Goal: Contribute content: Contribute content

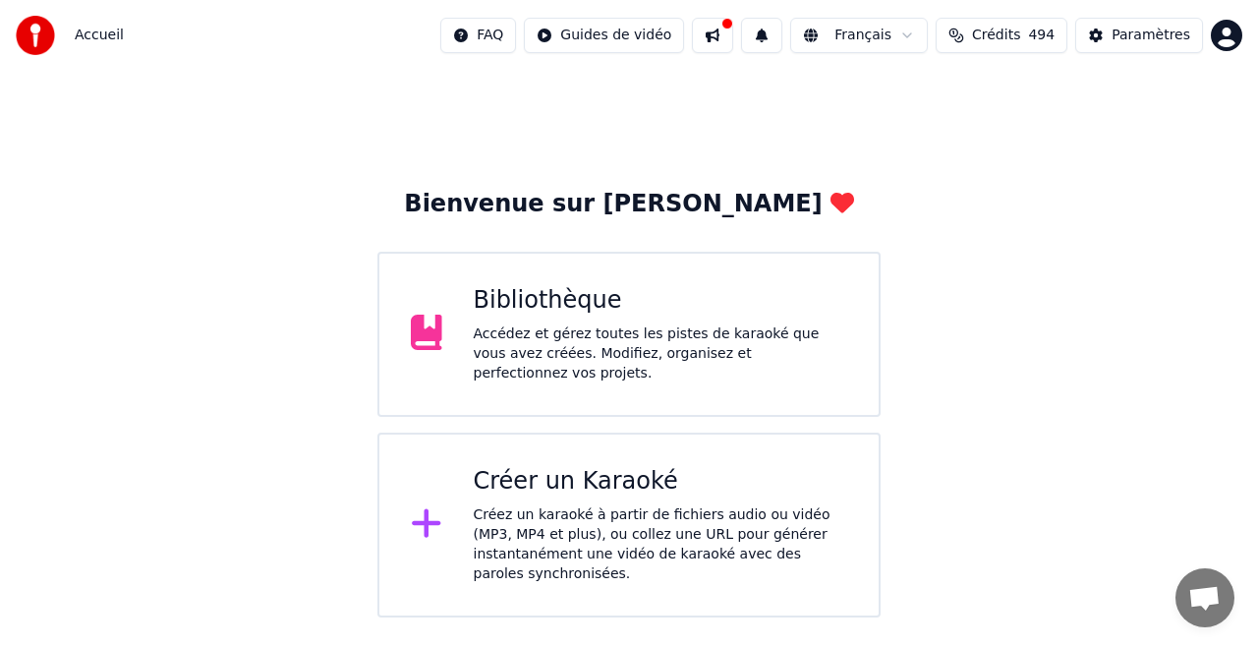
click at [624, 34] on html "Accueil FAQ Guides de vidéo Français Crédits 494 Paramètres Bienvenue sur Youka…" at bounding box center [629, 308] width 1258 height 617
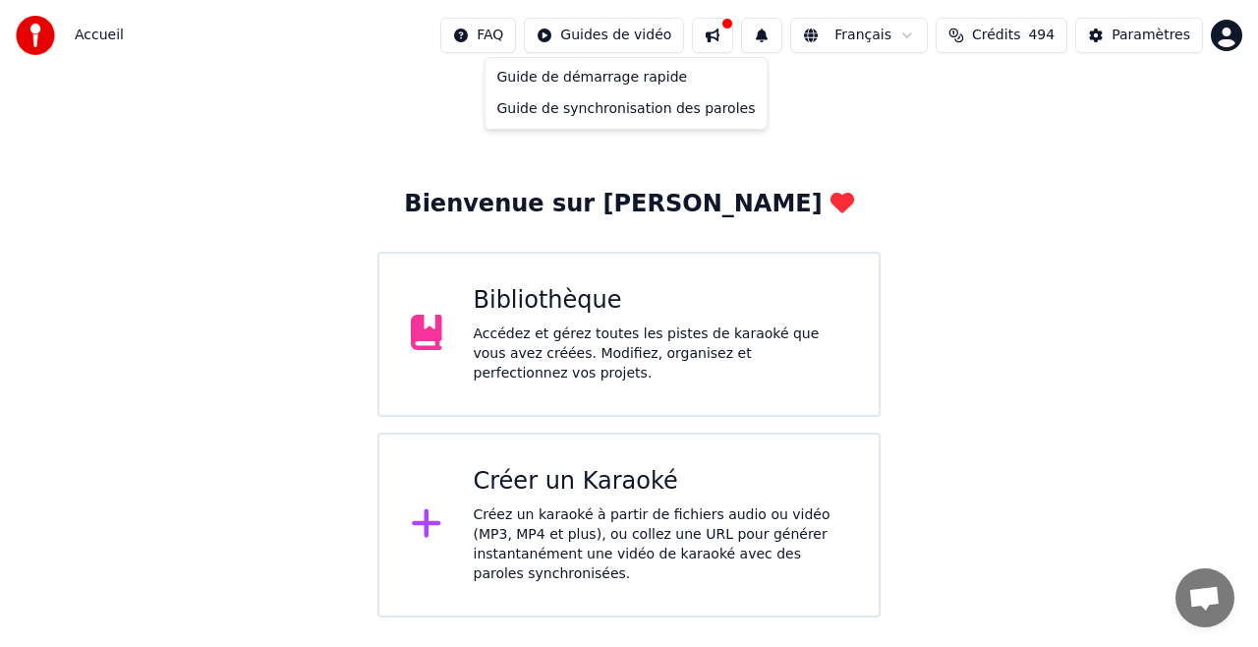
click at [1130, 32] on html "Accueil FAQ Guides de vidéo Français Crédits 494 Paramètres Bienvenue sur Youka…" at bounding box center [629, 308] width 1258 height 617
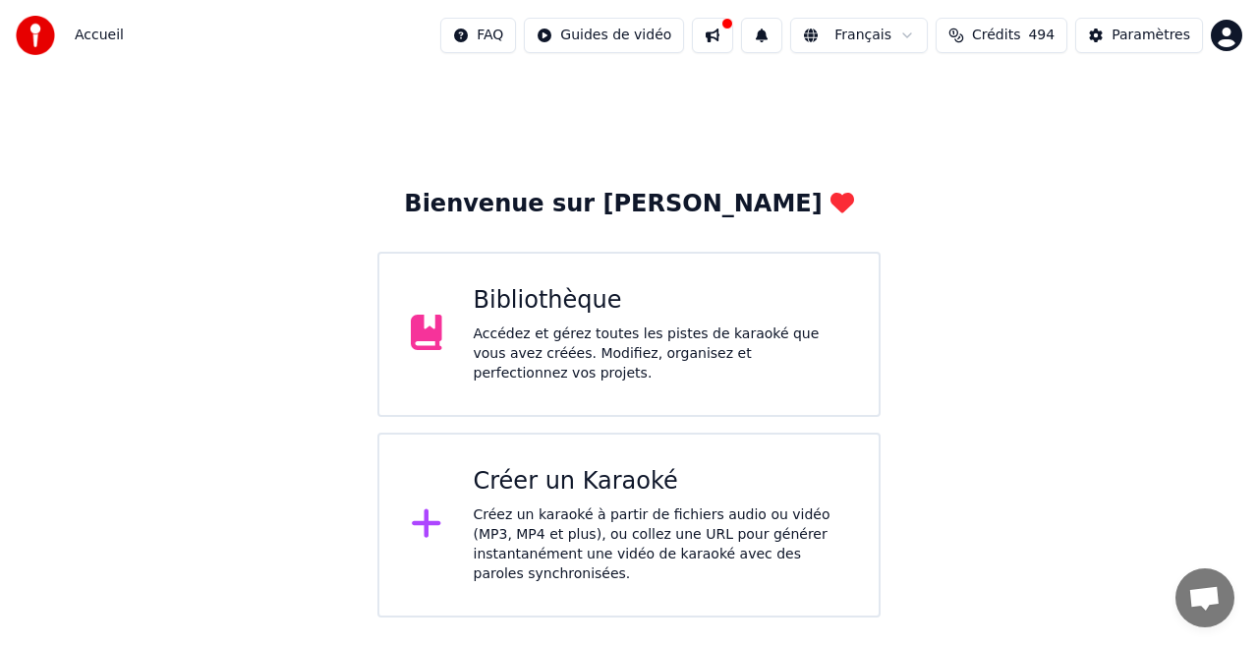
click at [1130, 32] on div "Paramètres" at bounding box center [1150, 36] width 79 height 20
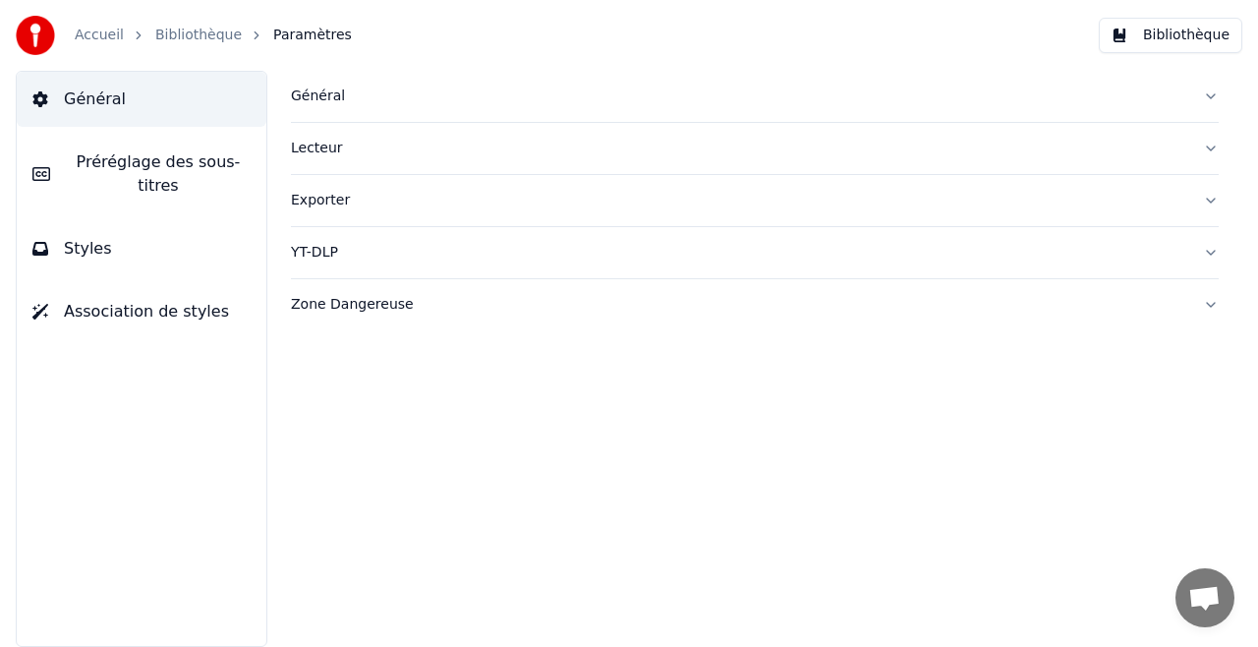
click at [1157, 33] on button "Bibliothèque" at bounding box center [1170, 35] width 143 height 35
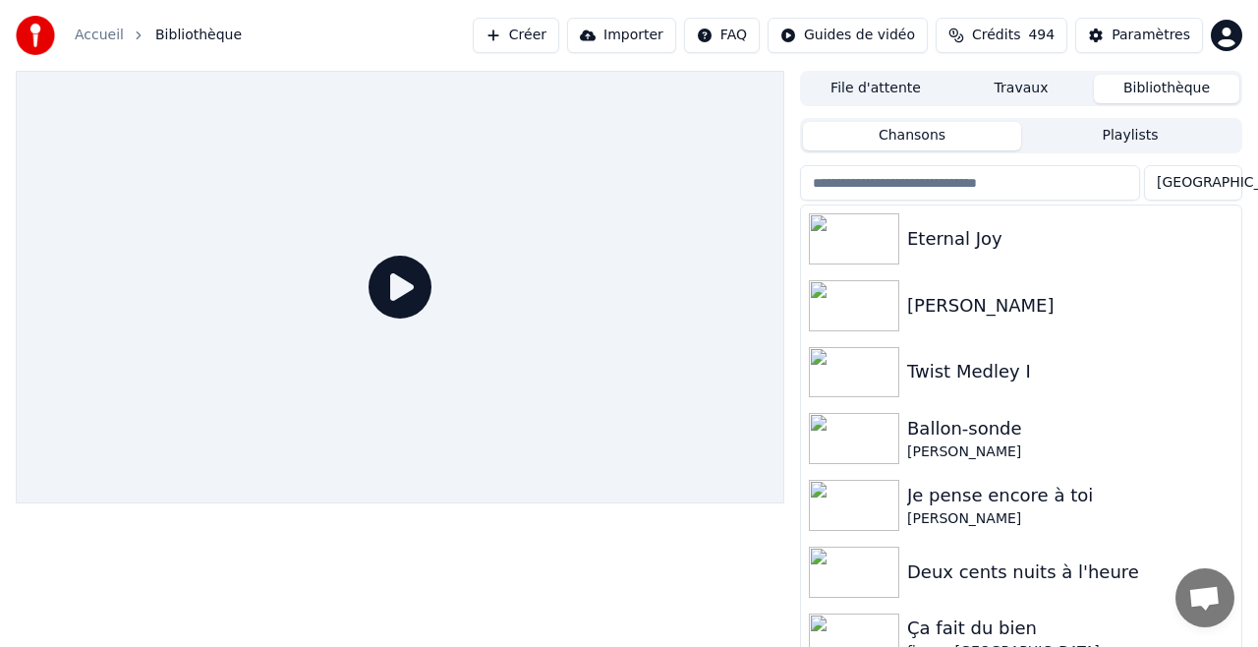
click at [638, 35] on button "Importer" at bounding box center [621, 35] width 109 height 35
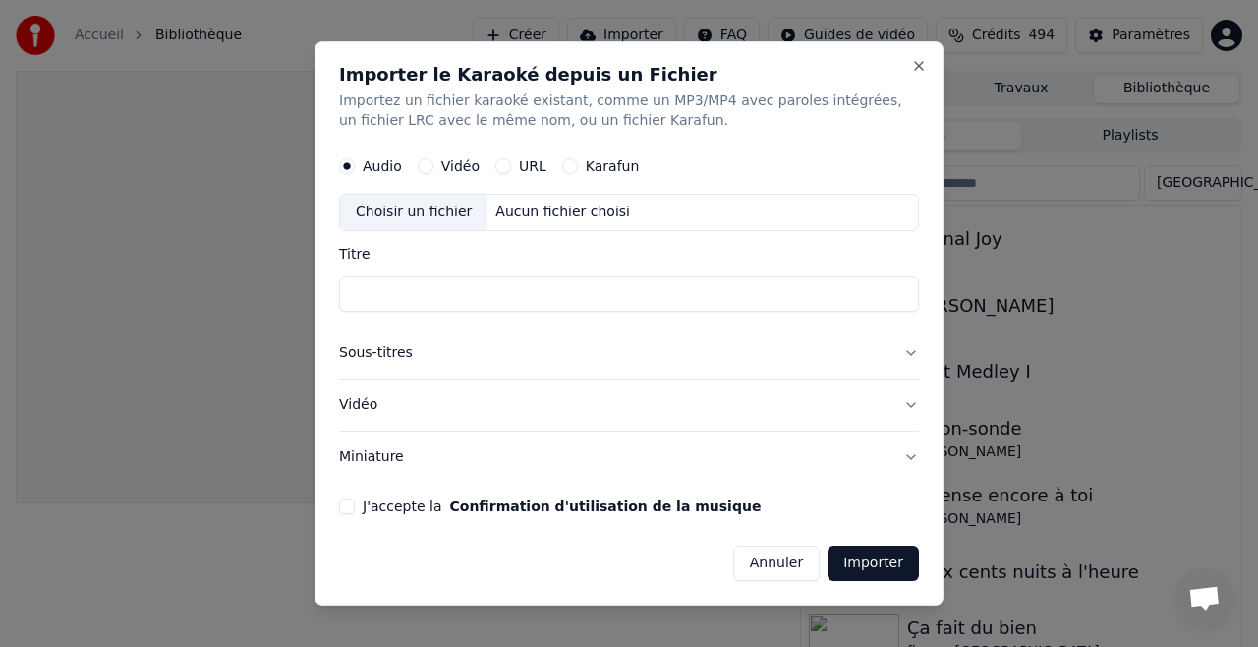
click at [442, 213] on div "Choisir un fichier" at bounding box center [413, 212] width 147 height 35
type input "**********"
click at [388, 354] on button "Sous-titres" at bounding box center [629, 352] width 580 height 51
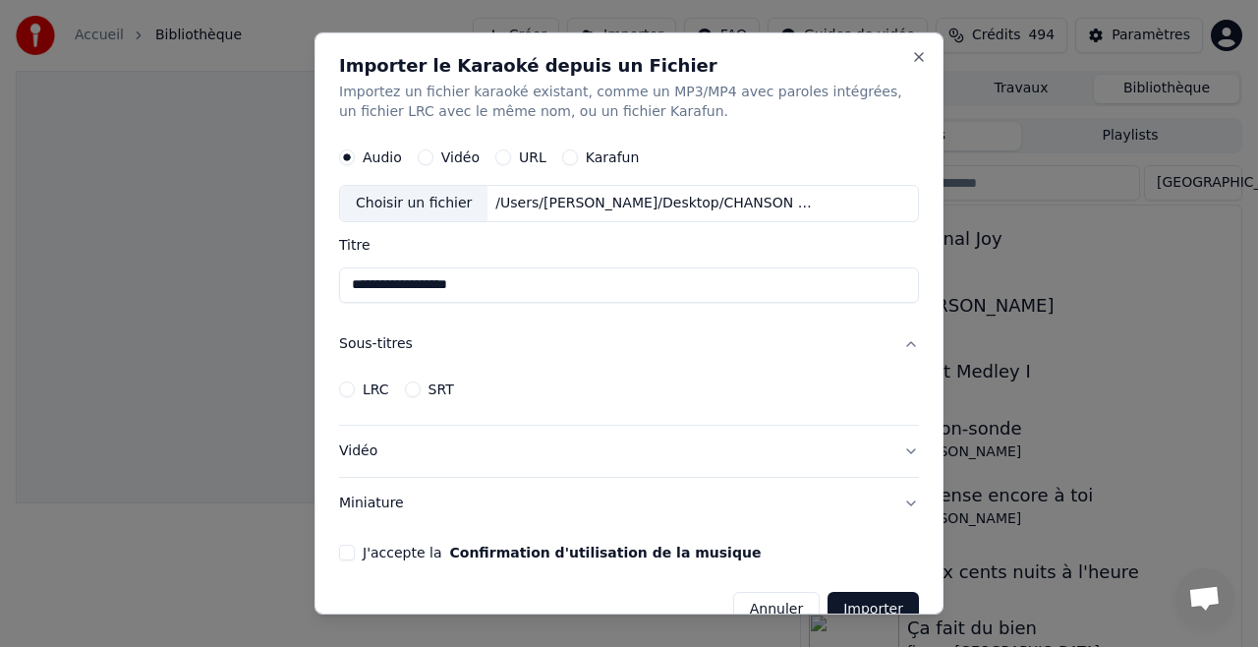
click at [368, 449] on button "Vidéo" at bounding box center [629, 450] width 580 height 51
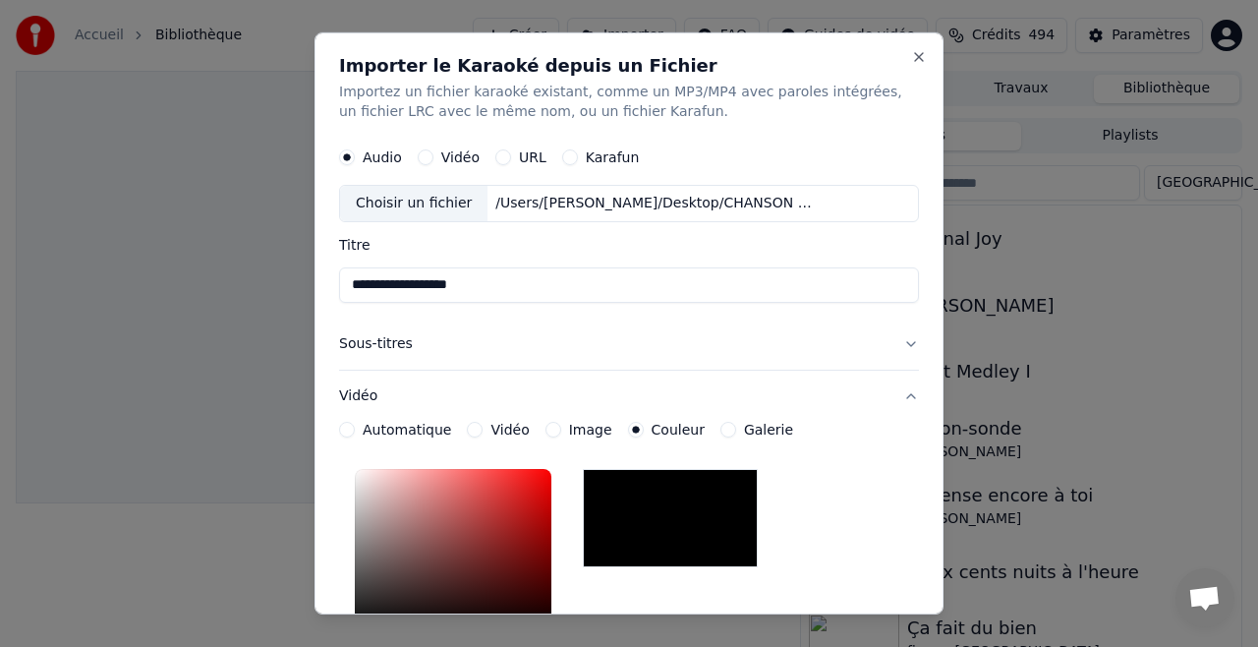
click at [394, 345] on button "Sous-titres" at bounding box center [629, 343] width 580 height 51
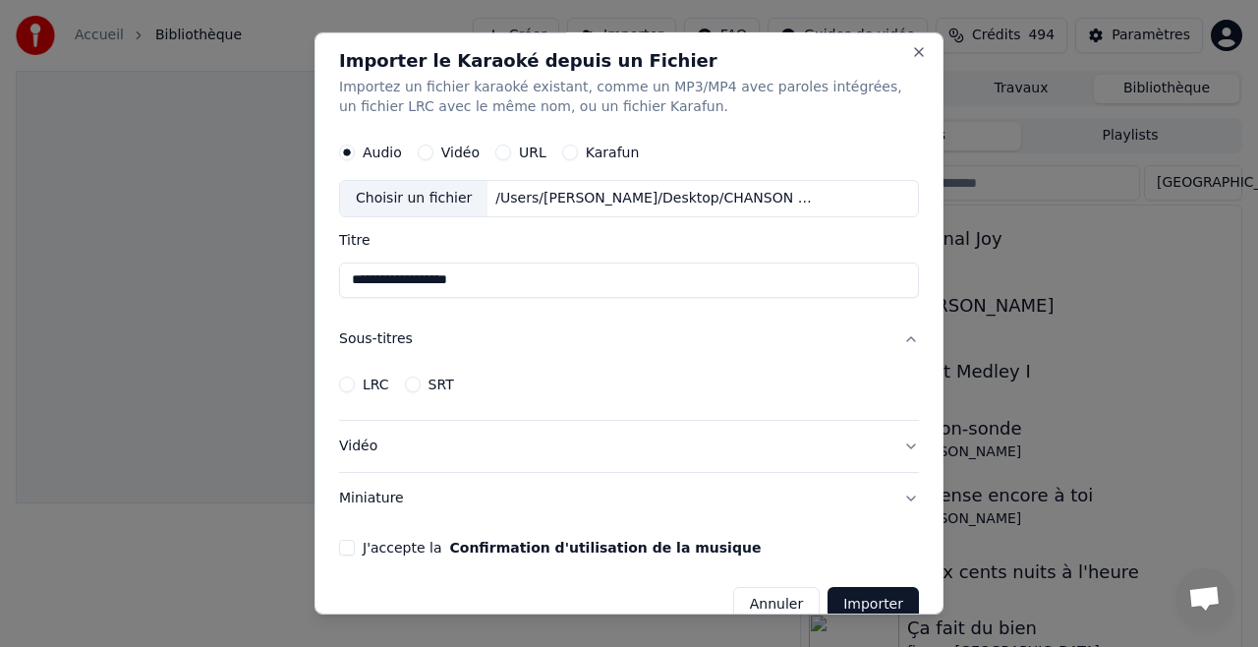
scroll to position [7, 0]
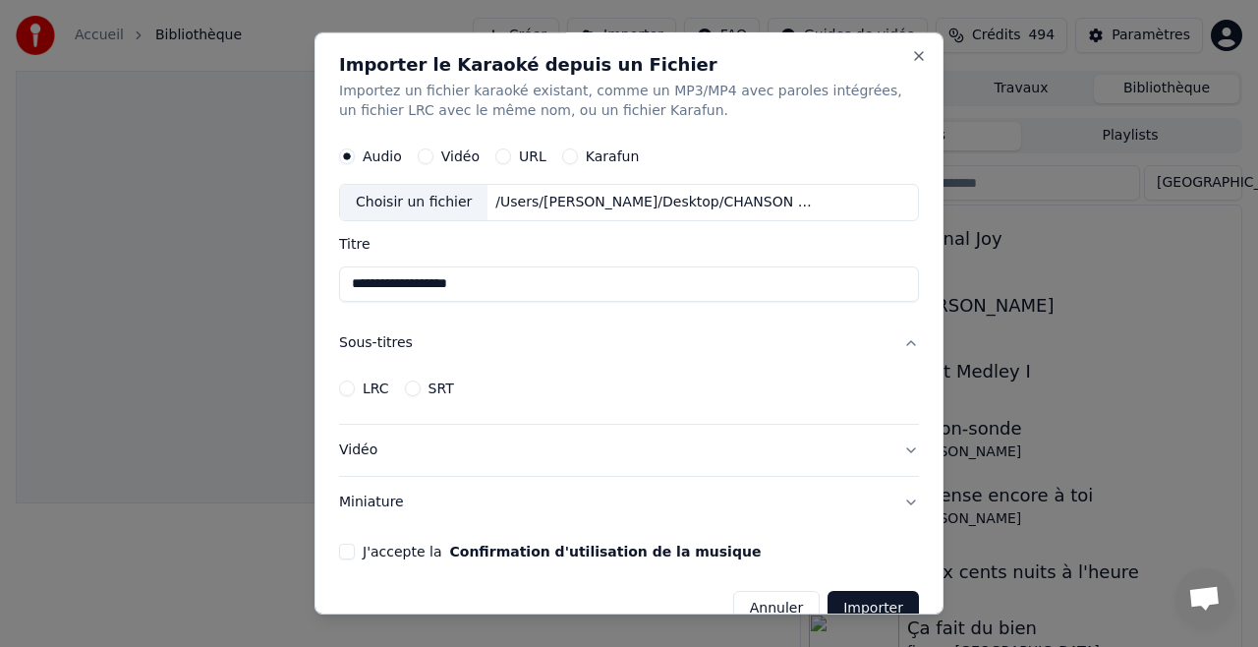
click at [377, 382] on label "LRC" at bounding box center [376, 388] width 27 height 14
click at [355, 382] on button "LRC" at bounding box center [347, 388] width 16 height 16
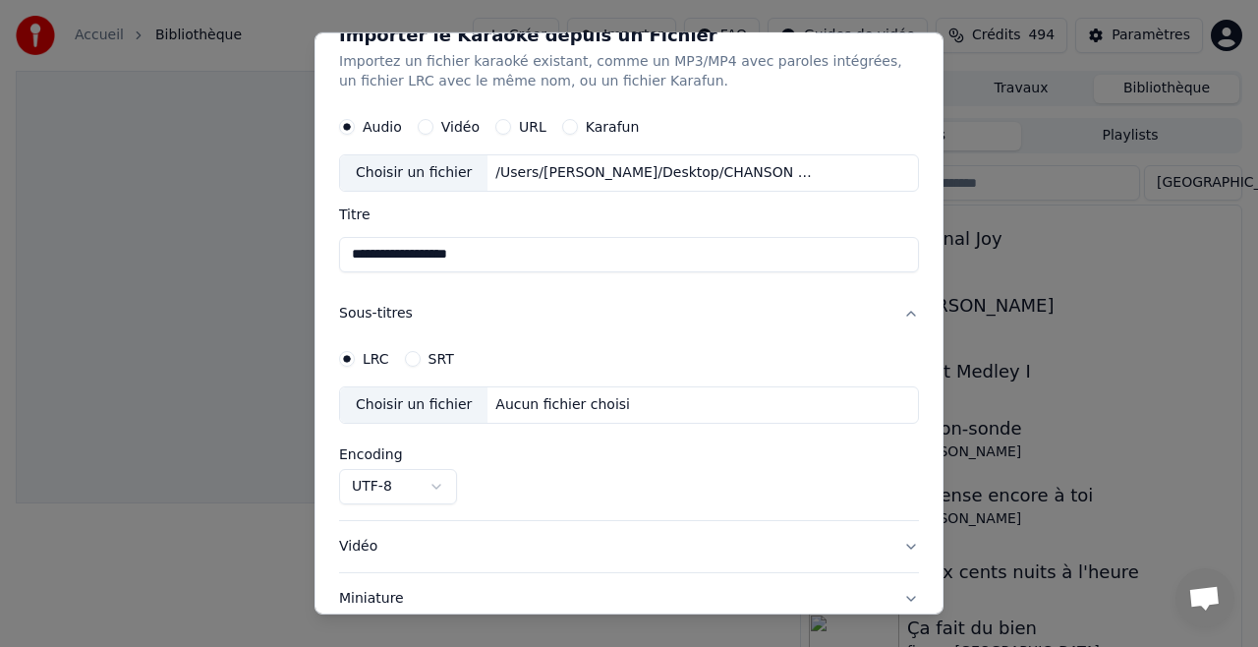
scroll to position [25, 0]
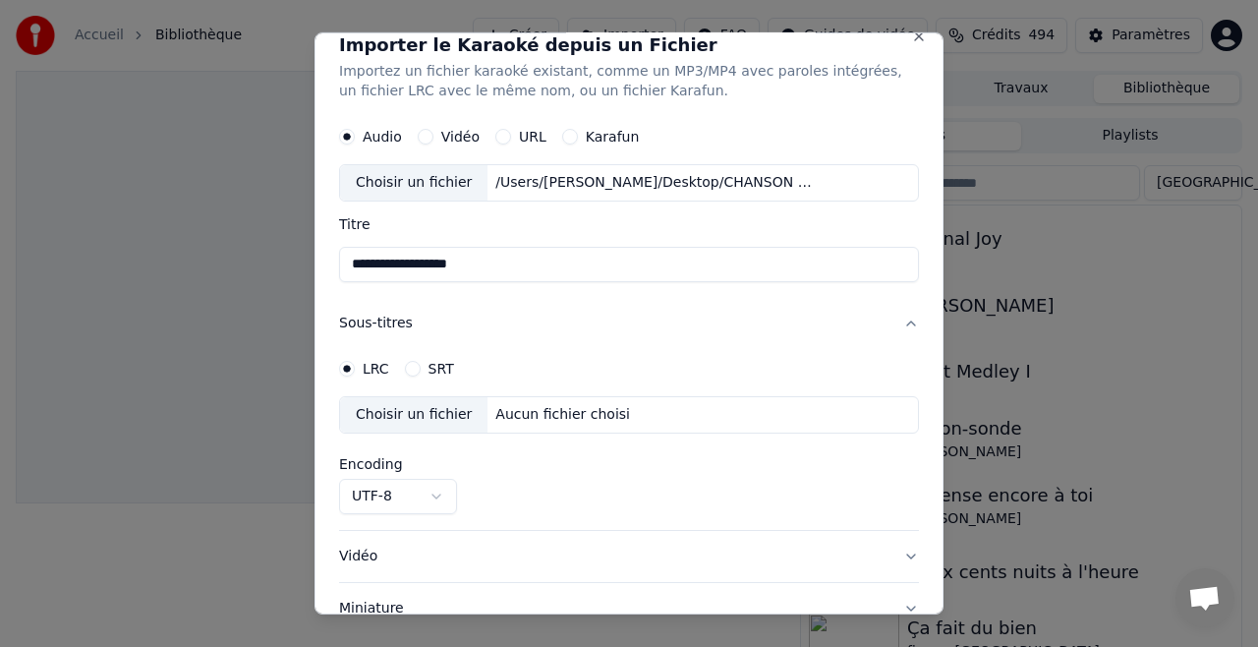
click at [437, 362] on label "SRT" at bounding box center [441, 369] width 26 height 14
click at [421, 362] on button "SRT" at bounding box center [413, 369] width 16 height 16
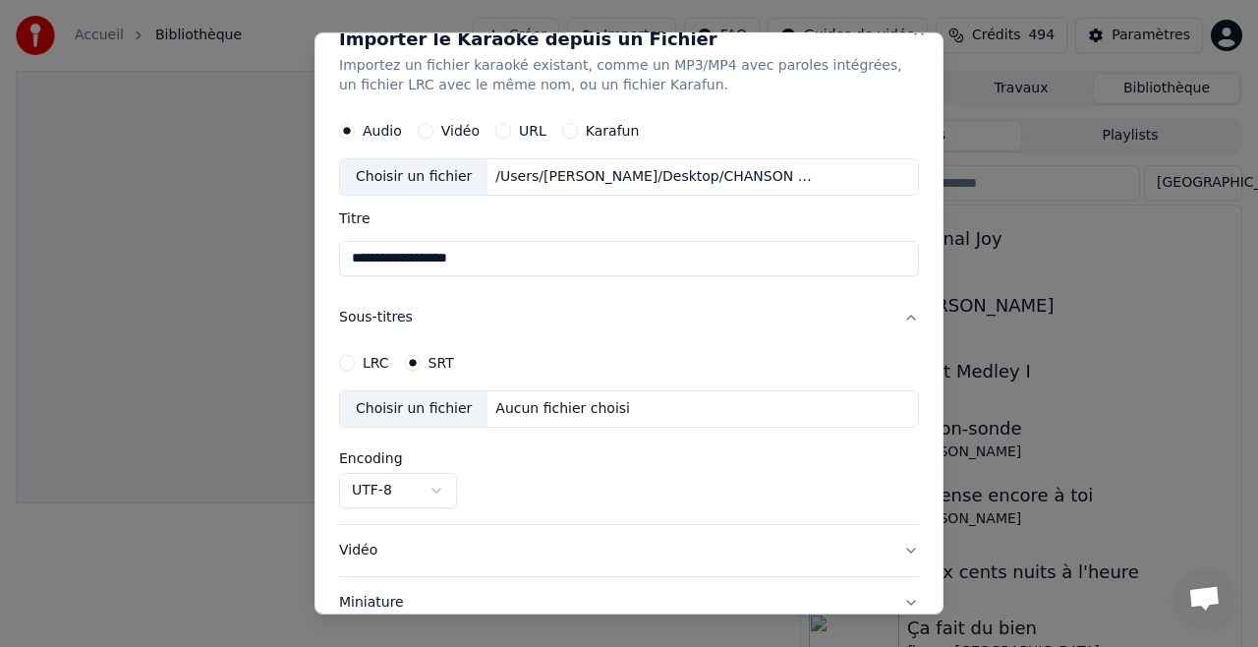
click at [374, 364] on label "LRC" at bounding box center [376, 363] width 27 height 14
click at [355, 364] on button "LRC" at bounding box center [347, 363] width 16 height 16
click at [426, 410] on div "Choisir un fichier" at bounding box center [413, 408] width 147 height 35
click at [378, 487] on body "**********" at bounding box center [629, 323] width 1258 height 647
click at [664, 217] on body "**********" at bounding box center [629, 323] width 1258 height 647
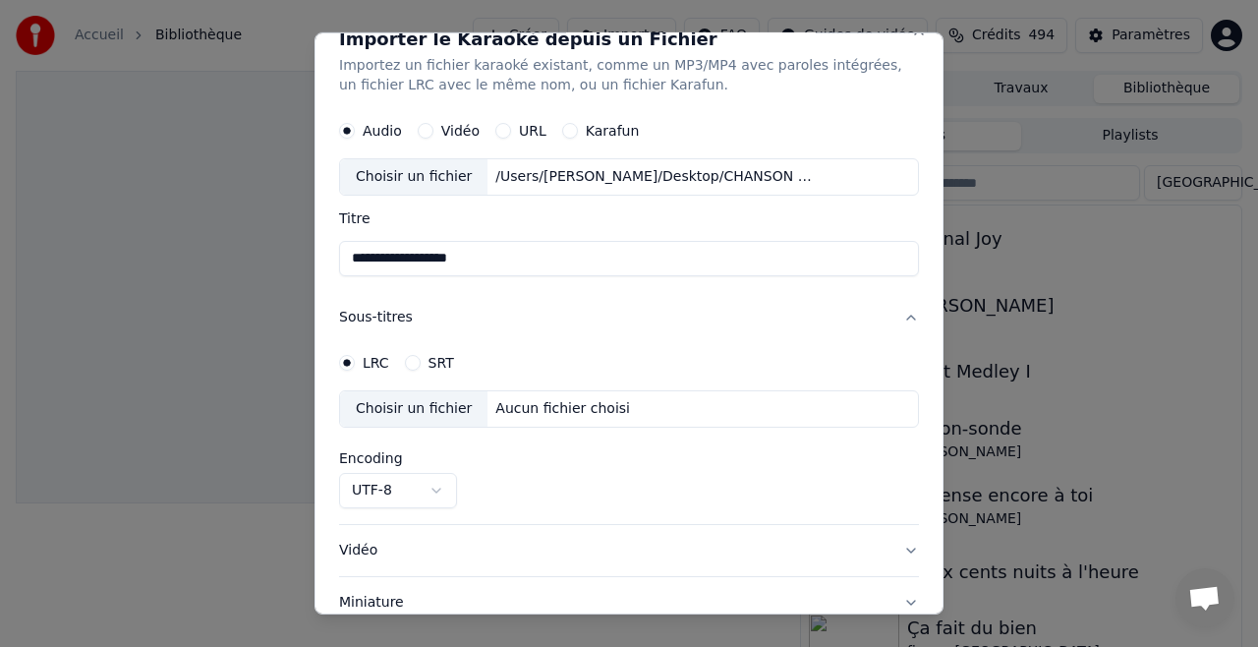
click at [907, 316] on button "Sous-titres" at bounding box center [629, 317] width 580 height 51
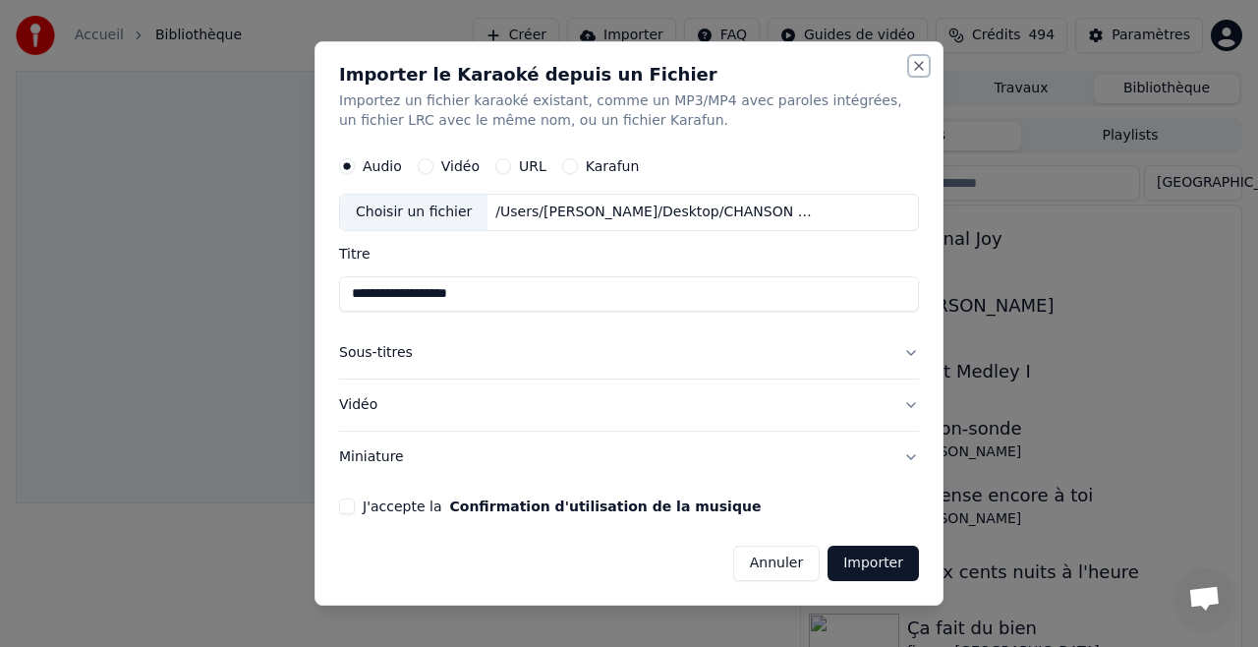
click at [915, 63] on button "Close" at bounding box center [919, 66] width 16 height 16
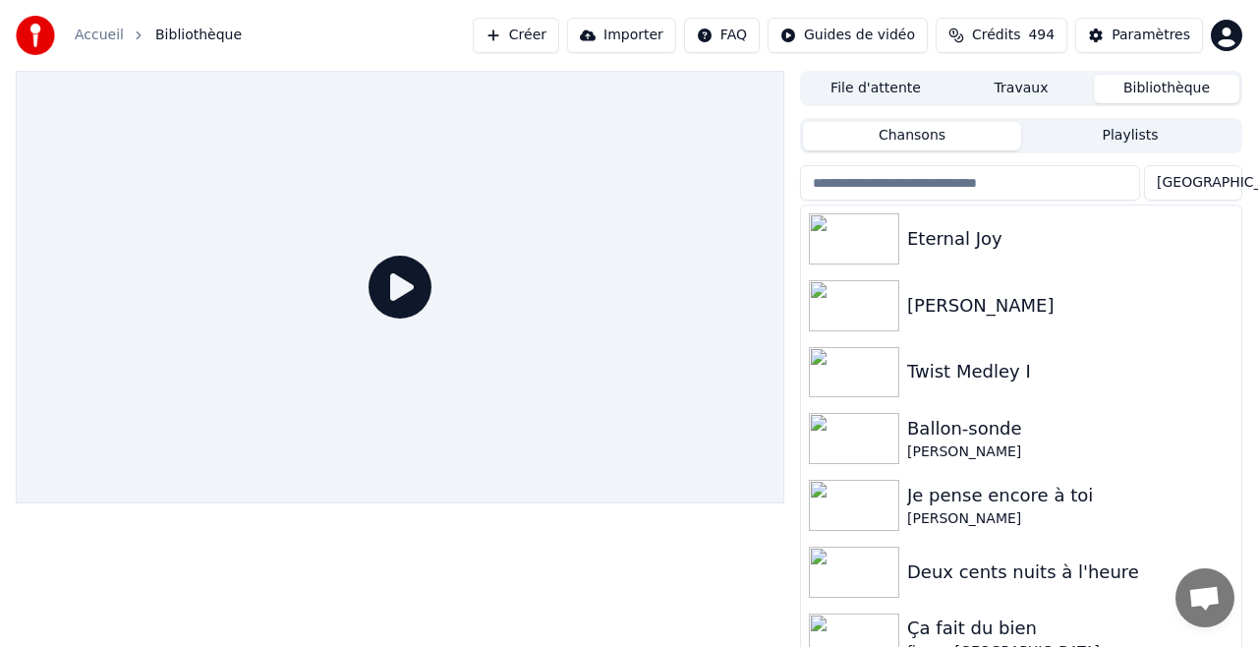
click at [536, 32] on button "Créer" at bounding box center [516, 35] width 86 height 35
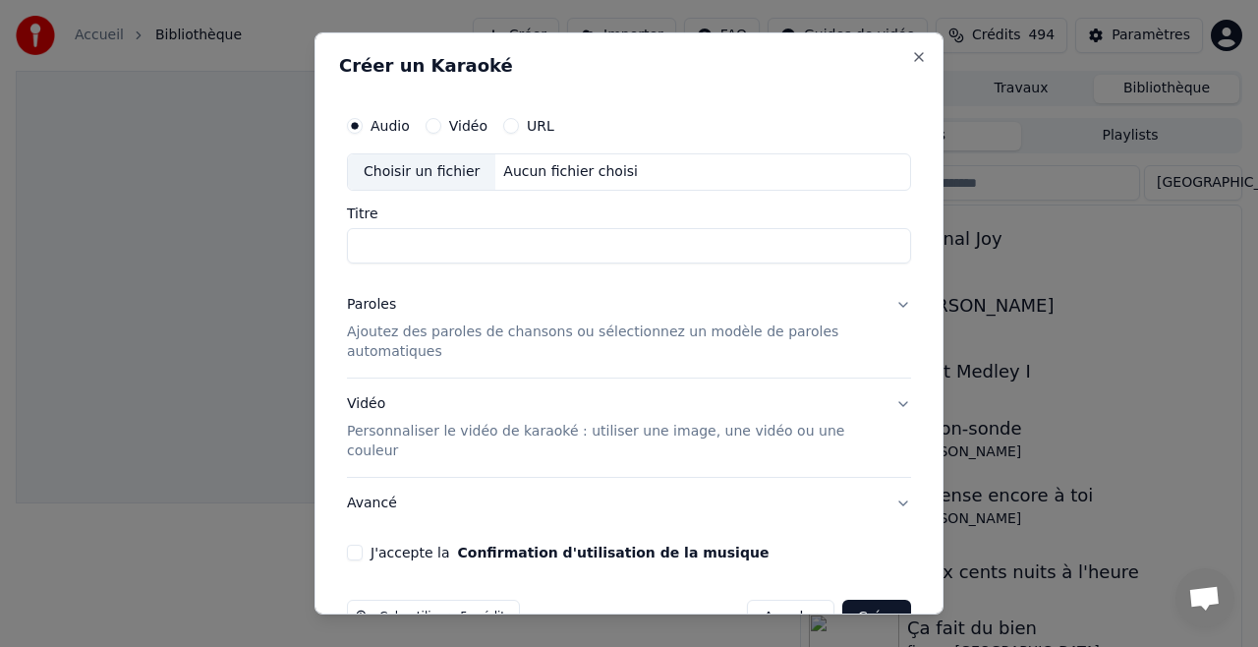
click at [433, 170] on div "Choisir un fichier" at bounding box center [421, 171] width 147 height 35
type input "**********"
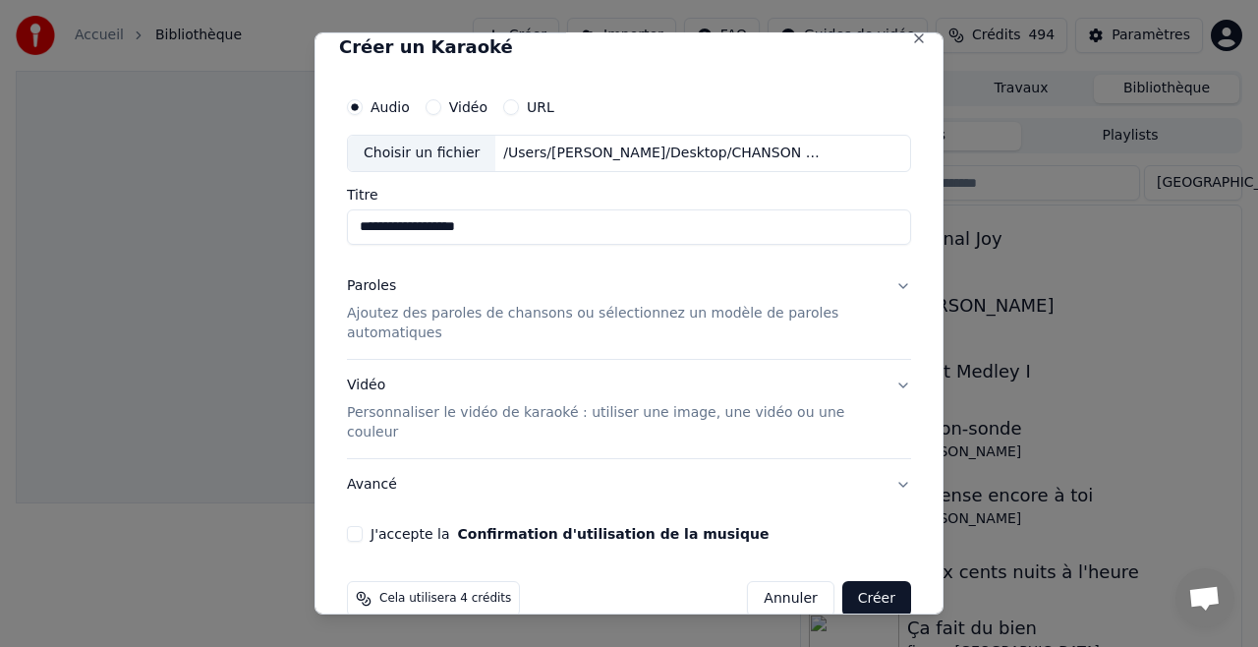
scroll to position [21, 0]
click at [448, 313] on p "Ajoutez des paroles de chansons ou sélectionnez un modèle de paroles automatiqu…" at bounding box center [613, 321] width 533 height 39
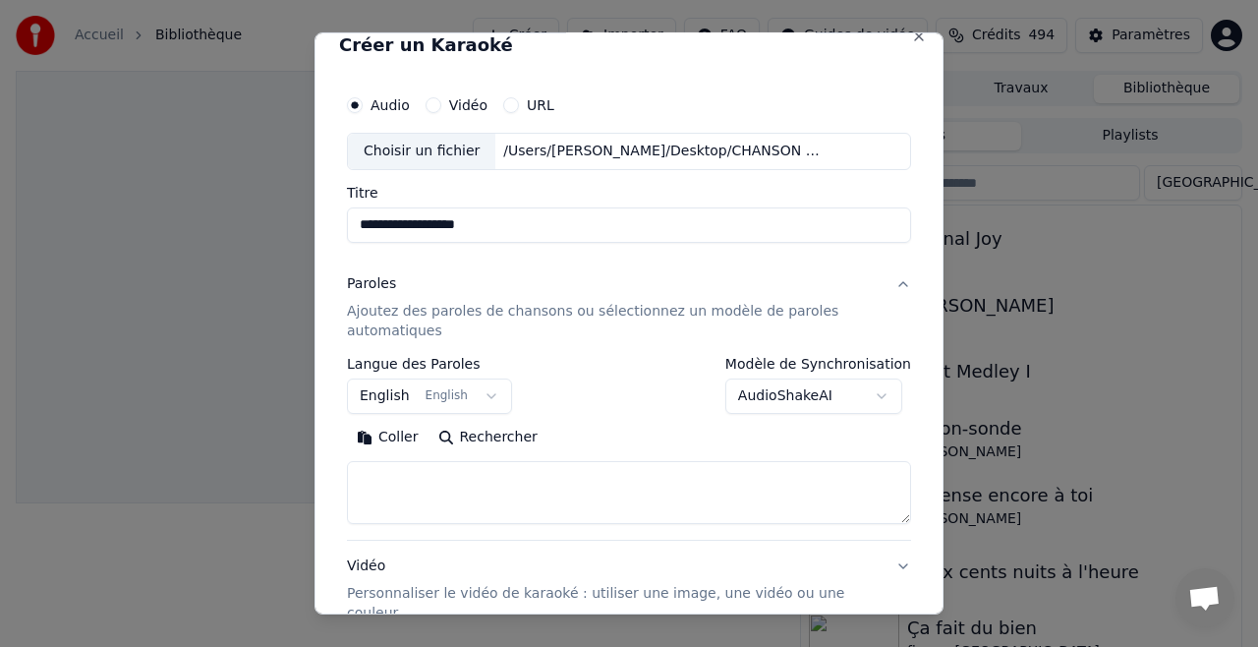
click at [439, 105] on div "Vidéo" at bounding box center [456, 105] width 62 height 16
click at [462, 104] on label "Vidéo" at bounding box center [468, 105] width 38 height 14
click at [441, 104] on button "Vidéo" at bounding box center [433, 105] width 16 height 16
click at [429, 150] on div "Choisir un fichier" at bounding box center [421, 151] width 147 height 35
click at [371, 102] on label "Audio" at bounding box center [389, 105] width 39 height 14
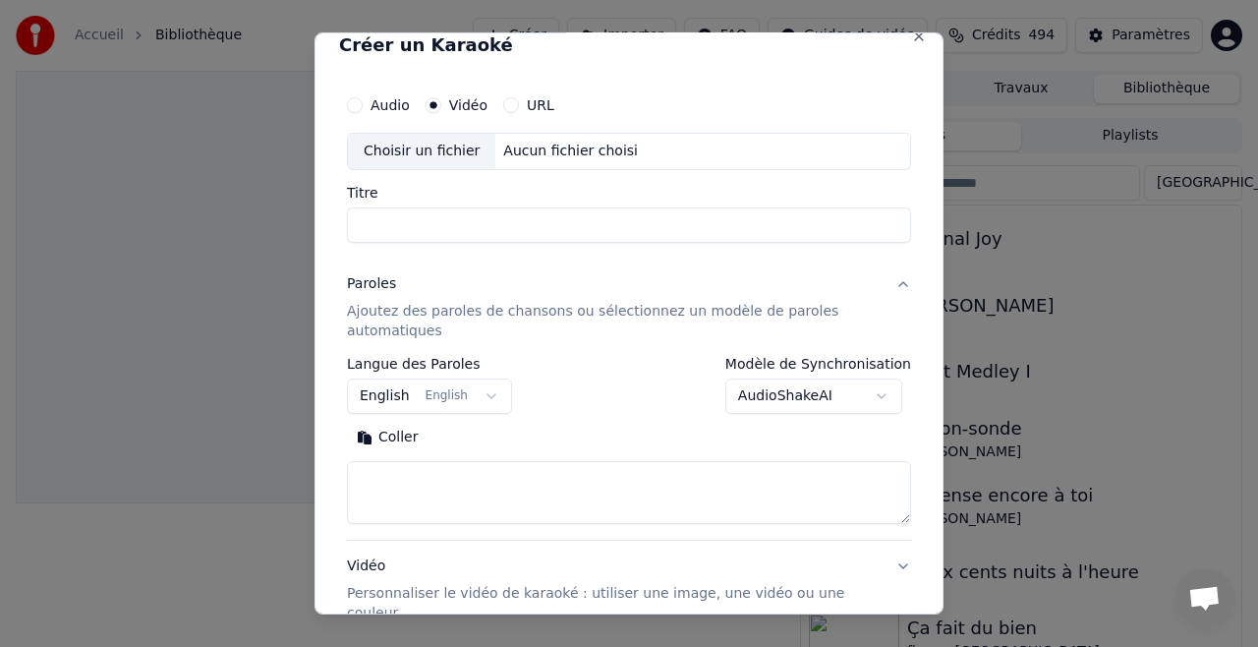
click at [363, 102] on button "Audio" at bounding box center [355, 105] width 16 height 16
click at [429, 151] on div "Choisir un fichier" at bounding box center [421, 151] width 147 height 35
type input "**********"
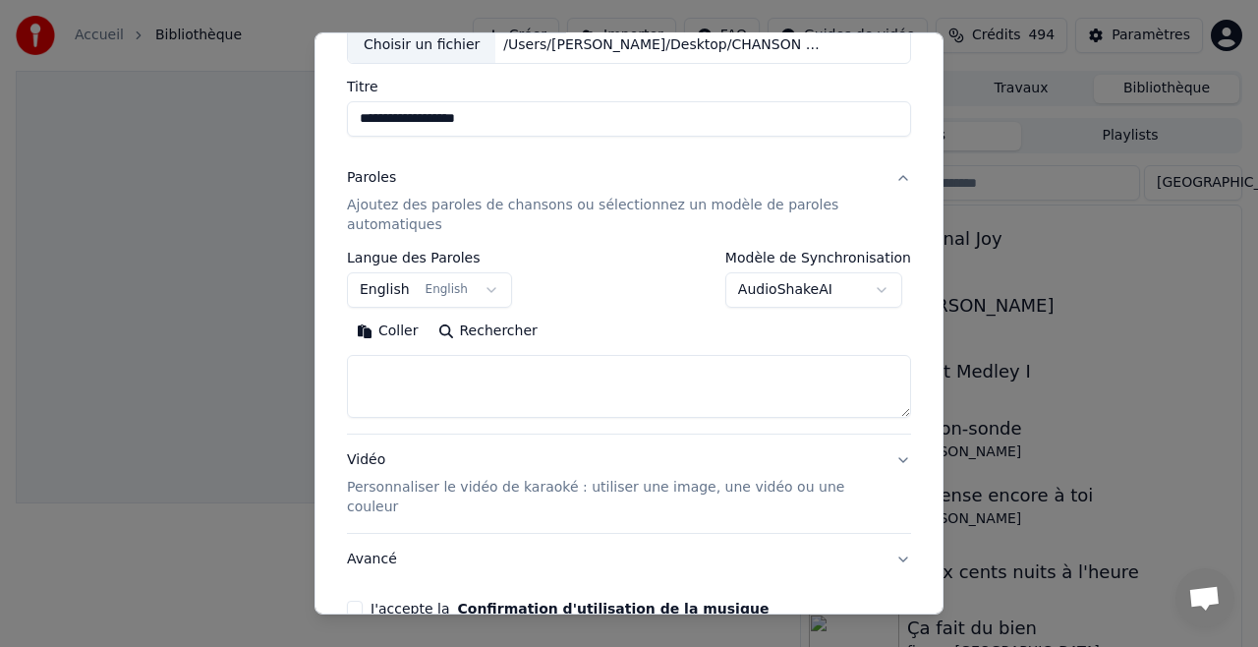
scroll to position [216, 0]
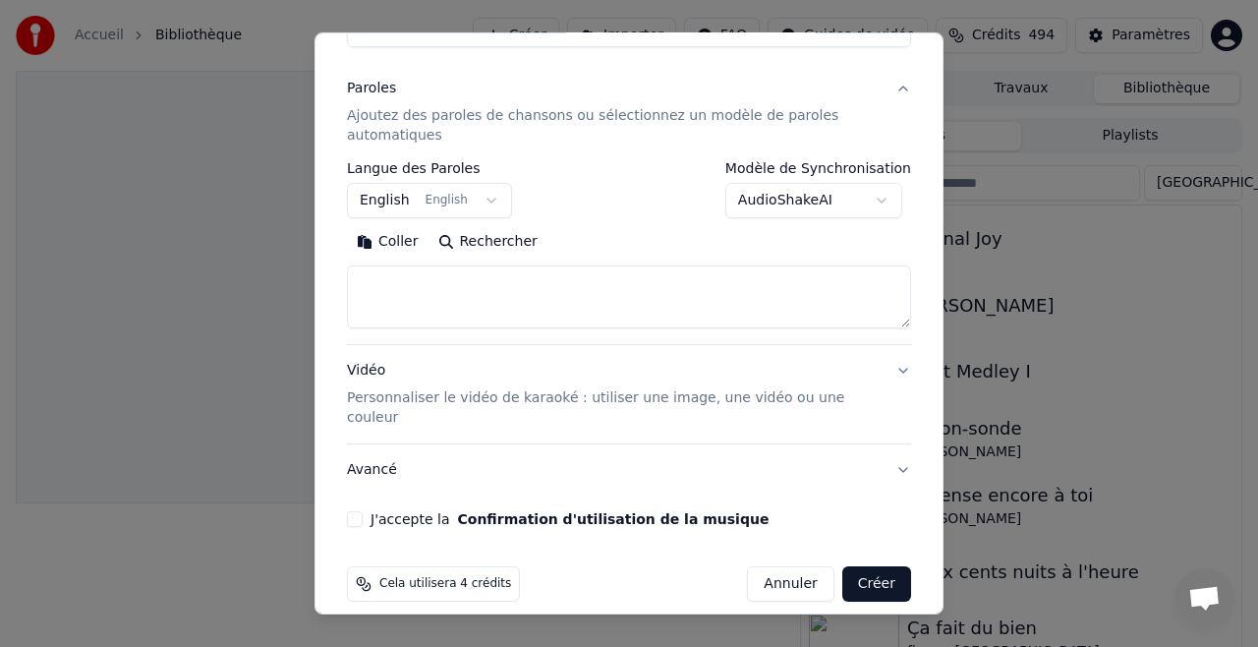
click at [345, 505] on div "**********" at bounding box center [629, 208] width 580 height 652
click at [348, 511] on button "J'accepte la Confirmation d'utilisation de la musique" at bounding box center [355, 519] width 16 height 16
click at [872, 566] on button "Créer" at bounding box center [876, 583] width 69 height 35
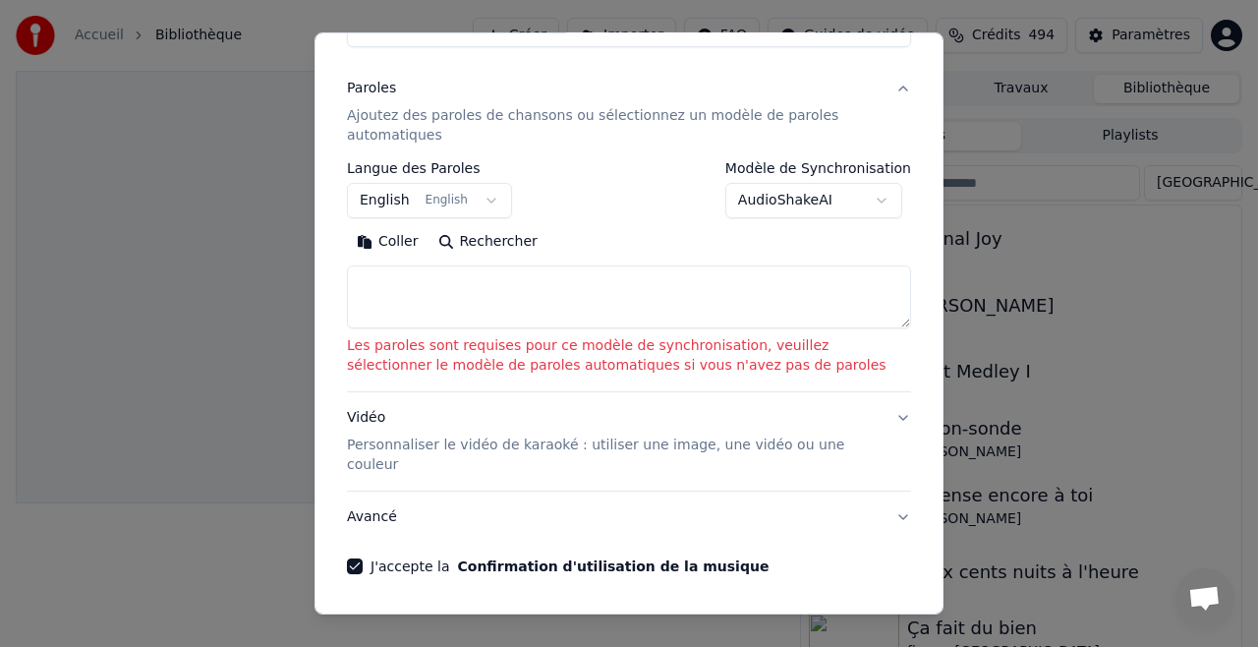
click at [405, 261] on div "[PERSON_NAME] Rechercher" at bounding box center [629, 277] width 564 height 102
click at [397, 238] on button "Coller" at bounding box center [388, 241] width 82 height 31
click at [449, 266] on textarea at bounding box center [629, 296] width 564 height 63
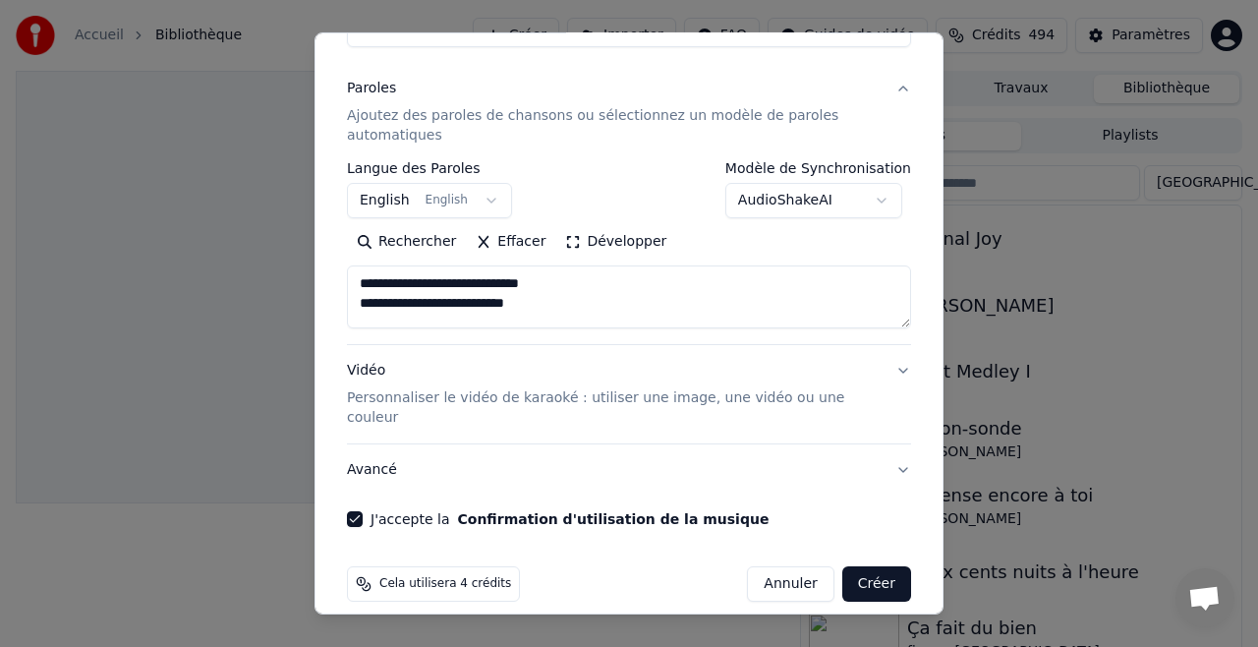
scroll to position [215, 0]
click at [413, 306] on textarea "**********" at bounding box center [629, 297] width 564 height 63
click at [572, 295] on textarea "**********" at bounding box center [629, 297] width 564 height 63
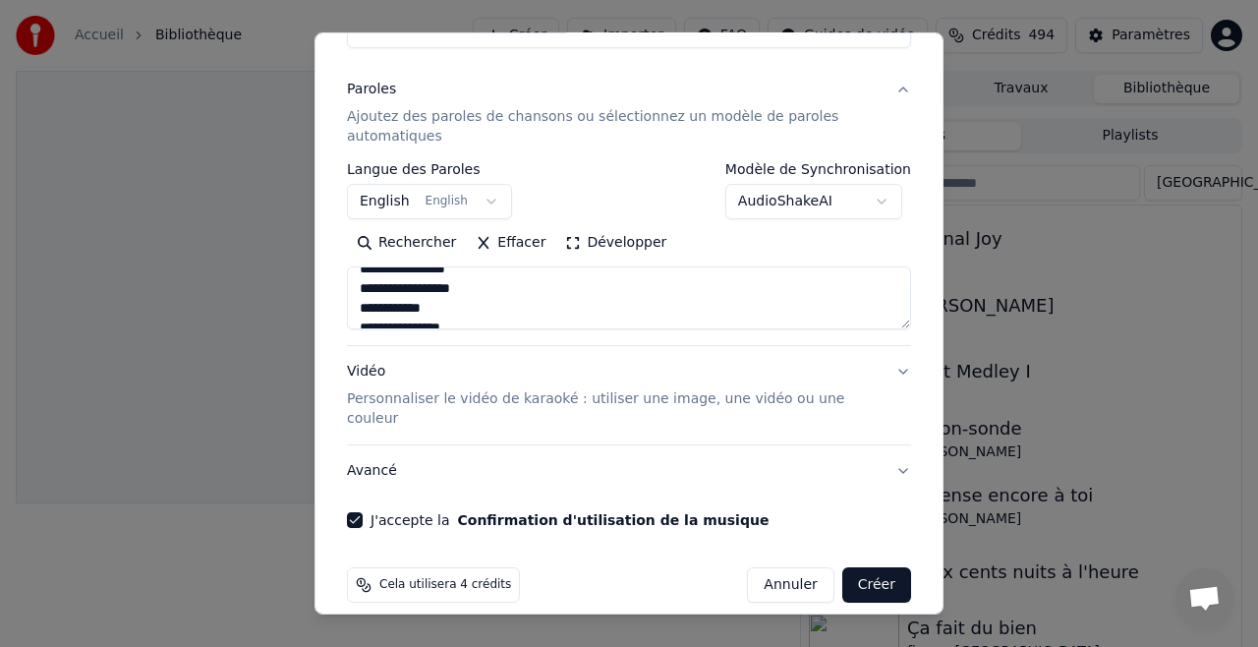
scroll to position [227, 0]
drag, startPoint x: 356, startPoint y: 297, endPoint x: 512, endPoint y: 293, distance: 156.3
click at [512, 293] on textarea "**********" at bounding box center [629, 297] width 564 height 63
click at [361, 294] on textarea "**********" at bounding box center [629, 297] width 564 height 63
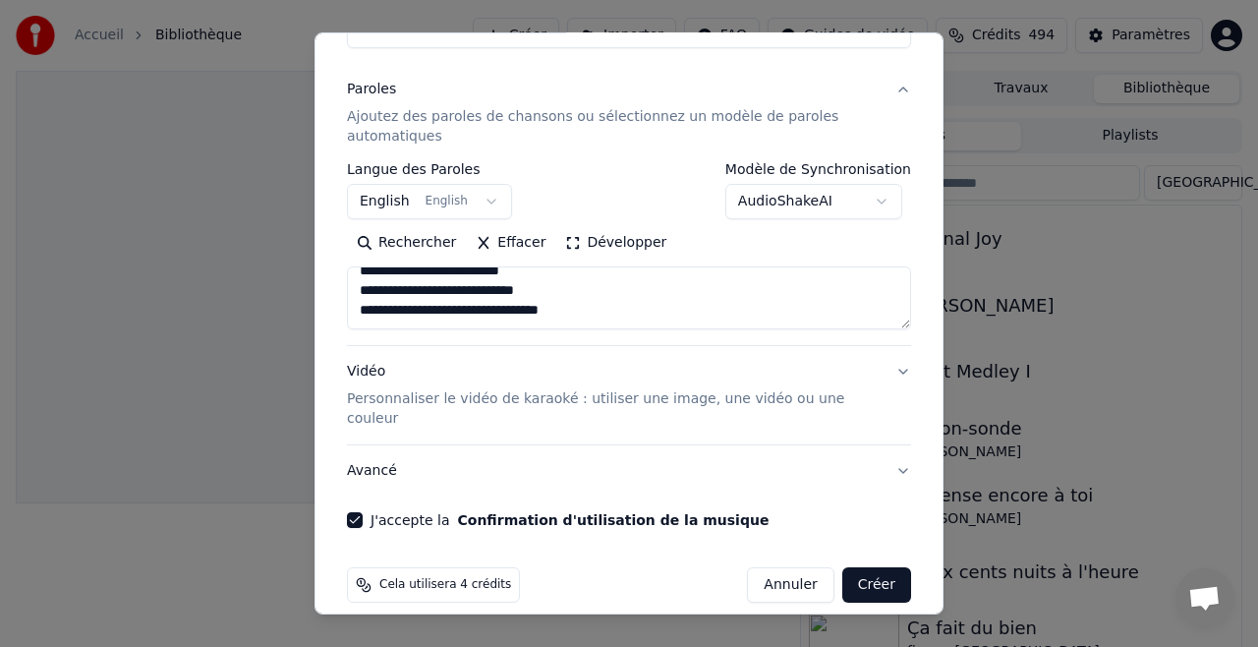
click at [586, 289] on textarea "**********" at bounding box center [629, 297] width 564 height 63
drag, startPoint x: 368, startPoint y: 298, endPoint x: 484, endPoint y: 308, distance: 117.3
click at [484, 308] on textarea "**********" at bounding box center [629, 297] width 564 height 63
click at [448, 298] on textarea "**********" at bounding box center [629, 297] width 564 height 63
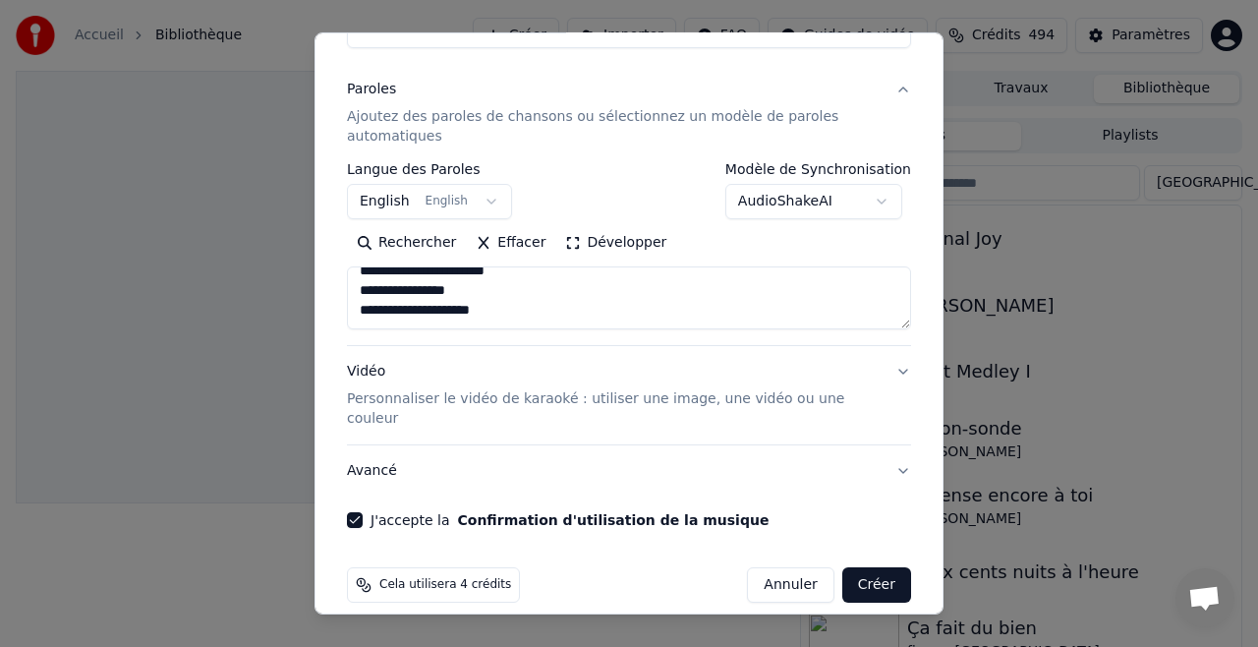
click at [448, 298] on textarea "**********" at bounding box center [629, 297] width 564 height 63
click at [479, 300] on textarea "**********" at bounding box center [629, 297] width 564 height 63
type textarea "**********"
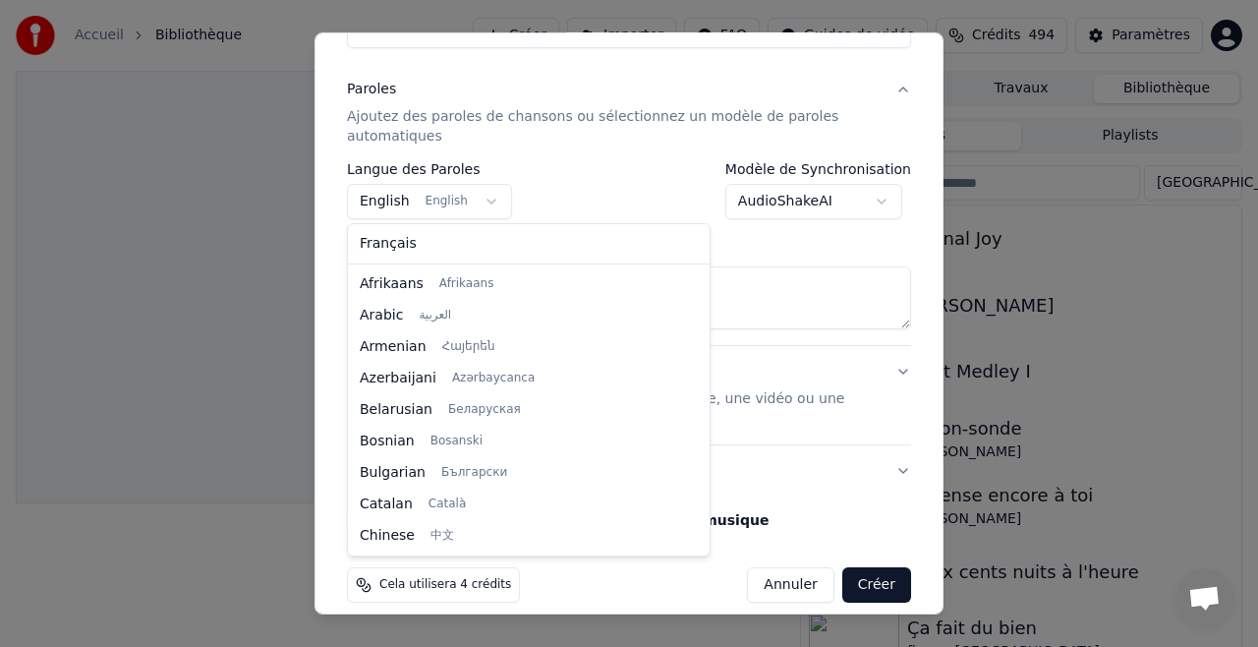
click at [481, 198] on body "**********" at bounding box center [629, 323] width 1258 height 647
select select "**"
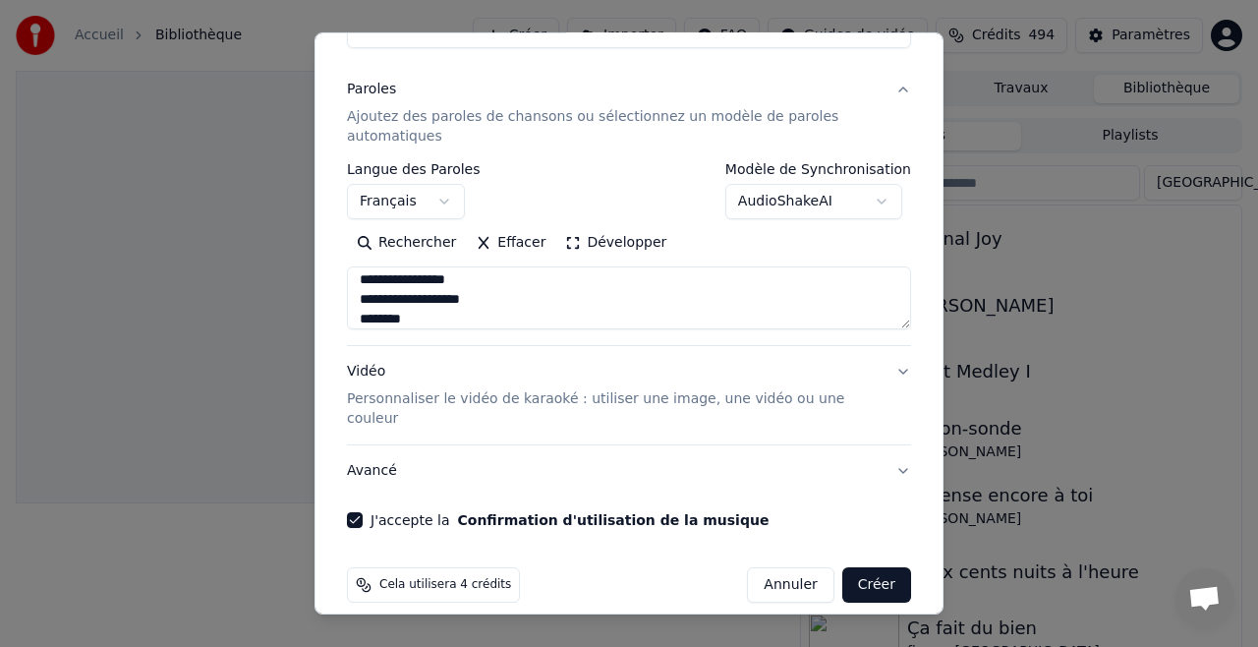
click at [394, 321] on textarea "**********" at bounding box center [629, 297] width 564 height 63
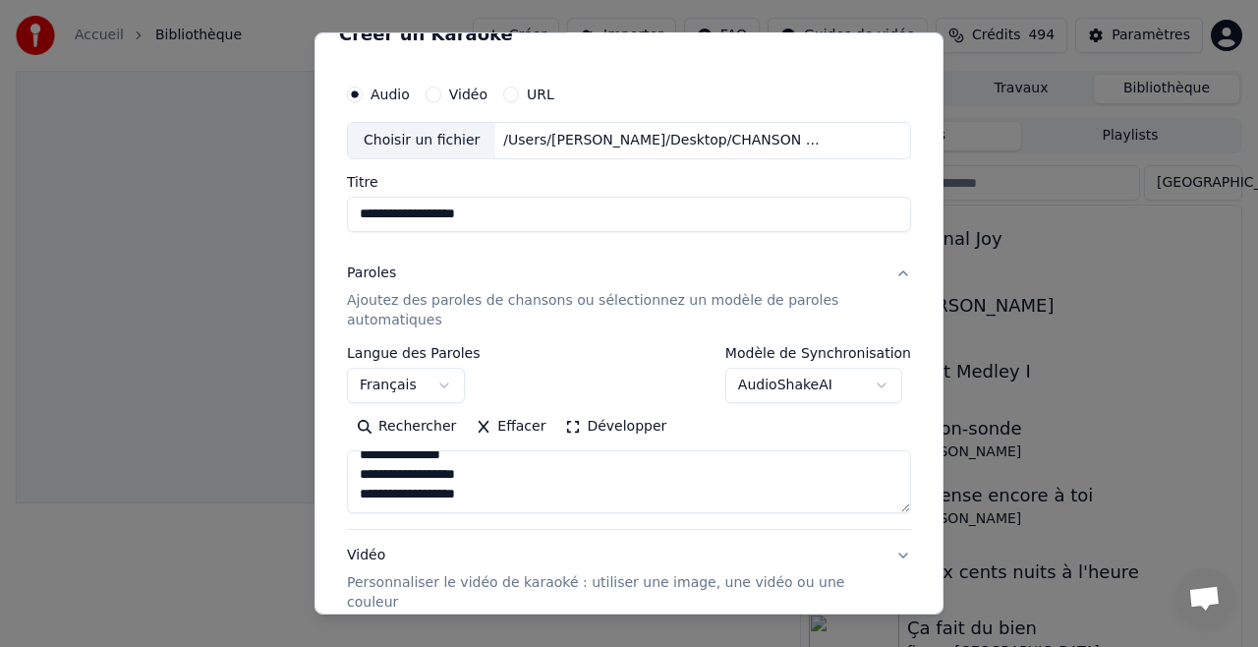
scroll to position [0, 0]
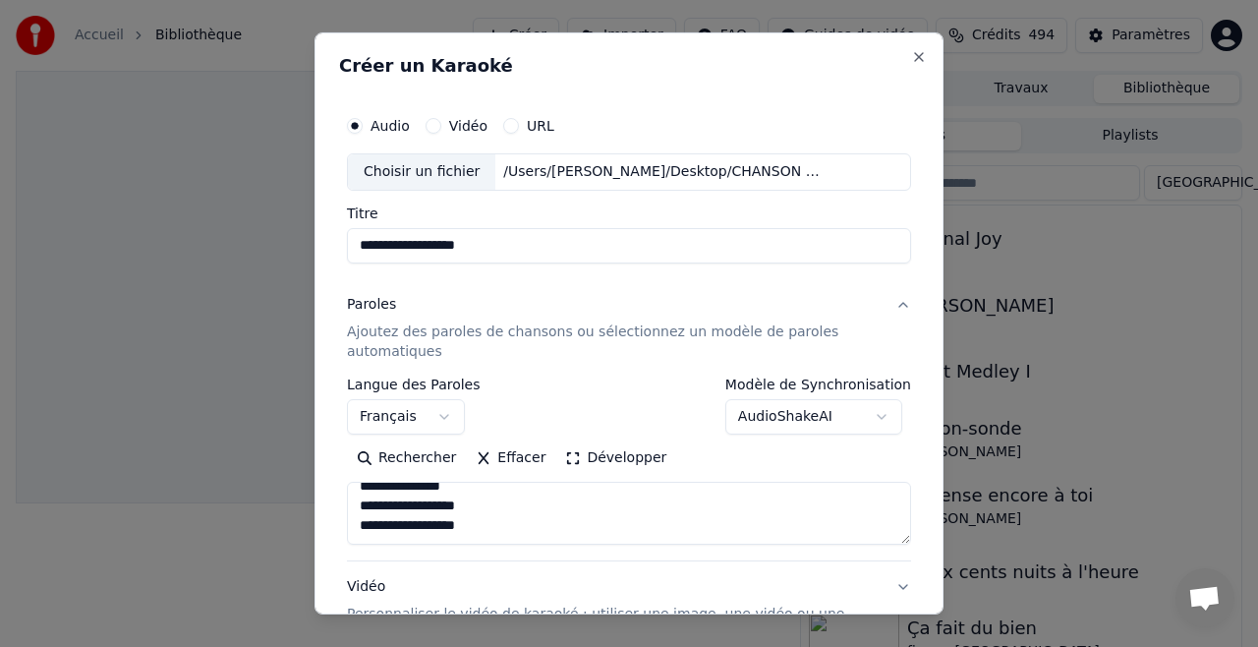
type textarea "**********"
click at [442, 172] on div "Choisir un fichier" at bounding box center [421, 171] width 147 height 35
type input "**********"
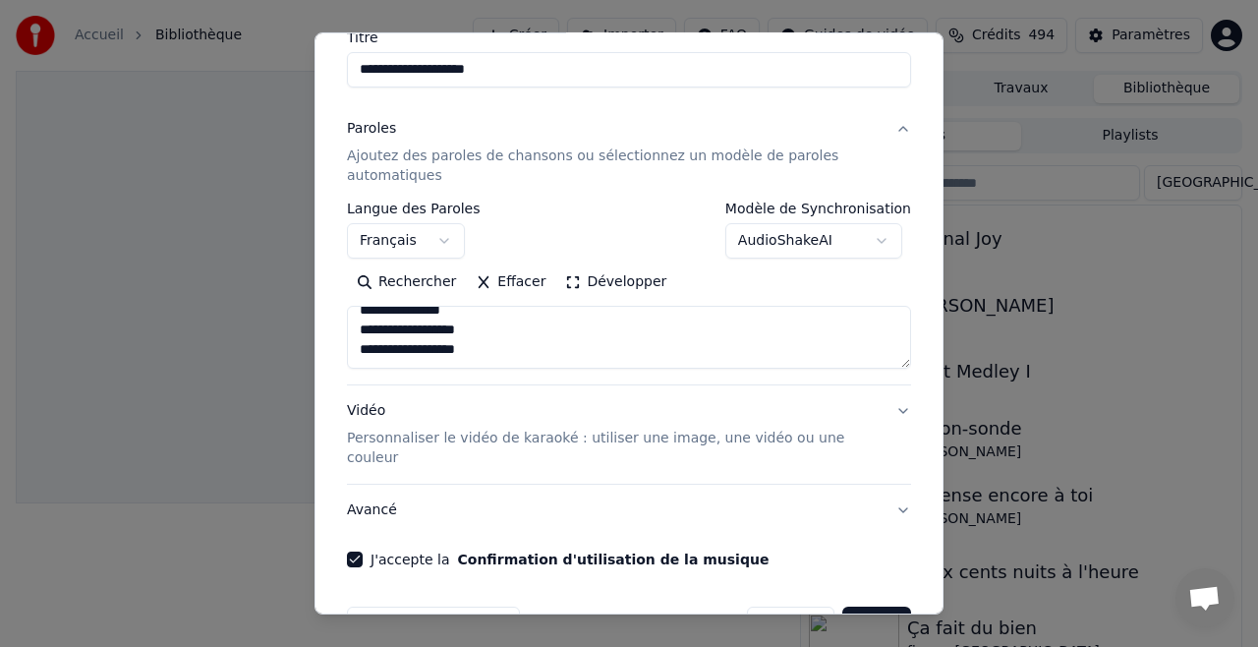
scroll to position [216, 0]
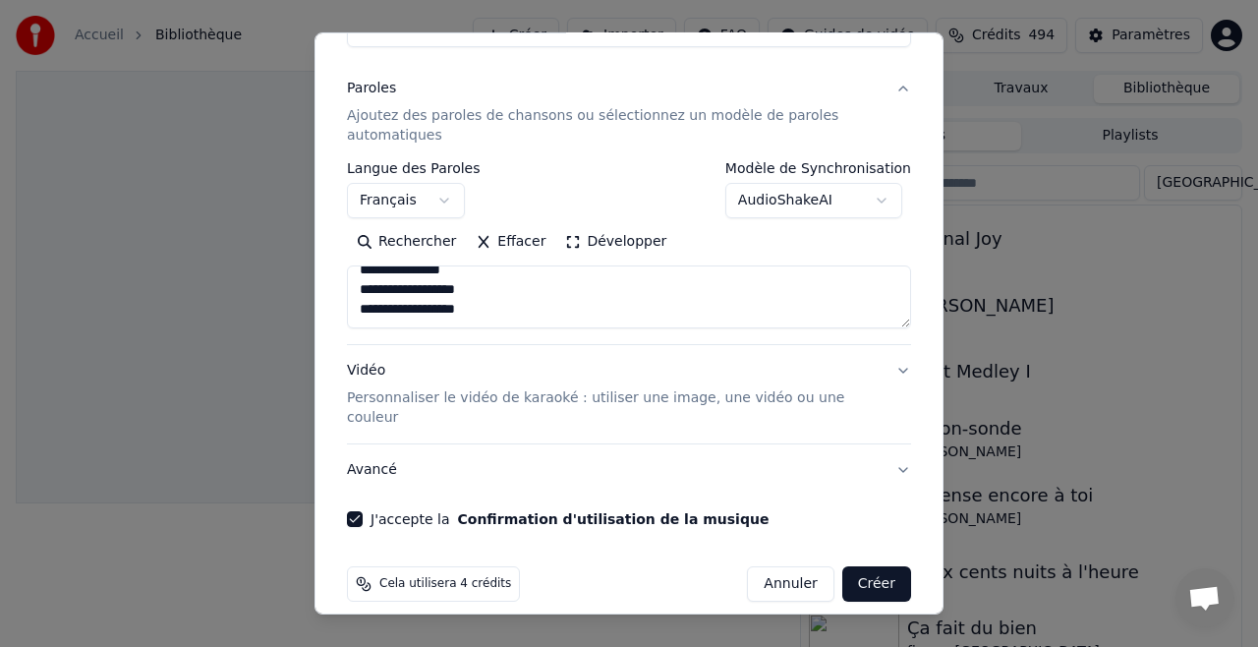
click at [872, 569] on button "Créer" at bounding box center [876, 583] width 69 height 35
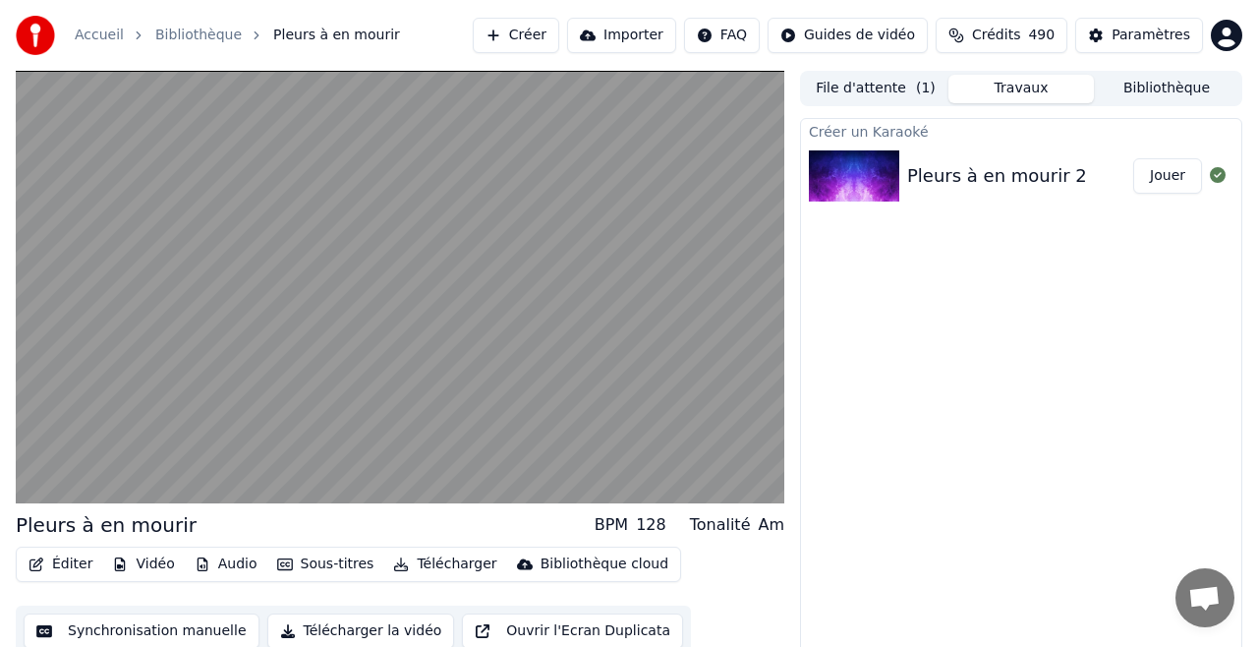
scroll to position [21, 0]
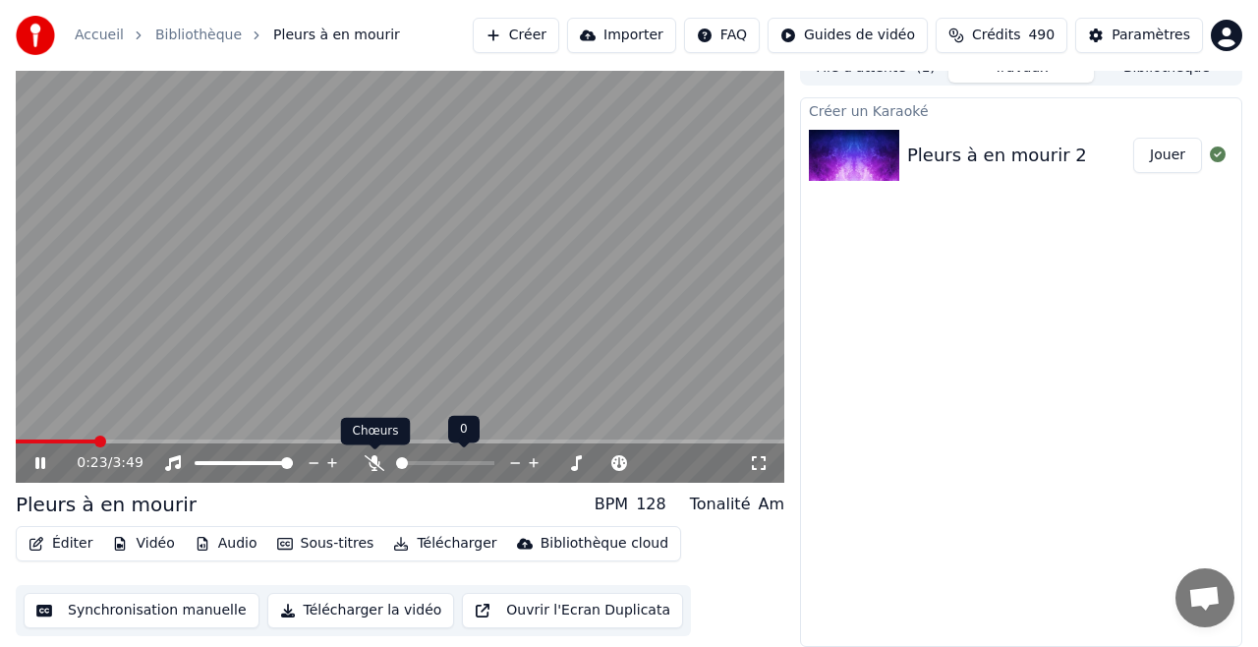
click at [379, 464] on icon at bounding box center [375, 463] width 20 height 16
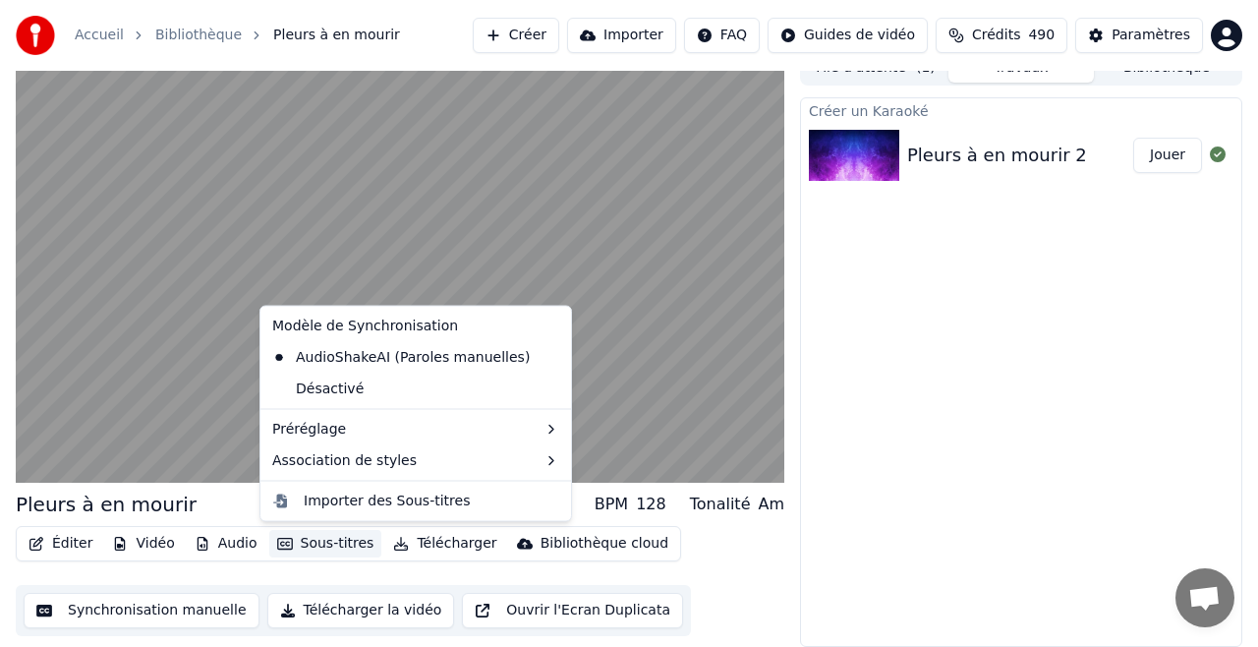
click at [304, 540] on button "Sous-titres" at bounding box center [325, 544] width 113 height 28
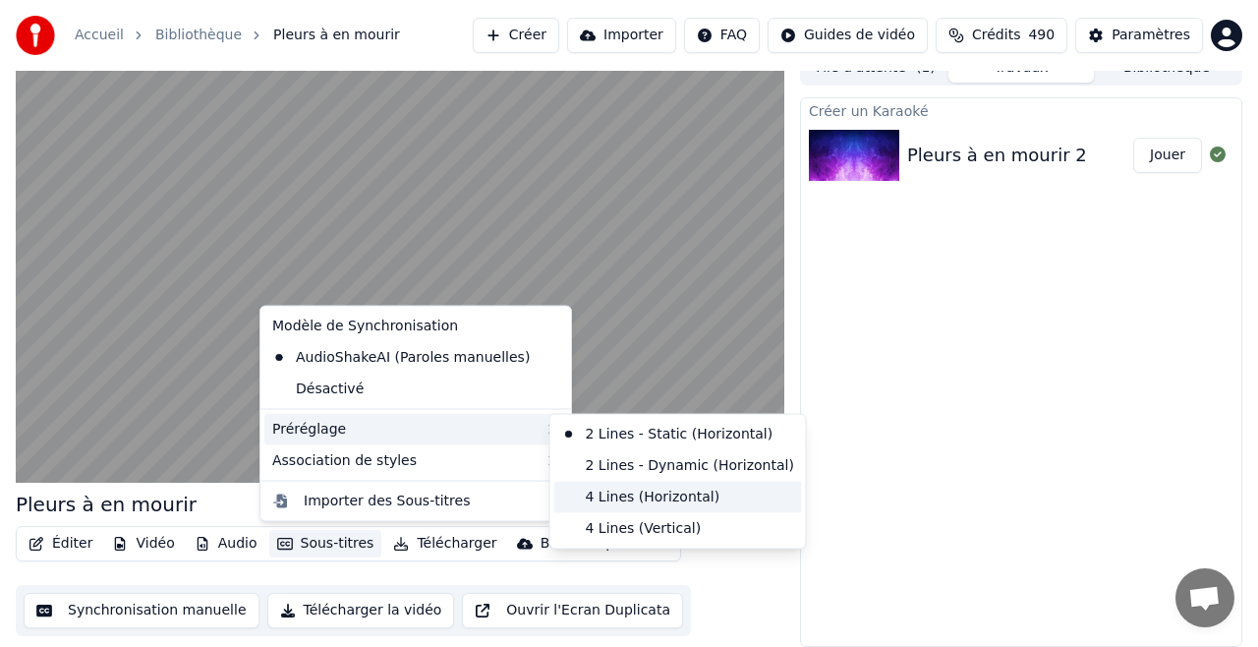
click at [663, 496] on div "4 Lines (Horizontal)" at bounding box center [678, 496] width 248 height 31
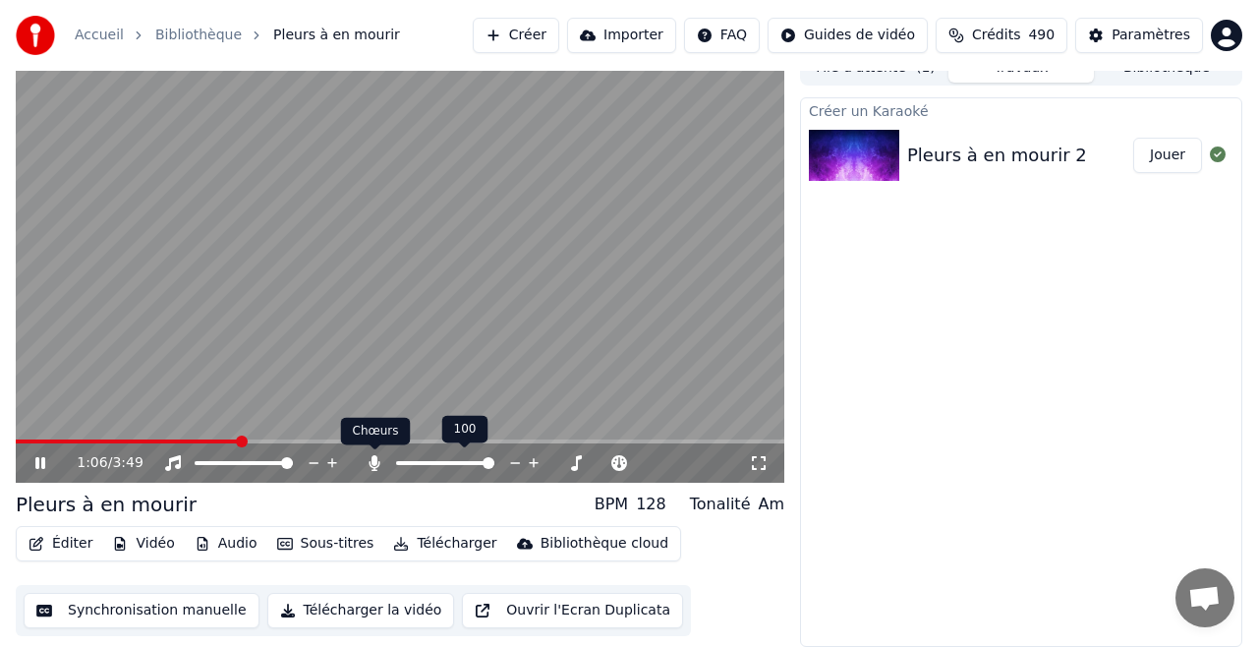
click at [378, 459] on icon at bounding box center [375, 463] width 20 height 16
click at [427, 457] on span at bounding box center [430, 463] width 12 height 12
click at [536, 31] on button "Créer" at bounding box center [516, 35] width 86 height 35
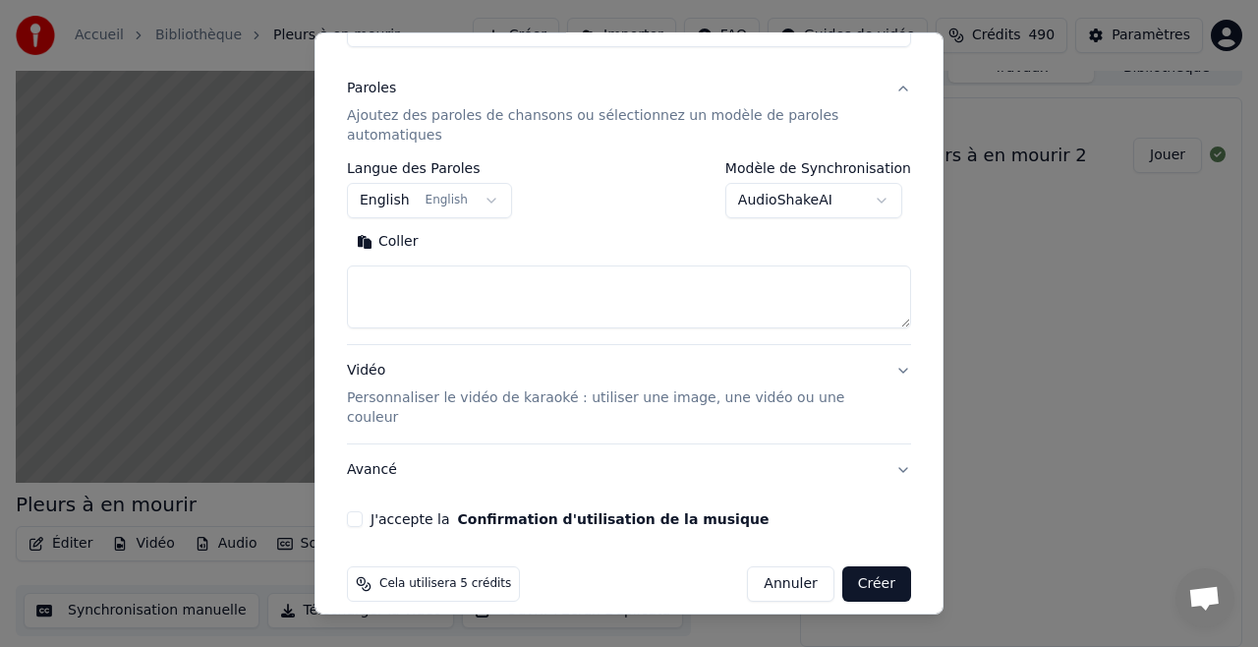
scroll to position [0, 0]
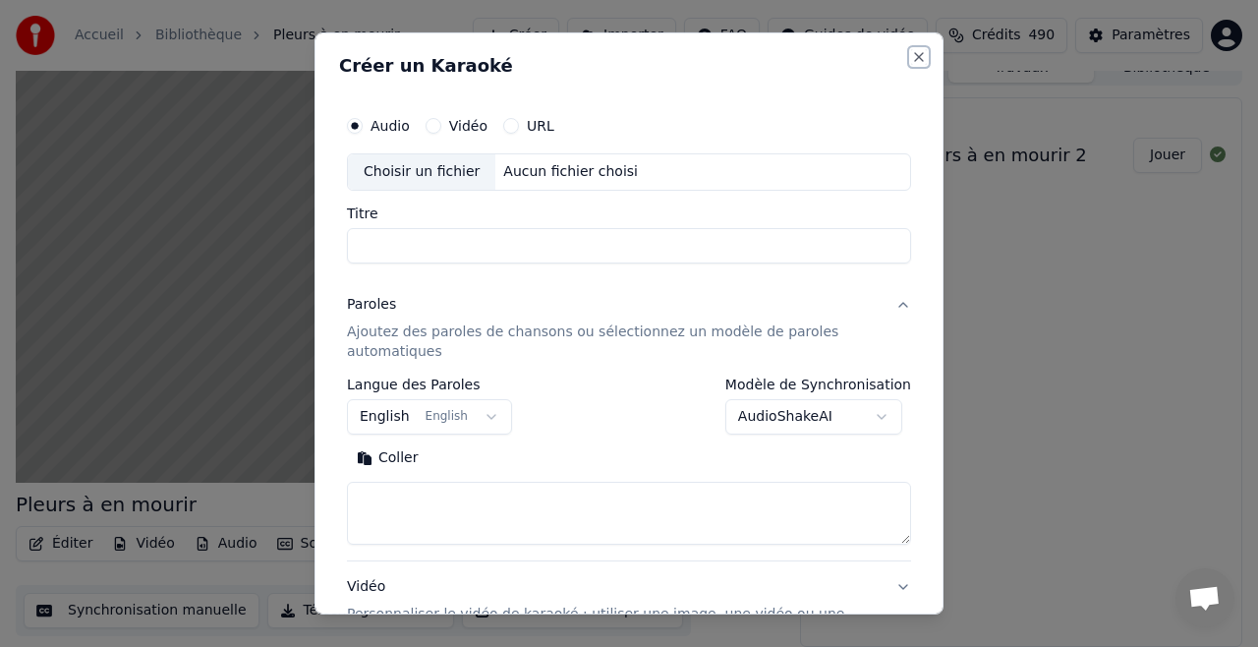
click at [917, 56] on button "Close" at bounding box center [919, 57] width 16 height 16
select select
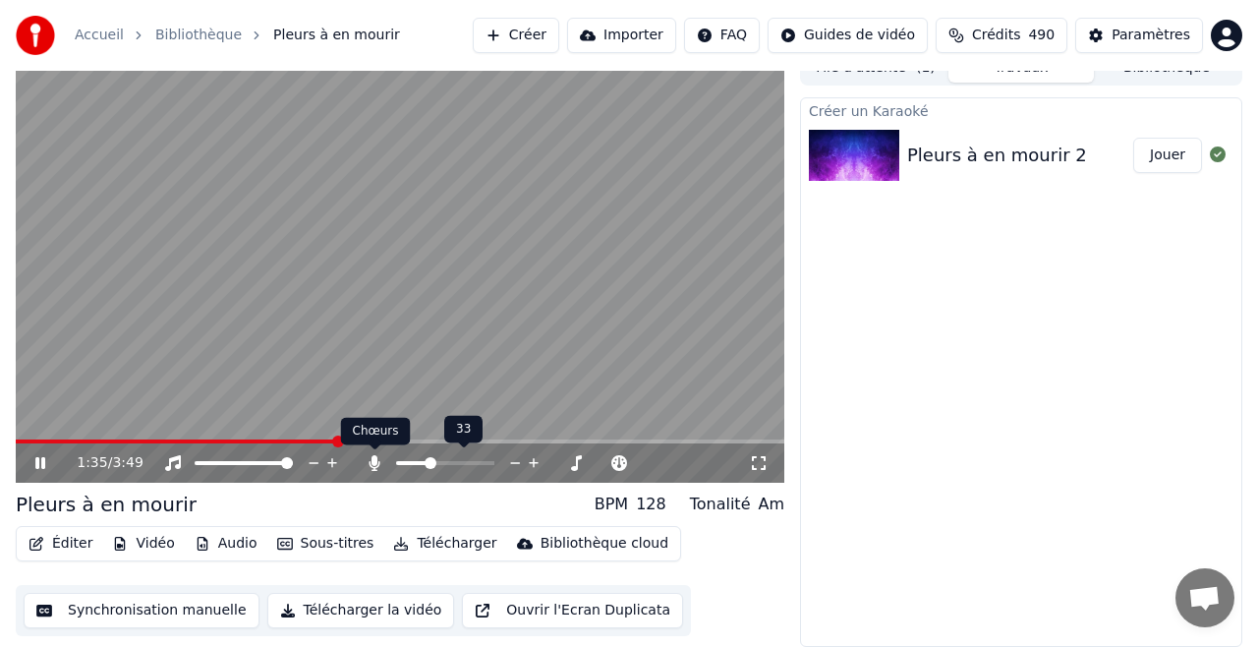
click at [373, 459] on icon at bounding box center [374, 463] width 11 height 16
click at [374, 462] on icon at bounding box center [375, 463] width 20 height 16
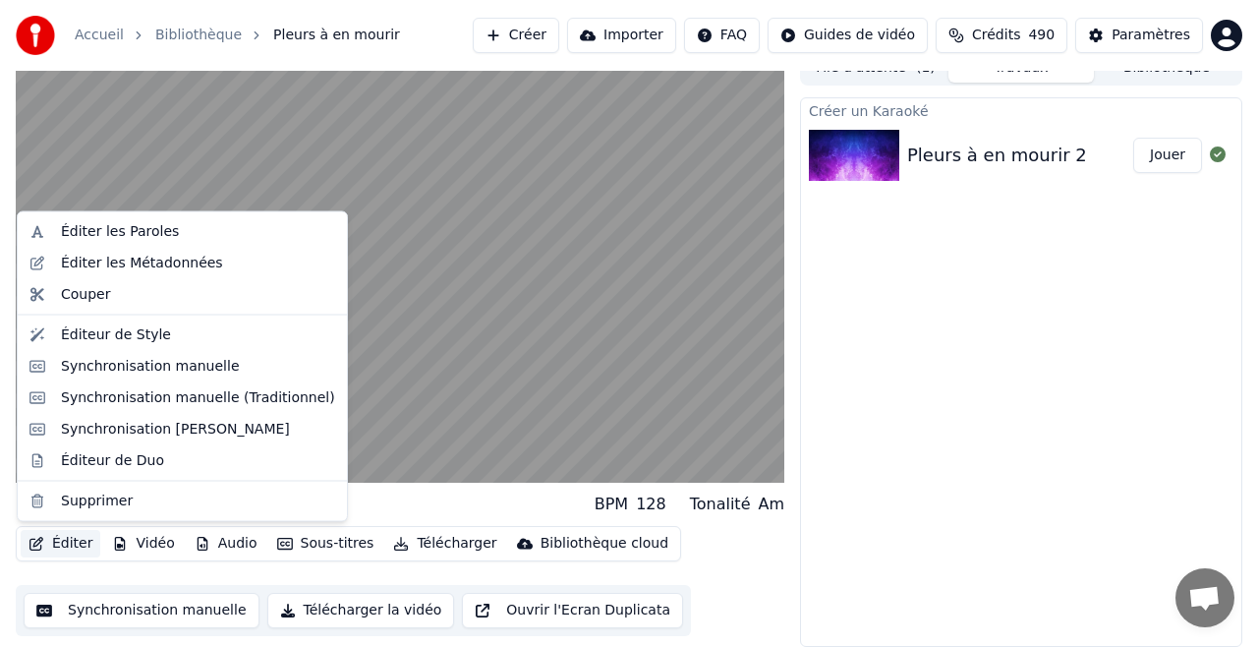
click at [81, 539] on button "Éditer" at bounding box center [61, 544] width 80 height 28
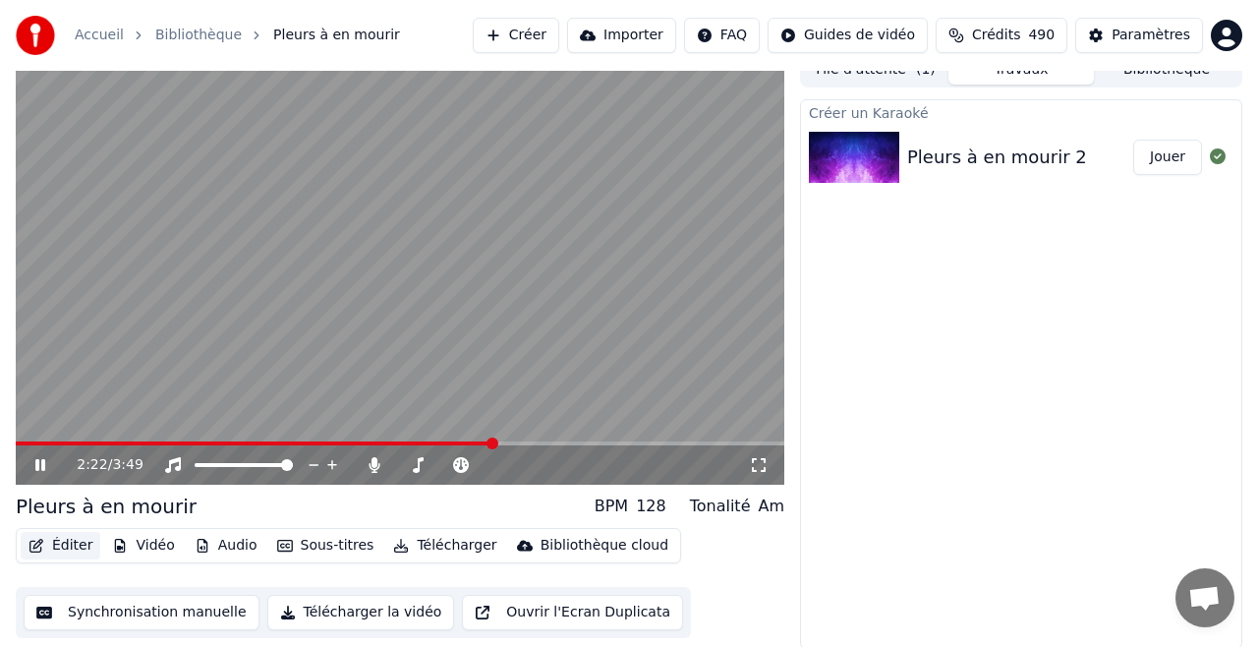
click at [56, 543] on button "Éditer" at bounding box center [61, 546] width 80 height 28
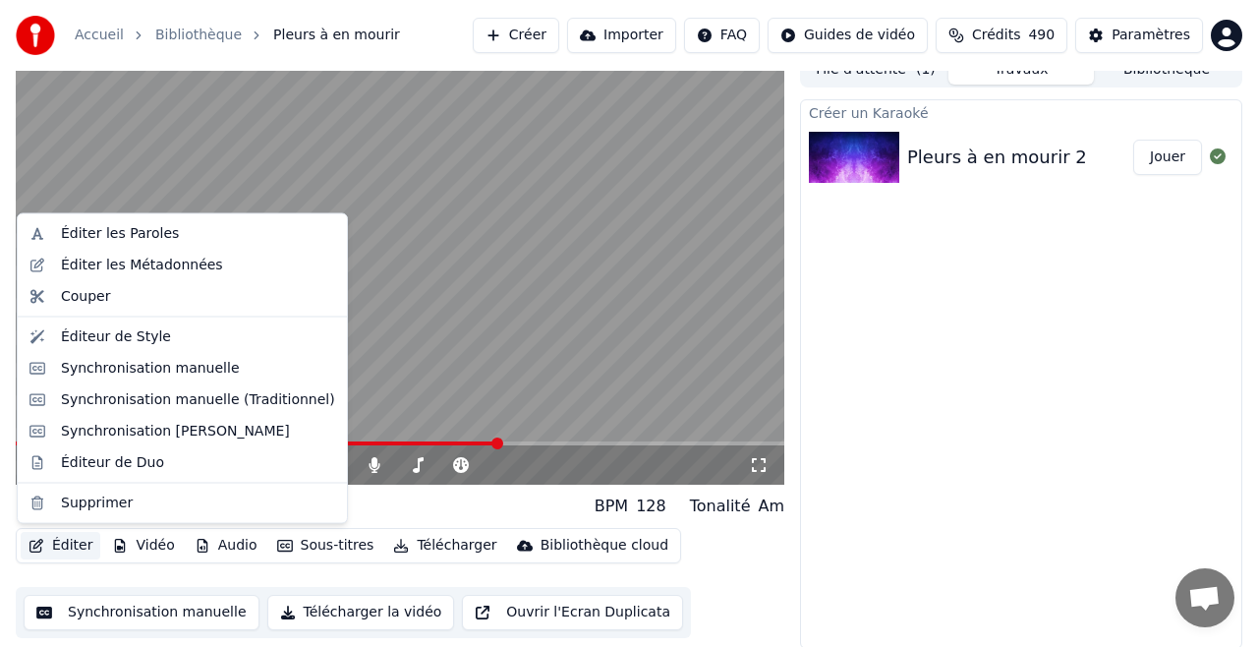
click at [67, 543] on button "Éditer" at bounding box center [61, 546] width 80 height 28
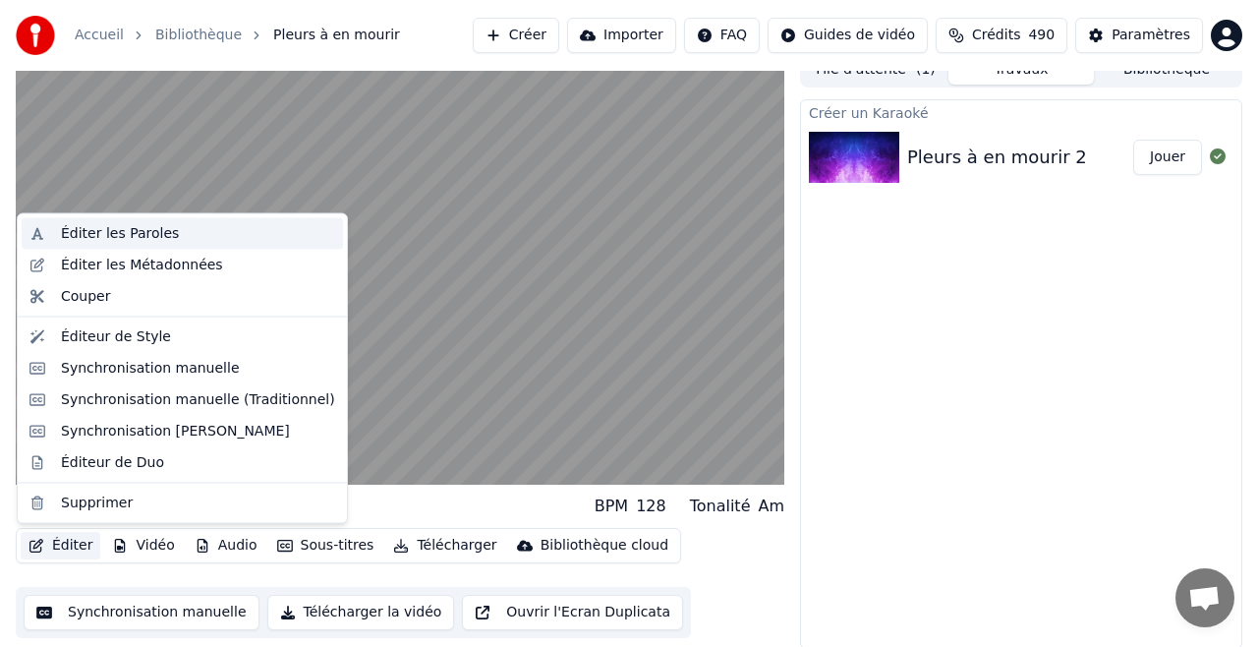
click at [106, 236] on div "Éditer les Paroles" at bounding box center [120, 234] width 118 height 20
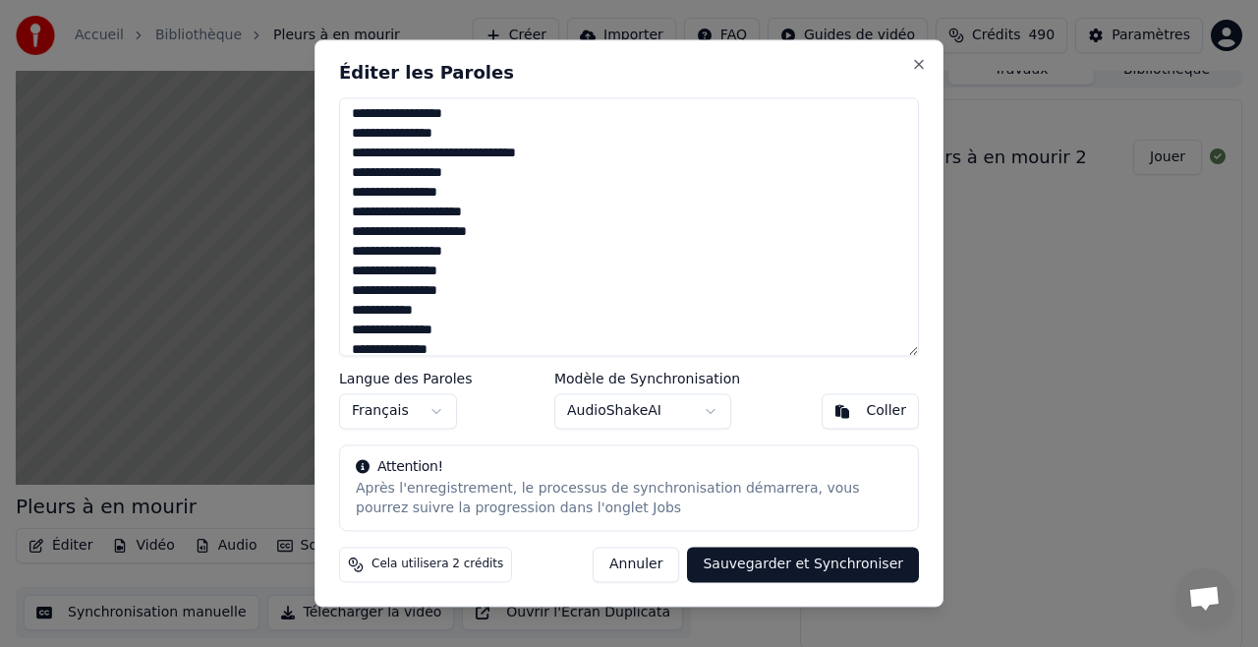
scroll to position [0, 0]
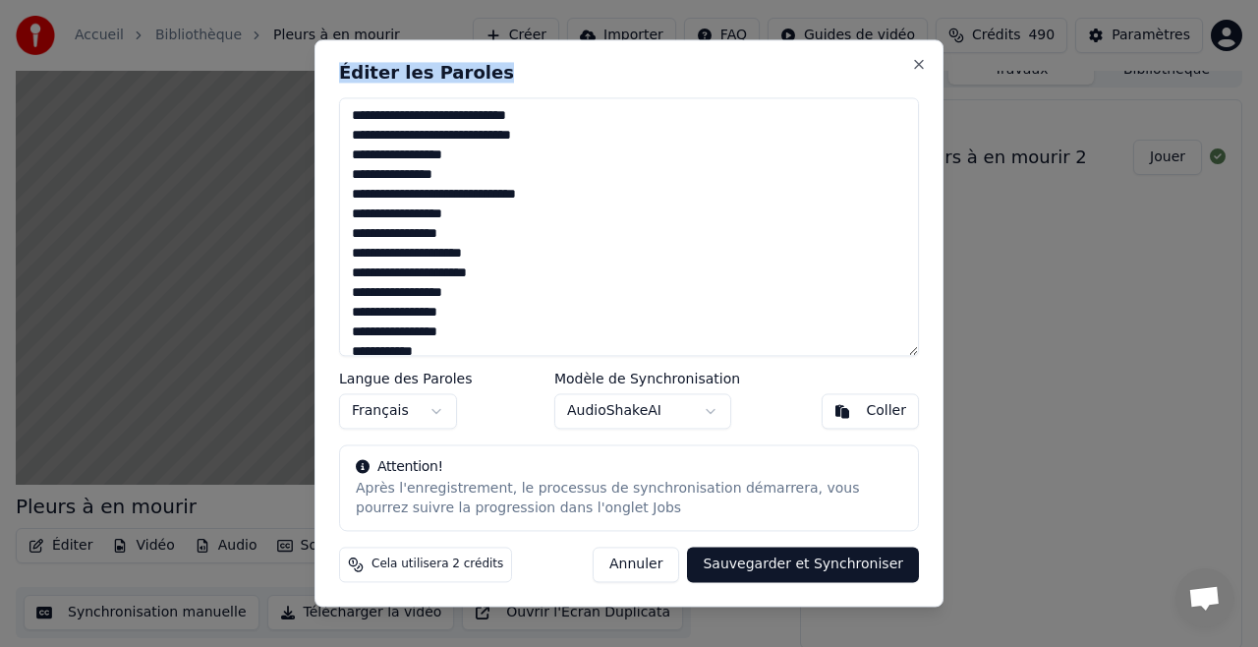
drag, startPoint x: 599, startPoint y: 55, endPoint x: 761, endPoint y: 78, distance: 162.7
click at [761, 78] on div "Éditer les Paroles Langue des Paroles Français Modèle de Synchronisation AudioS…" at bounding box center [628, 322] width 629 height 567
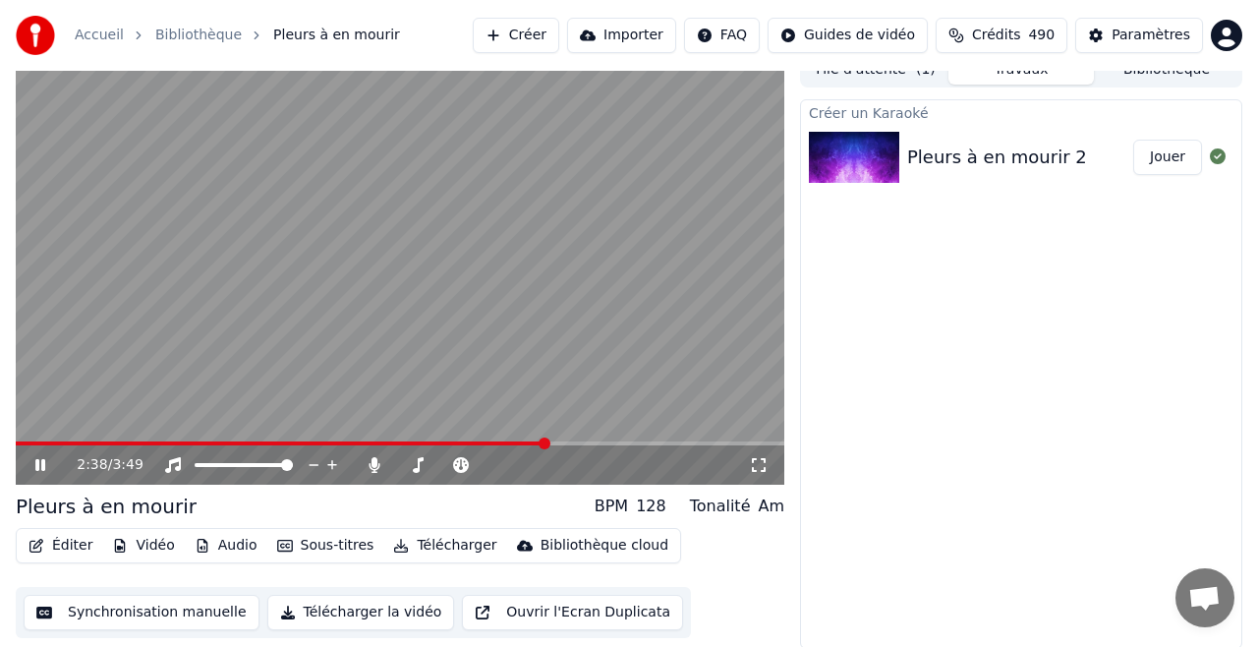
scroll to position [21, 0]
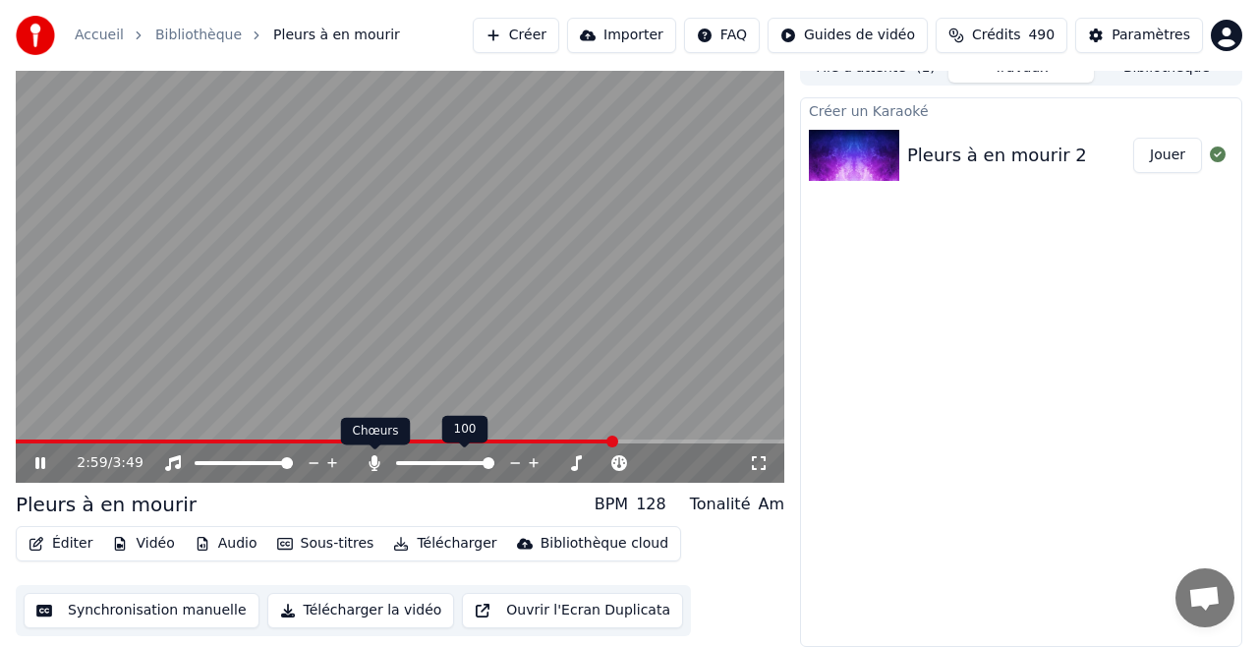
click at [375, 460] on icon at bounding box center [374, 463] width 11 height 16
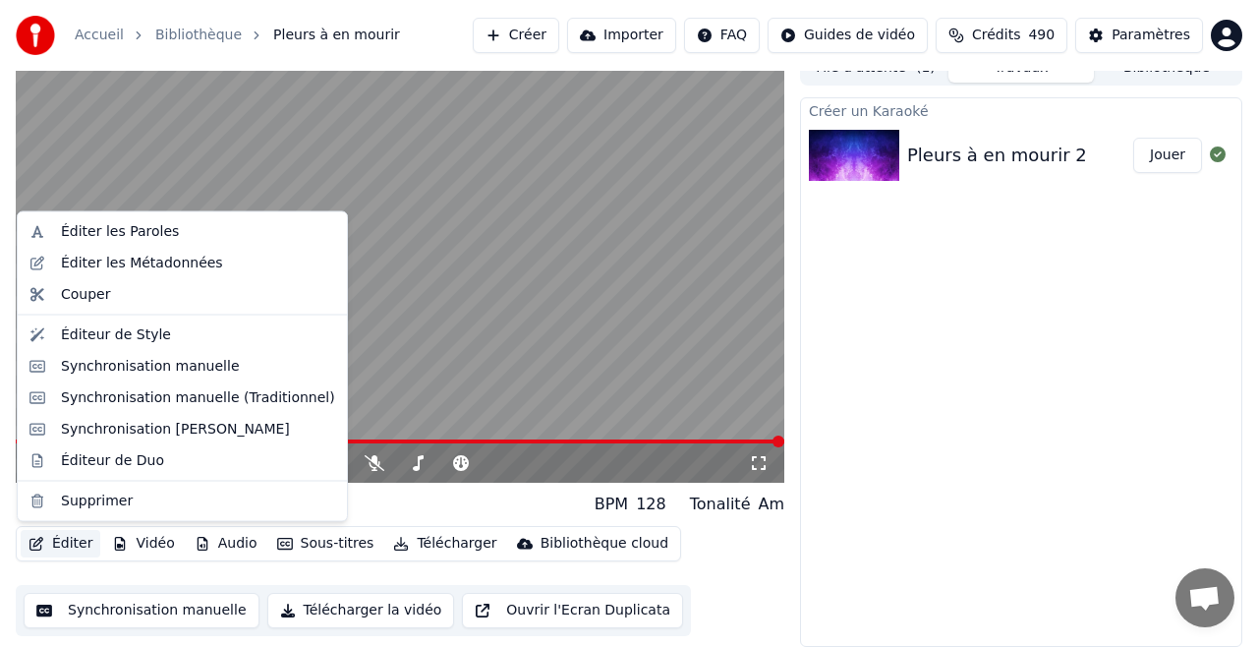
click at [70, 542] on button "Éditer" at bounding box center [61, 544] width 80 height 28
click at [425, 401] on video at bounding box center [400, 266] width 768 height 432
click at [73, 540] on button "Éditer" at bounding box center [61, 544] width 80 height 28
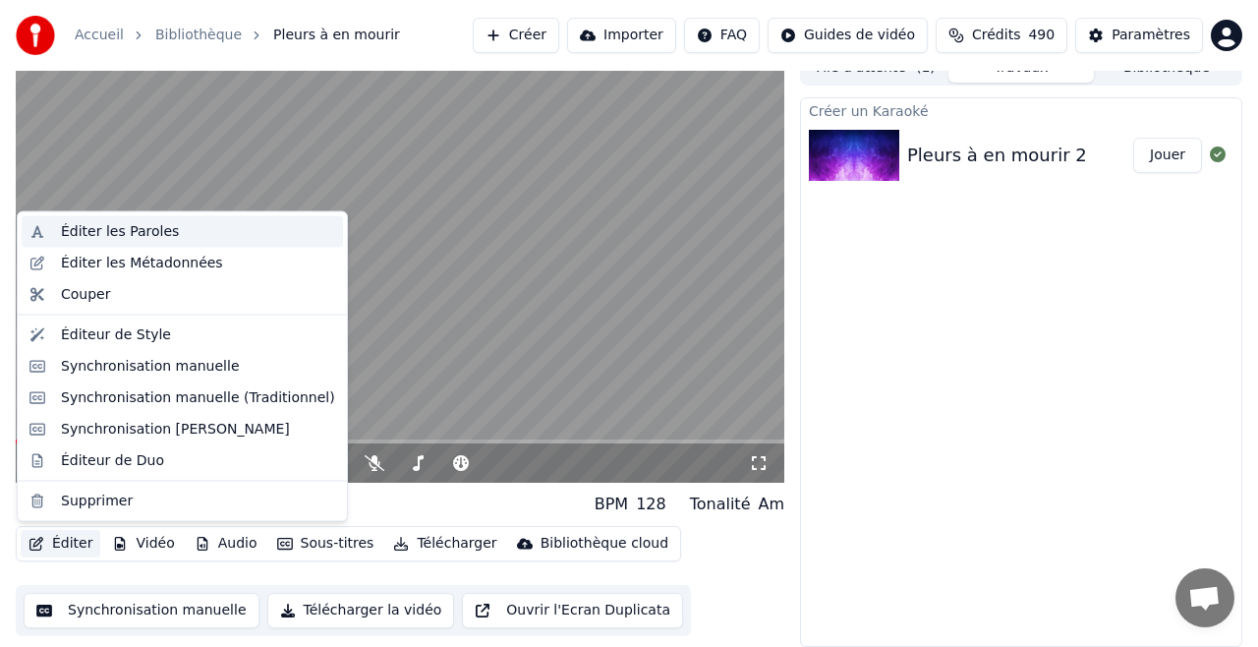
click at [135, 229] on div "Éditer les Paroles" at bounding box center [120, 232] width 118 height 20
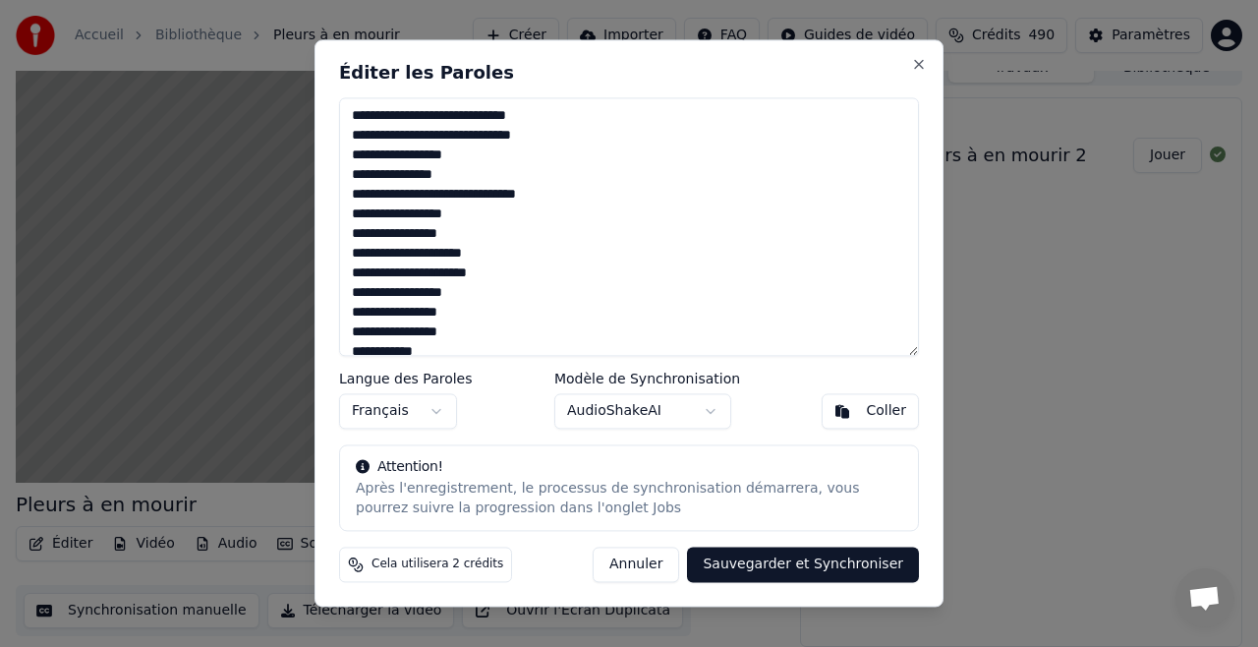
drag, startPoint x: 520, startPoint y: 52, endPoint x: 606, endPoint y: 55, distance: 86.5
click at [610, 40] on div "Éditer les Paroles Langue des Paroles Français Modèle de Synchronisation AudioS…" at bounding box center [628, 322] width 629 height 567
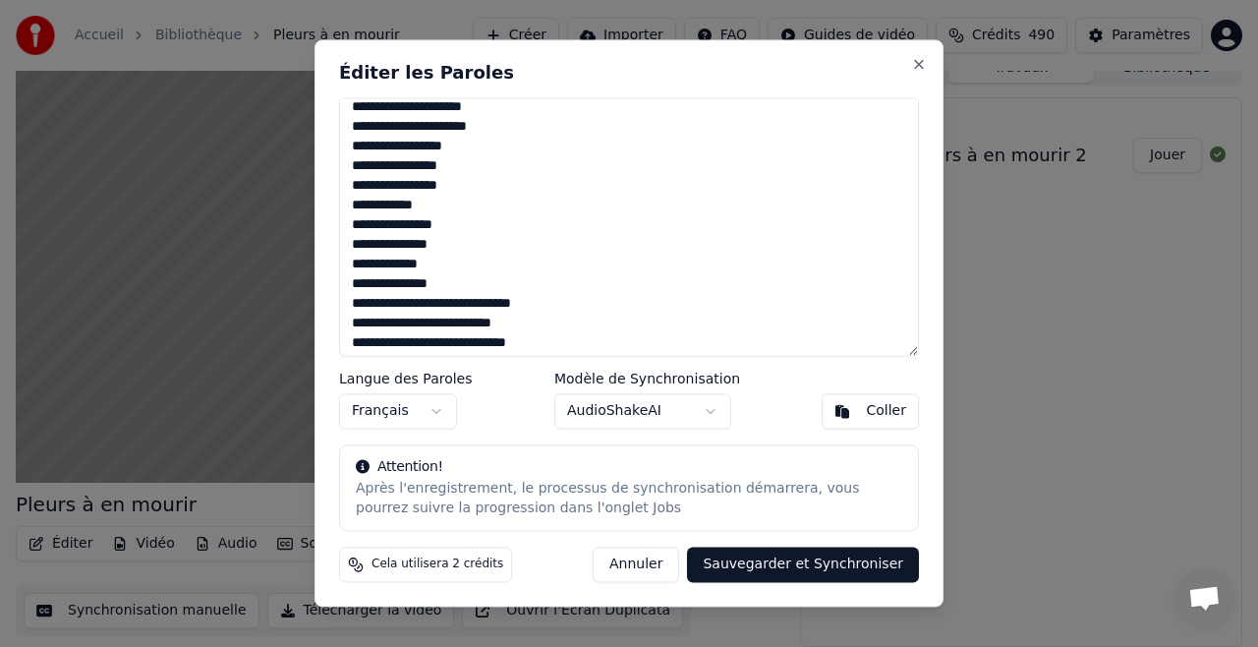
scroll to position [0, 0]
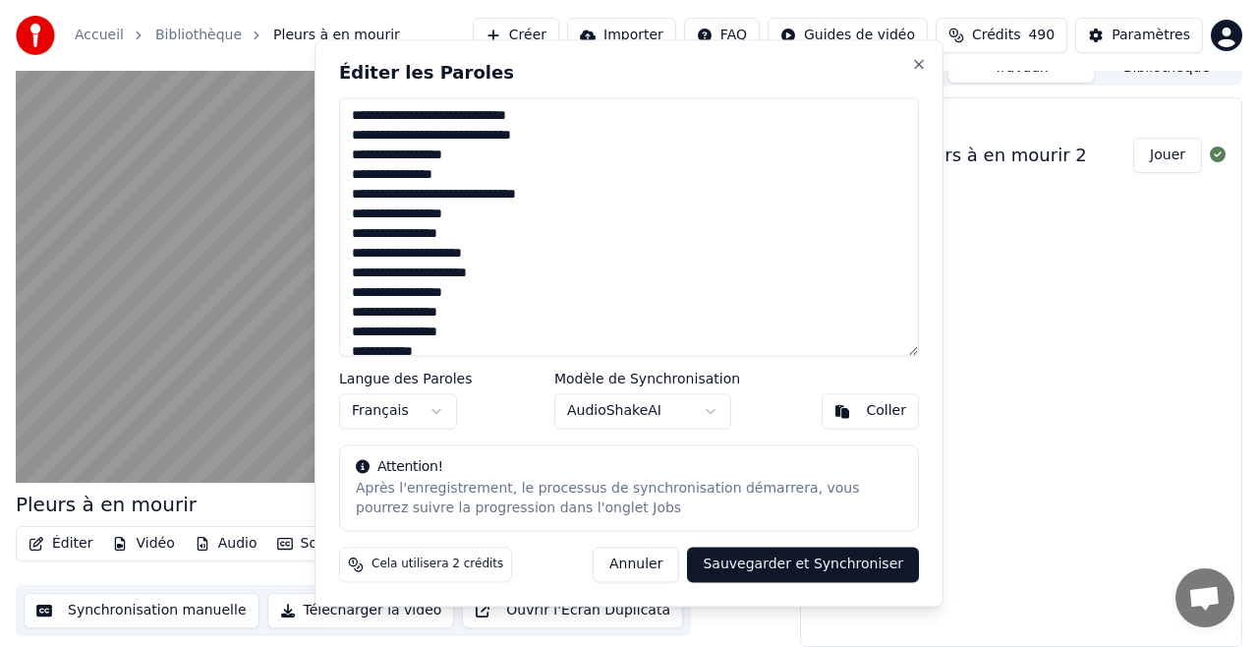
drag, startPoint x: 224, startPoint y: 361, endPoint x: 245, endPoint y: 374, distance: 24.8
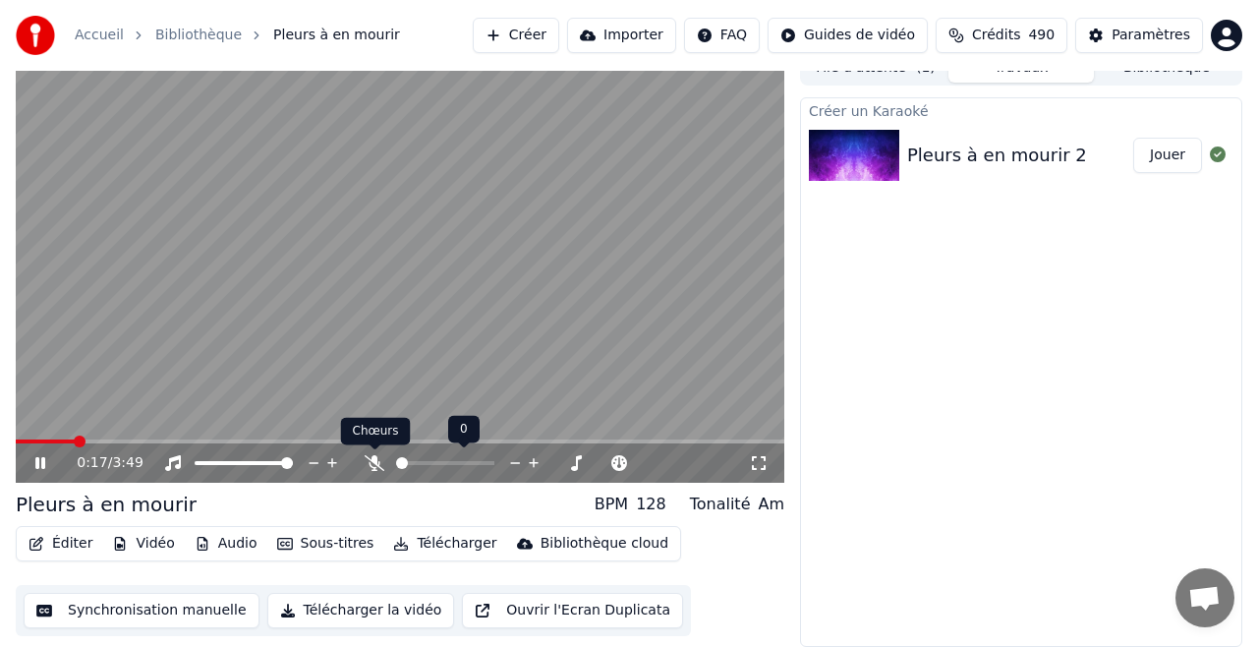
drag, startPoint x: 373, startPoint y: 469, endPoint x: 364, endPoint y: 472, distance: 10.3
click at [372, 469] on icon at bounding box center [375, 463] width 20 height 16
click at [70, 541] on button "Éditer" at bounding box center [61, 544] width 80 height 28
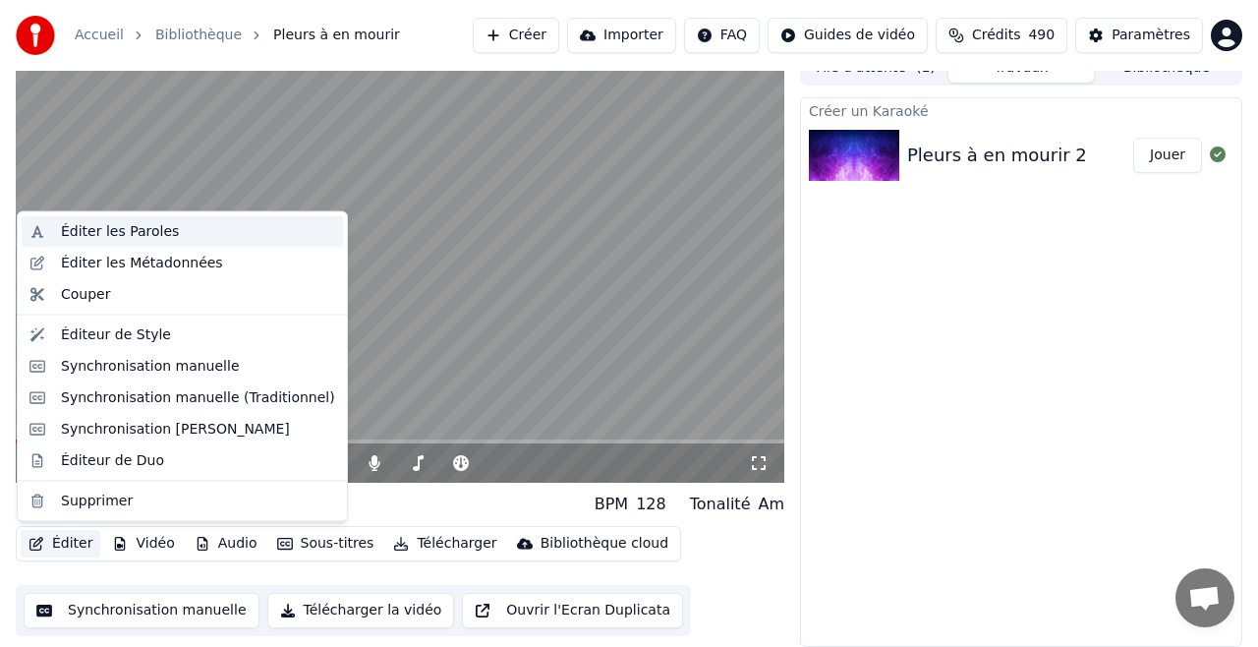
click at [137, 234] on div "Éditer les Paroles" at bounding box center [120, 232] width 118 height 20
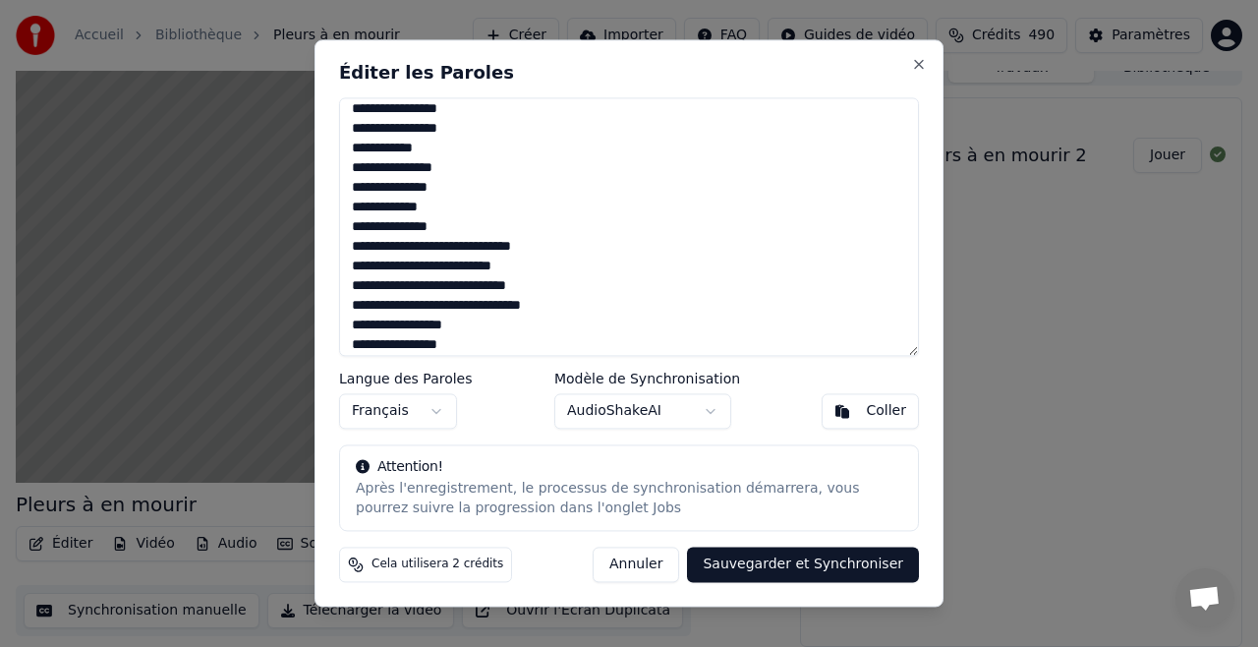
scroll to position [201, 0]
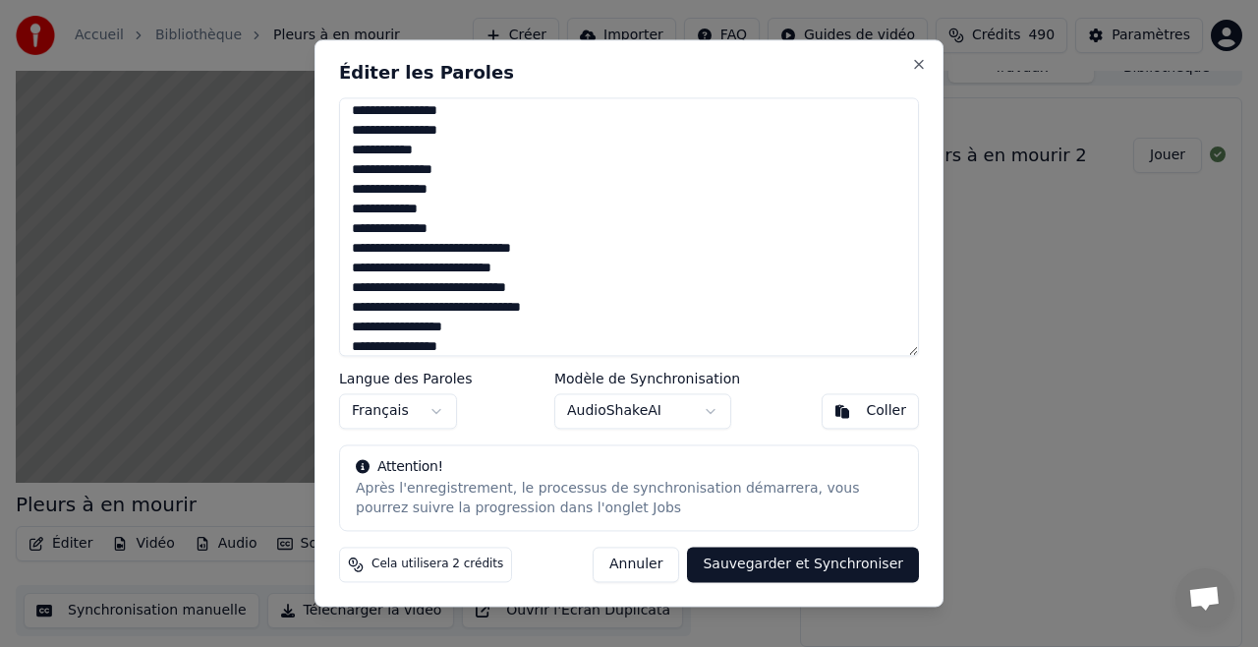
click at [369, 152] on textarea at bounding box center [629, 226] width 580 height 258
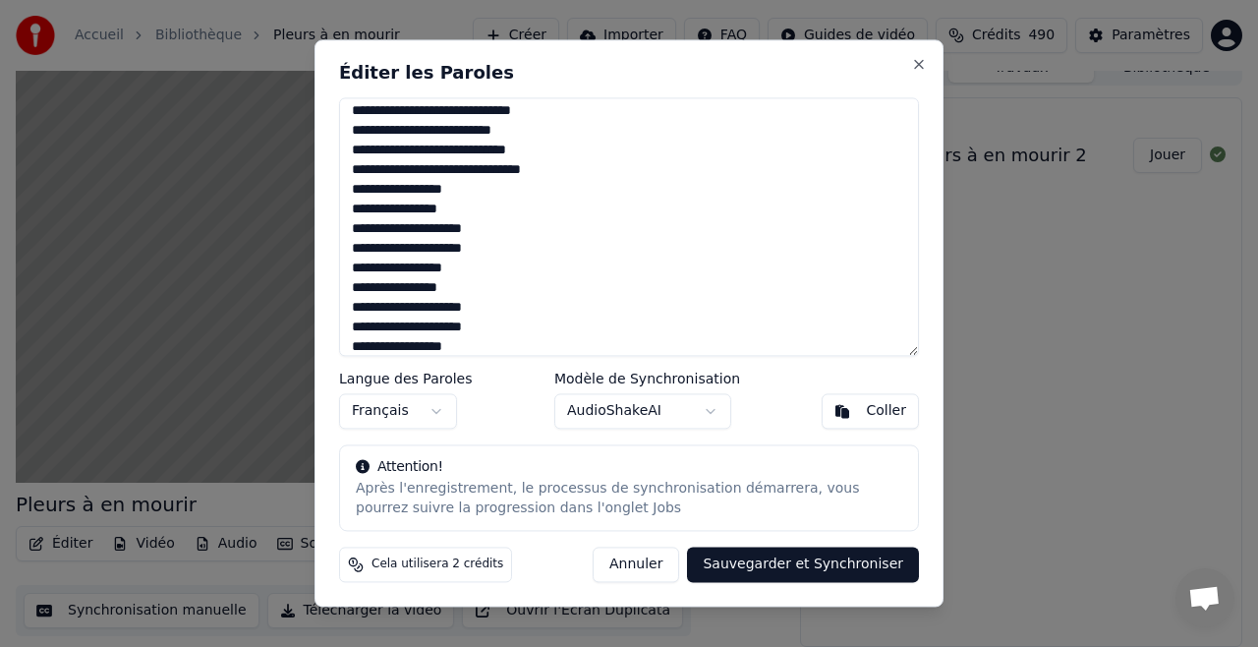
scroll to position [341, 0]
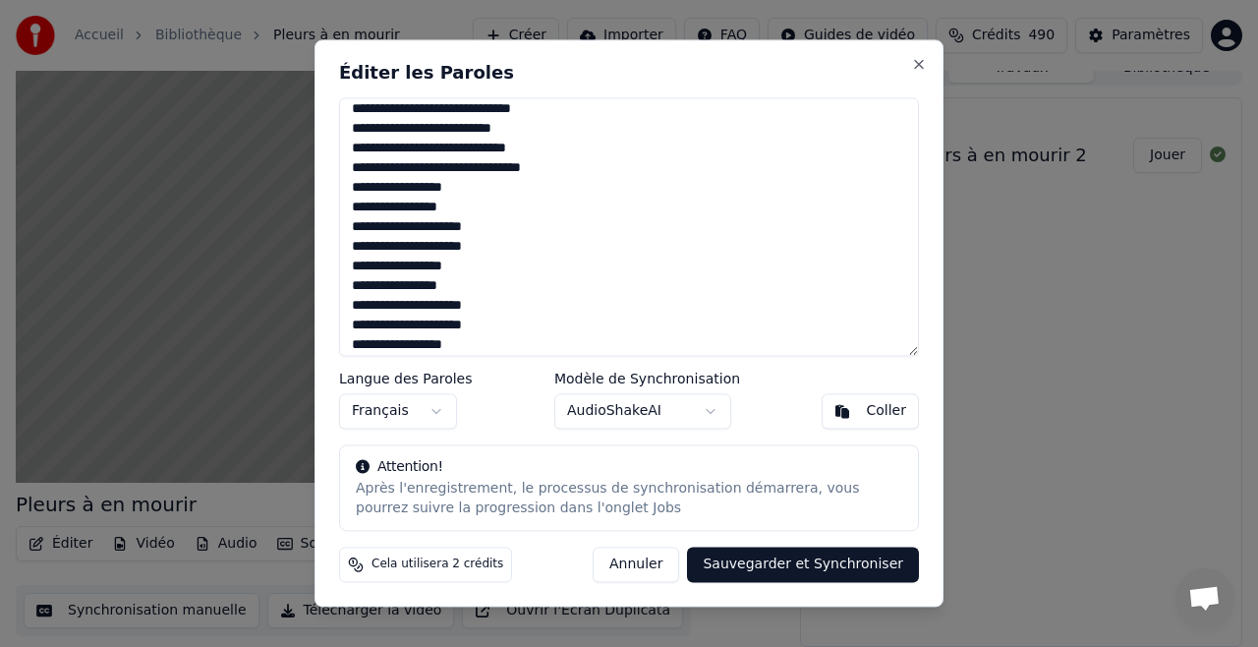
click at [386, 246] on textarea at bounding box center [629, 226] width 580 height 258
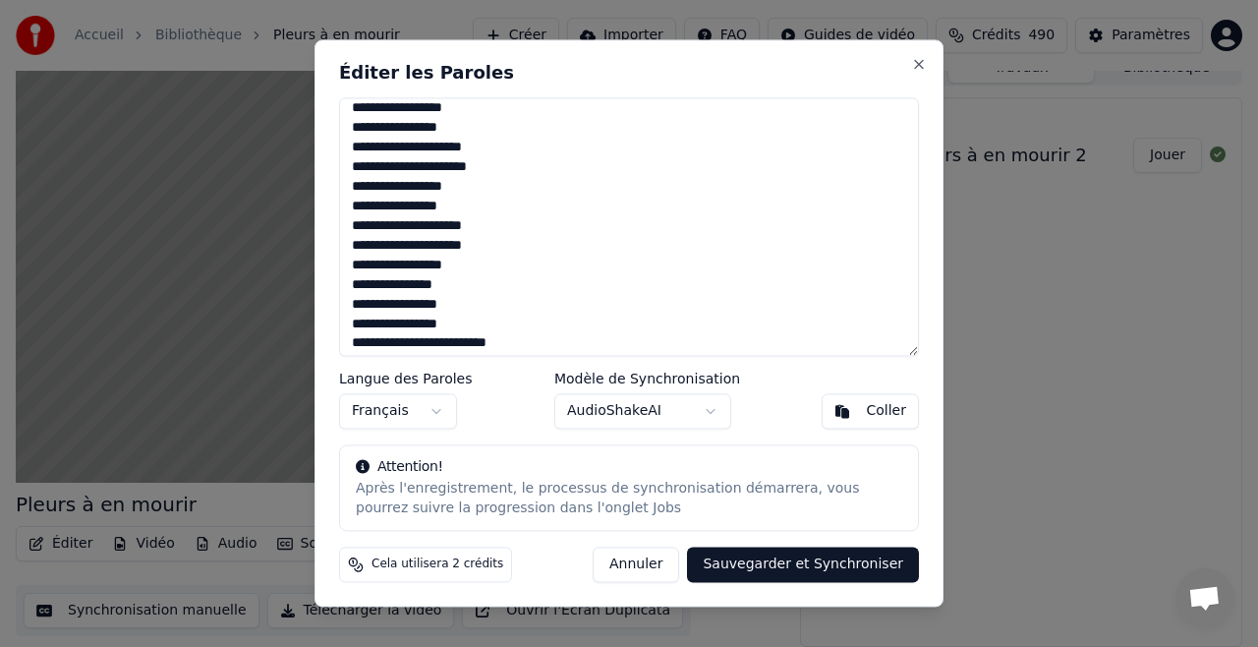
scroll to position [423, 0]
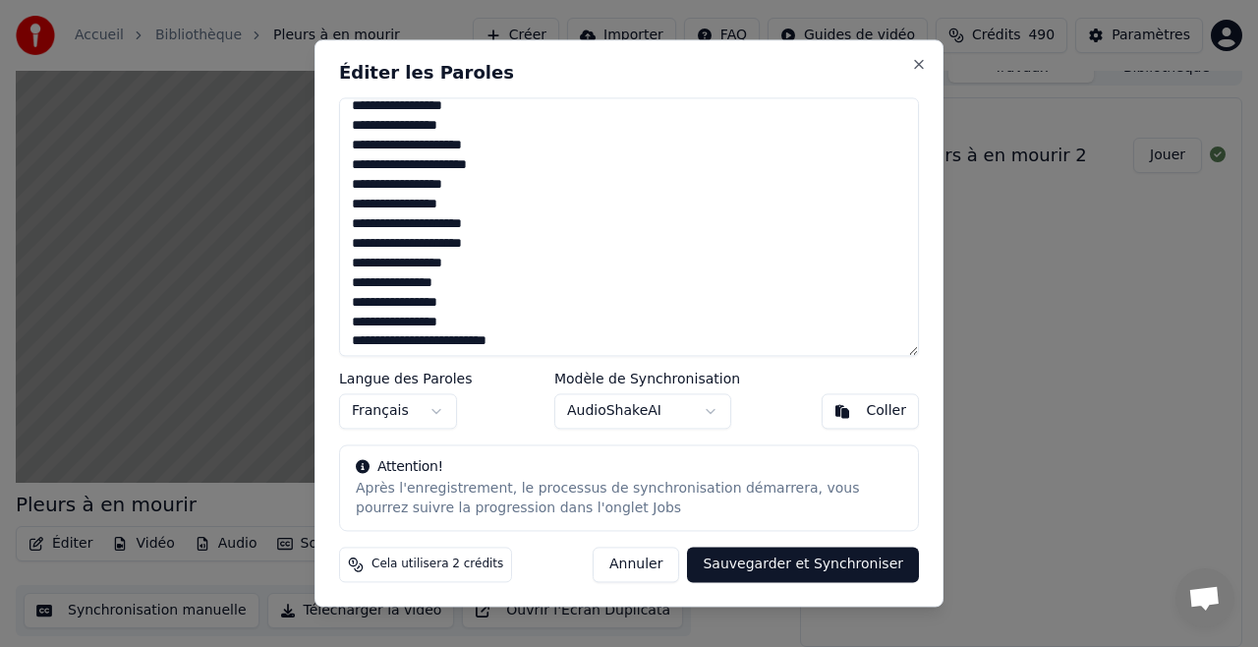
type textarea "**********"
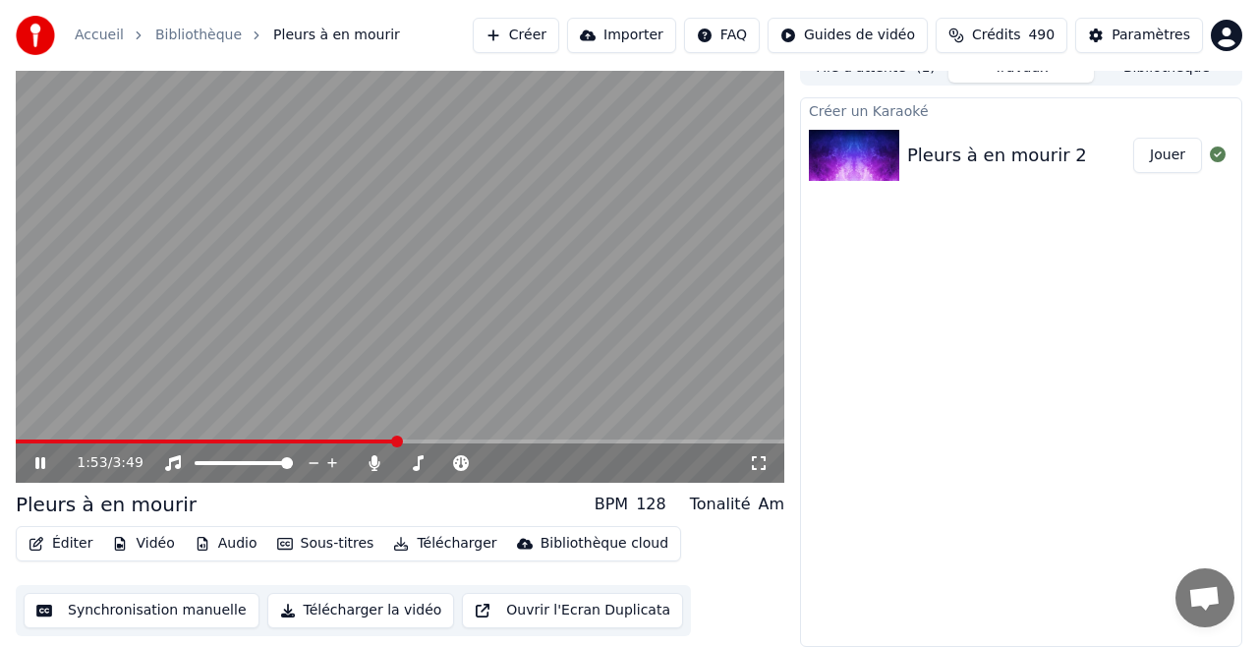
click at [41, 462] on icon at bounding box center [40, 463] width 10 height 12
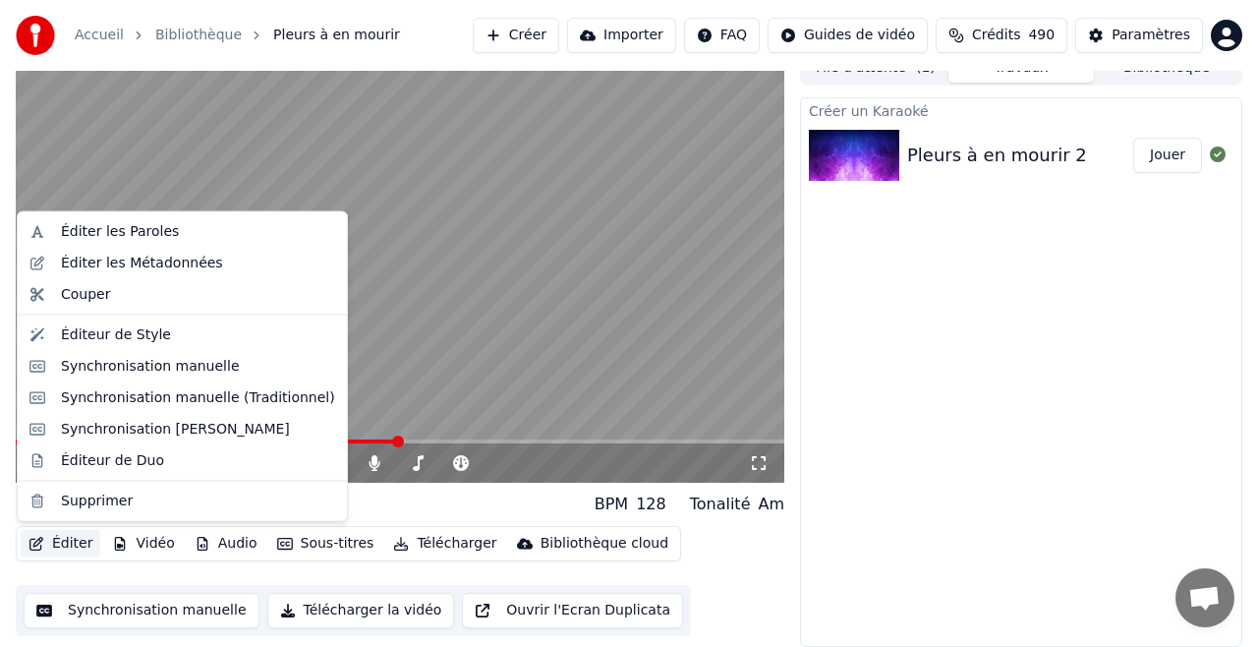
click at [80, 541] on button "Éditer" at bounding box center [61, 544] width 80 height 28
click at [144, 233] on div "Éditer les Paroles" at bounding box center [120, 232] width 118 height 20
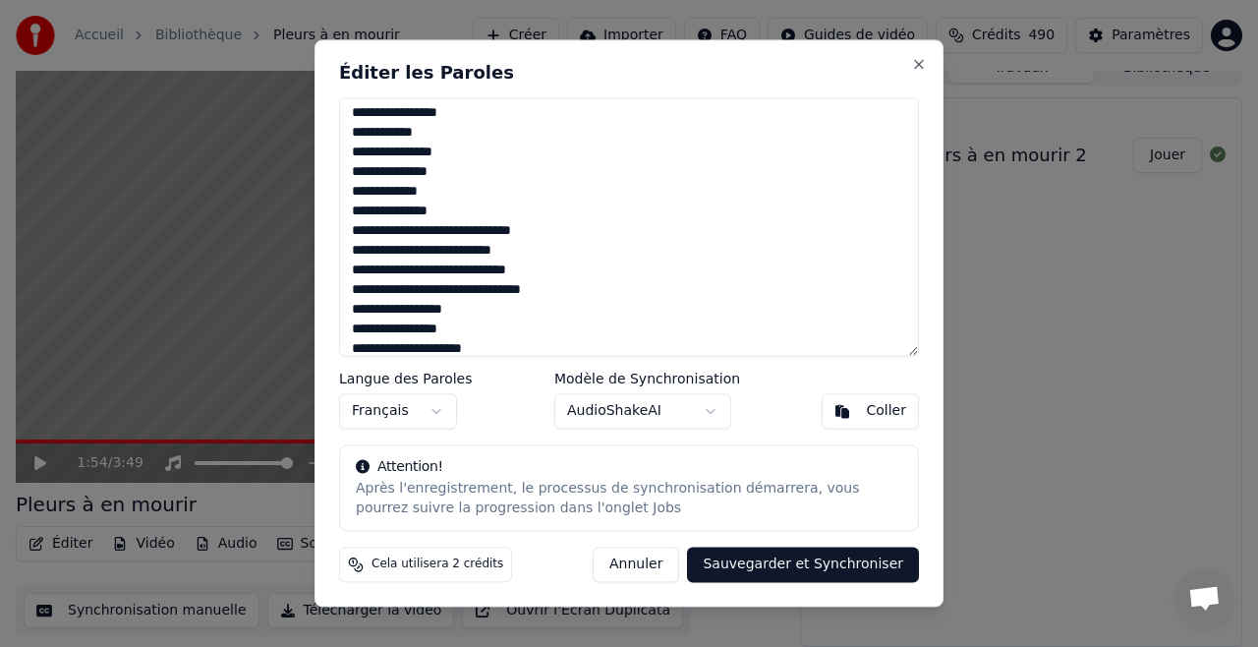
scroll to position [222, 0]
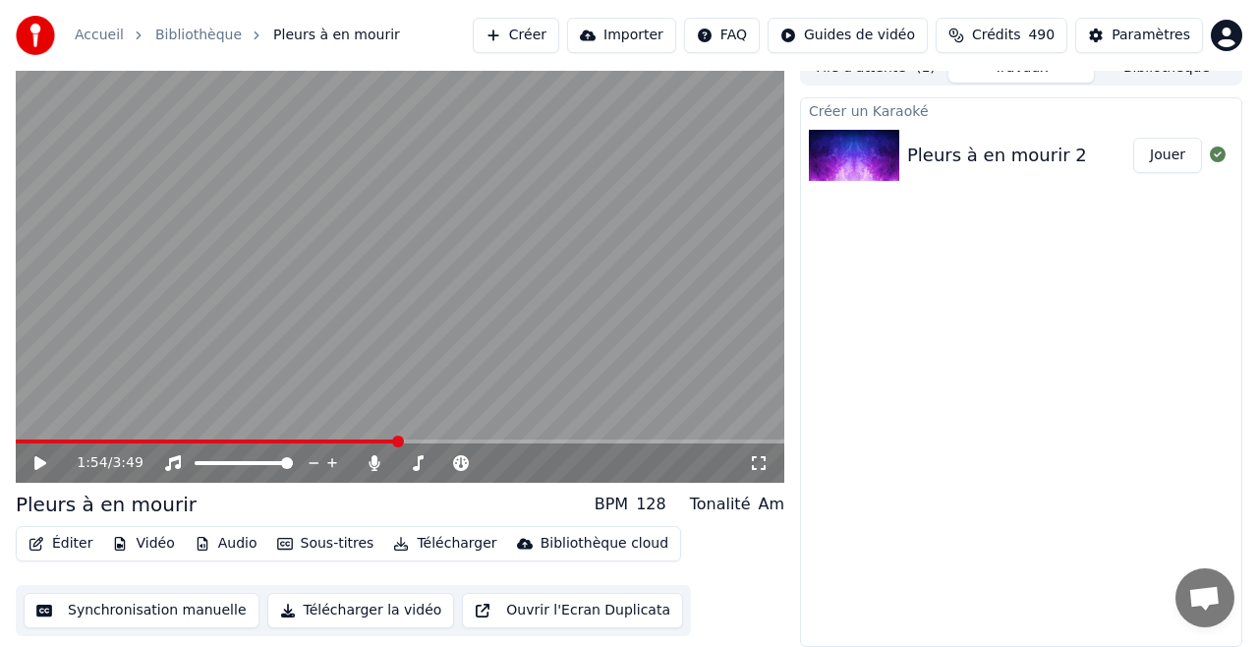
click at [41, 463] on icon at bounding box center [40, 463] width 12 height 14
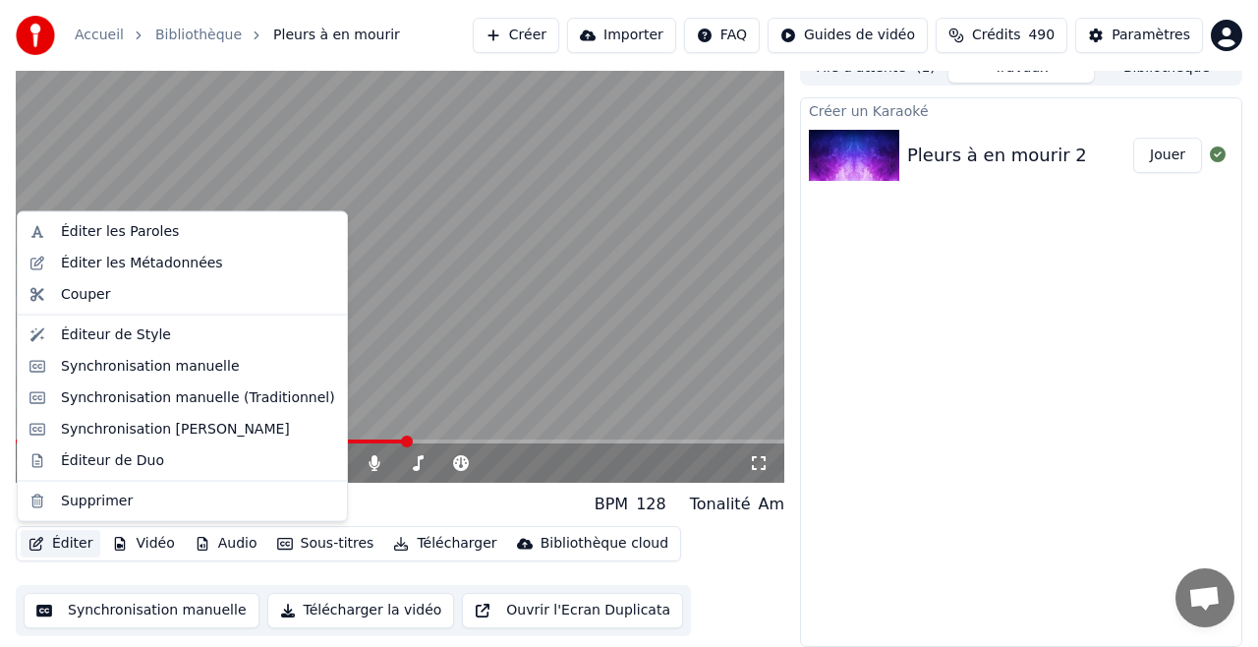
click at [81, 537] on button "Éditer" at bounding box center [61, 544] width 80 height 28
click at [157, 231] on div "Éditer les Paroles" at bounding box center [120, 232] width 118 height 20
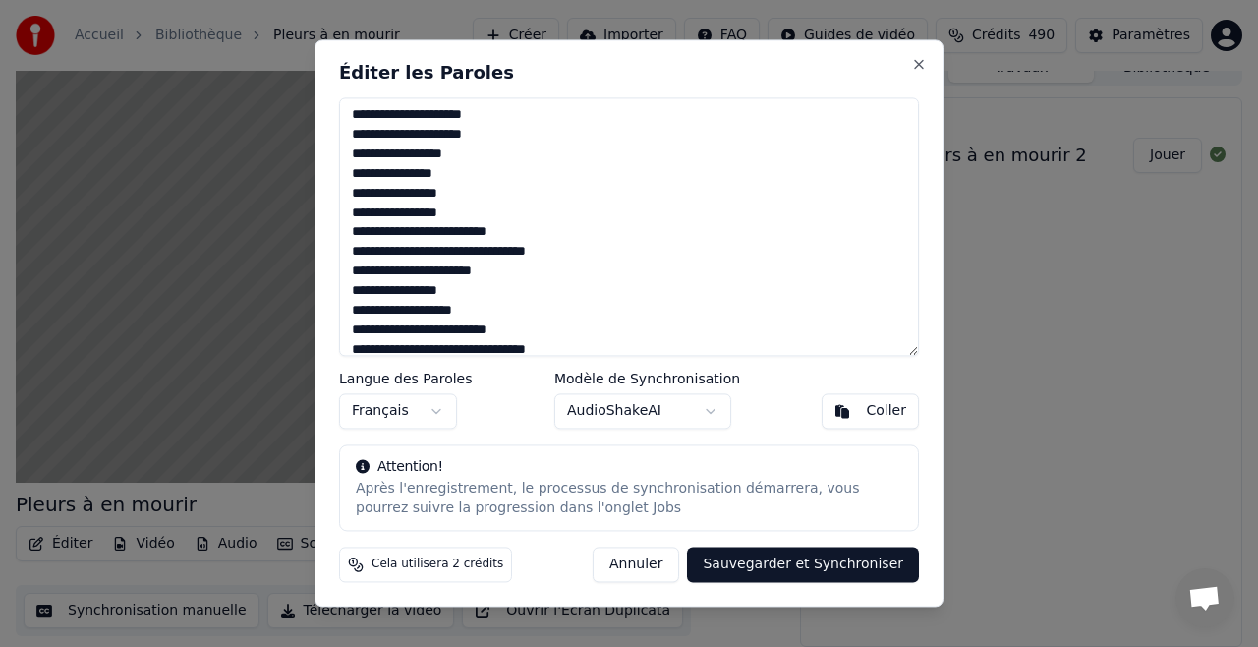
scroll to position [535, 0]
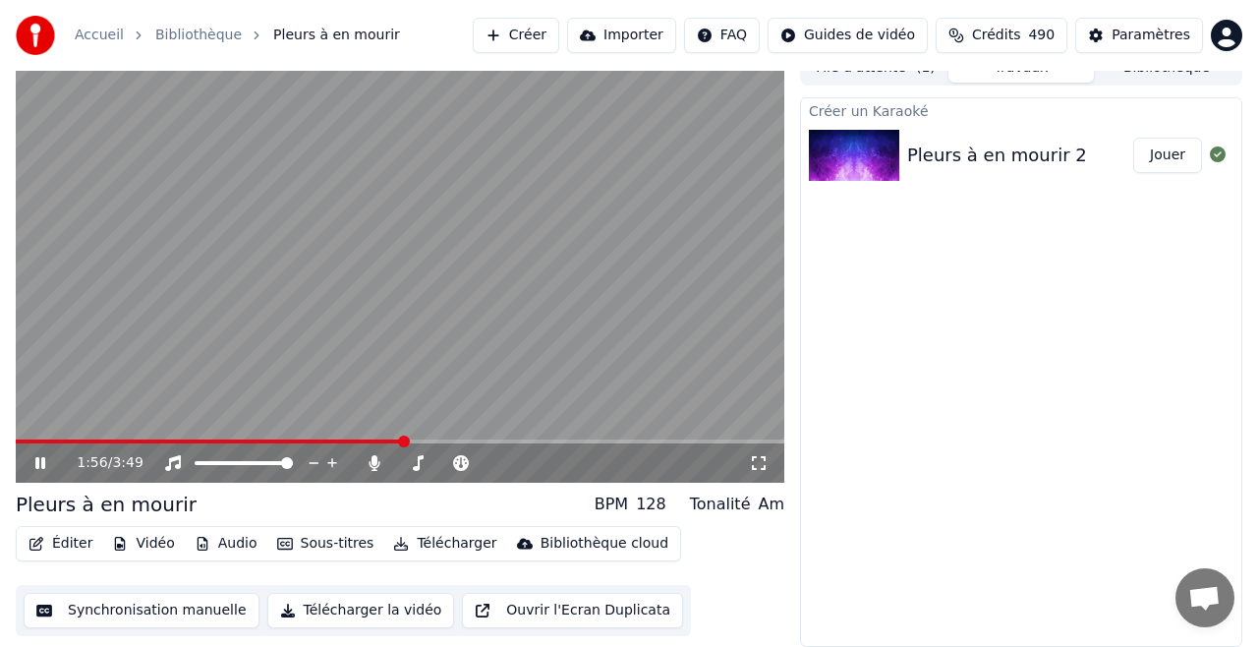
click at [405, 439] on span at bounding box center [210, 441] width 389 height 4
click at [43, 459] on icon at bounding box center [40, 463] width 10 height 12
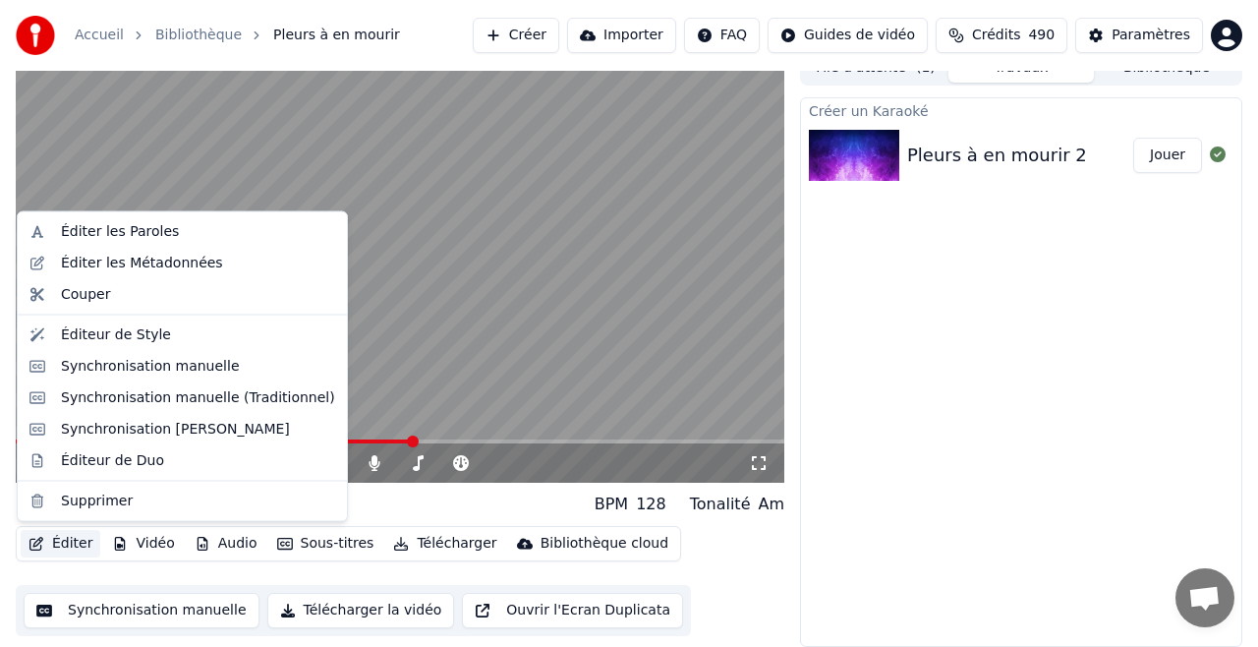
click at [73, 540] on button "Éditer" at bounding box center [61, 544] width 80 height 28
click at [148, 229] on div "Éditer les Paroles" at bounding box center [120, 232] width 118 height 20
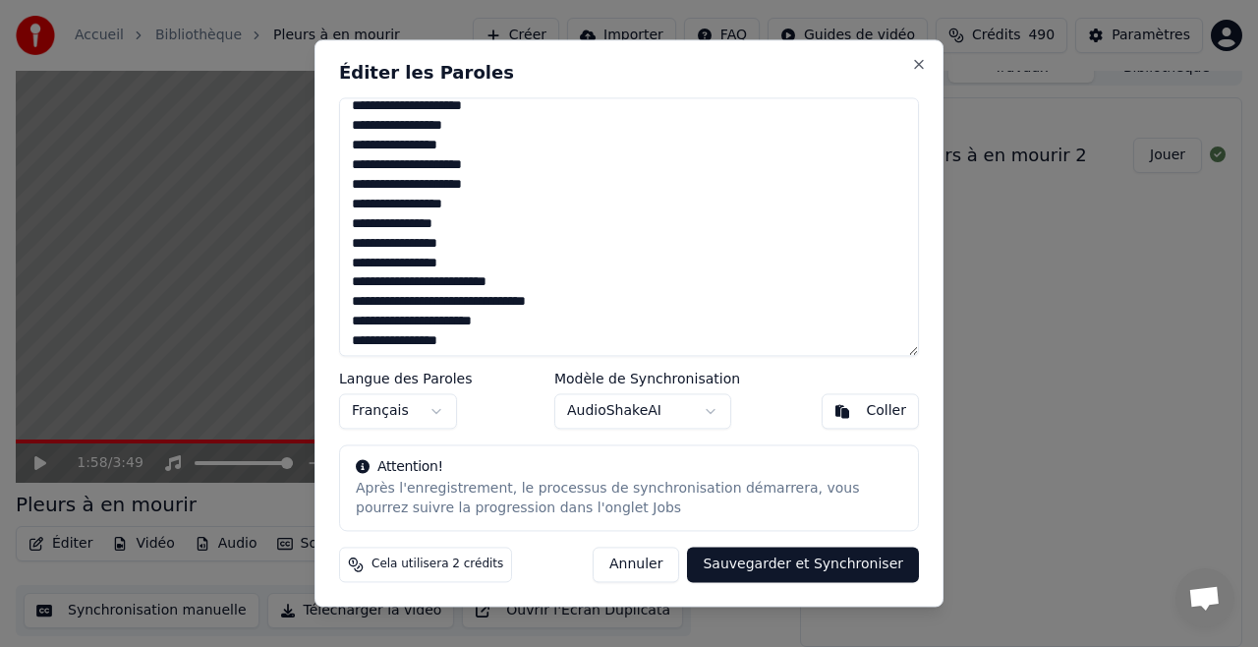
scroll to position [479, 0]
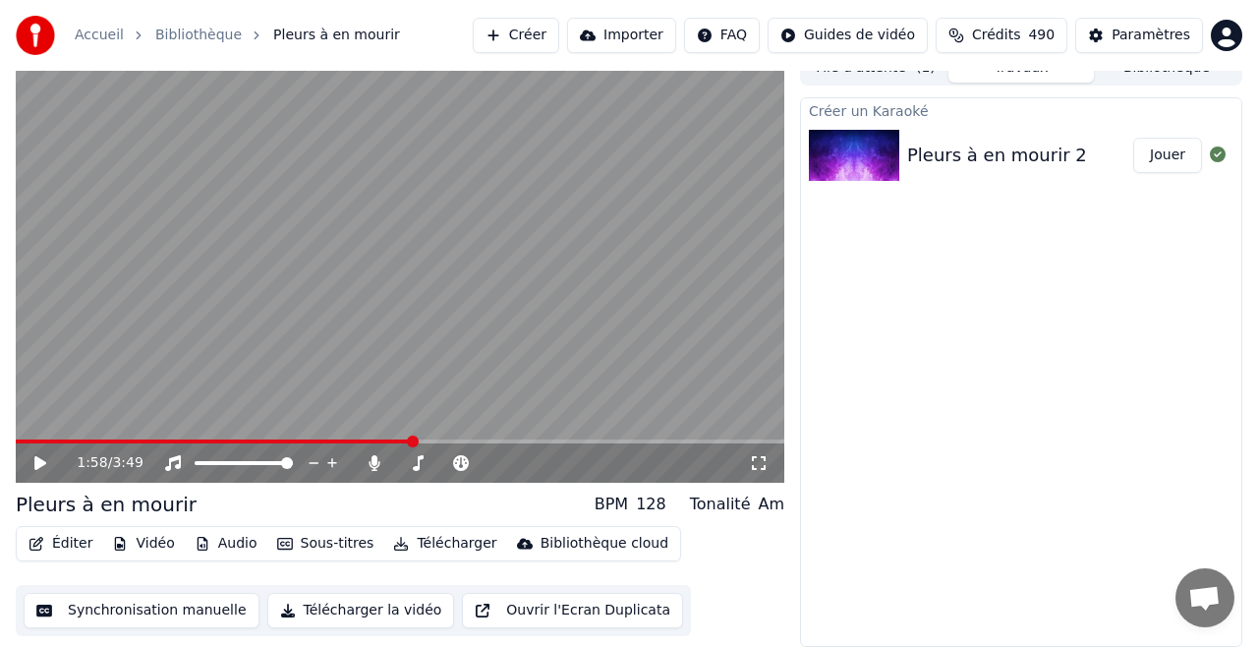
click at [42, 464] on icon at bounding box center [40, 463] width 12 height 14
click at [70, 546] on button "Éditer" at bounding box center [61, 544] width 80 height 28
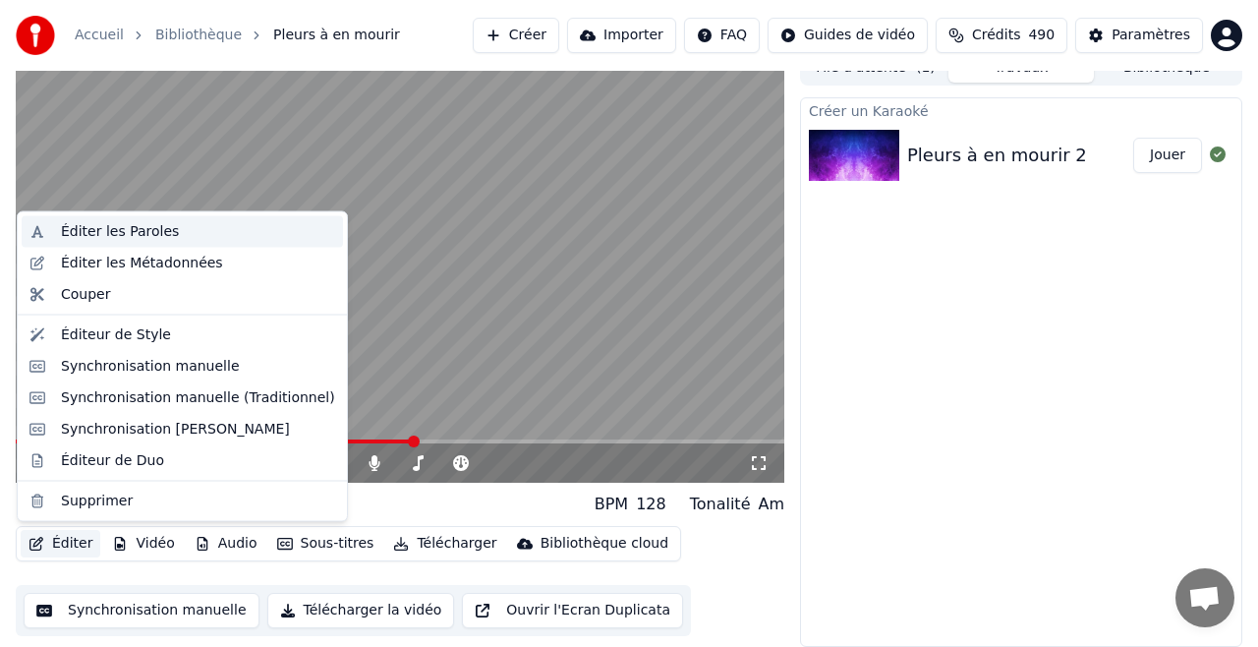
click at [150, 224] on div "Éditer les Paroles" at bounding box center [120, 232] width 118 height 20
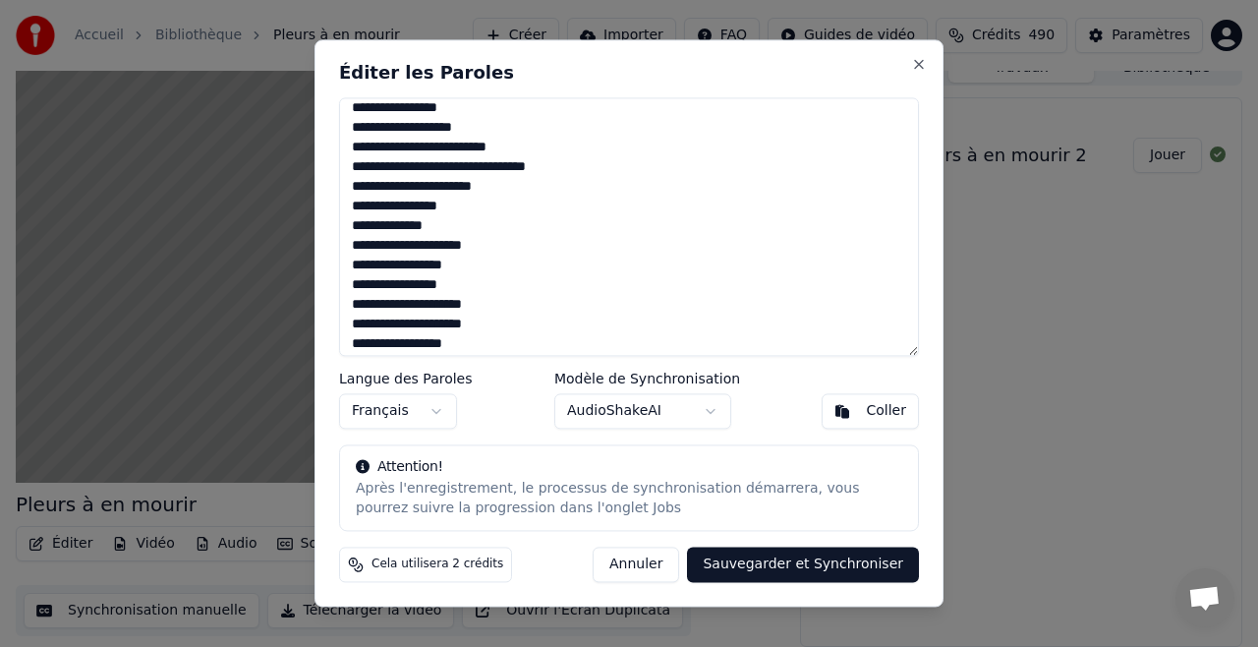
scroll to position [715, 0]
drag, startPoint x: 352, startPoint y: 140, endPoint x: 567, endPoint y: 253, distance: 243.1
click at [565, 254] on textarea at bounding box center [629, 226] width 580 height 258
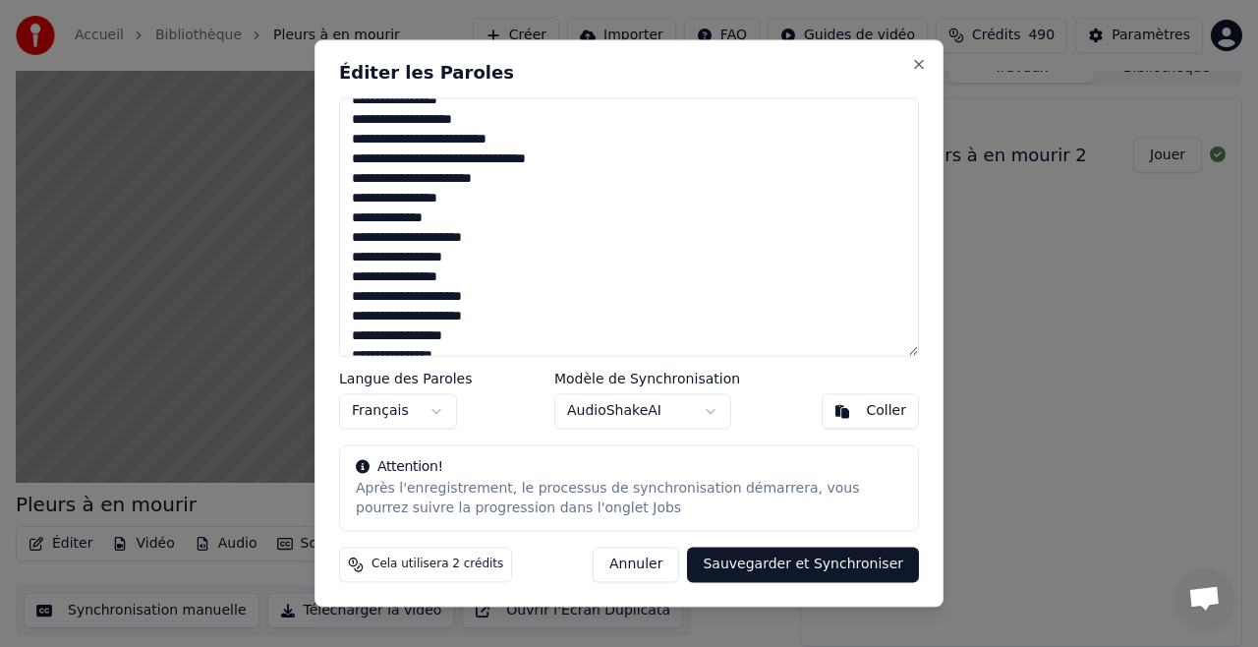
click at [567, 248] on textarea at bounding box center [629, 226] width 580 height 258
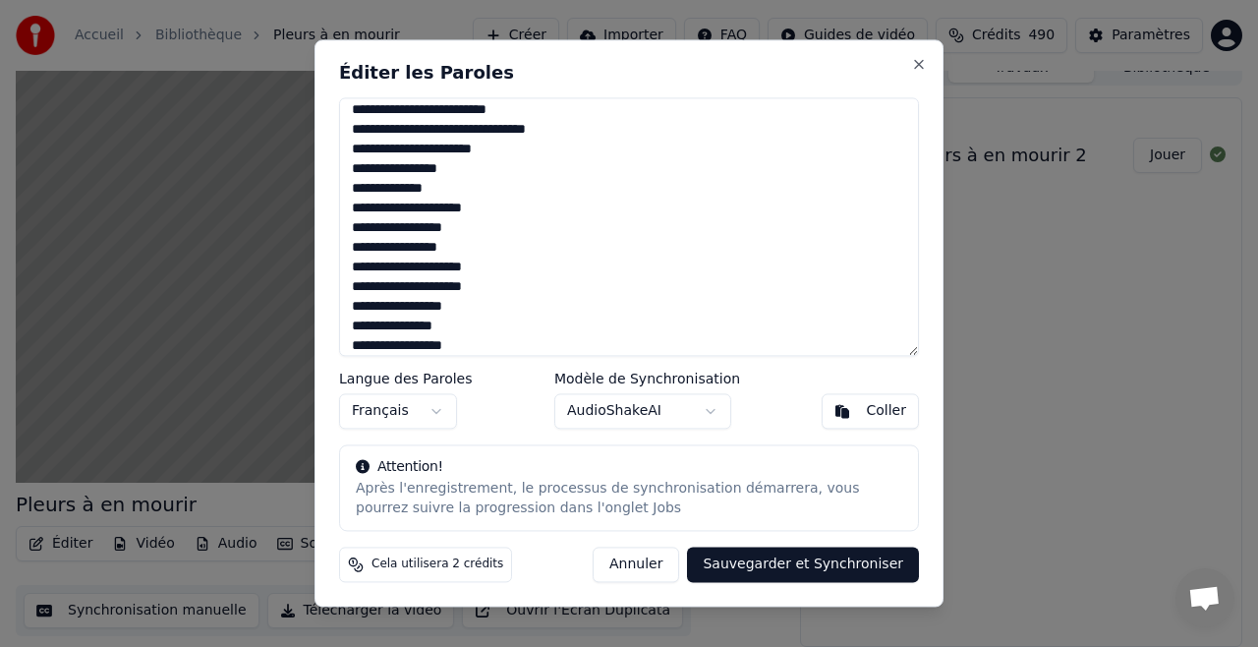
scroll to position [780, 0]
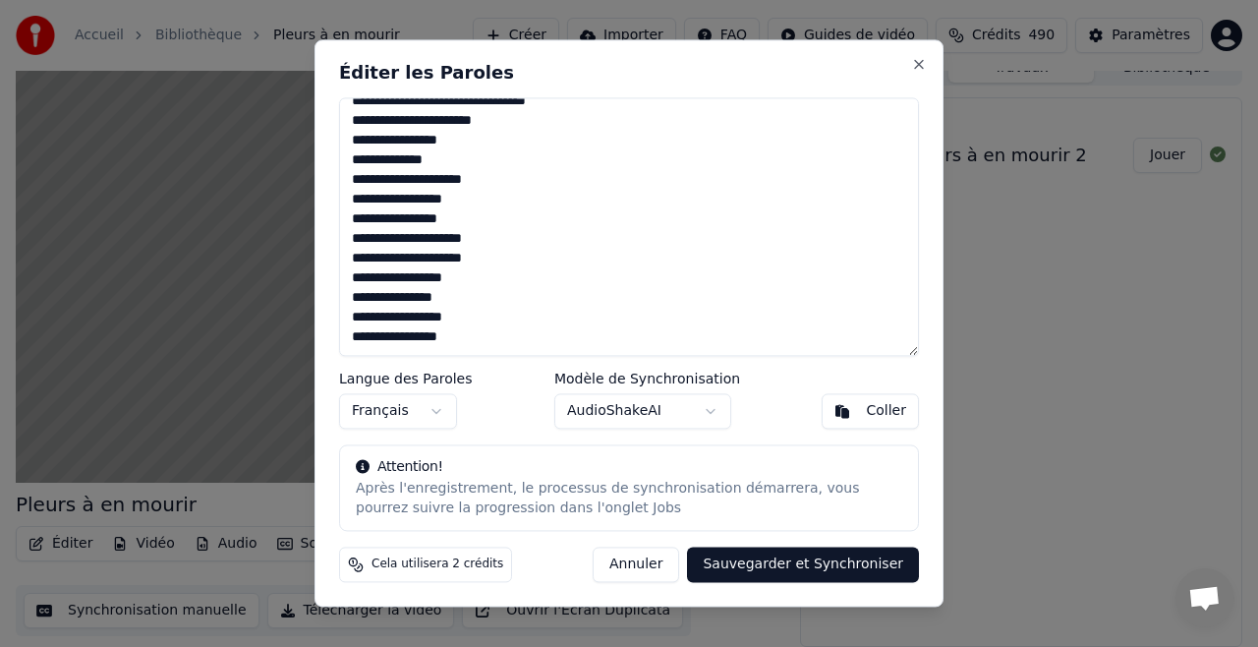
click at [423, 215] on textarea at bounding box center [629, 226] width 580 height 258
click at [460, 295] on textarea at bounding box center [629, 226] width 580 height 258
type textarea "**********"
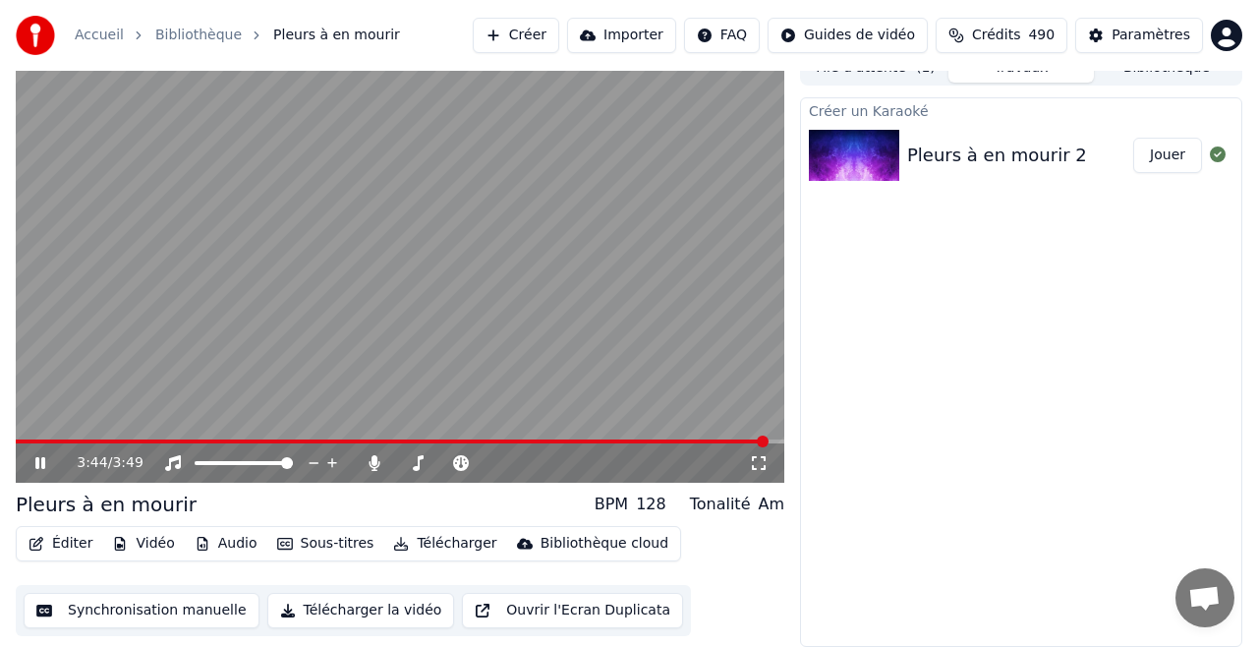
click at [30, 441] on span at bounding box center [392, 441] width 752 height 4
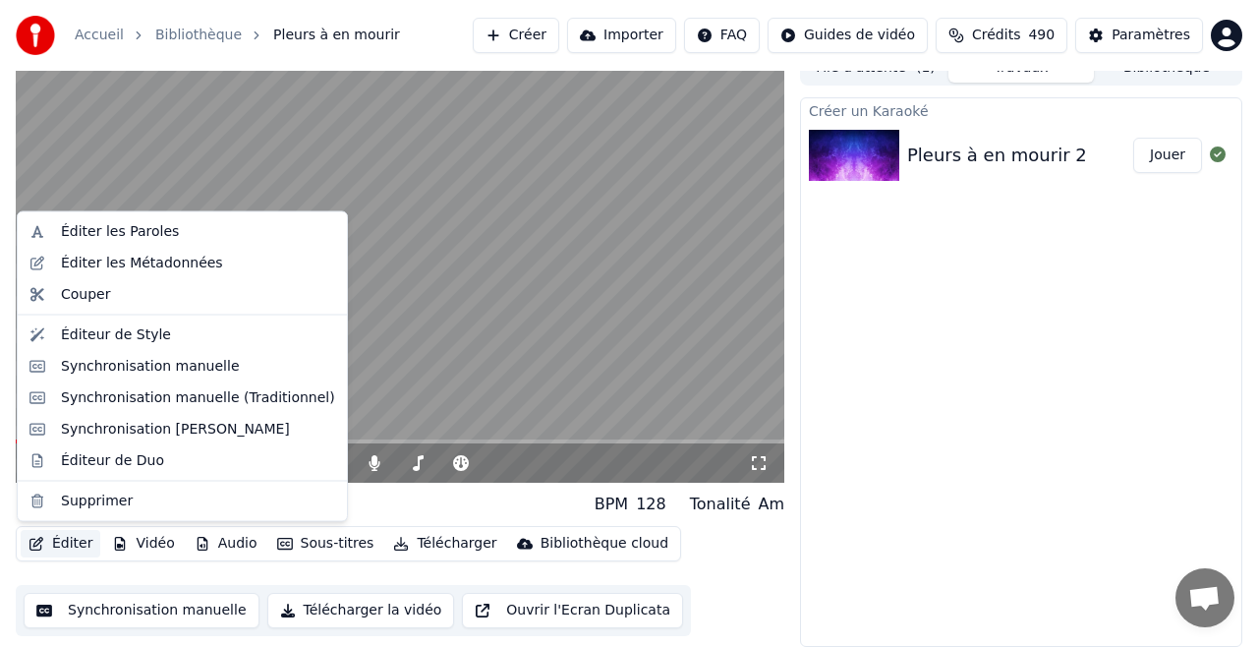
click at [70, 537] on button "Éditer" at bounding box center [61, 544] width 80 height 28
click at [117, 228] on div "Éditer les Paroles" at bounding box center [120, 232] width 118 height 20
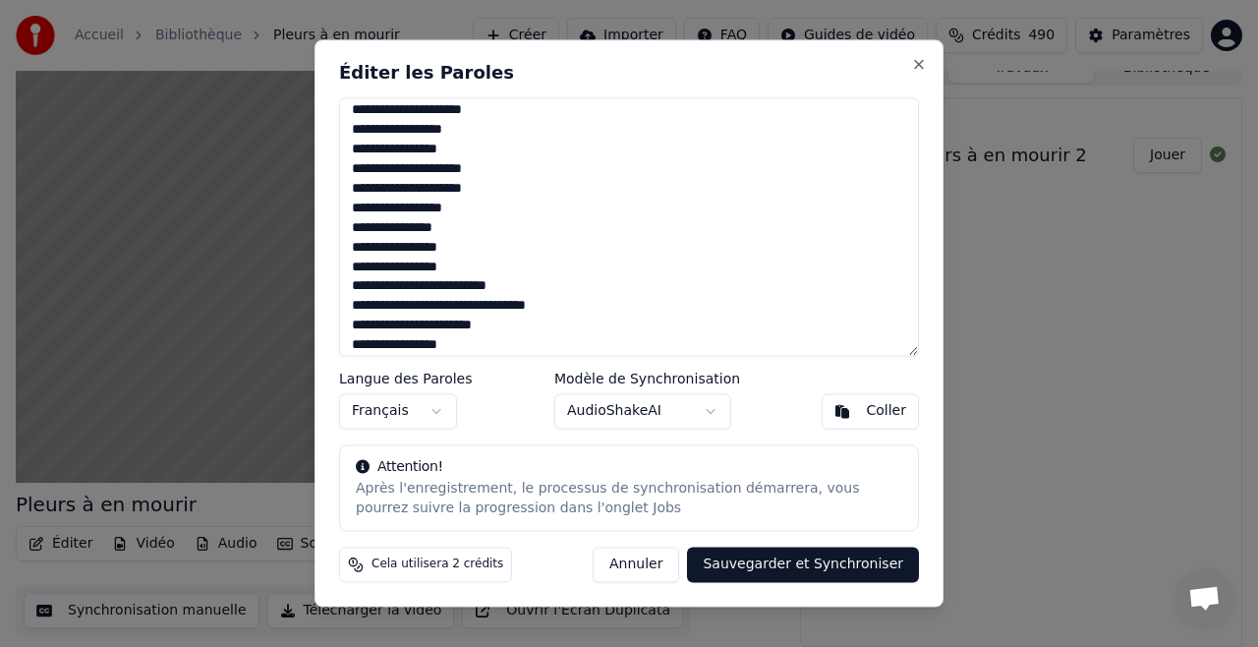
scroll to position [481, 0]
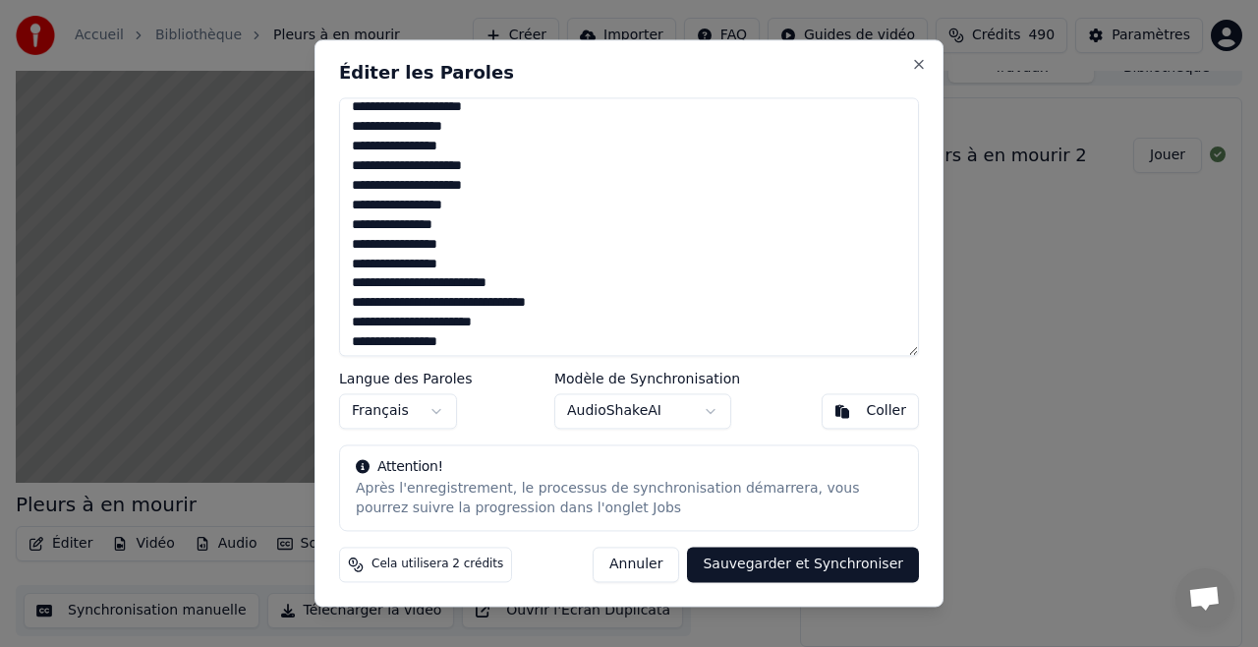
click at [460, 231] on textarea at bounding box center [629, 226] width 580 height 258
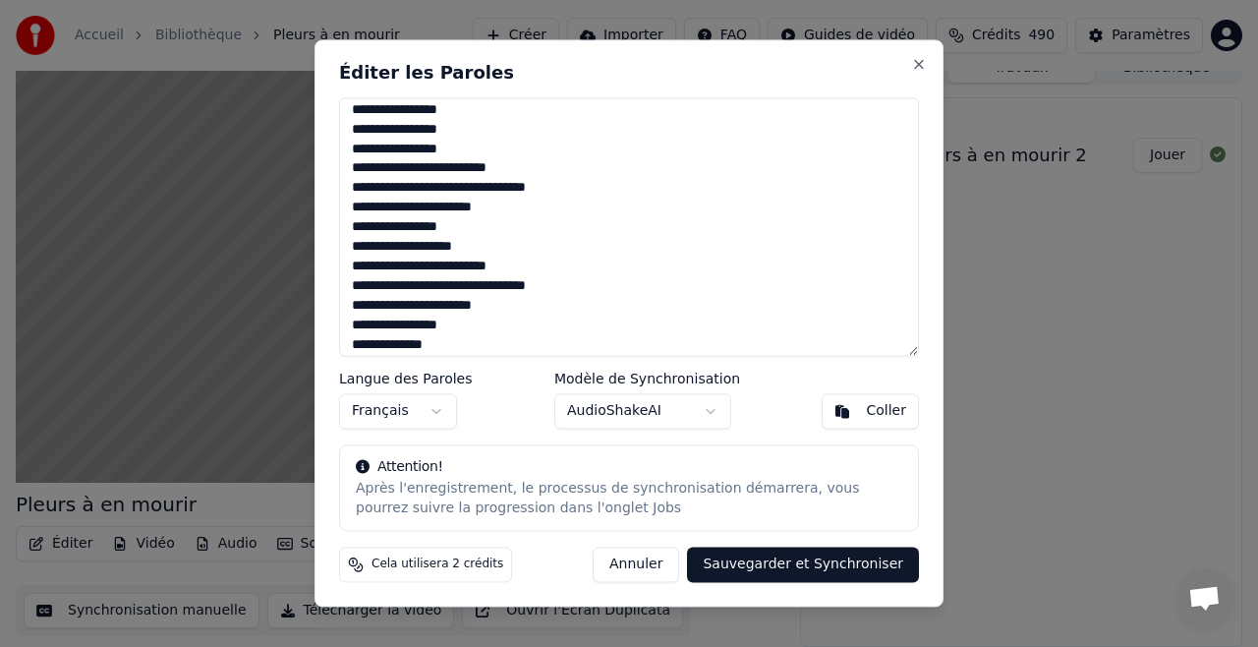
scroll to position [592, 0]
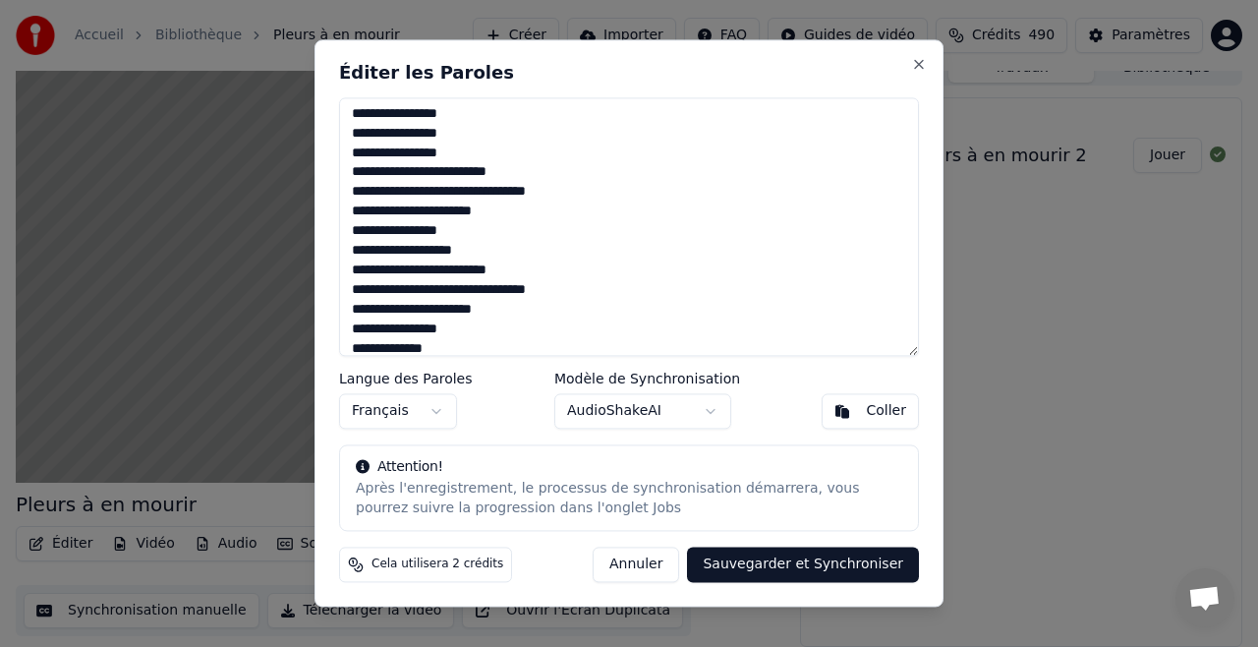
type textarea "**********"
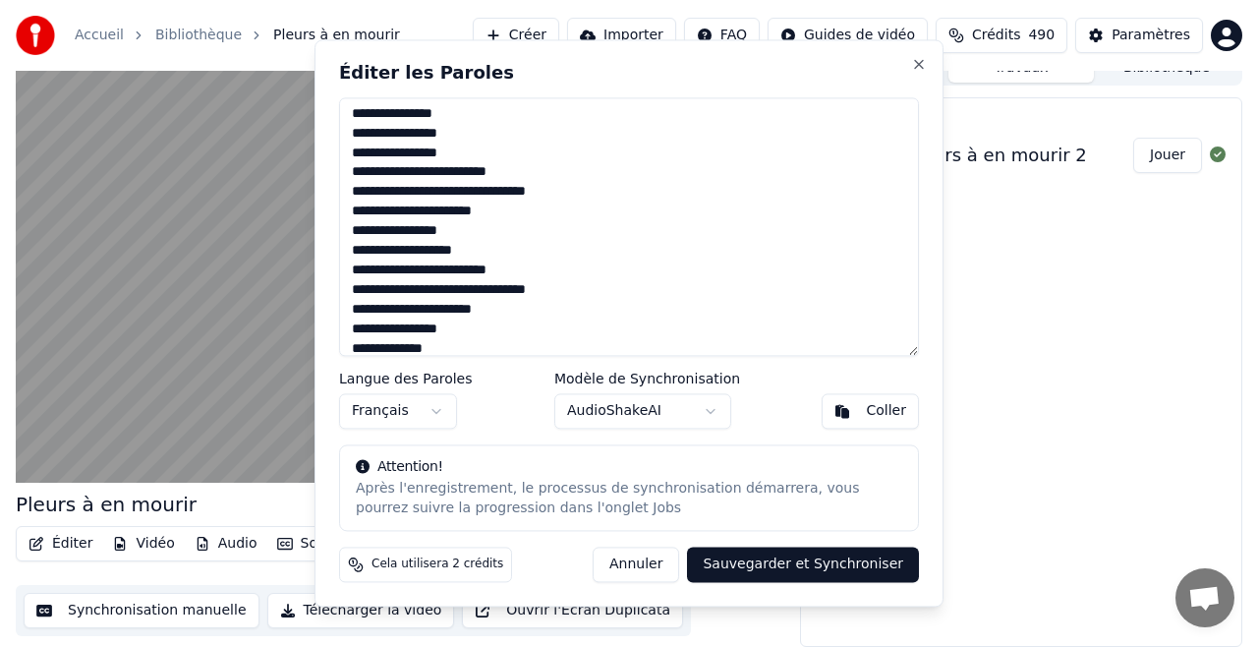
drag, startPoint x: 76, startPoint y: 537, endPoint x: 79, endPoint y: 521, distance: 16.0
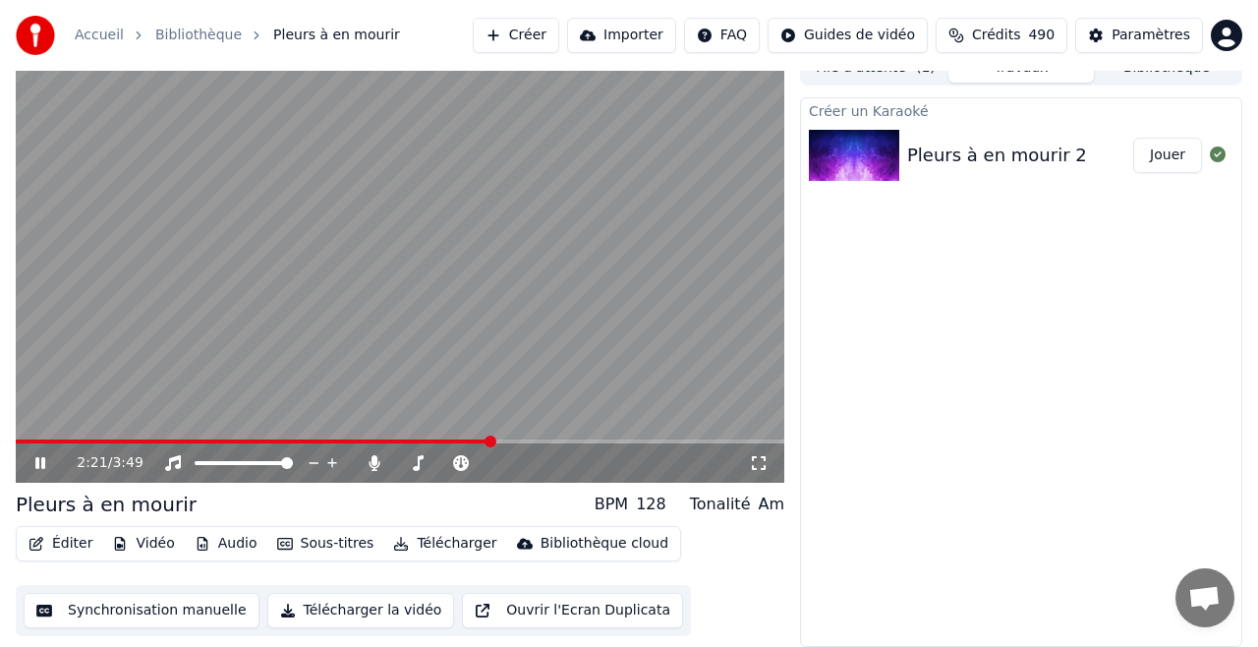
click at [46, 459] on icon at bounding box center [53, 463] width 45 height 16
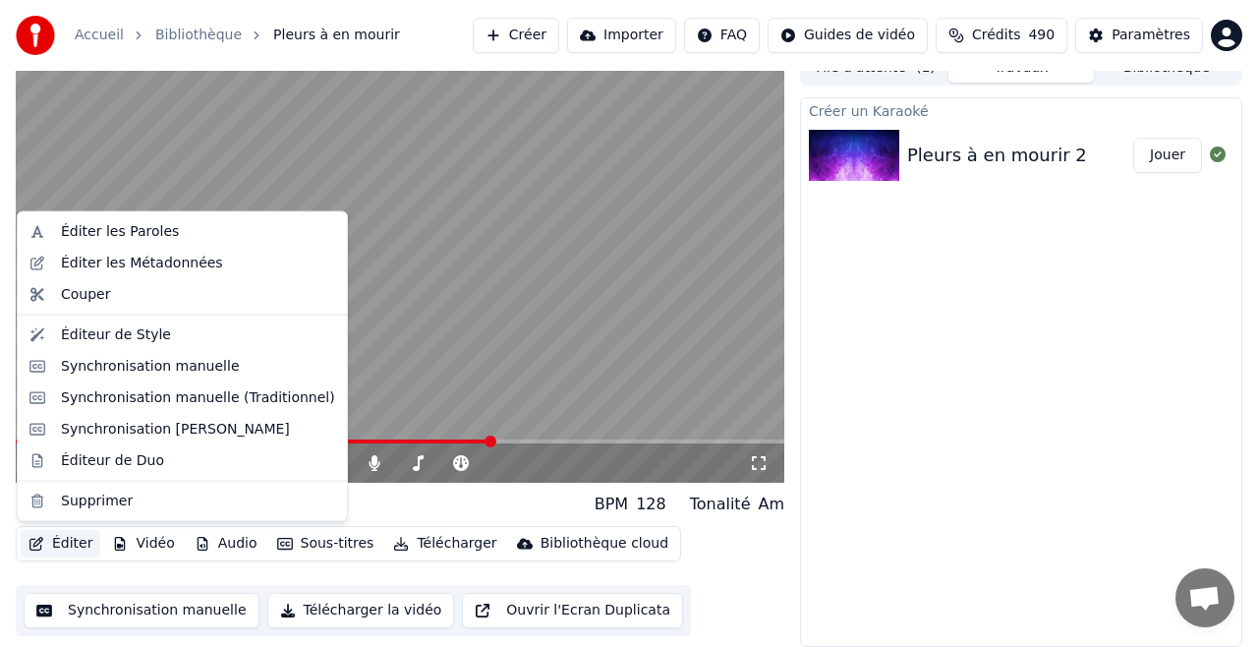
click at [74, 534] on button "Éditer" at bounding box center [61, 544] width 80 height 28
click at [151, 230] on div "Éditer les Paroles" at bounding box center [120, 232] width 118 height 20
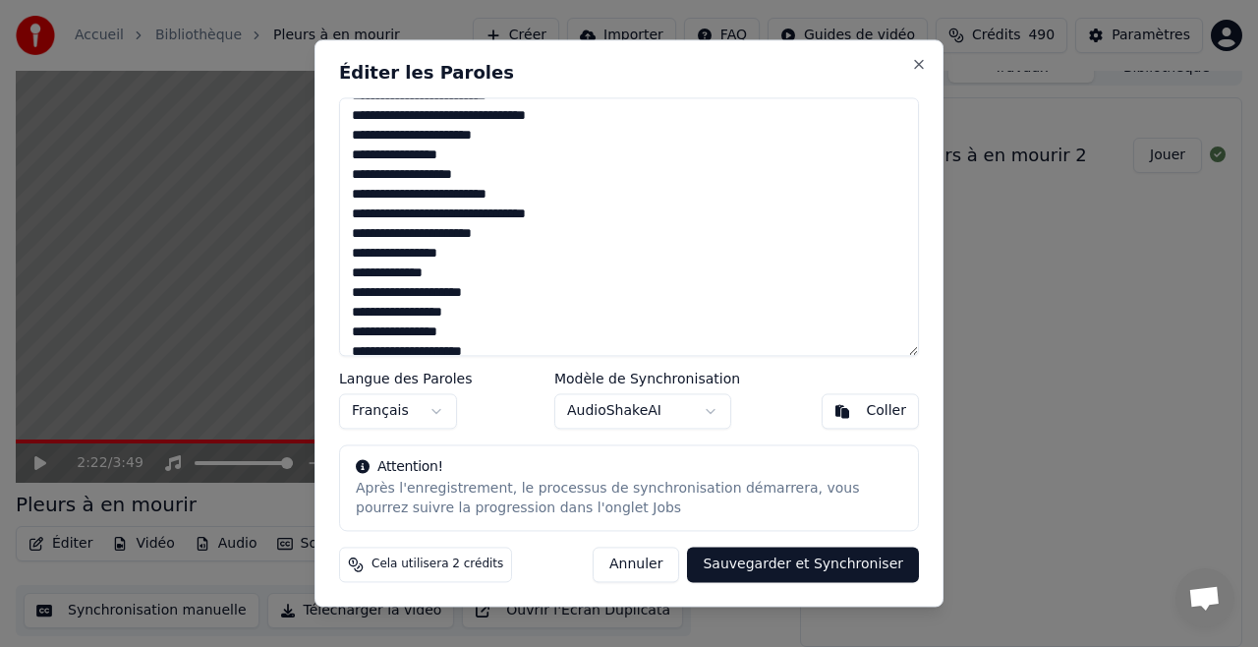
scroll to position [668, 0]
click at [454, 256] on textarea at bounding box center [629, 226] width 580 height 258
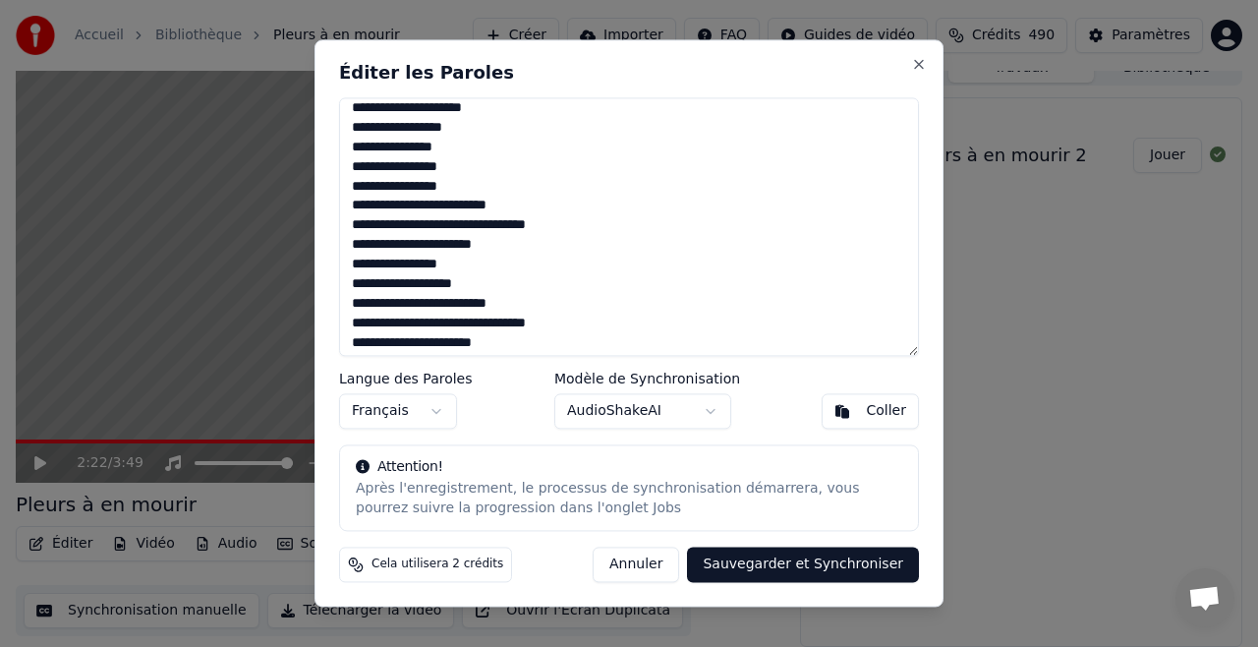
scroll to position [556, 0]
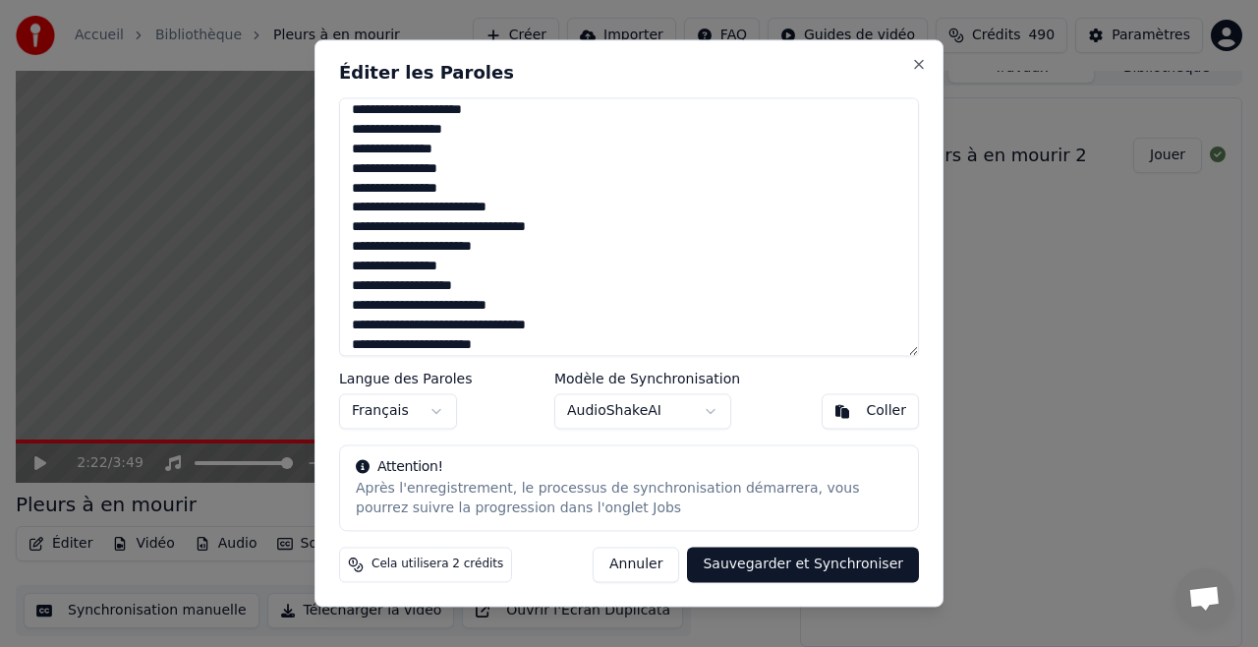
click at [454, 271] on textarea at bounding box center [629, 226] width 580 height 258
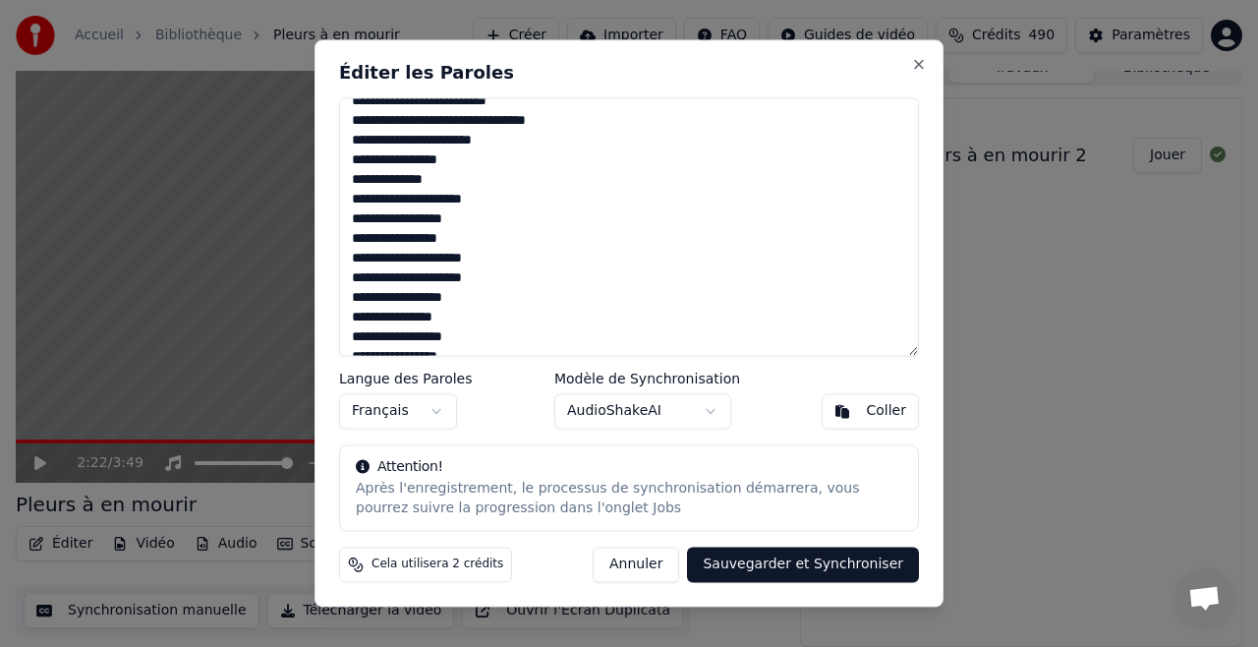
scroll to position [800, 0]
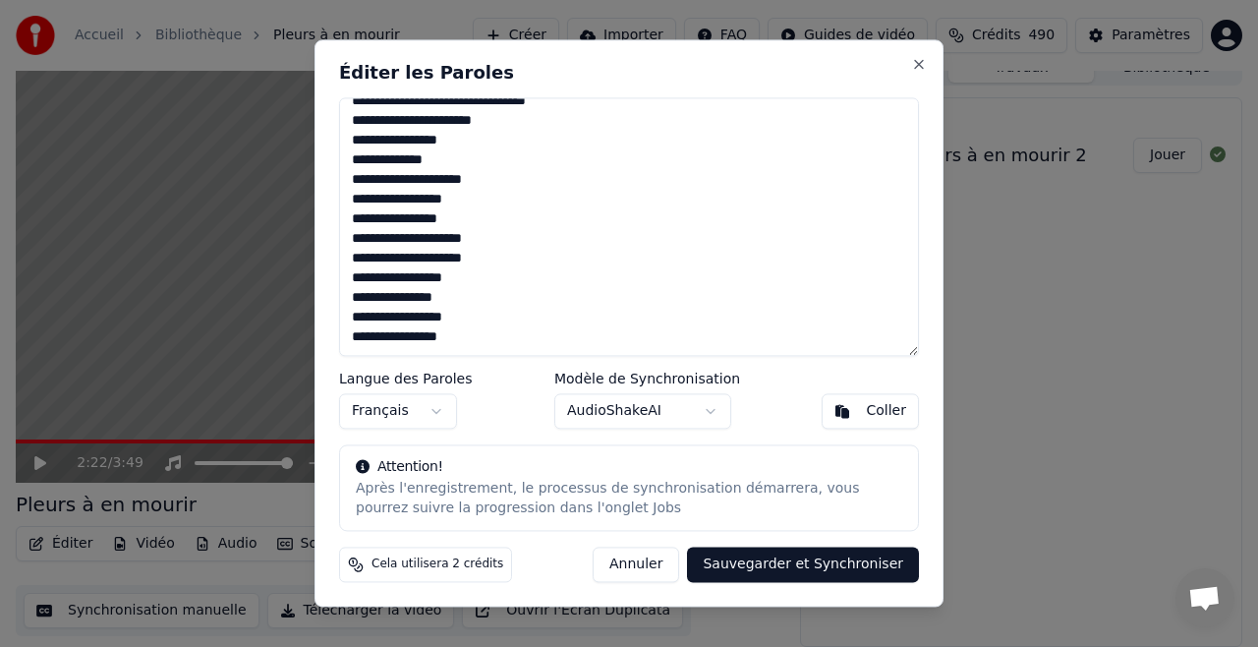
type textarea "**********"
click at [809, 565] on button "Sauvegarder et Synchroniser" at bounding box center [803, 564] width 232 height 35
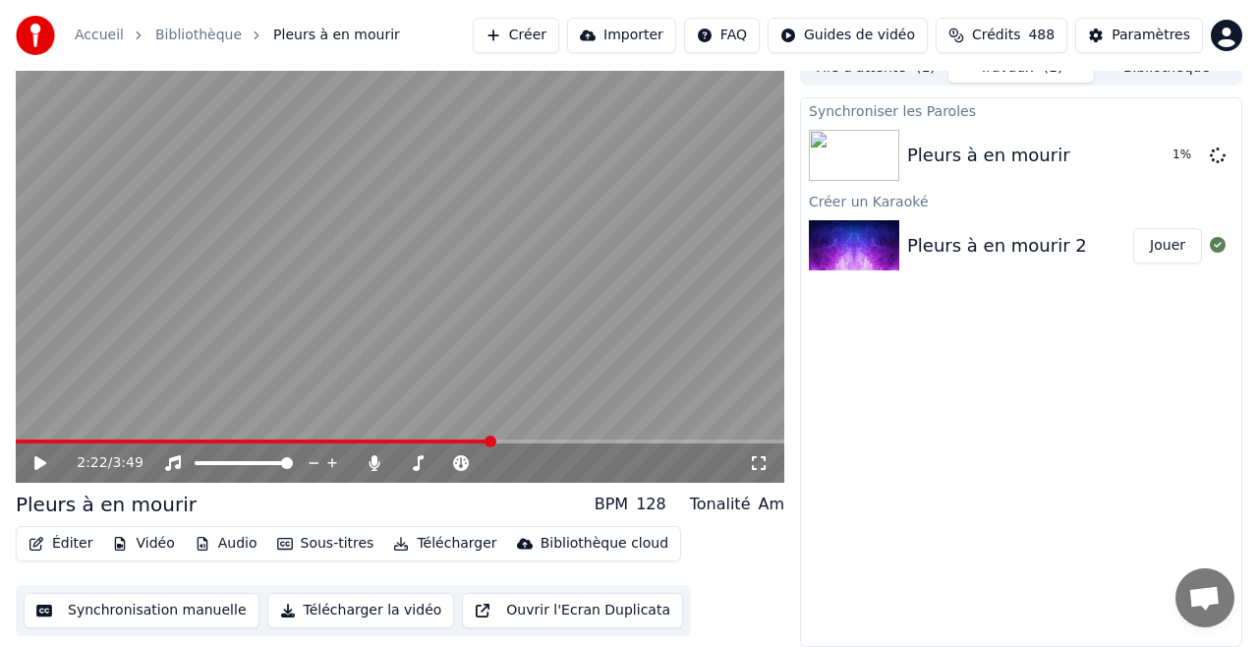
click at [228, 543] on button "Audio" at bounding box center [226, 544] width 79 height 28
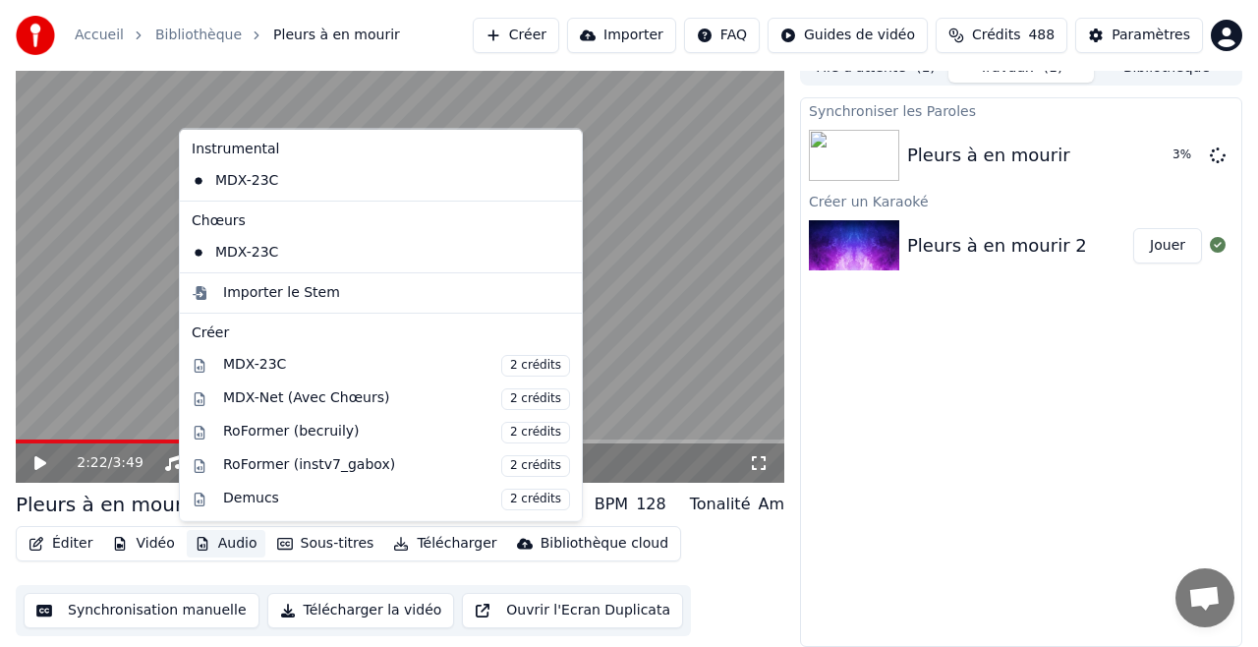
click at [230, 542] on button "Audio" at bounding box center [226, 544] width 79 height 28
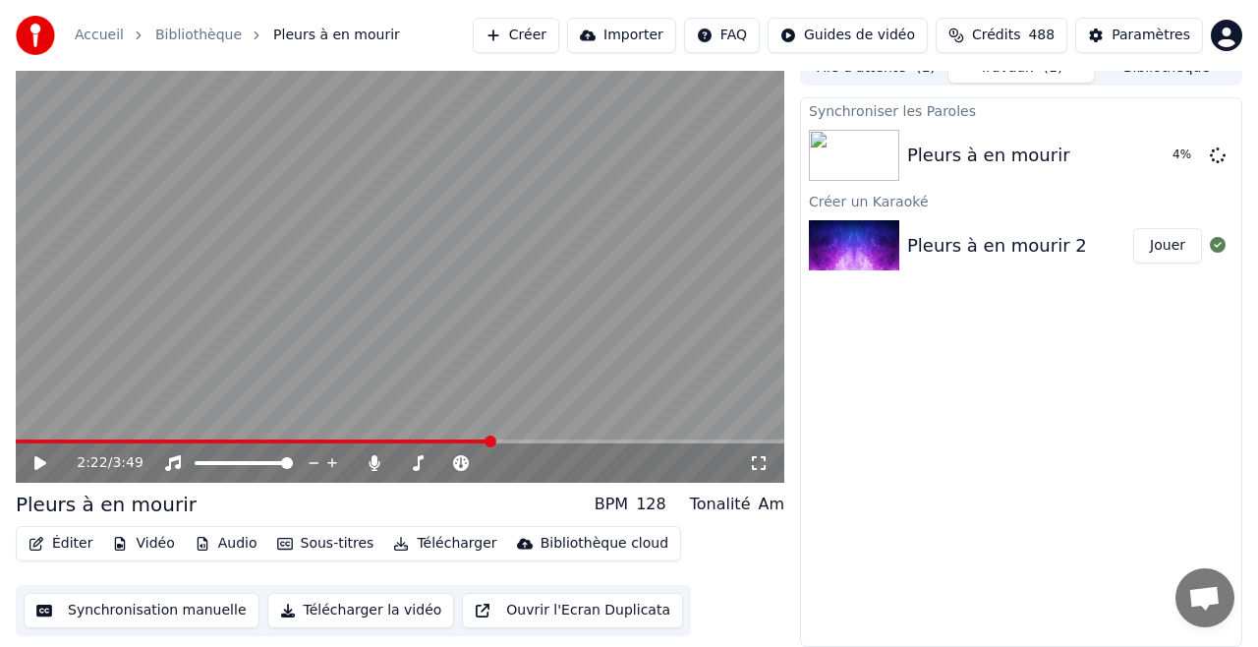
click at [154, 609] on button "Synchronisation manuelle" at bounding box center [142, 610] width 236 height 35
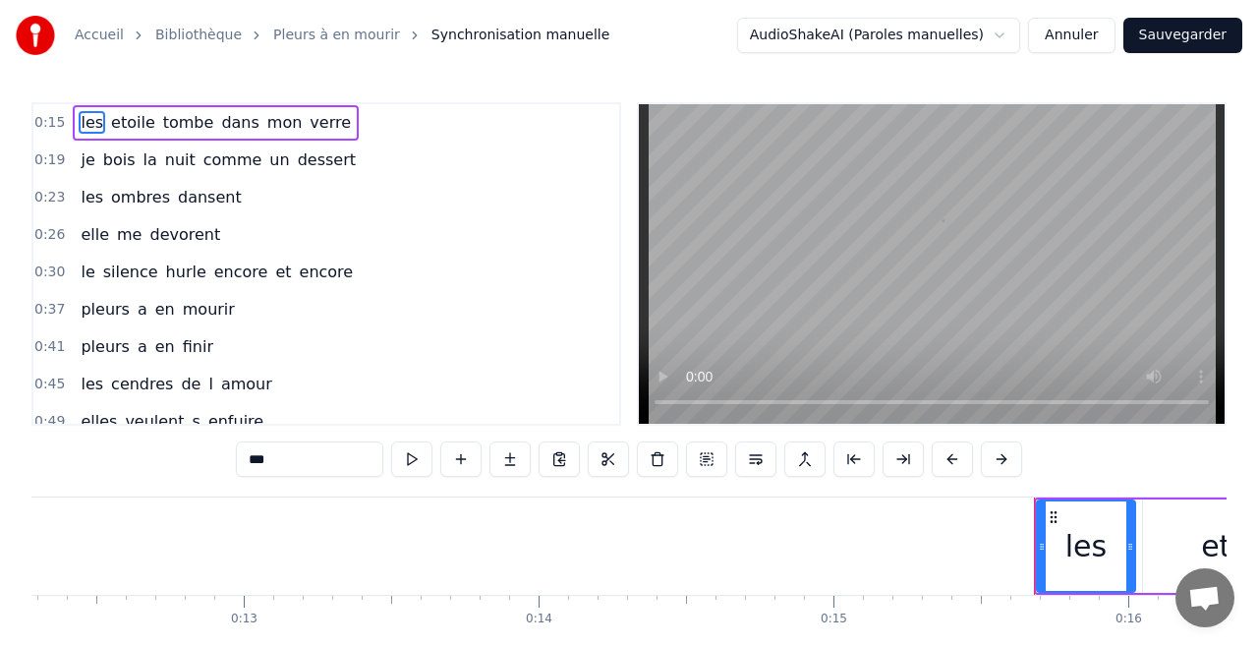
scroll to position [0, 4524]
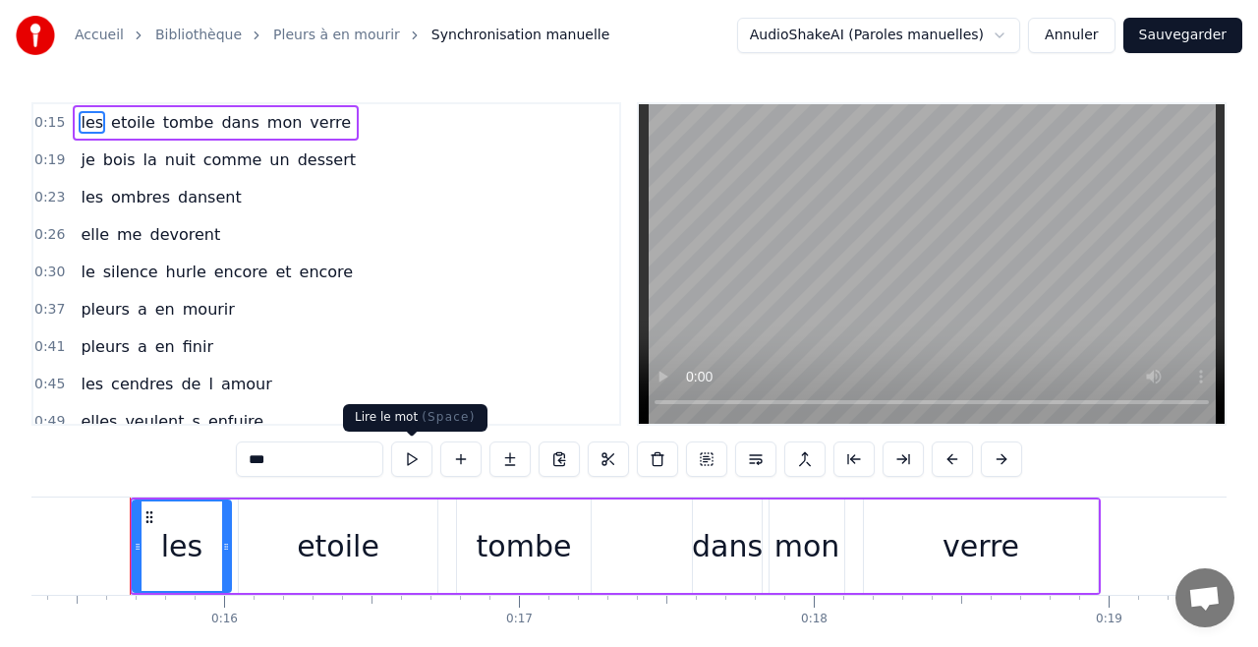
click at [412, 459] on button at bounding box center [411, 458] width 41 height 35
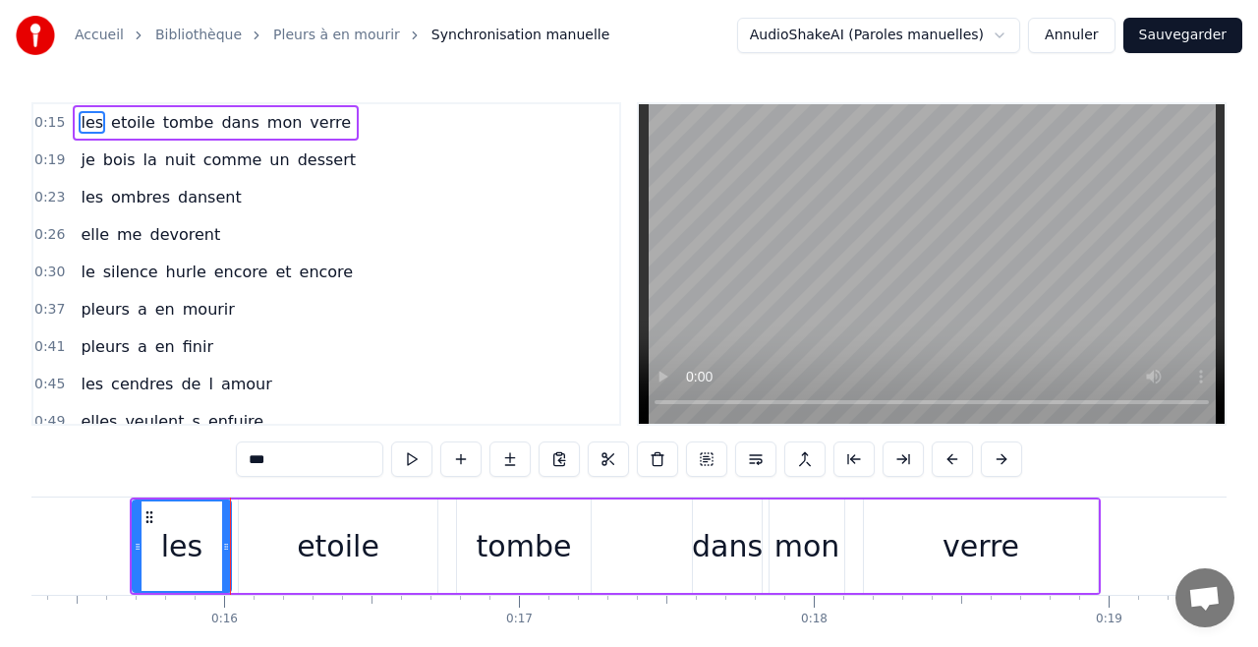
click at [311, 32] on link "Pleurs à en mourir" at bounding box center [336, 36] width 127 height 20
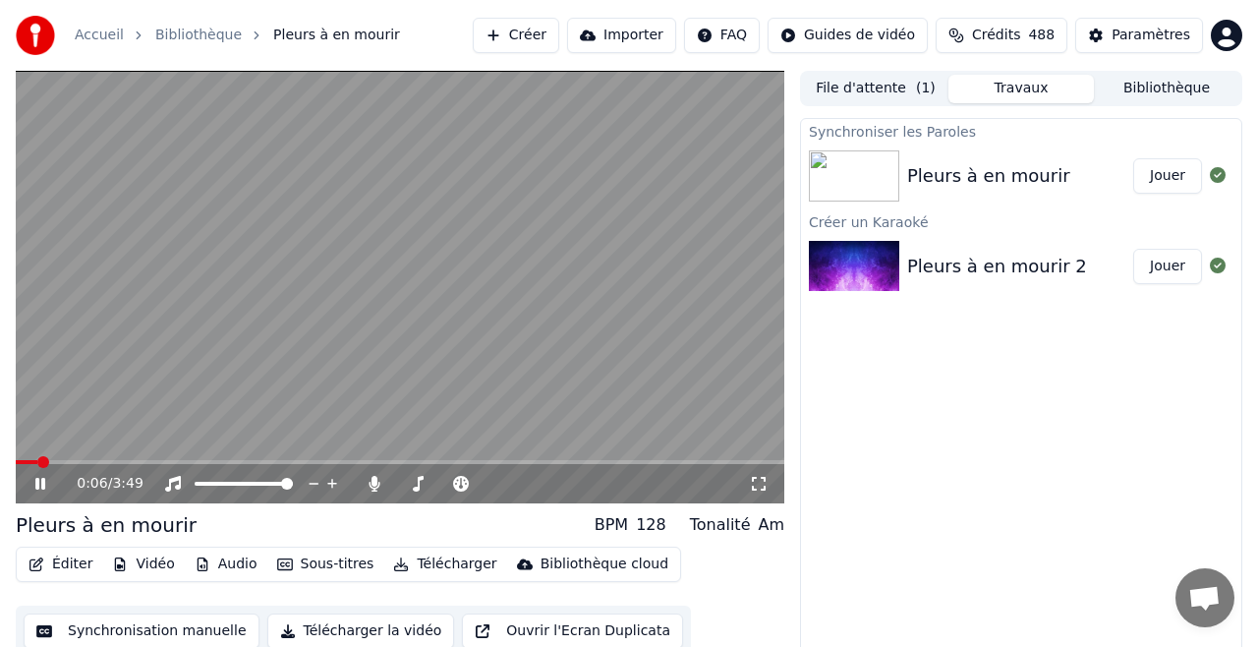
click at [45, 483] on icon at bounding box center [53, 484] width 45 height 16
click at [1166, 175] on button "Jouer" at bounding box center [1167, 175] width 69 height 35
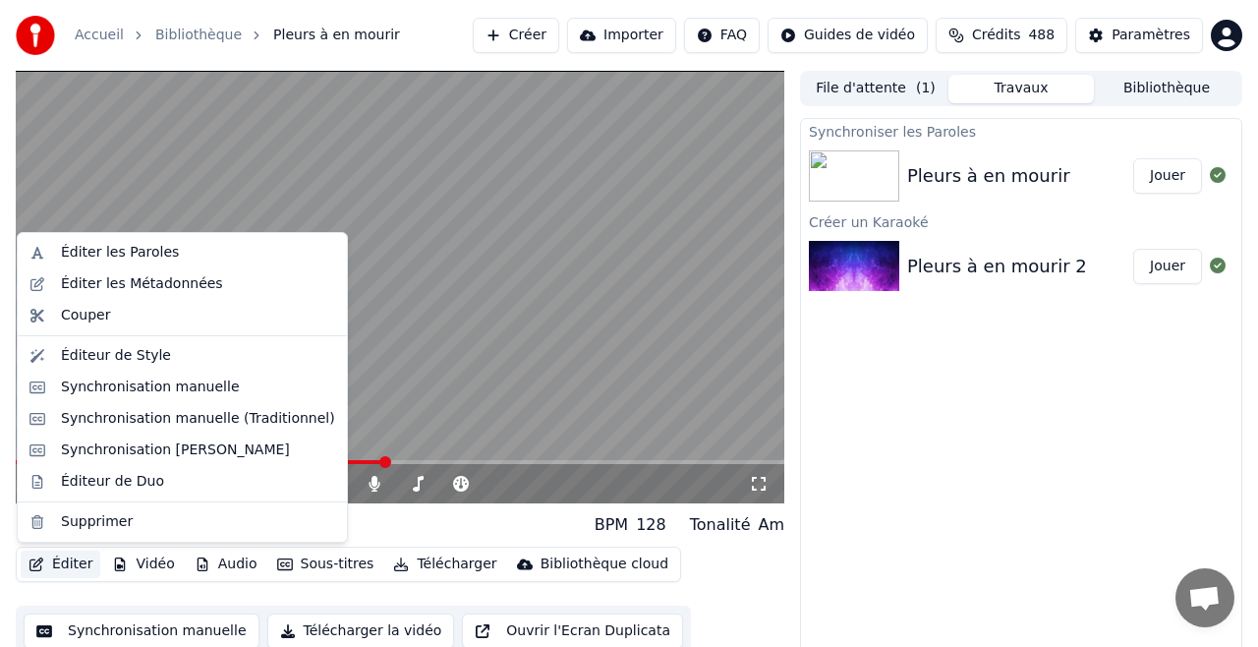
click at [70, 565] on button "Éditer" at bounding box center [61, 564] width 80 height 28
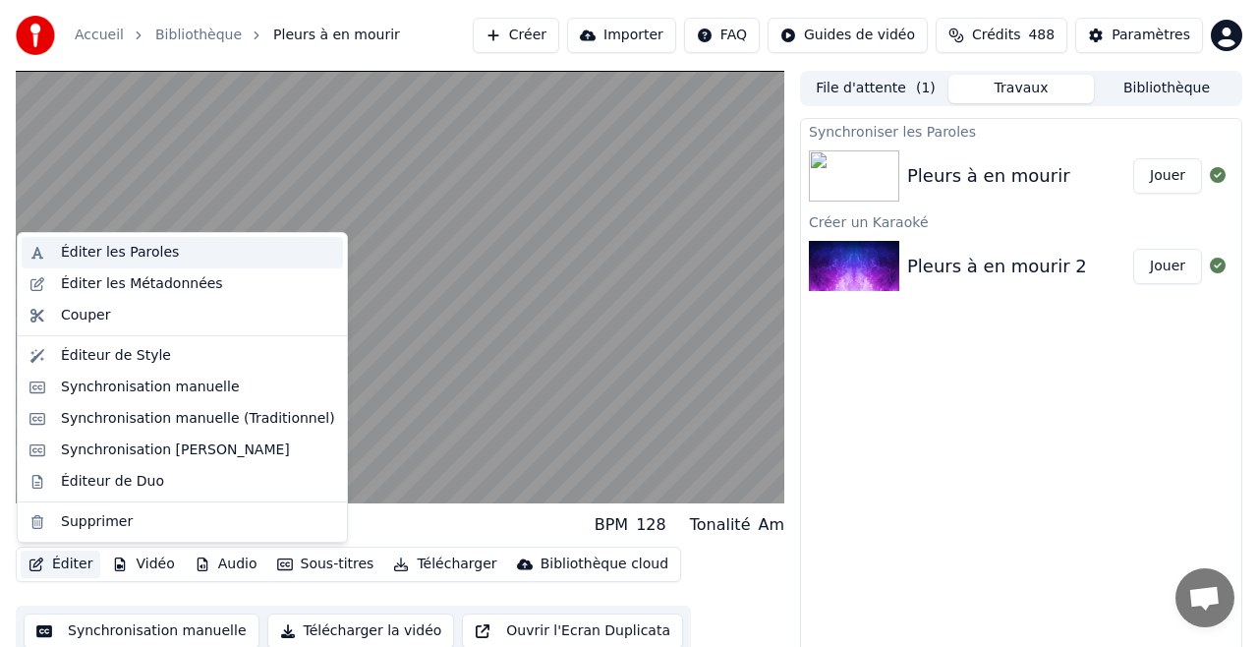
click at [129, 254] on div "Éditer les Paroles" at bounding box center [120, 253] width 118 height 20
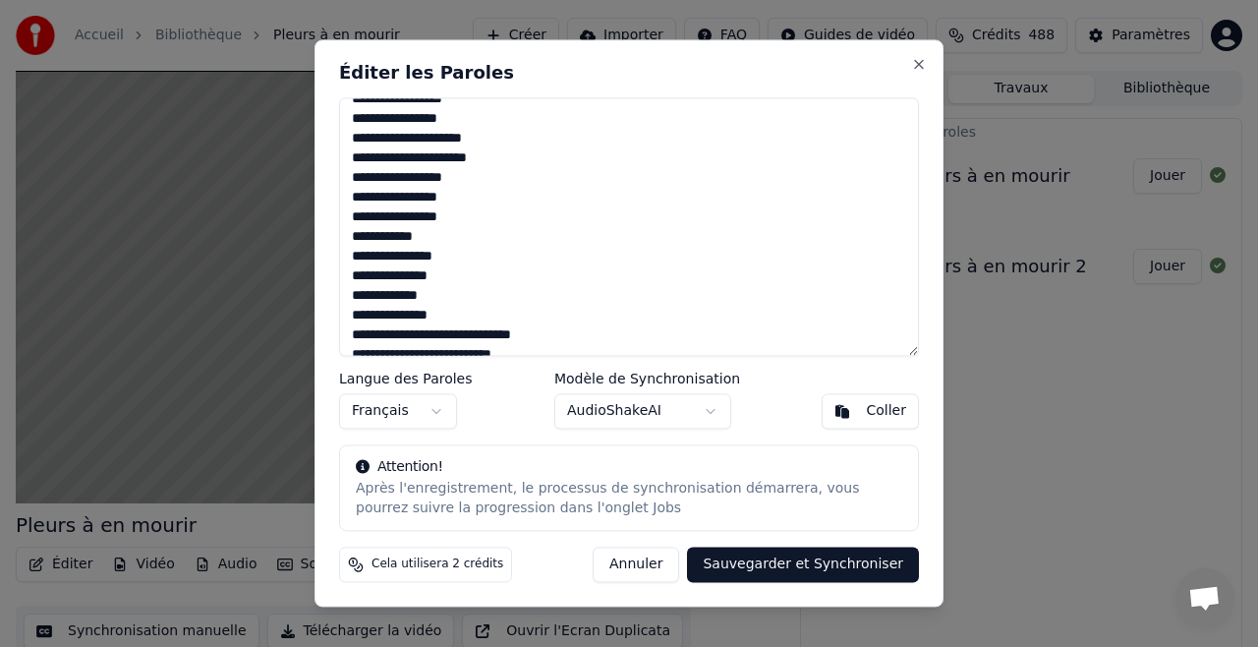
scroll to position [116, 0]
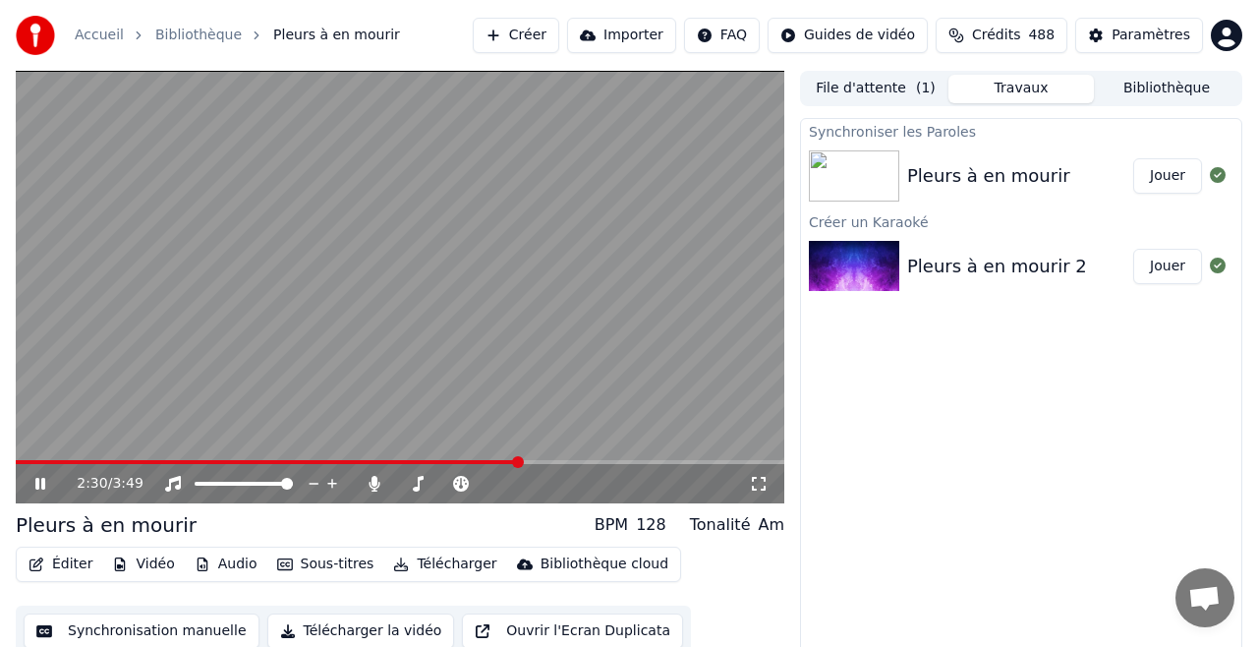
click at [881, 88] on button "File d'attente ( 1 )" at bounding box center [875, 89] width 145 height 28
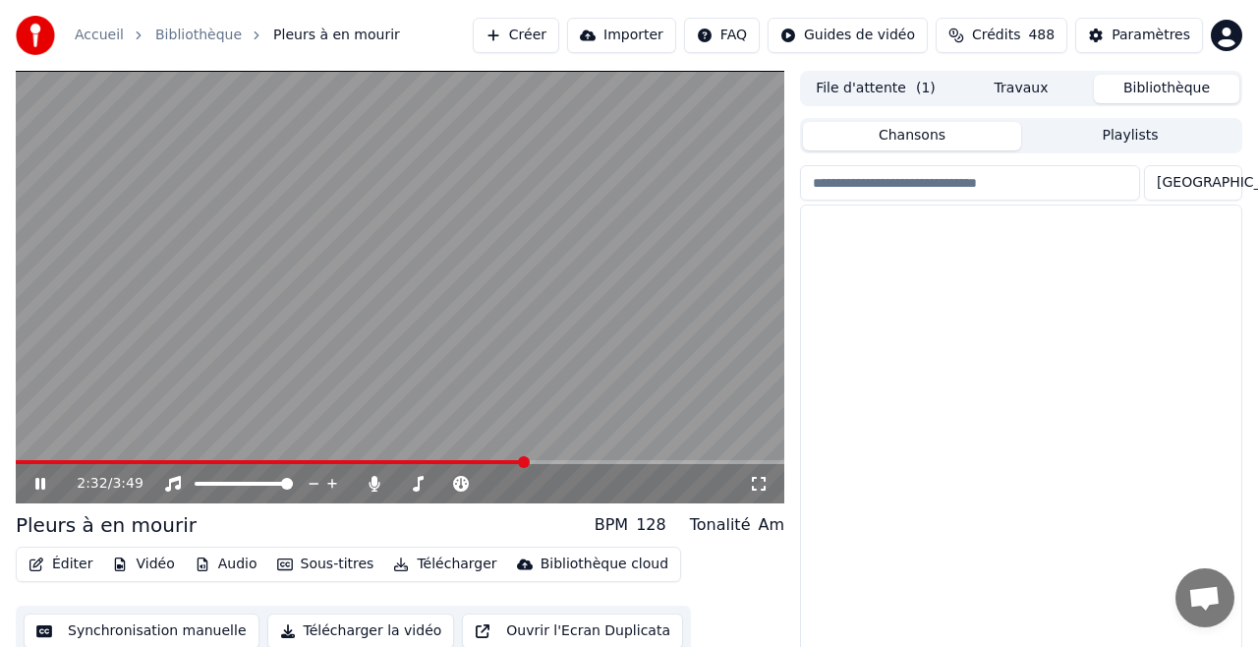
click at [1169, 87] on button "Bibliothèque" at bounding box center [1166, 89] width 145 height 28
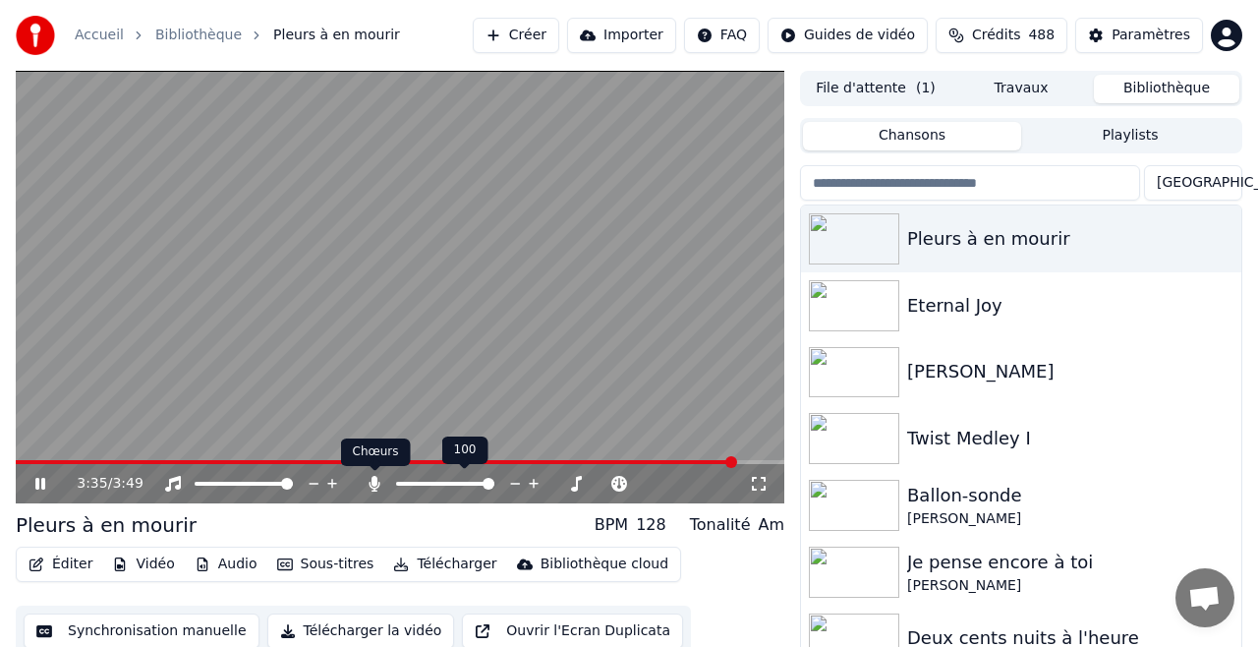
click at [374, 484] on icon at bounding box center [374, 484] width 11 height 16
click at [373, 487] on icon at bounding box center [375, 484] width 20 height 16
click at [956, 304] on div "Eternal Joy" at bounding box center [1060, 306] width 307 height 28
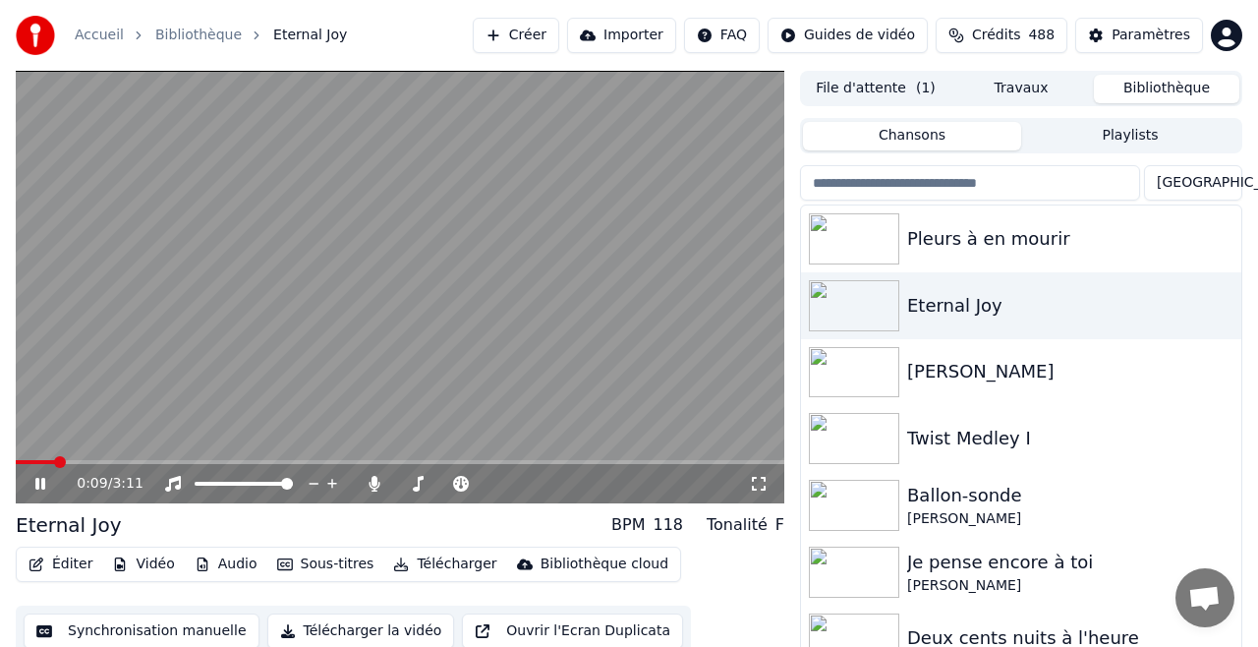
click at [72, 564] on button "Éditer" at bounding box center [61, 564] width 80 height 28
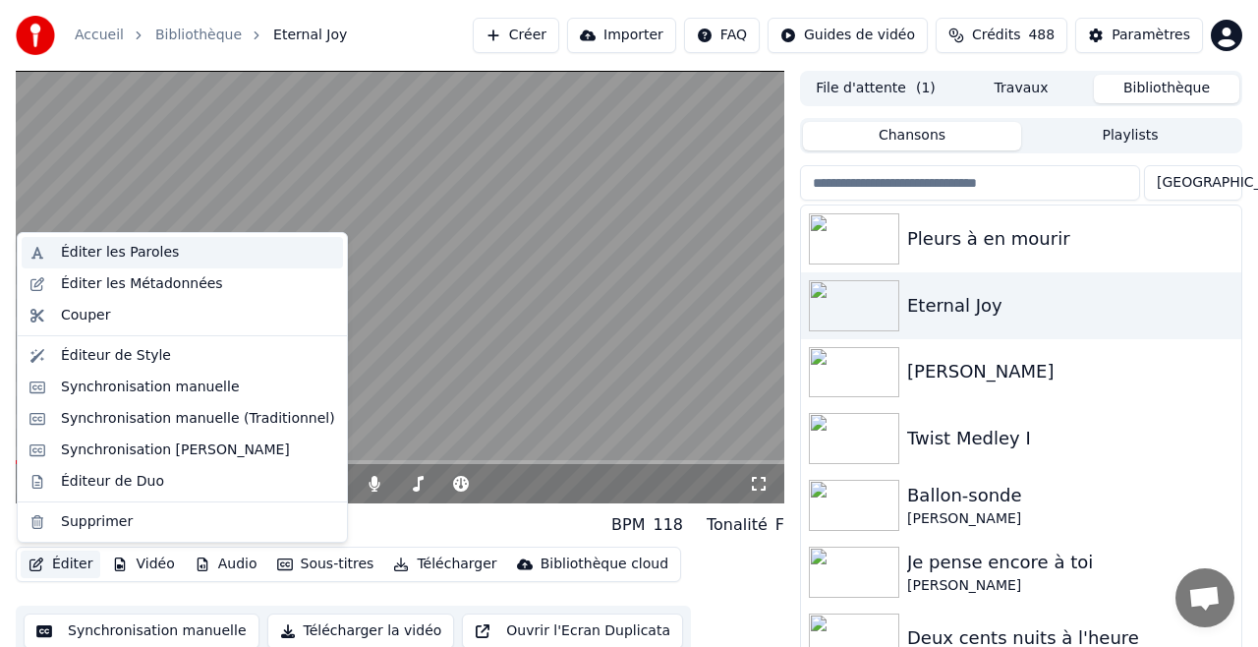
click at [115, 247] on div "Éditer les Paroles" at bounding box center [120, 253] width 118 height 20
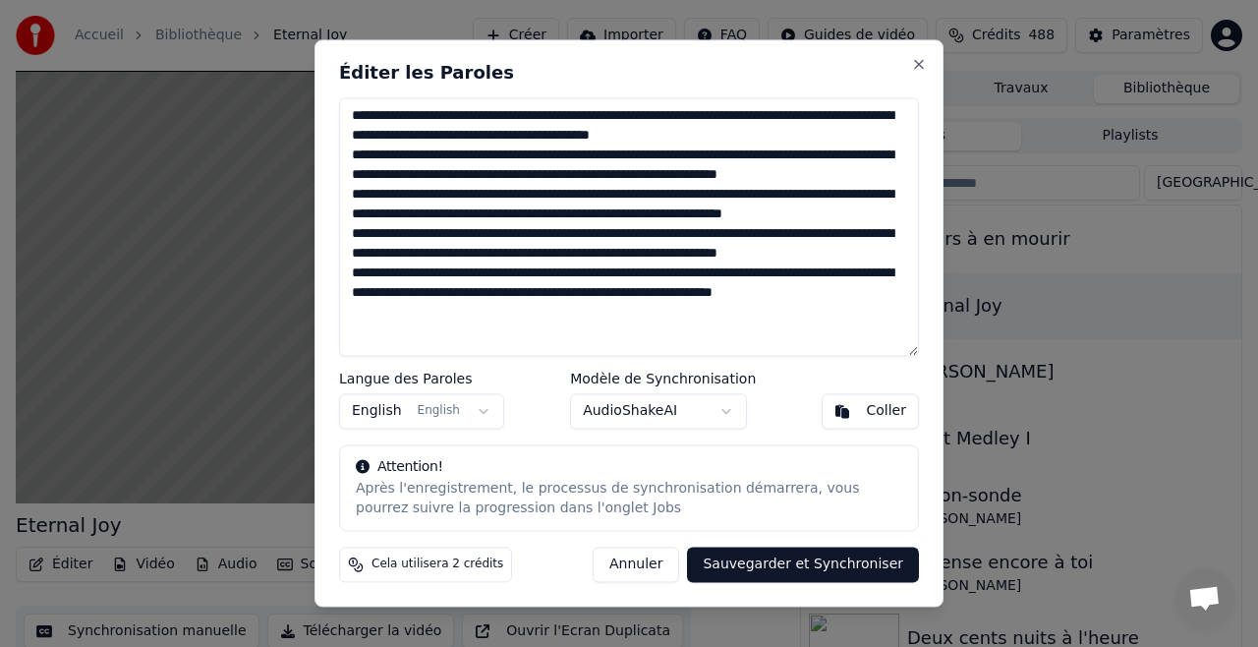
click at [409, 118] on textarea "**********" at bounding box center [629, 226] width 580 height 258
click at [844, 117] on textarea "**********" at bounding box center [629, 226] width 580 height 258
click at [409, 148] on textarea "**********" at bounding box center [629, 226] width 580 height 258
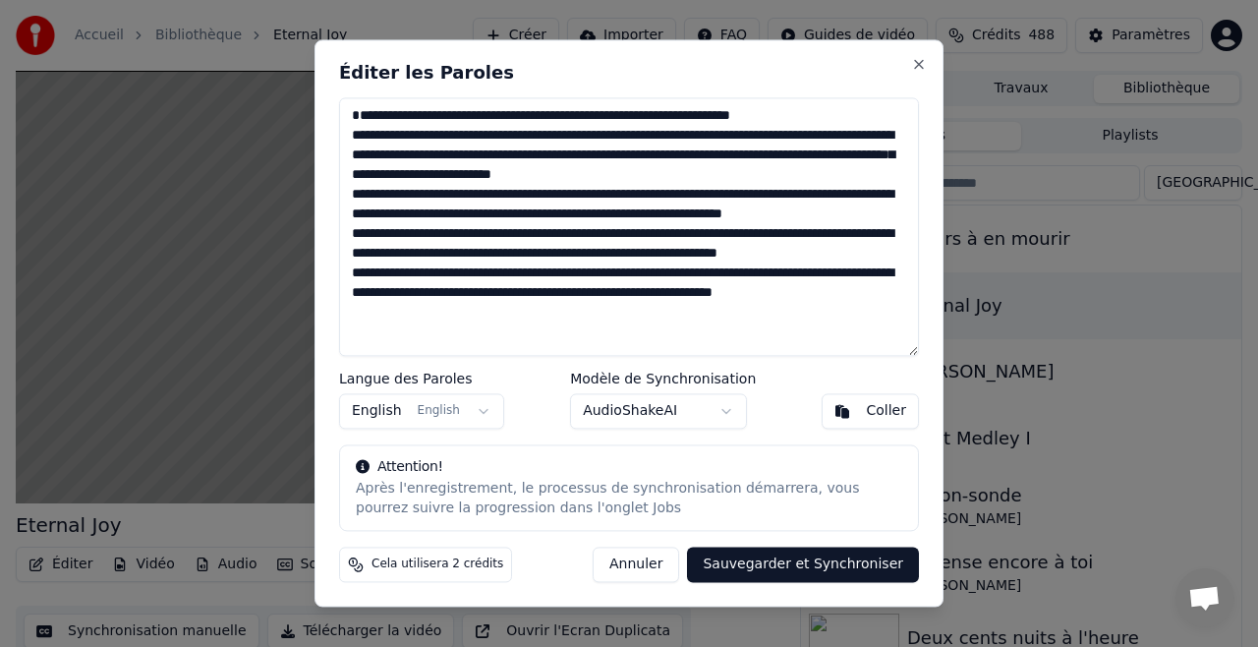
scroll to position [9, 0]
click at [411, 184] on textarea "**********" at bounding box center [629, 226] width 580 height 258
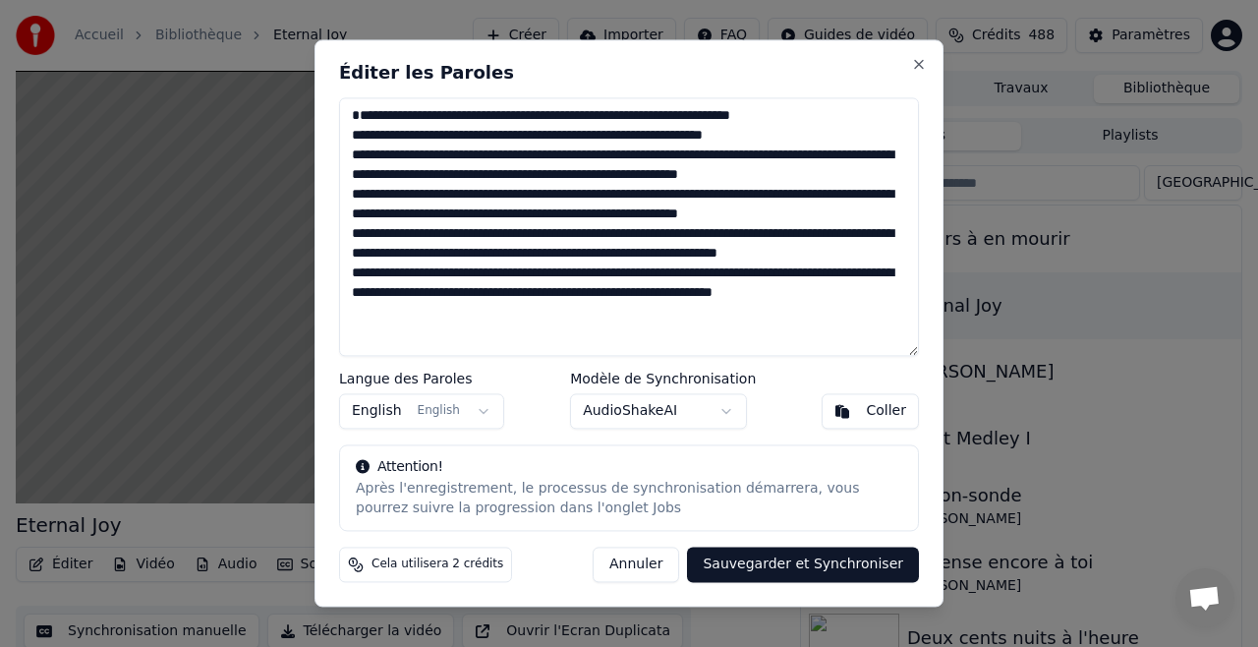
scroll to position [11, 0]
click at [408, 243] on textarea "**********" at bounding box center [629, 226] width 580 height 258
click at [404, 295] on textarea "**********" at bounding box center [629, 226] width 580 height 258
drag, startPoint x: 354, startPoint y: 115, endPoint x: 907, endPoint y: 343, distance: 598.3
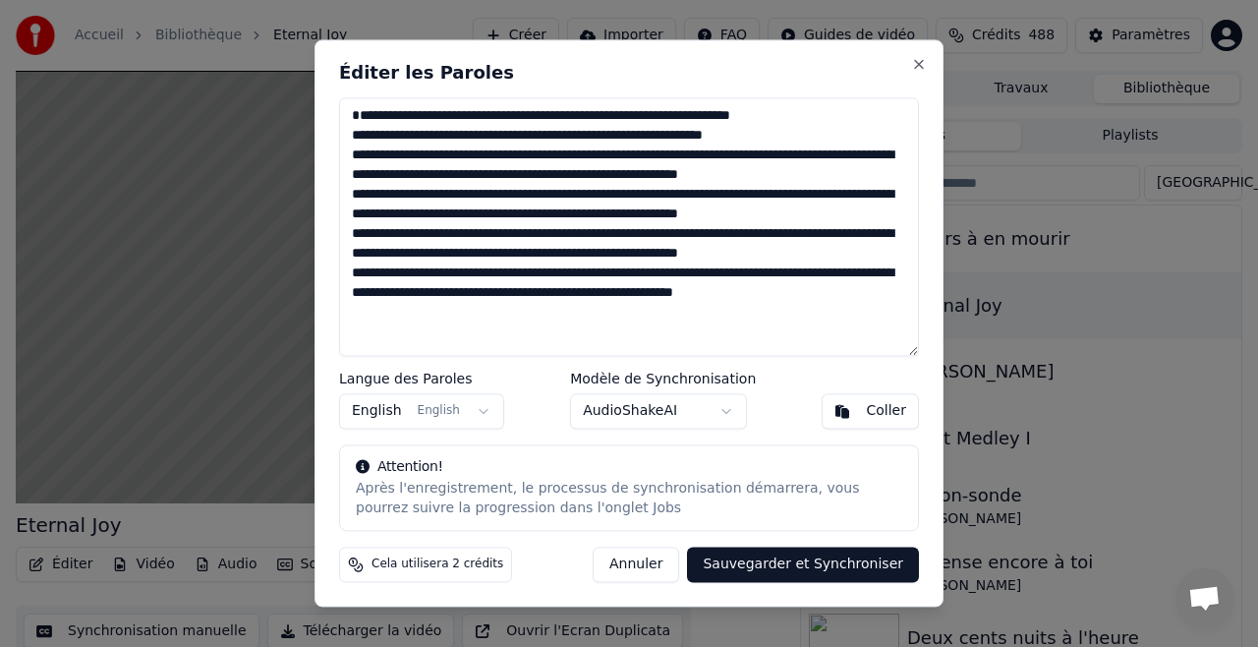
click at [907, 343] on textarea "**********" at bounding box center [629, 226] width 580 height 258
click at [681, 193] on textarea "**********" at bounding box center [629, 226] width 580 height 258
click at [886, 412] on div "Coller" at bounding box center [886, 412] width 40 height 20
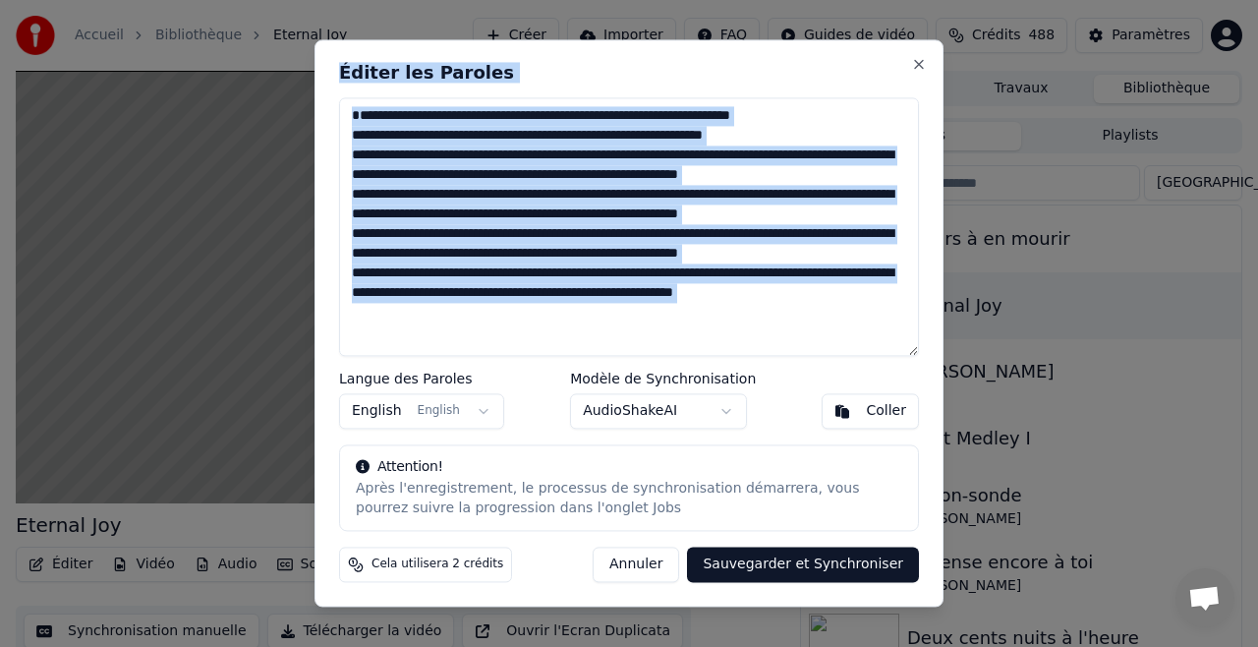
drag, startPoint x: 752, startPoint y: 65, endPoint x: 845, endPoint y: 70, distance: 93.5
click at [830, 72] on div "**********" at bounding box center [628, 322] width 629 height 567
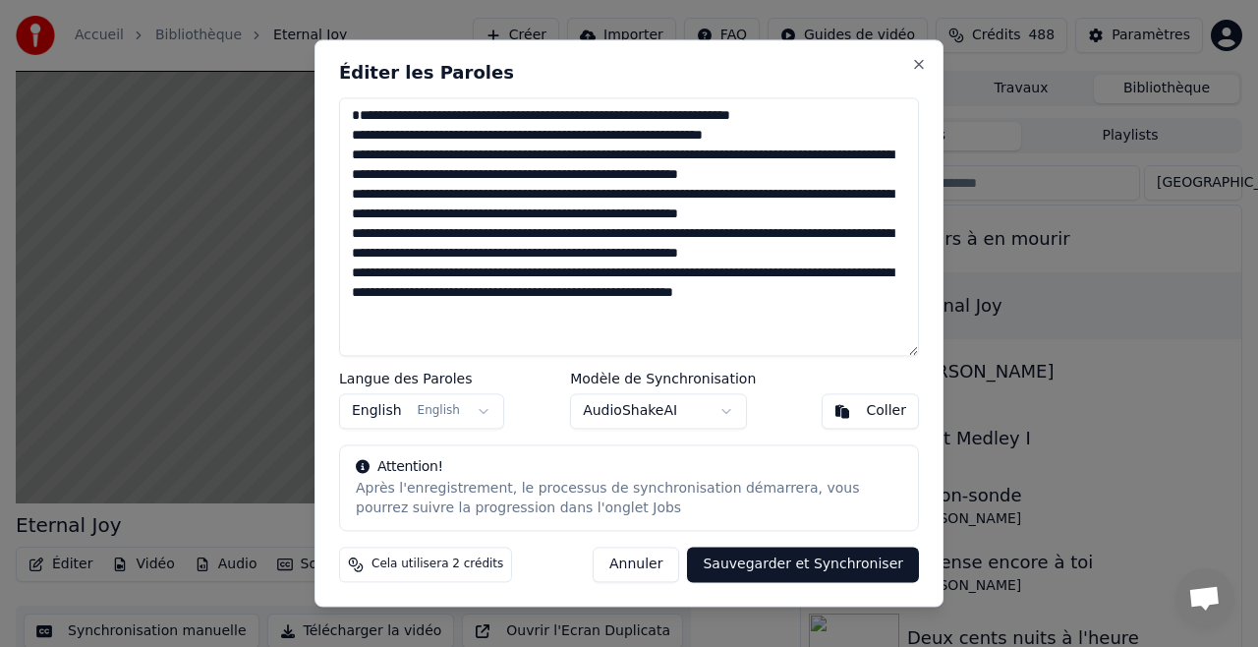
drag, startPoint x: 775, startPoint y: 105, endPoint x: 798, endPoint y: 335, distance: 231.0
click at [798, 335] on textarea "**********" at bounding box center [629, 226] width 580 height 258
click at [847, 414] on button "Coller" at bounding box center [869, 411] width 97 height 35
click at [845, 414] on button "Coller" at bounding box center [869, 411] width 97 height 35
click at [917, 64] on button "Close" at bounding box center [919, 64] width 16 height 16
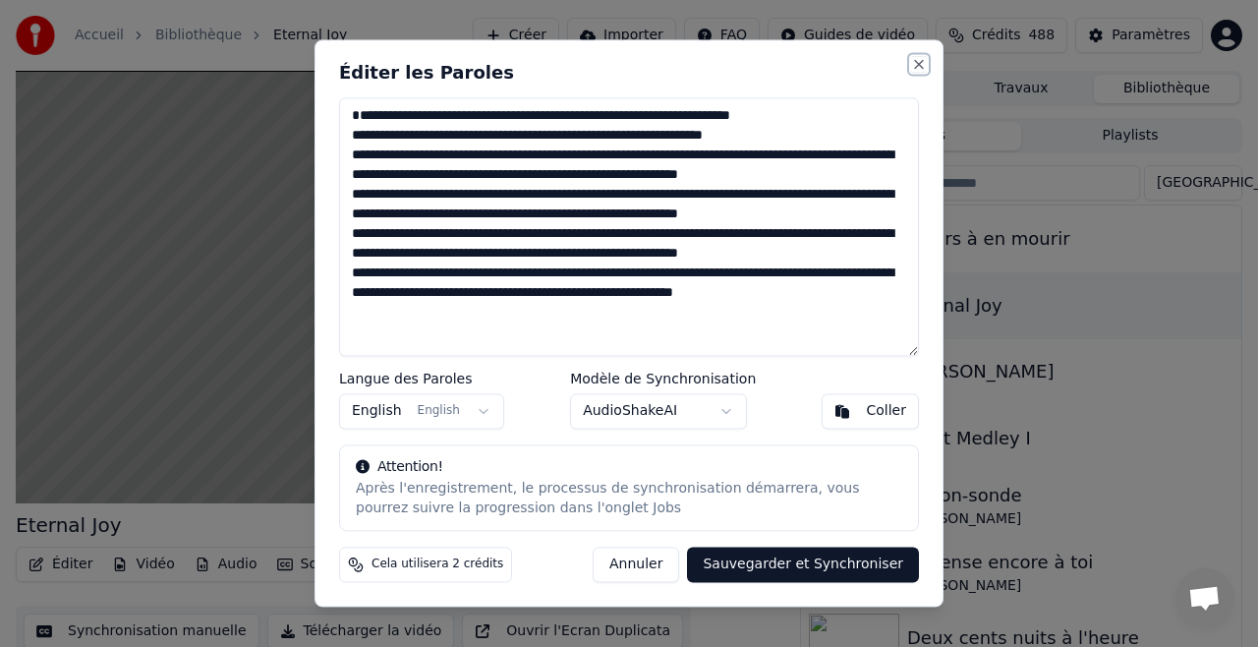
type textarea "**********"
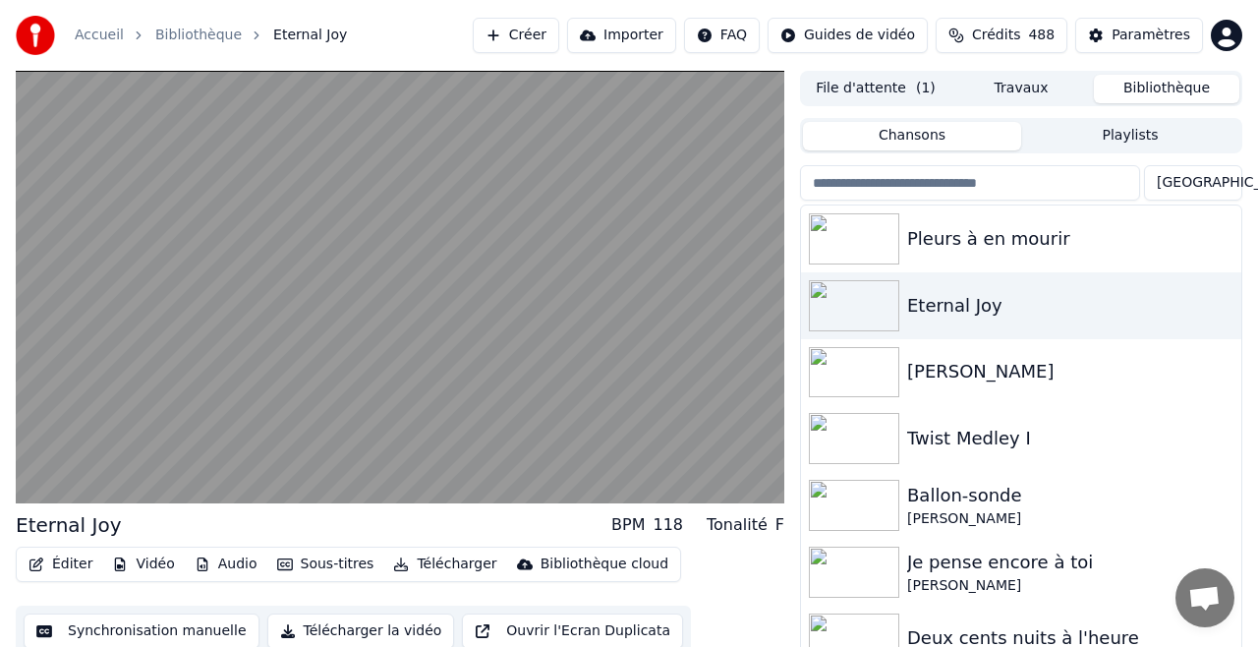
click at [540, 35] on button "Créer" at bounding box center [516, 35] width 86 height 35
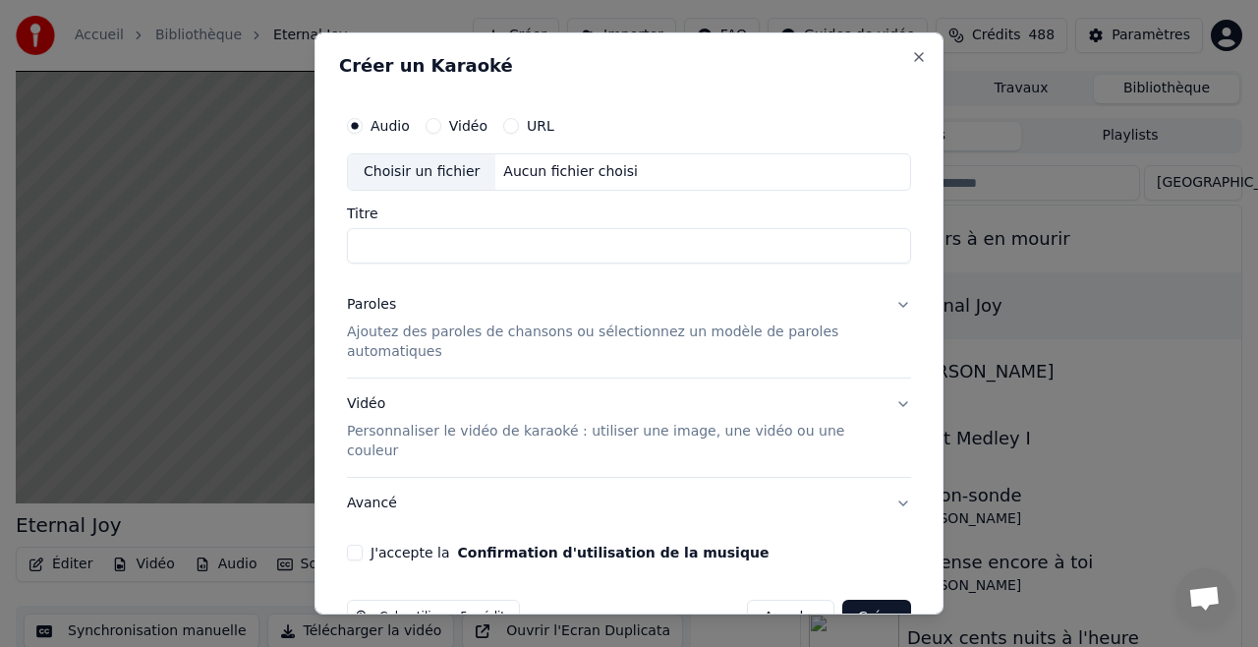
click at [438, 174] on div "Choisir un fichier" at bounding box center [421, 171] width 147 height 35
type input "**********"
click at [426, 332] on p "Ajoutez des paroles de chansons ou sélectionnez un modèle de paroles automatiqu…" at bounding box center [613, 341] width 533 height 39
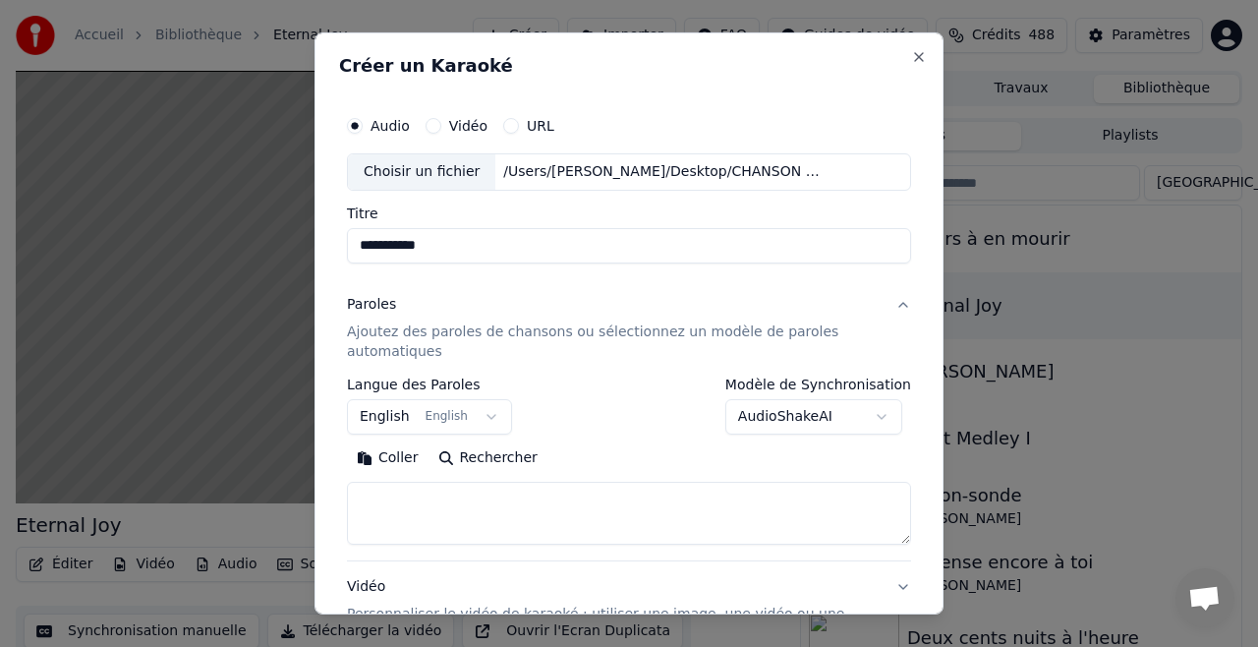
click at [397, 459] on button "Coller" at bounding box center [388, 457] width 82 height 31
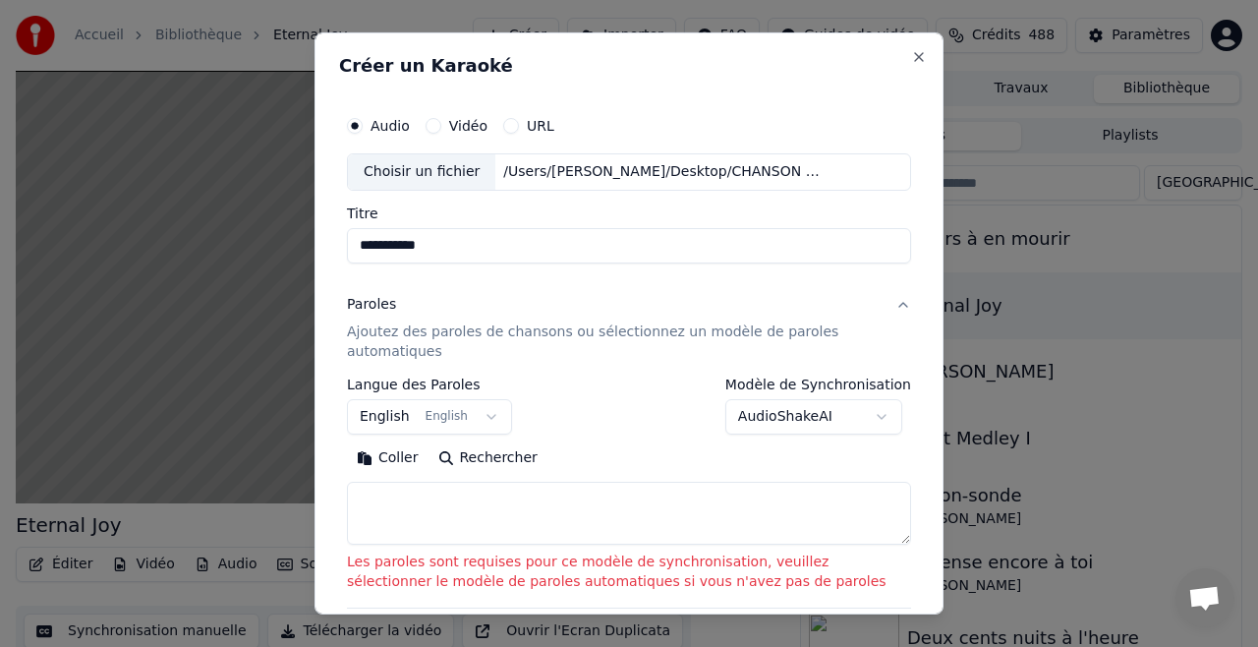
click at [397, 459] on button "Coller" at bounding box center [388, 457] width 82 height 31
click at [395, 458] on button "Coller" at bounding box center [388, 457] width 82 height 31
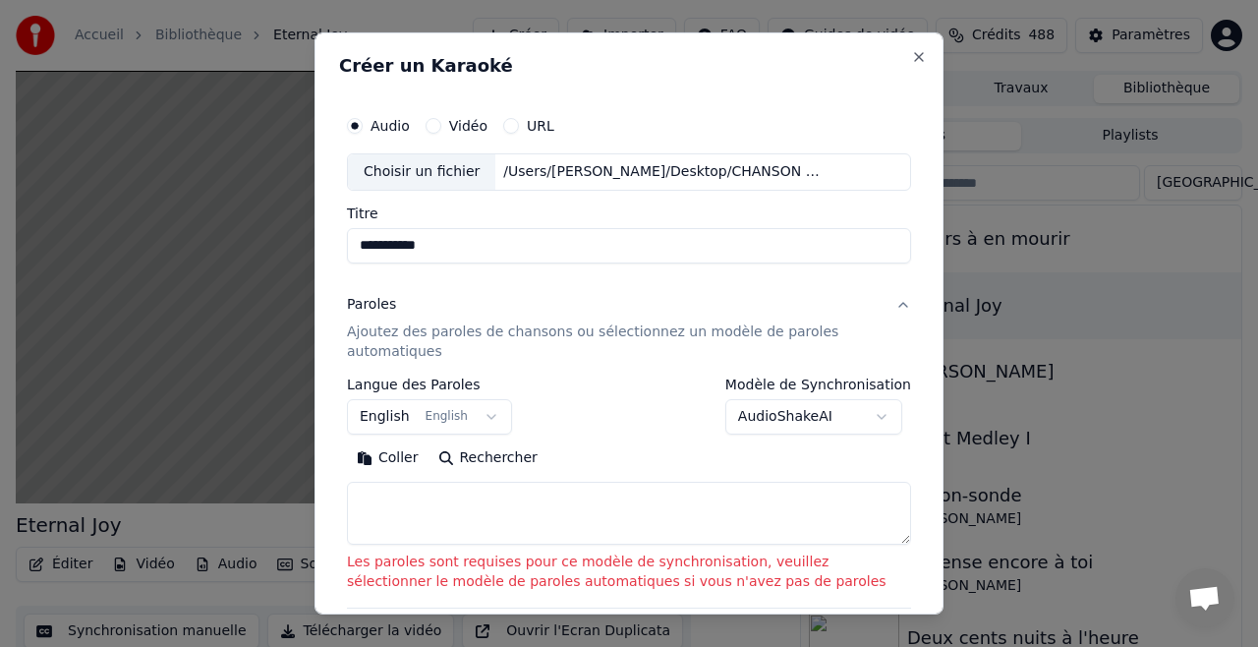
click at [393, 458] on button "Coller" at bounding box center [388, 457] width 82 height 31
click at [473, 320] on div "Paroles Ajoutez des paroles de chansons ou sélectionnez un modèle de paroles au…" at bounding box center [613, 328] width 533 height 67
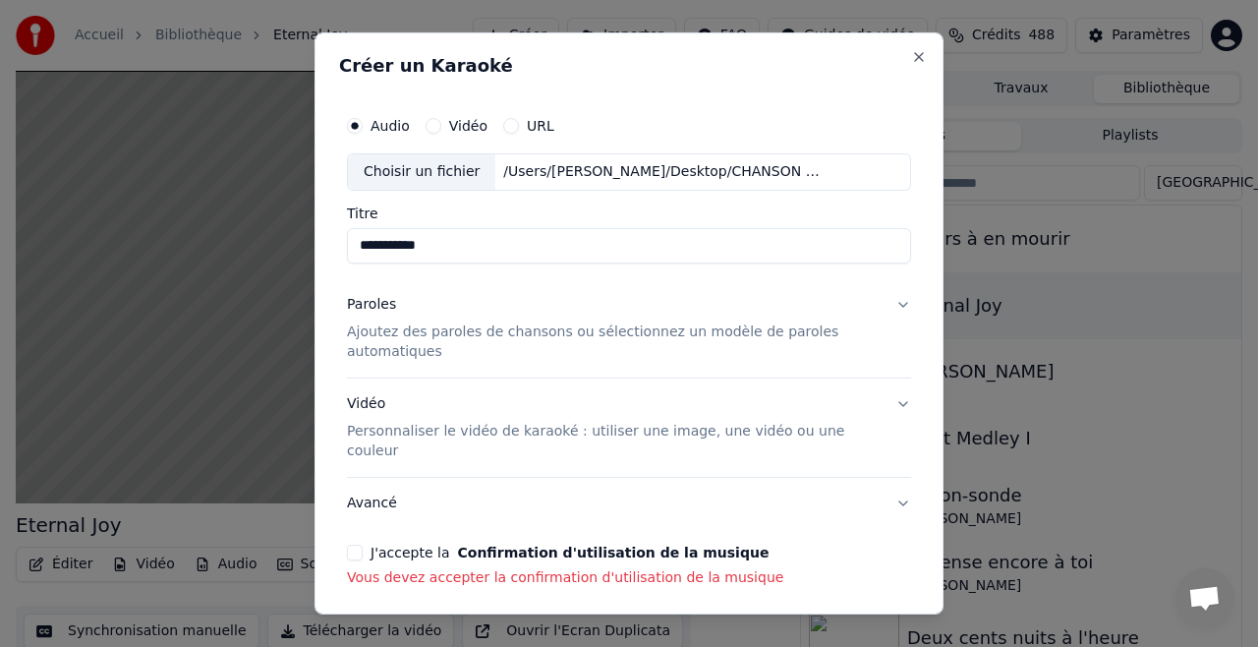
click at [460, 326] on p "Ajoutez des paroles de chansons ou sélectionnez un modèle de paroles automatiqu…" at bounding box center [613, 341] width 533 height 39
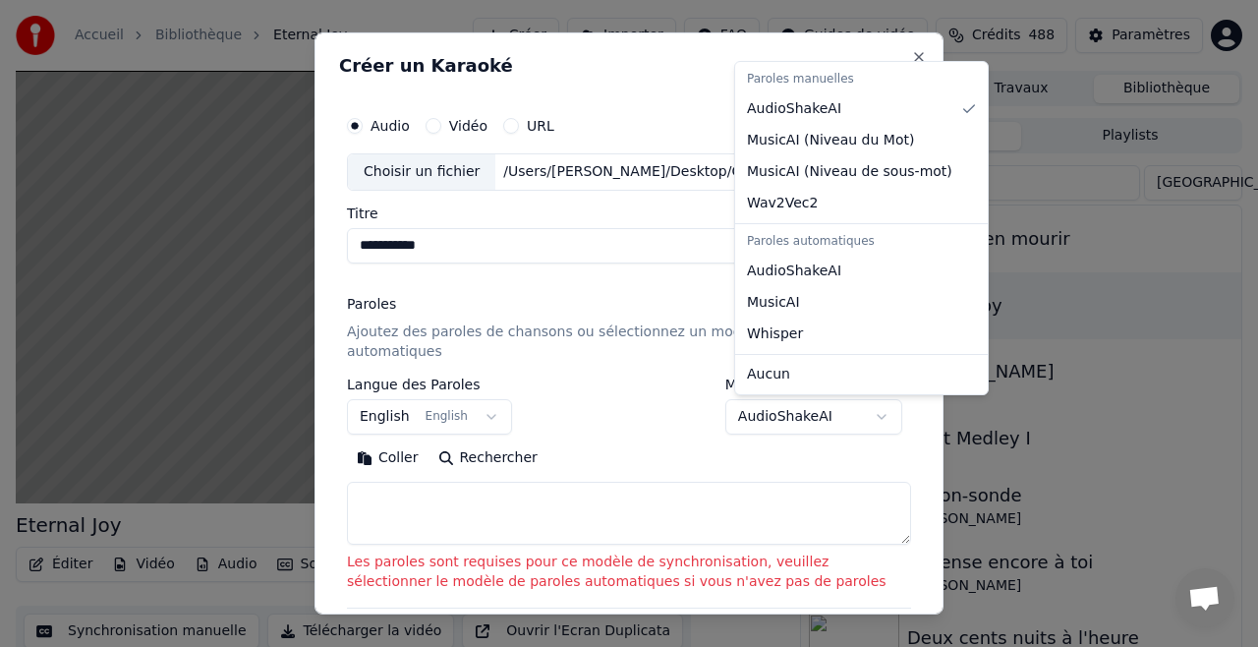
click at [889, 415] on body "**********" at bounding box center [629, 323] width 1258 height 647
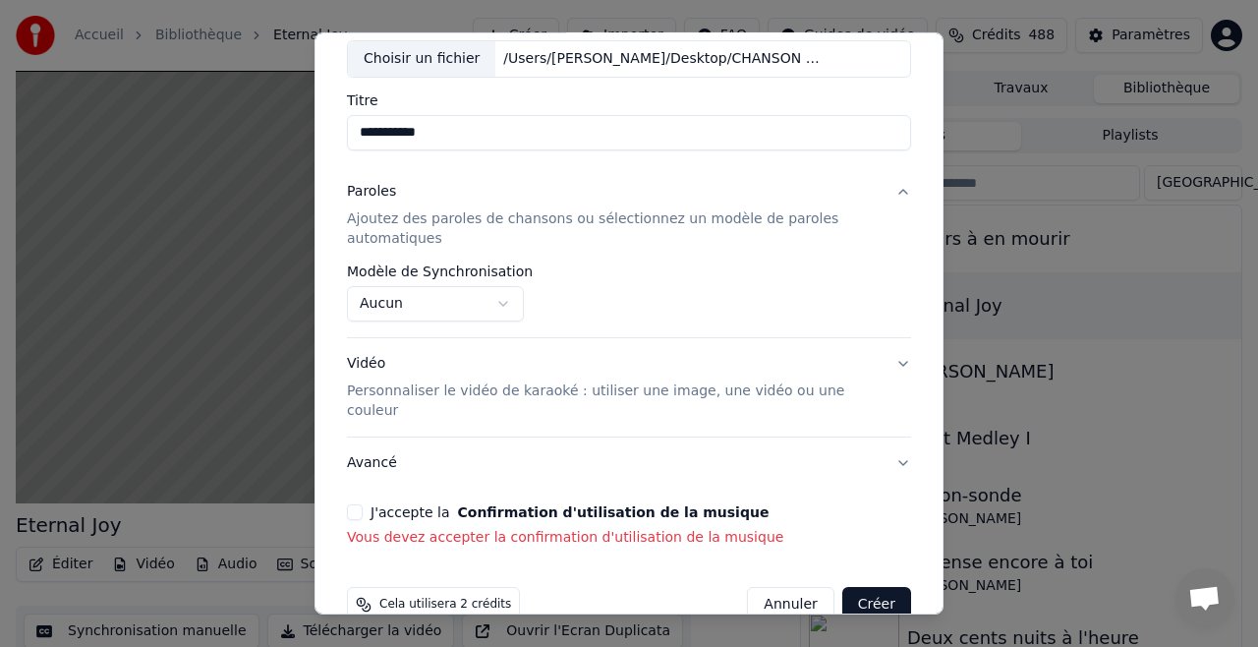
click at [361, 504] on button "J'accepte la Confirmation d'utilisation de la musique" at bounding box center [355, 512] width 16 height 16
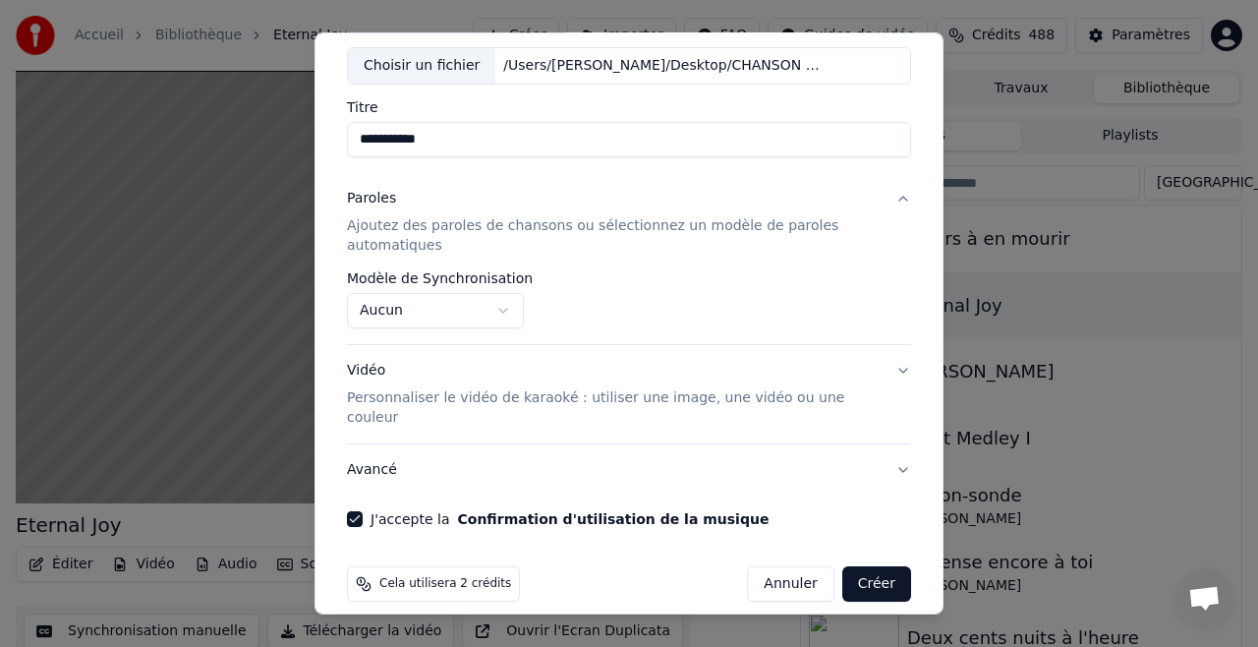
click at [879, 566] on button "Créer" at bounding box center [876, 583] width 69 height 35
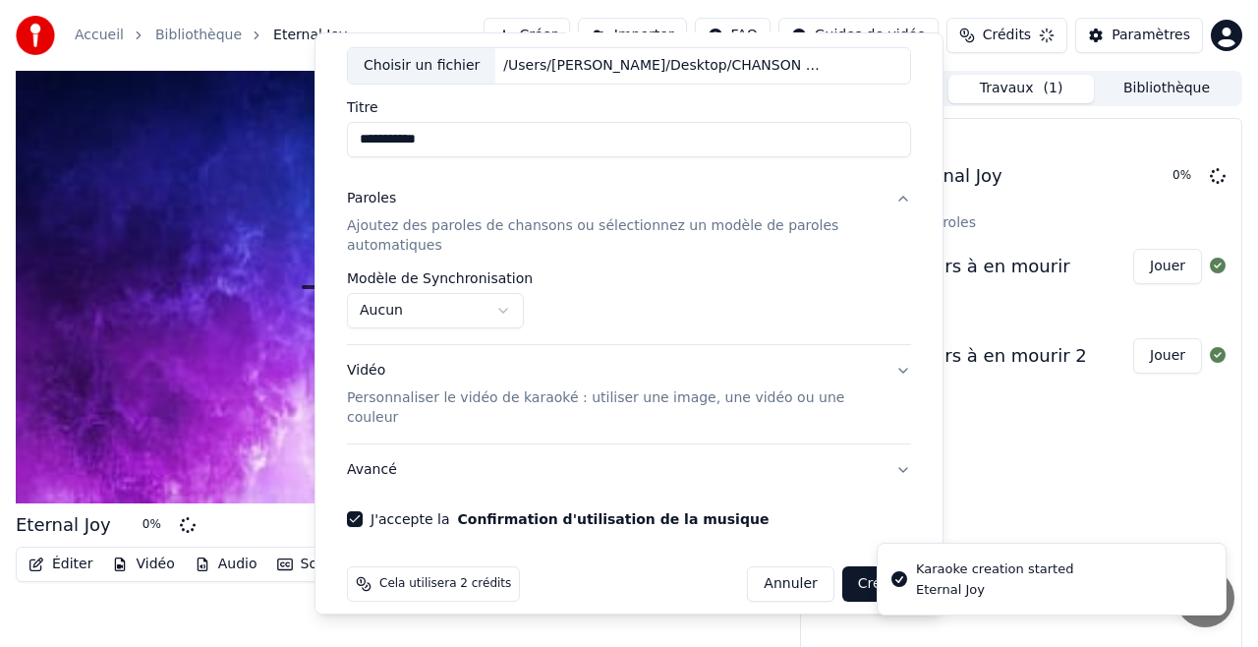
select select "**********"
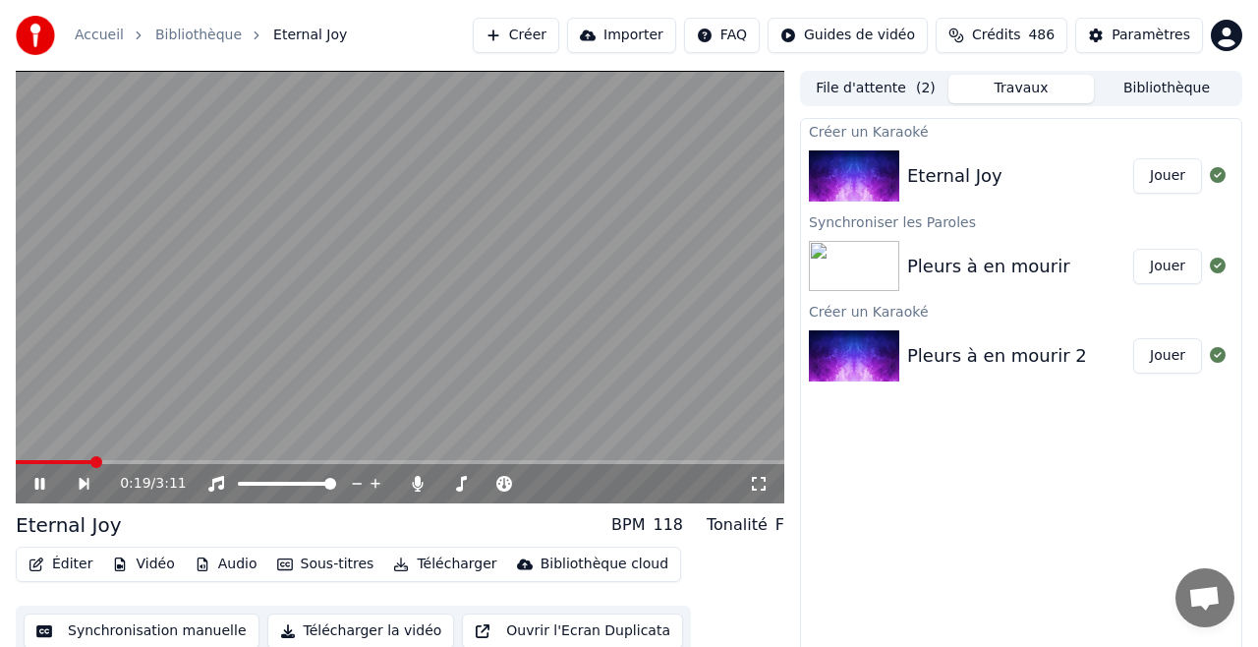
click at [90, 462] on span at bounding box center [400, 462] width 768 height 4
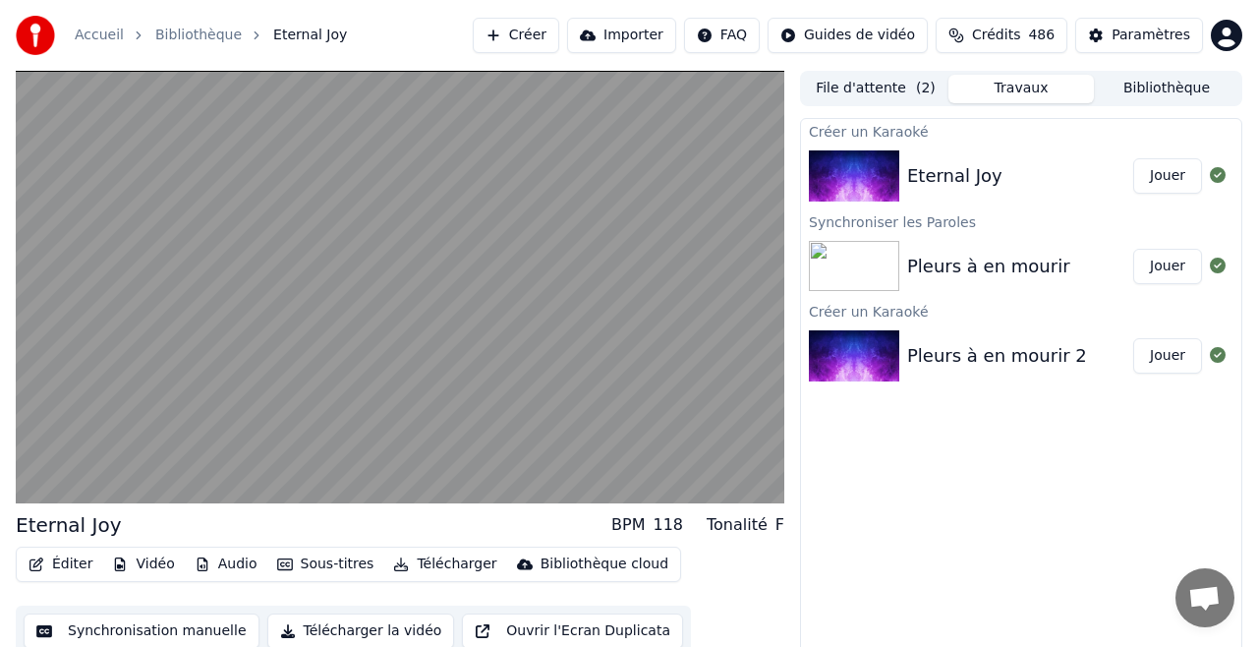
click at [1172, 86] on button "Bibliothèque" at bounding box center [1166, 89] width 145 height 28
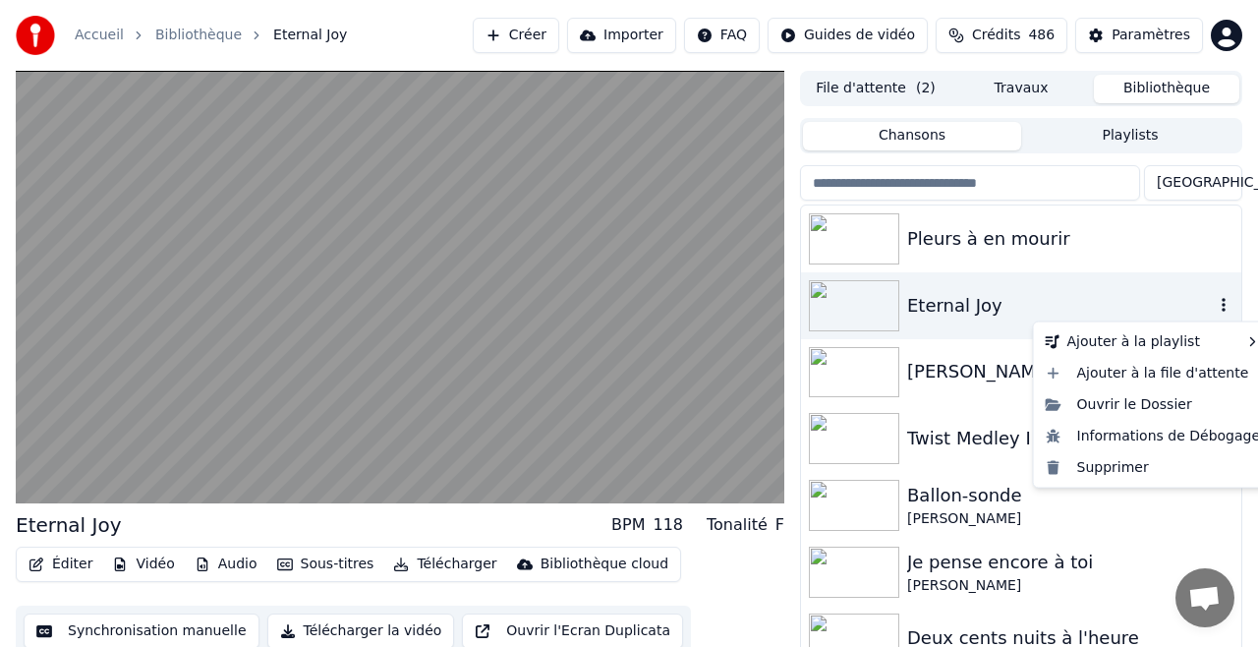
click at [1223, 303] on icon "button" at bounding box center [1224, 305] width 20 height 16
click at [1111, 467] on div "Supprimer" at bounding box center [1153, 466] width 231 height 31
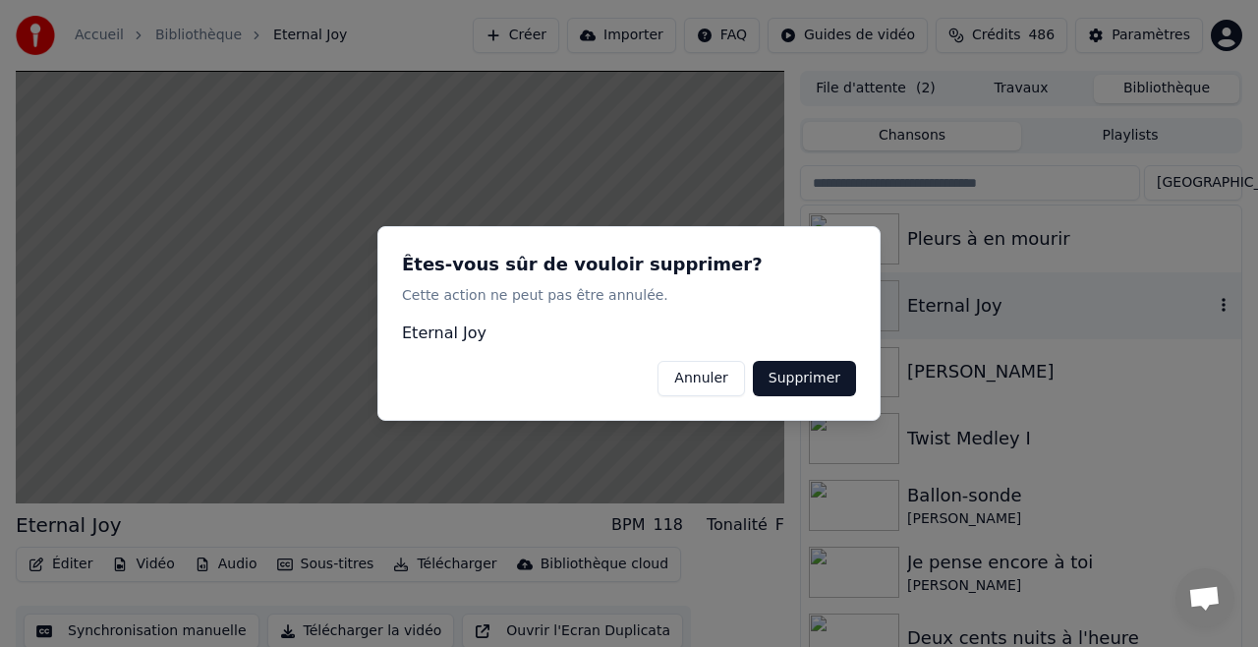
click at [817, 381] on button "Supprimer" at bounding box center [804, 378] width 103 height 35
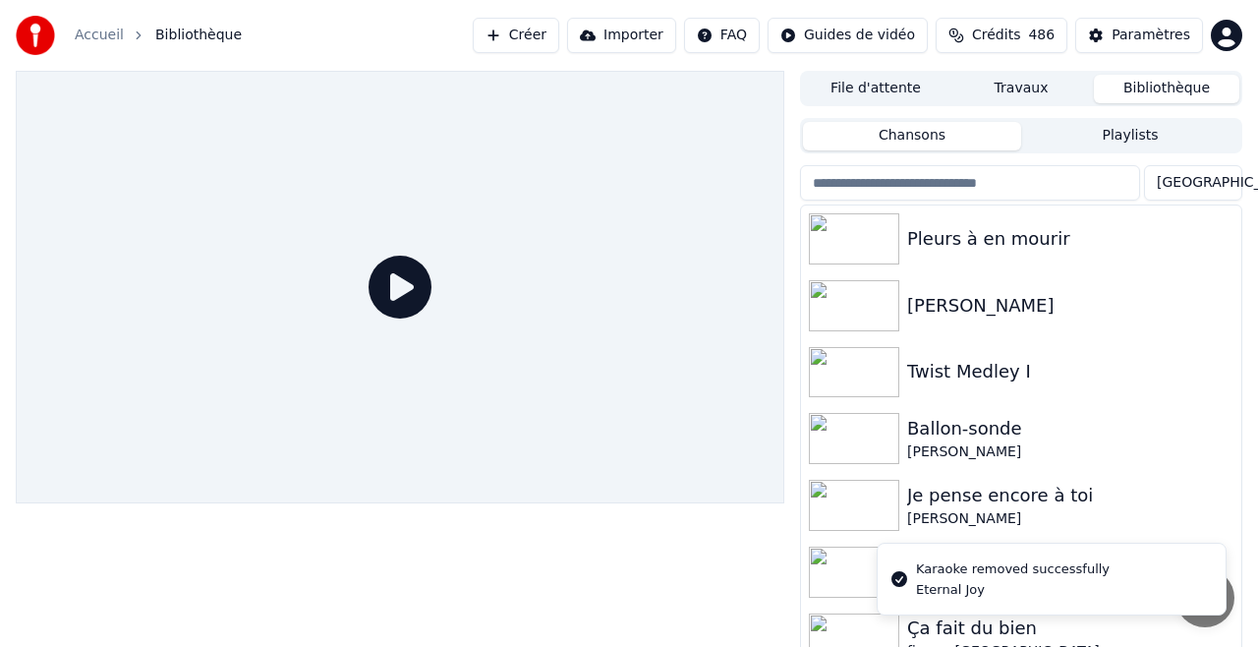
click at [529, 34] on button "Créer" at bounding box center [516, 35] width 86 height 35
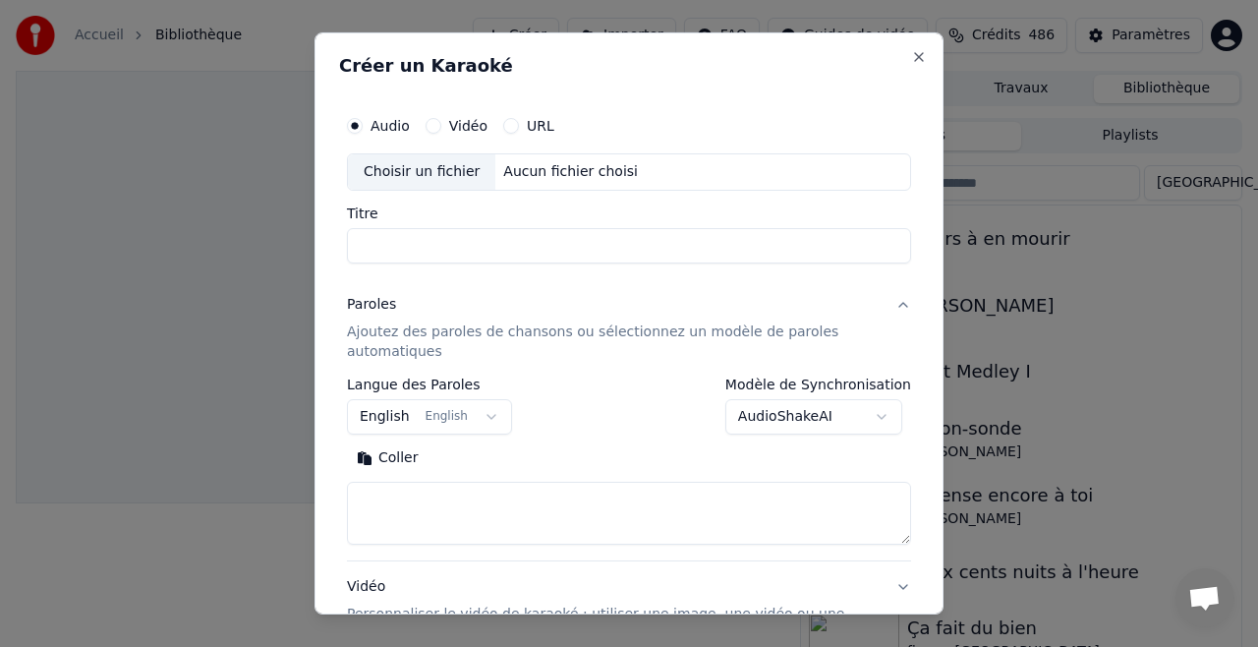
click at [439, 172] on div "Choisir un fichier" at bounding box center [421, 171] width 147 height 35
type input "**********"
click at [888, 414] on body "**********" at bounding box center [629, 323] width 1258 height 647
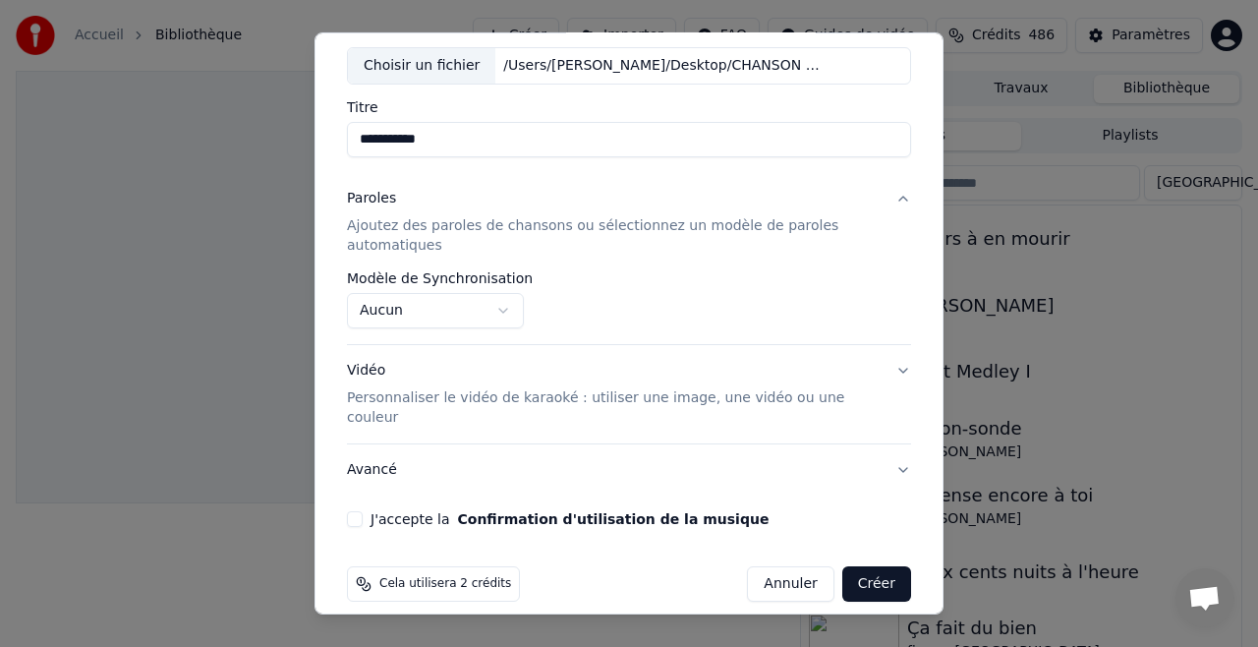
drag, startPoint x: 352, startPoint y: 495, endPoint x: 394, endPoint y: 506, distance: 43.6
click at [352, 511] on button "J'accepte la Confirmation d'utilisation de la musique" at bounding box center [355, 519] width 16 height 16
click at [876, 566] on button "Créer" at bounding box center [876, 583] width 69 height 35
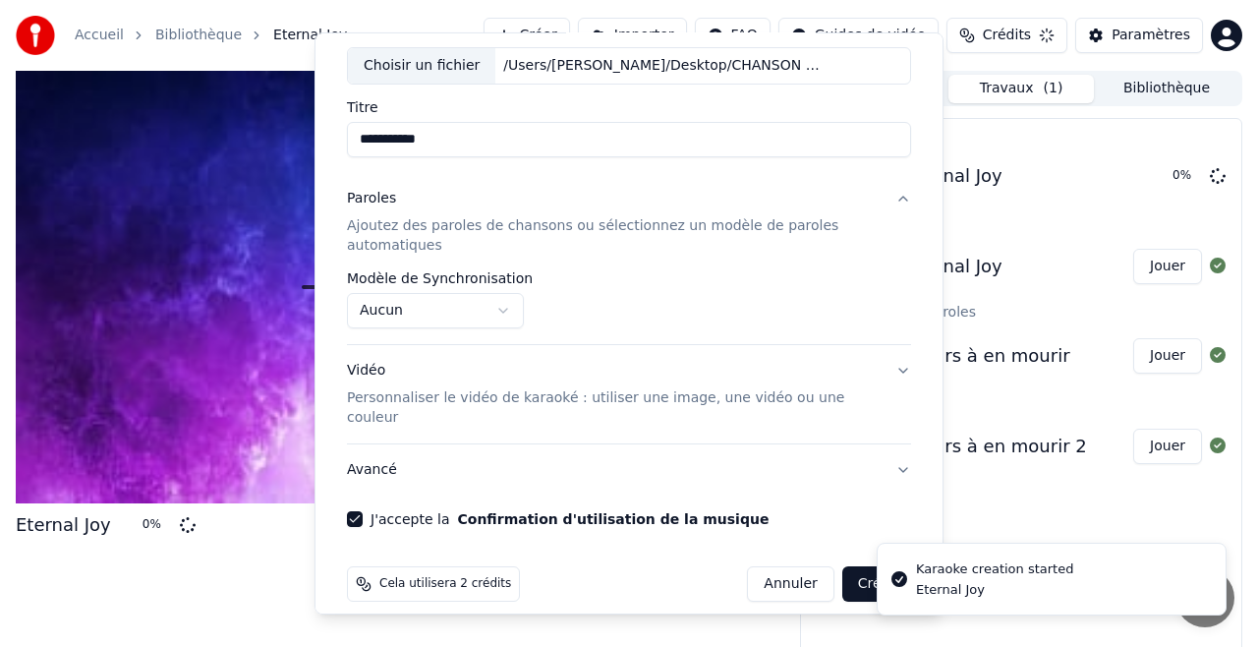
select select "**********"
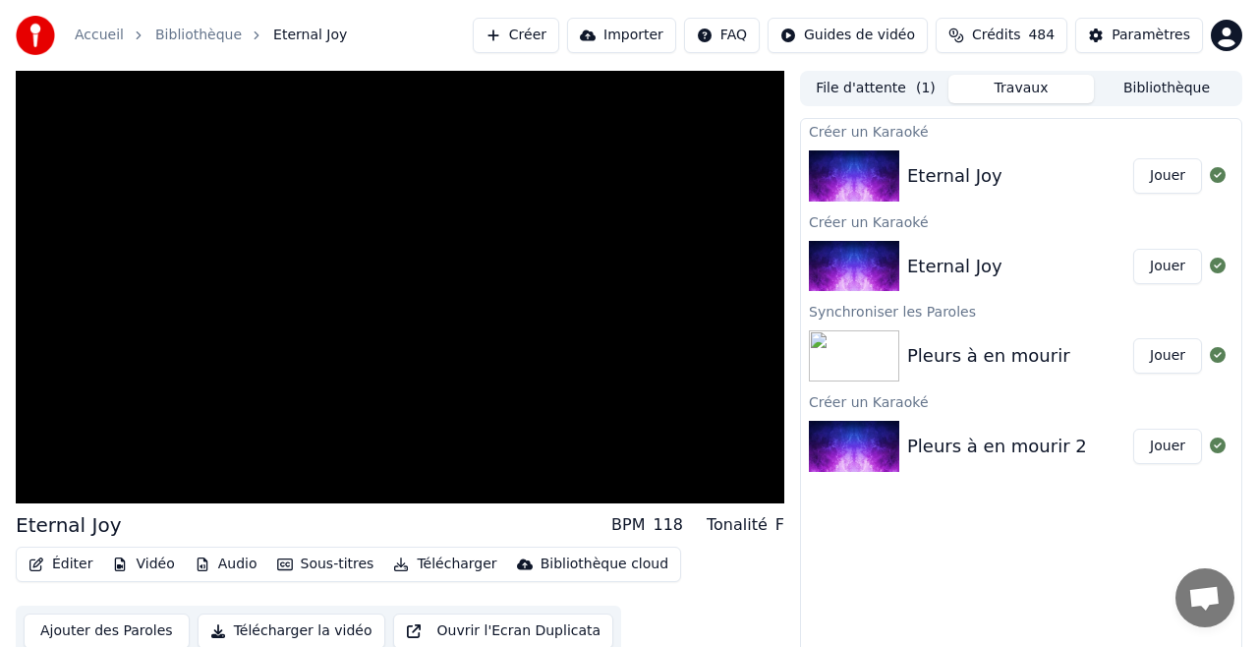
scroll to position [21, 0]
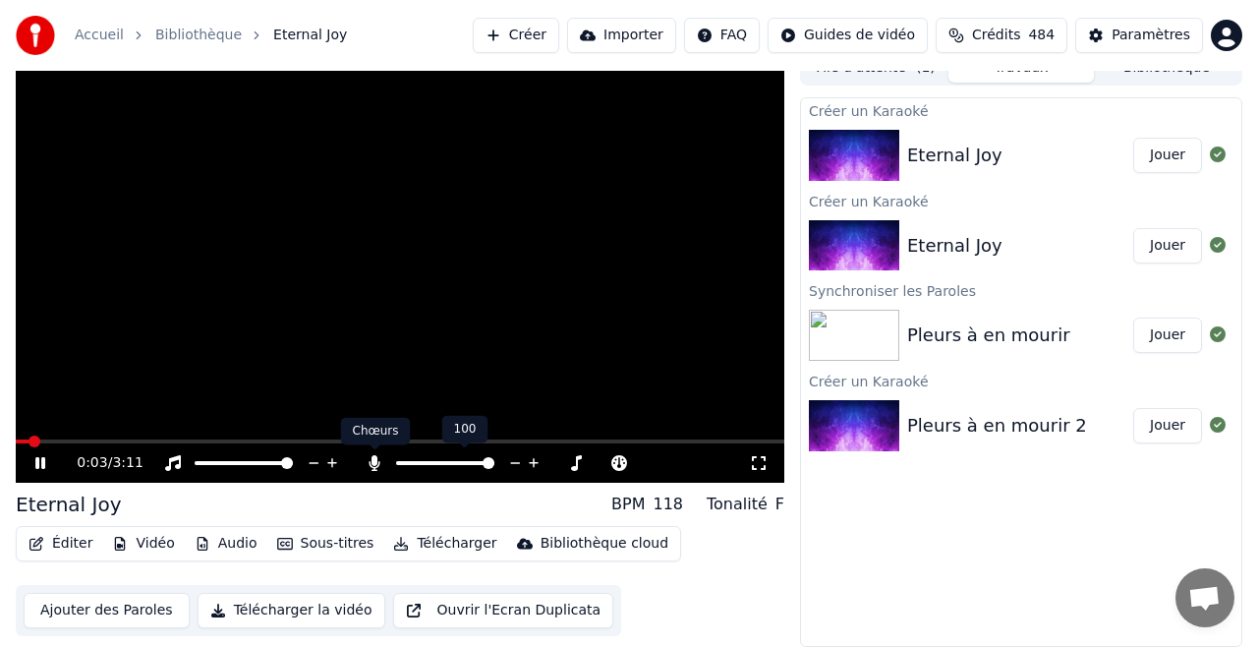
click at [371, 463] on icon at bounding box center [374, 463] width 11 height 16
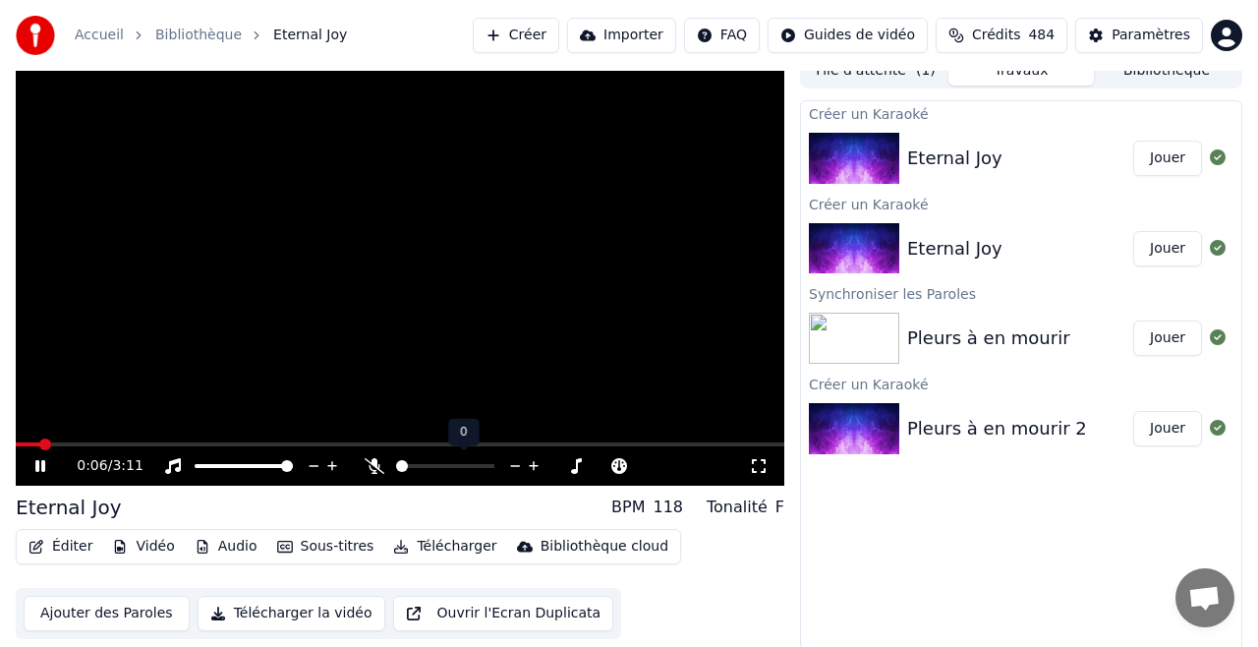
click at [376, 465] on icon at bounding box center [375, 466] width 20 height 16
click at [376, 465] on icon at bounding box center [374, 466] width 11 height 16
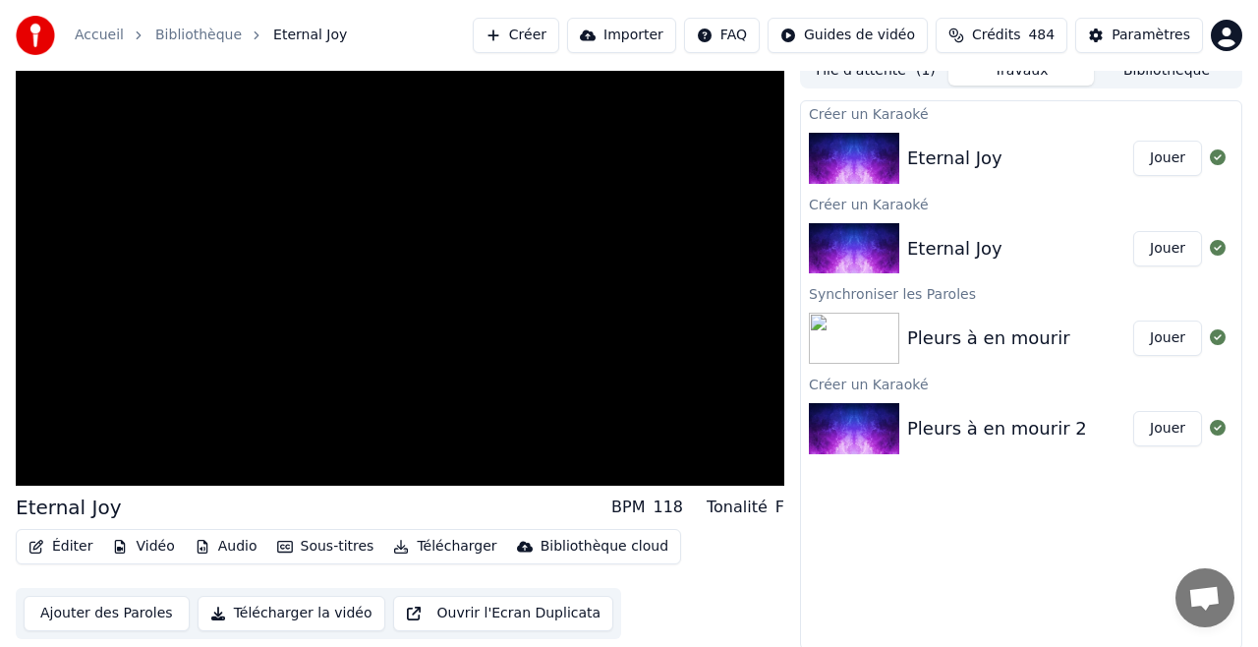
click at [1167, 335] on button "Jouer" at bounding box center [1167, 337] width 69 height 35
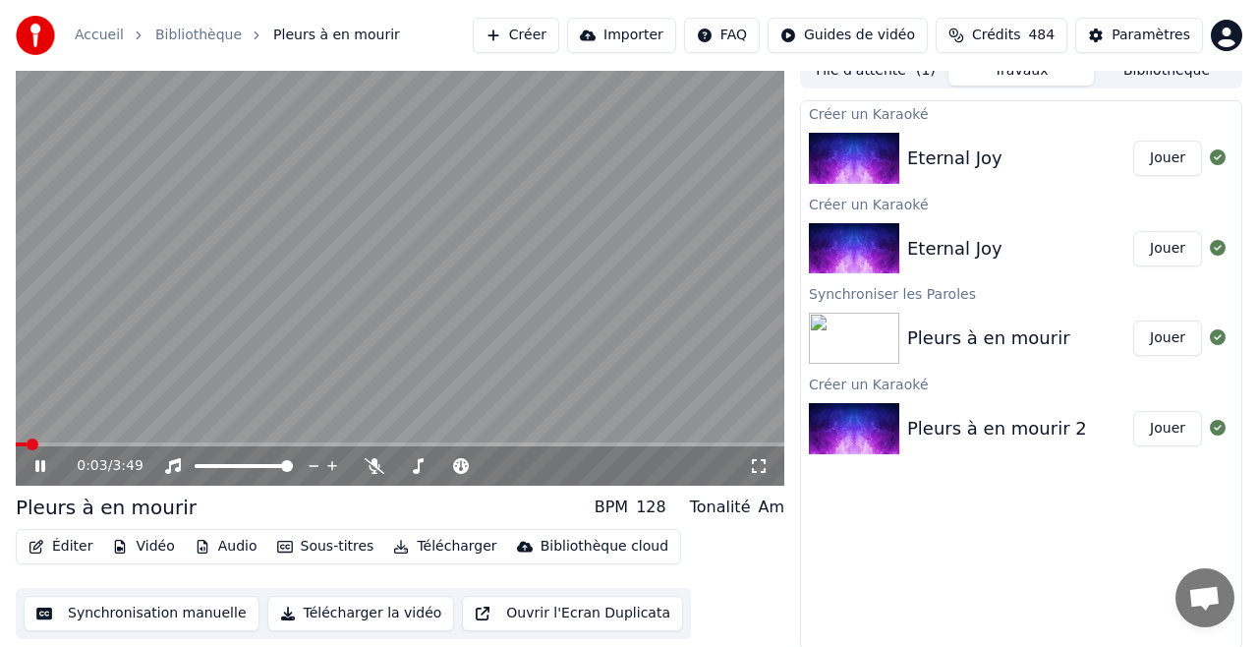
click at [1164, 250] on button "Jouer" at bounding box center [1167, 248] width 69 height 35
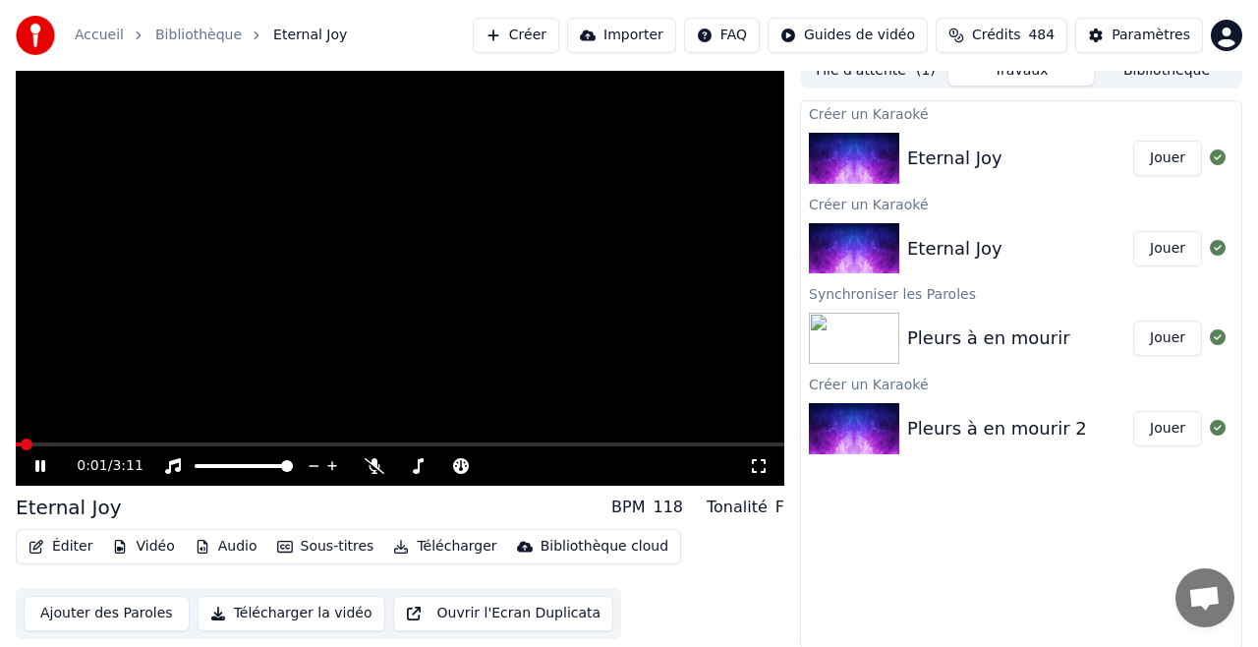
click at [230, 445] on div "0:01 / 3:11" at bounding box center [400, 463] width 768 height 43
click at [99, 443] on span at bounding box center [400, 444] width 768 height 4
click at [378, 468] on icon at bounding box center [375, 466] width 20 height 16
click at [643, 35] on button "Importer" at bounding box center [621, 35] width 109 height 35
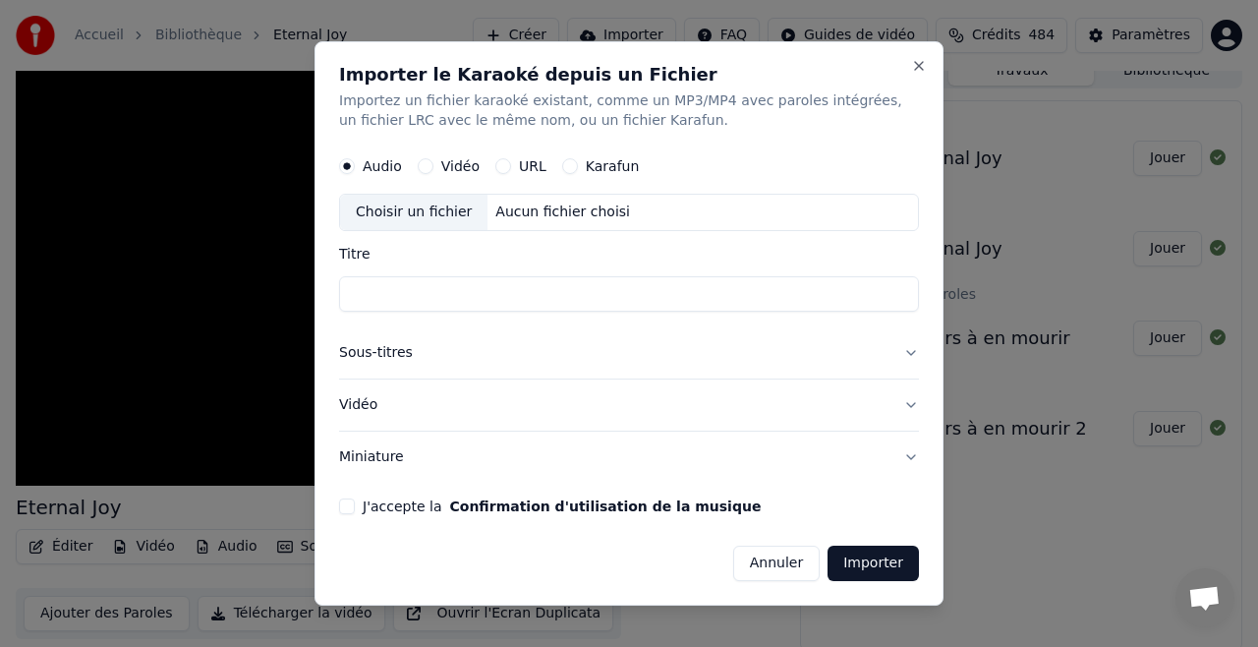
click at [433, 208] on div "Choisir un fichier" at bounding box center [413, 212] width 147 height 35
click at [915, 62] on button "Close" at bounding box center [919, 66] width 16 height 16
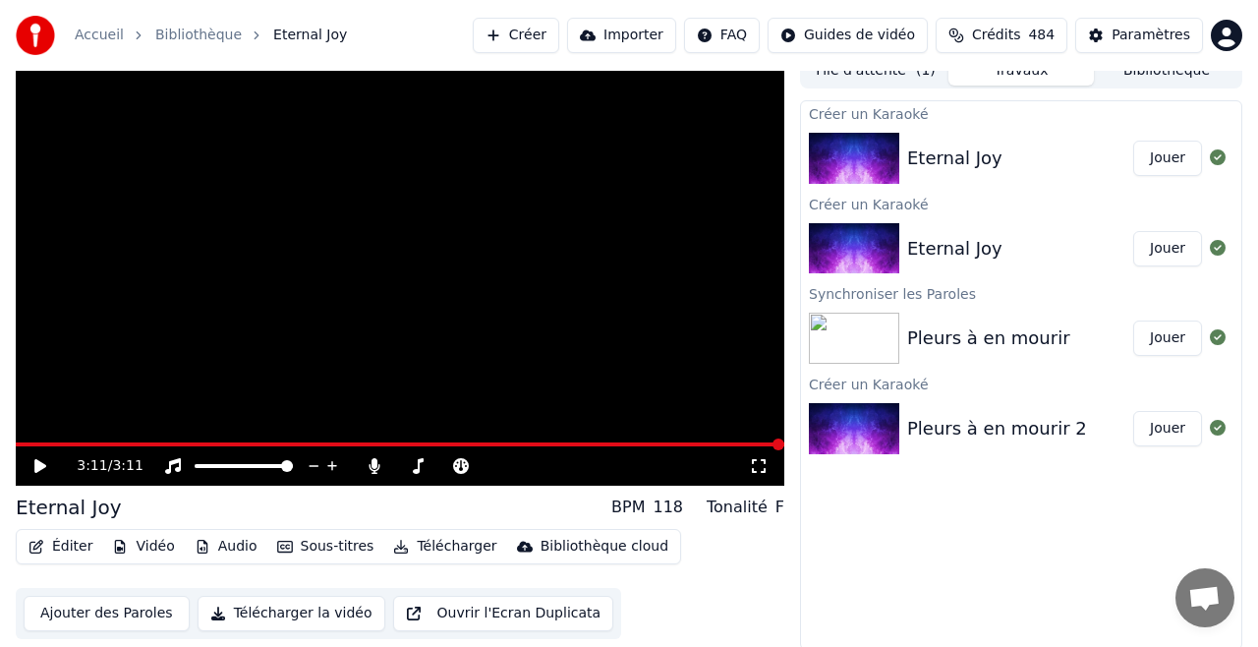
click at [1170, 157] on button "Jouer" at bounding box center [1167, 158] width 69 height 35
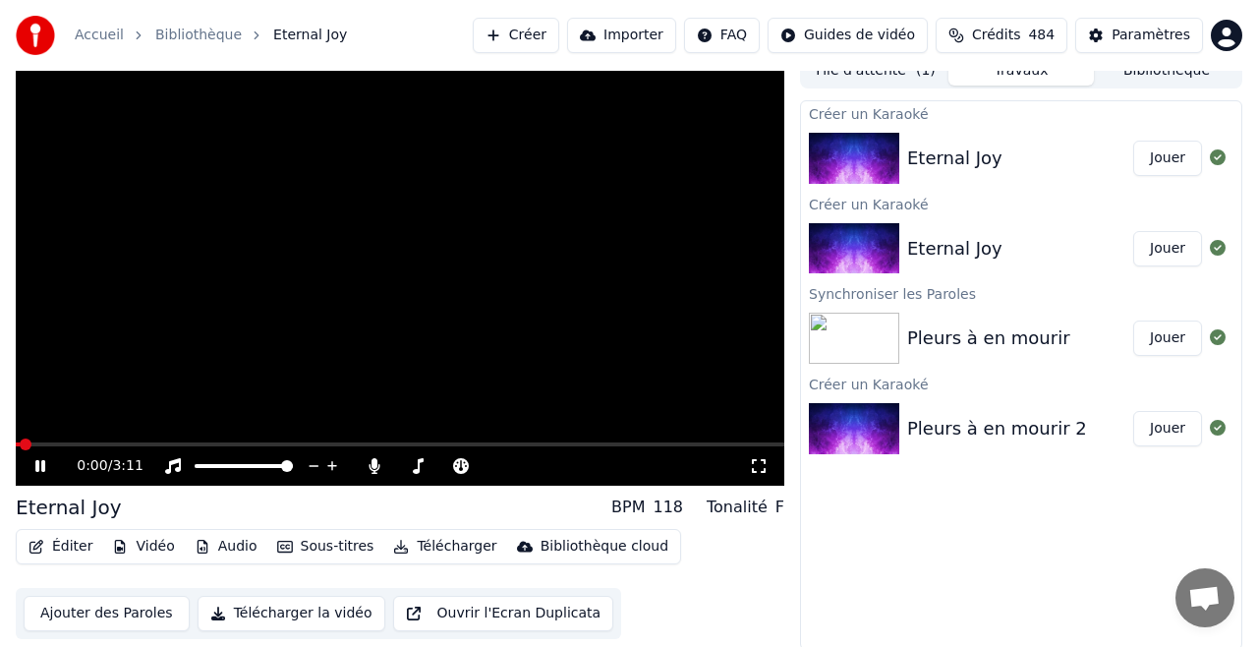
click at [90, 442] on span at bounding box center [400, 444] width 768 height 4
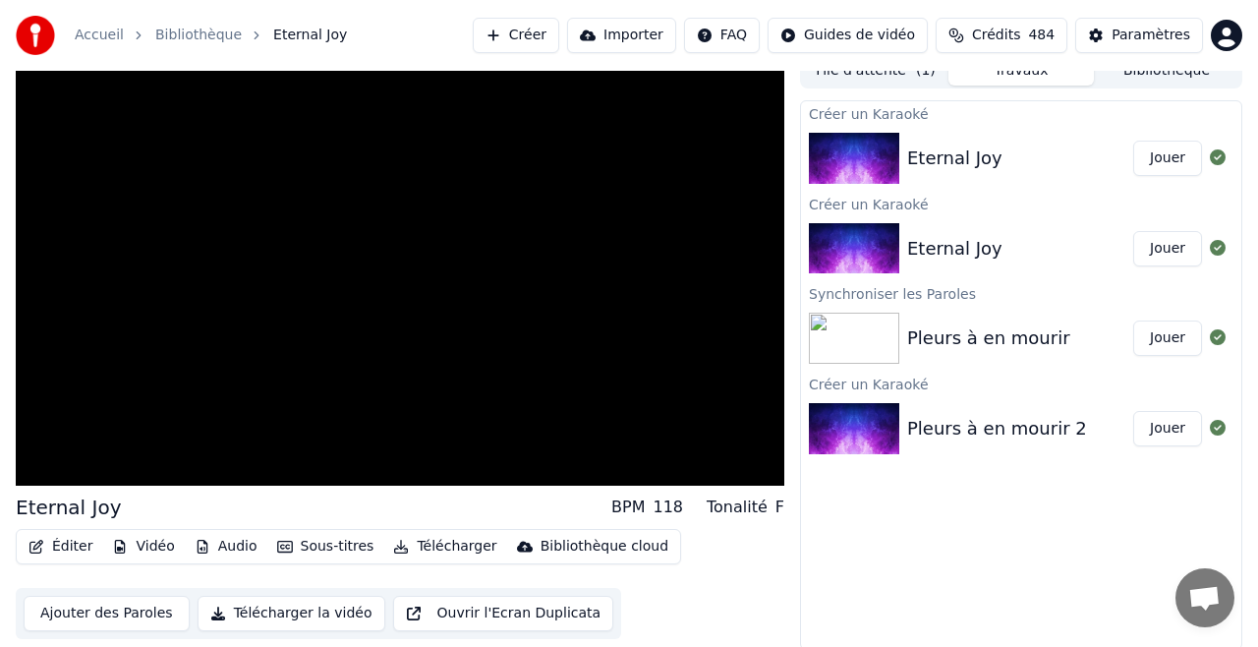
click at [635, 35] on button "Importer" at bounding box center [621, 35] width 109 height 35
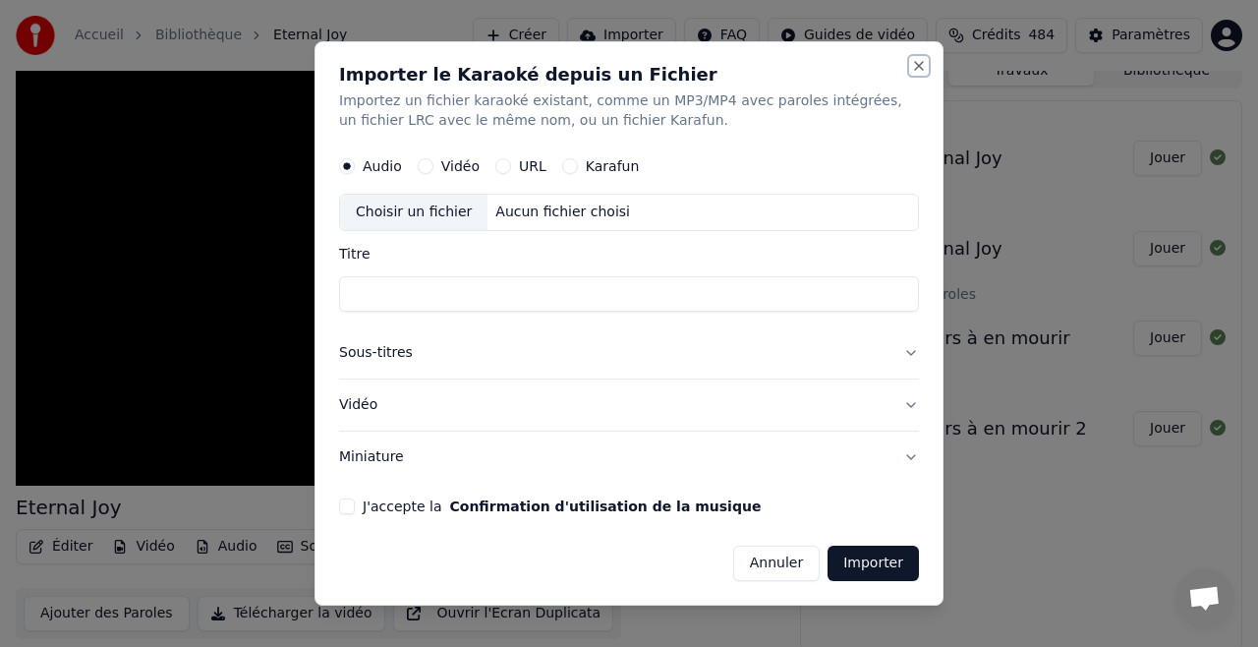
click at [917, 63] on button "Close" at bounding box center [919, 66] width 16 height 16
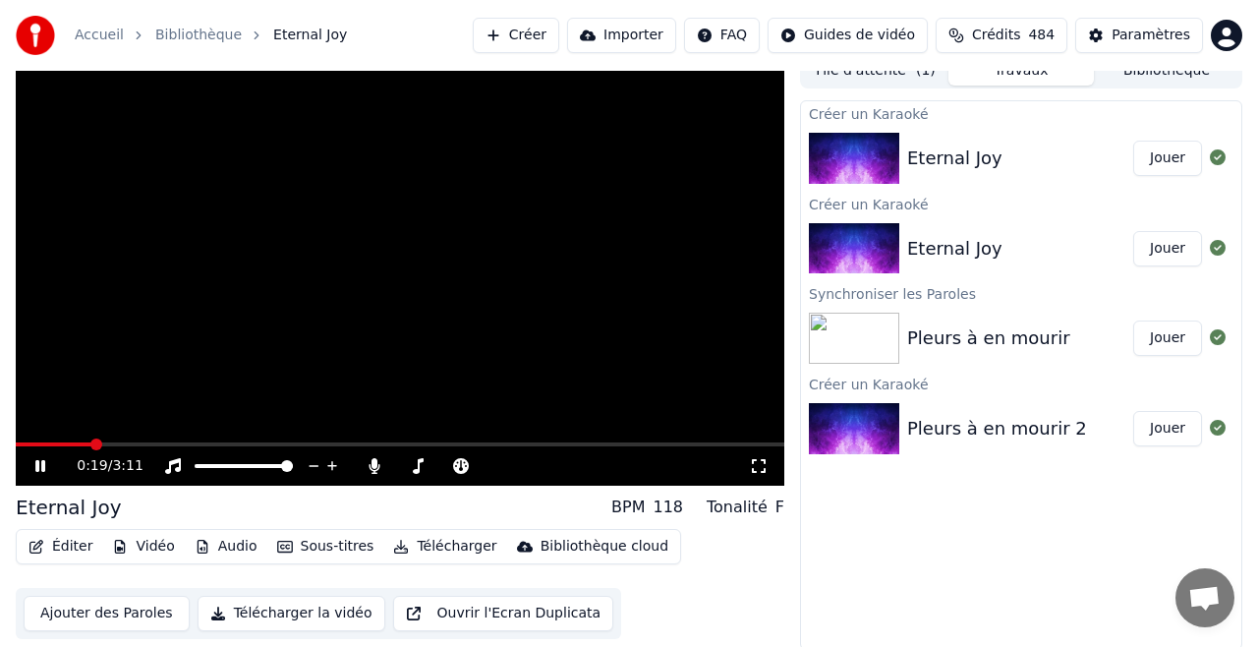
click at [1162, 247] on button "Jouer" at bounding box center [1167, 248] width 69 height 35
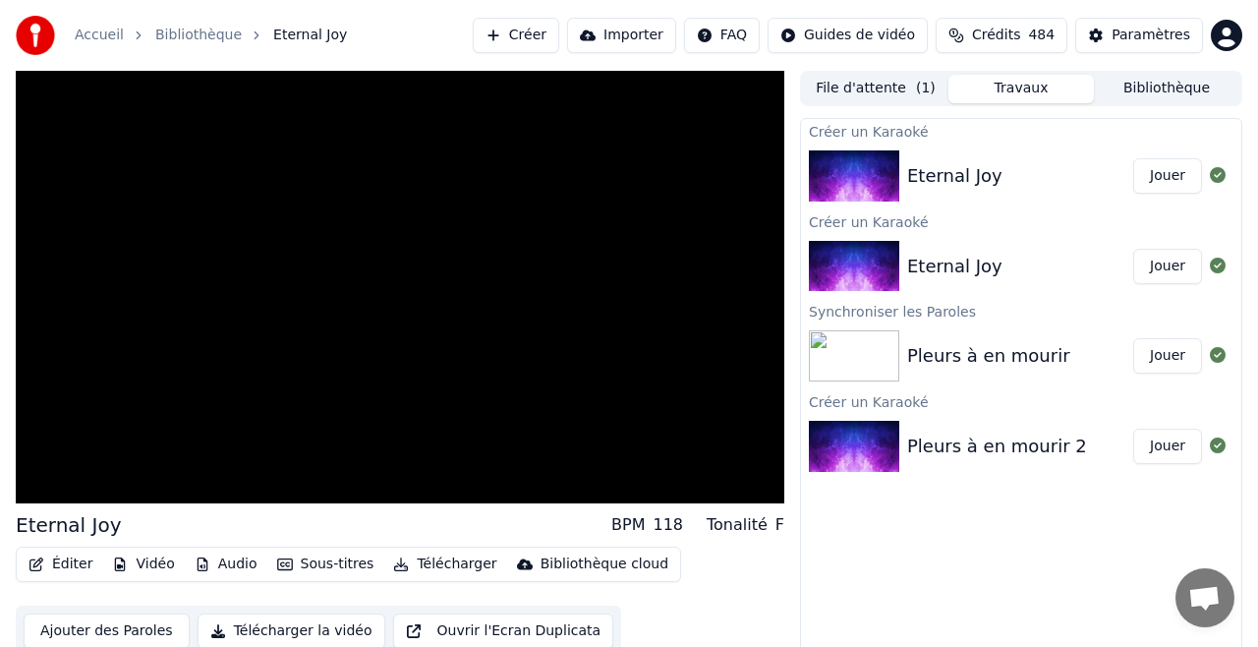
click at [1032, 90] on button "Travaux" at bounding box center [1020, 89] width 145 height 28
click at [911, 85] on button "File d'attente ( 1 )" at bounding box center [875, 89] width 145 height 28
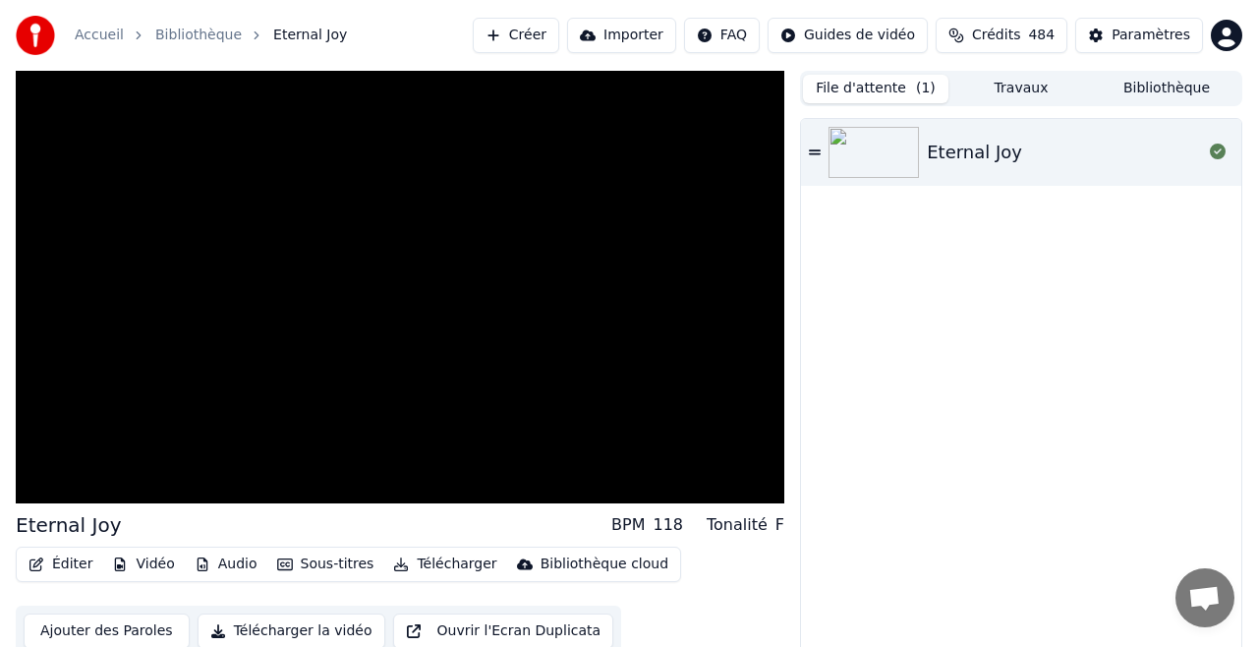
click at [964, 147] on div "Eternal Joy" at bounding box center [974, 153] width 95 height 28
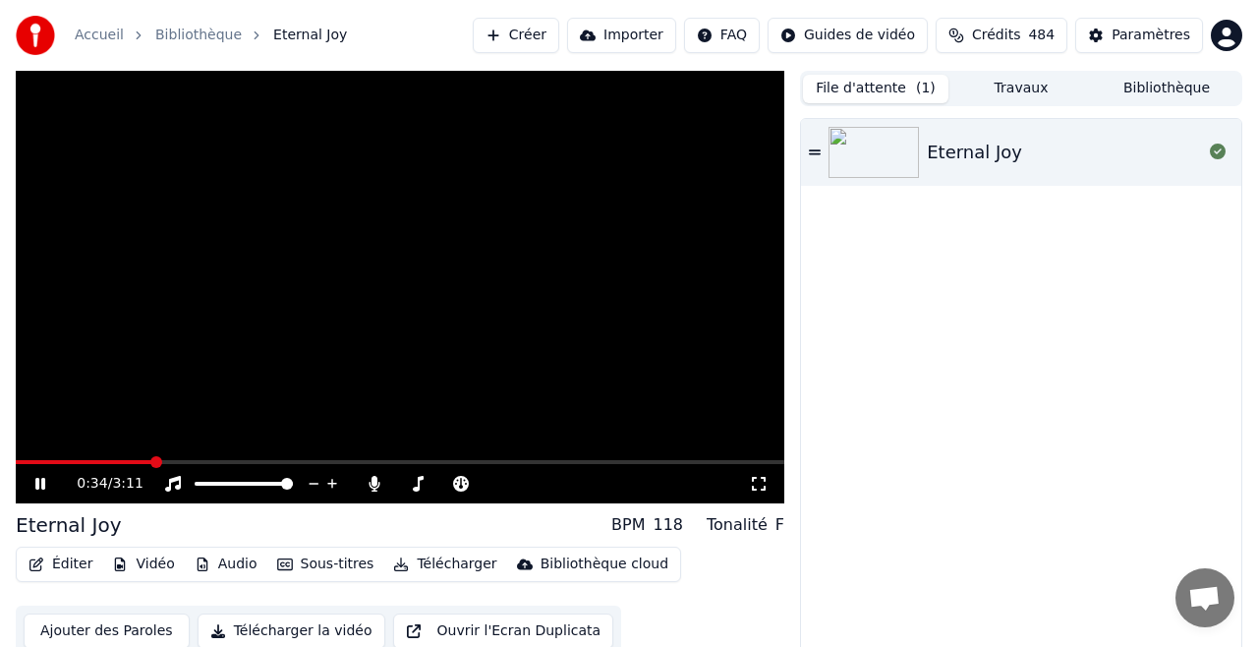
click at [151, 460] on span at bounding box center [400, 462] width 768 height 4
click at [375, 482] on icon at bounding box center [374, 484] width 11 height 16
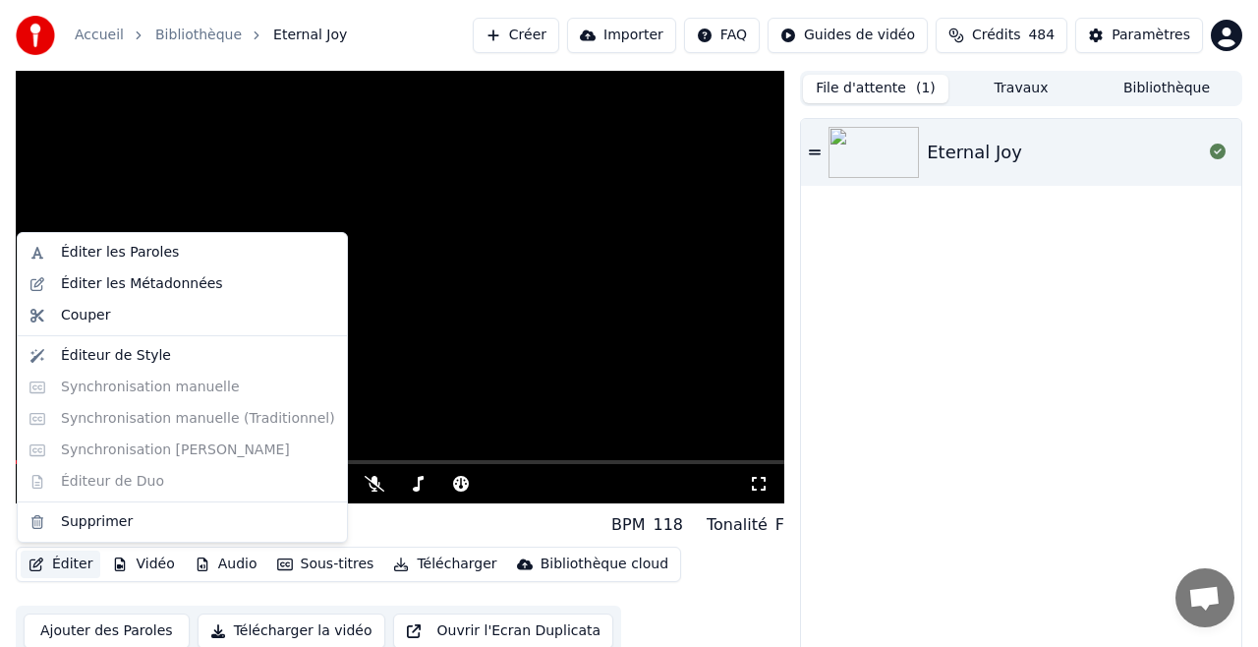
click at [80, 563] on button "Éditer" at bounding box center [61, 564] width 80 height 28
click at [157, 253] on div "Éditer les Paroles" at bounding box center [120, 253] width 118 height 20
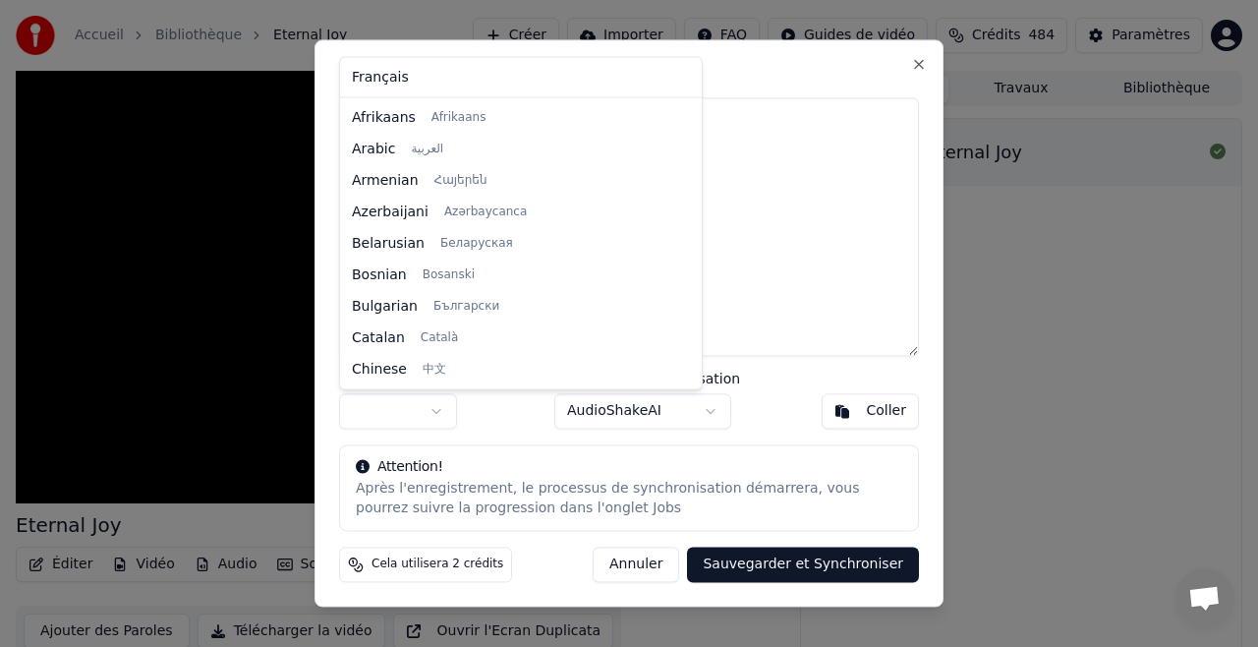
click at [435, 408] on body "Accueil Bibliothèque Eternal [PERSON_NAME] Importer FAQ Guides de vidéo Crédits…" at bounding box center [629, 323] width 1258 height 647
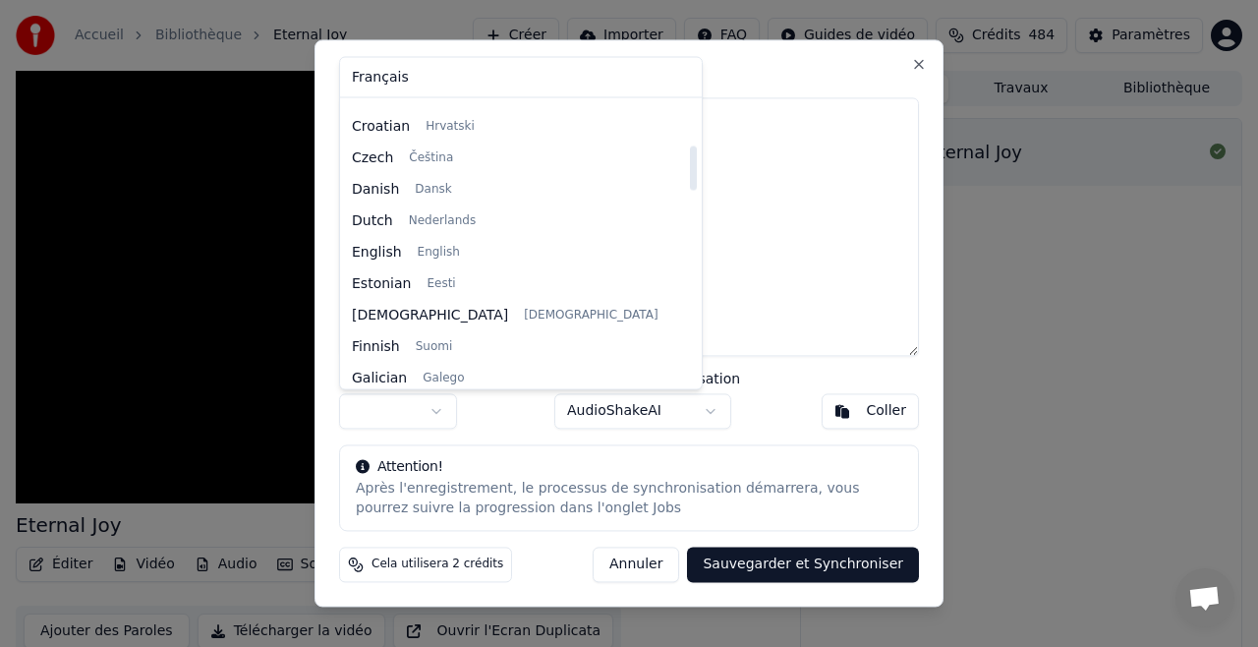
scroll to position [280, 0]
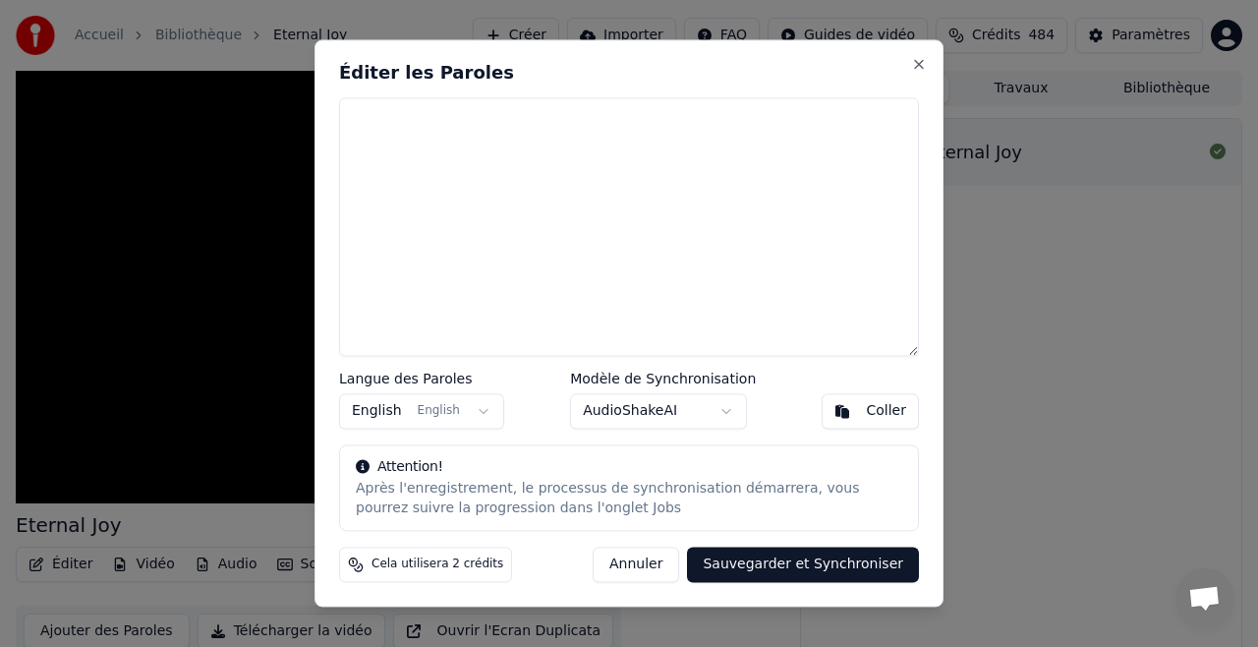
click at [886, 410] on div "Coller" at bounding box center [886, 412] width 40 height 20
click at [884, 410] on div "Coller" at bounding box center [886, 412] width 40 height 20
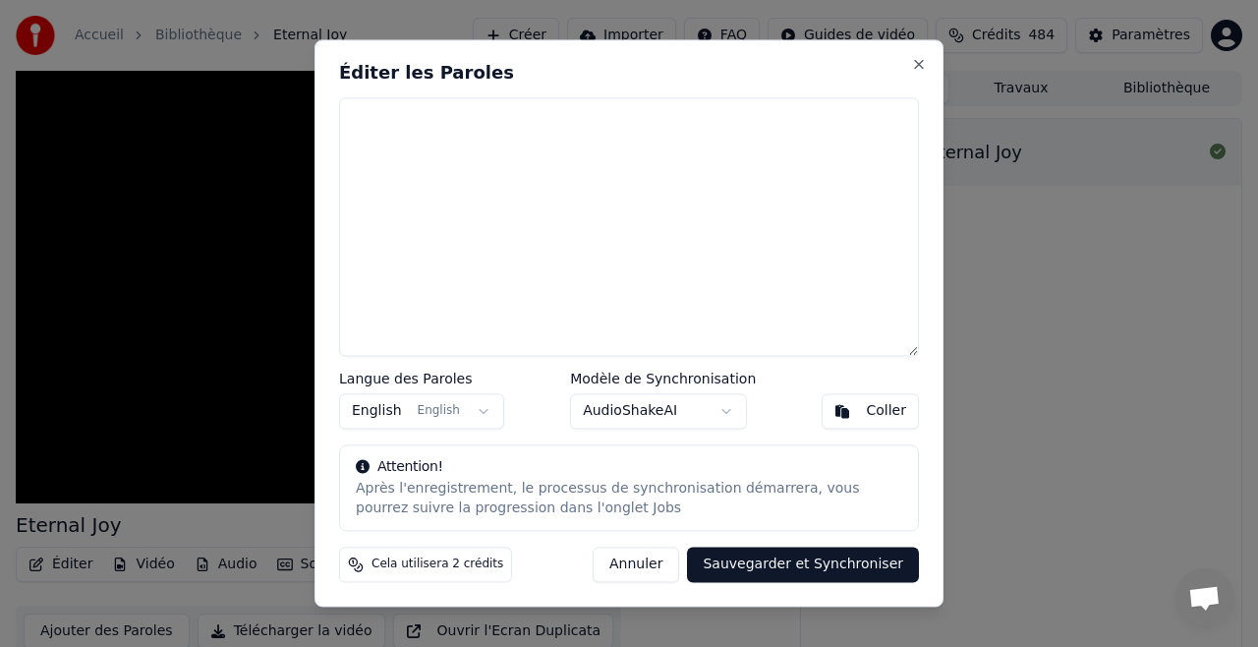
click at [865, 407] on button "Coller" at bounding box center [869, 411] width 97 height 35
click at [869, 408] on button "Coller" at bounding box center [869, 411] width 97 height 35
click at [878, 408] on div "Coller" at bounding box center [886, 412] width 40 height 20
click at [867, 409] on div "Coller" at bounding box center [886, 412] width 40 height 20
click at [653, 563] on button "Annuler" at bounding box center [636, 564] width 86 height 35
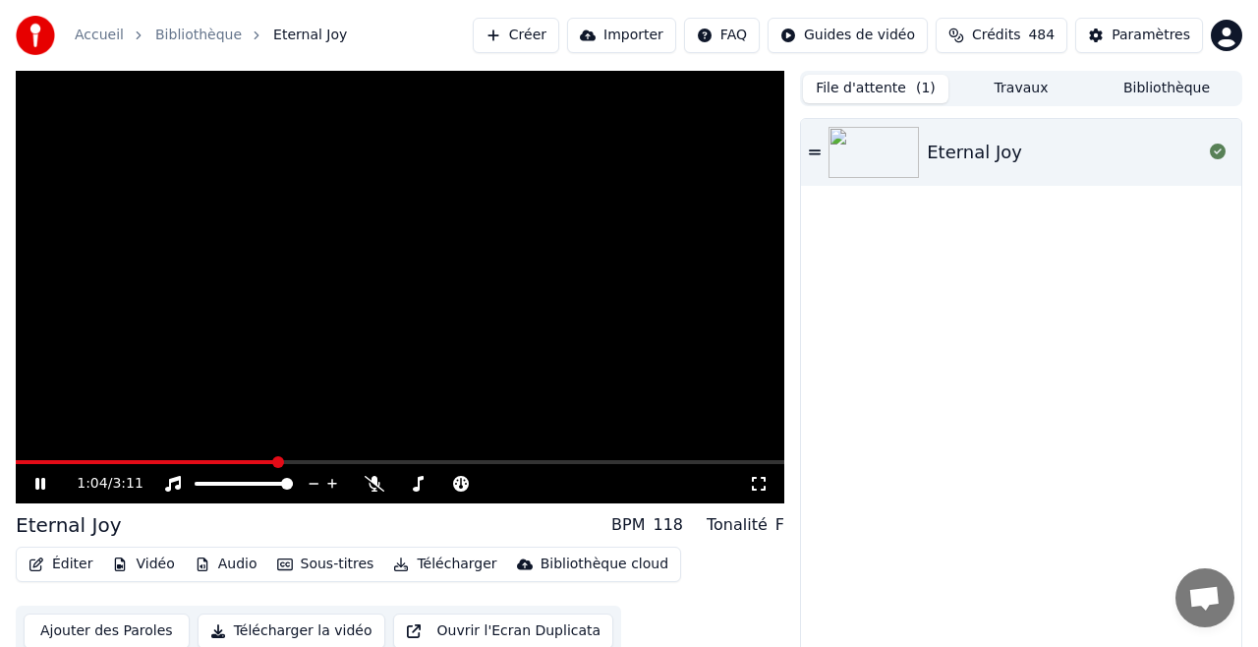
click at [157, 559] on button "Vidéo" at bounding box center [143, 564] width 78 height 28
click at [823, 380] on div "Eternal Joy" at bounding box center [1021, 392] width 440 height 547
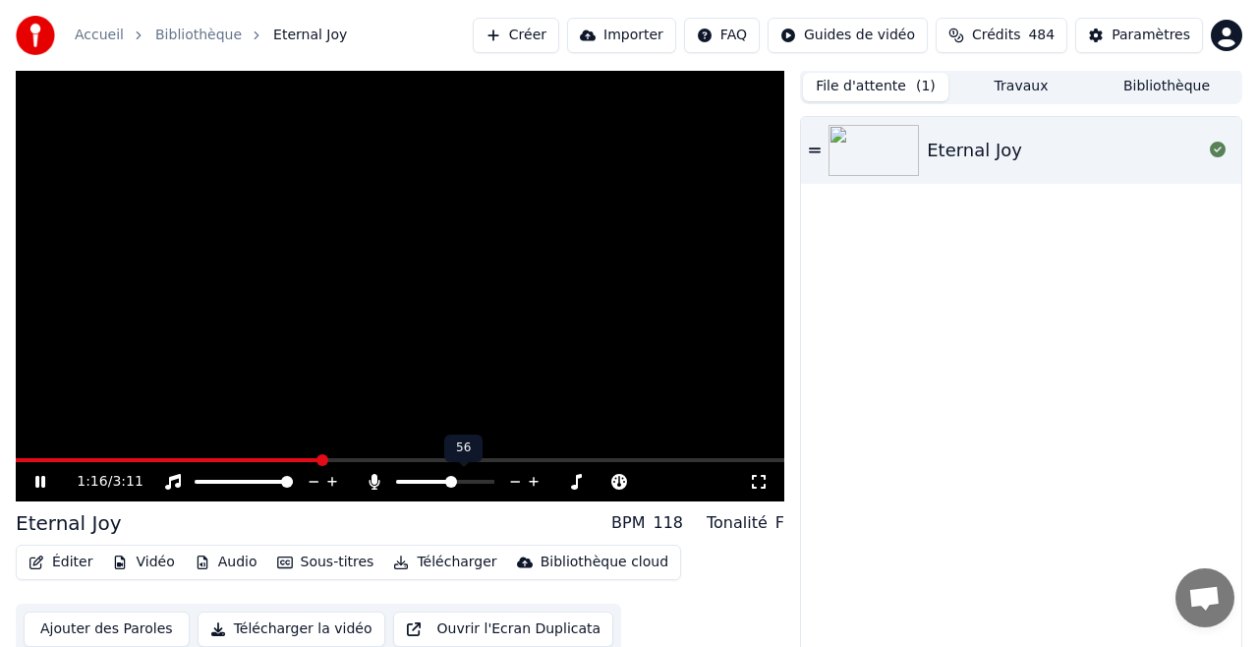
click at [452, 487] on span at bounding box center [451, 482] width 12 height 12
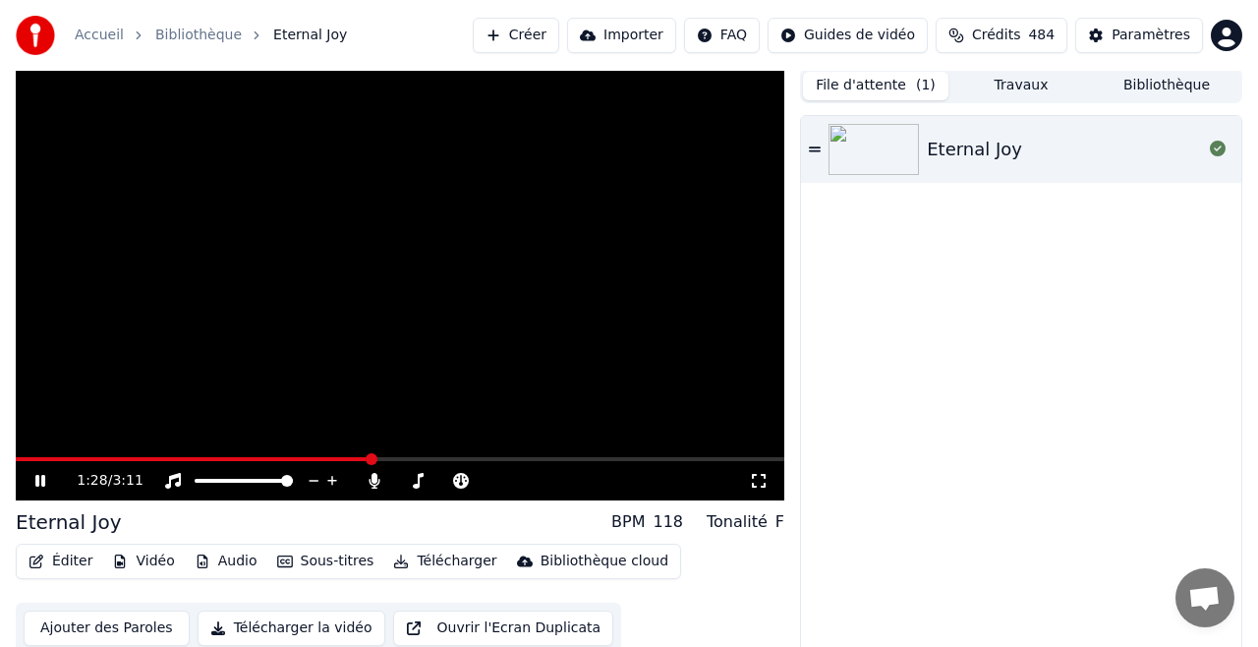
click at [41, 482] on icon at bounding box center [40, 481] width 10 height 12
click at [43, 484] on icon at bounding box center [53, 481] width 45 height 16
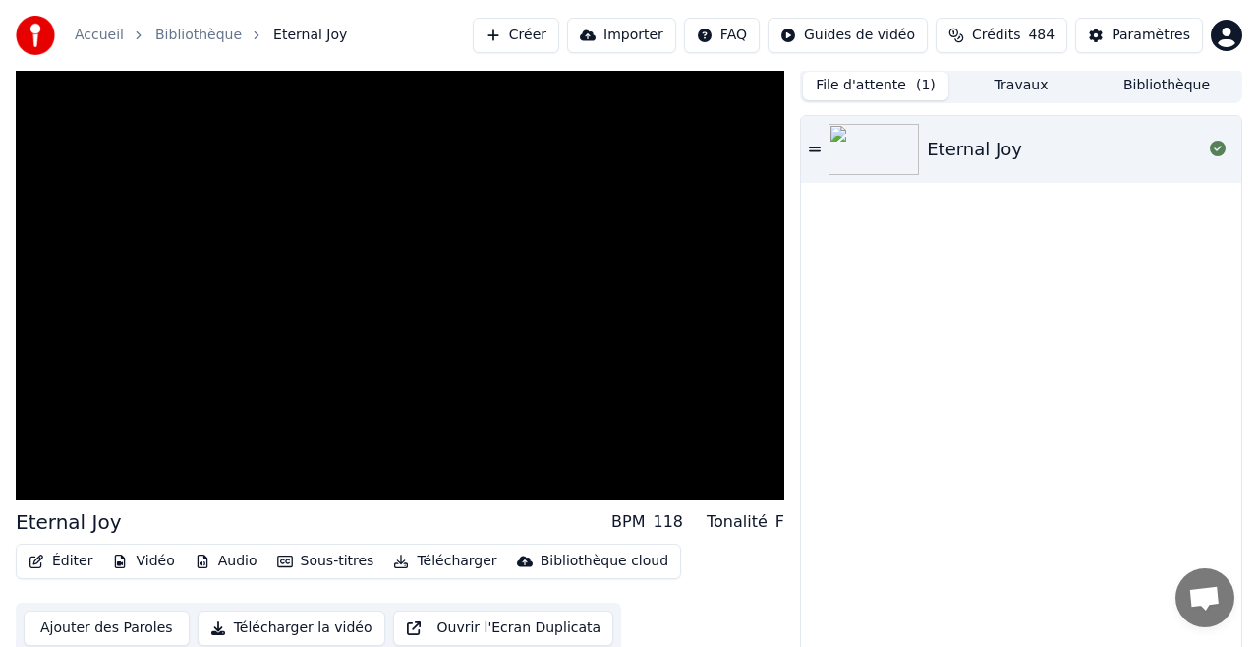
click at [540, 33] on button "Créer" at bounding box center [516, 35] width 86 height 35
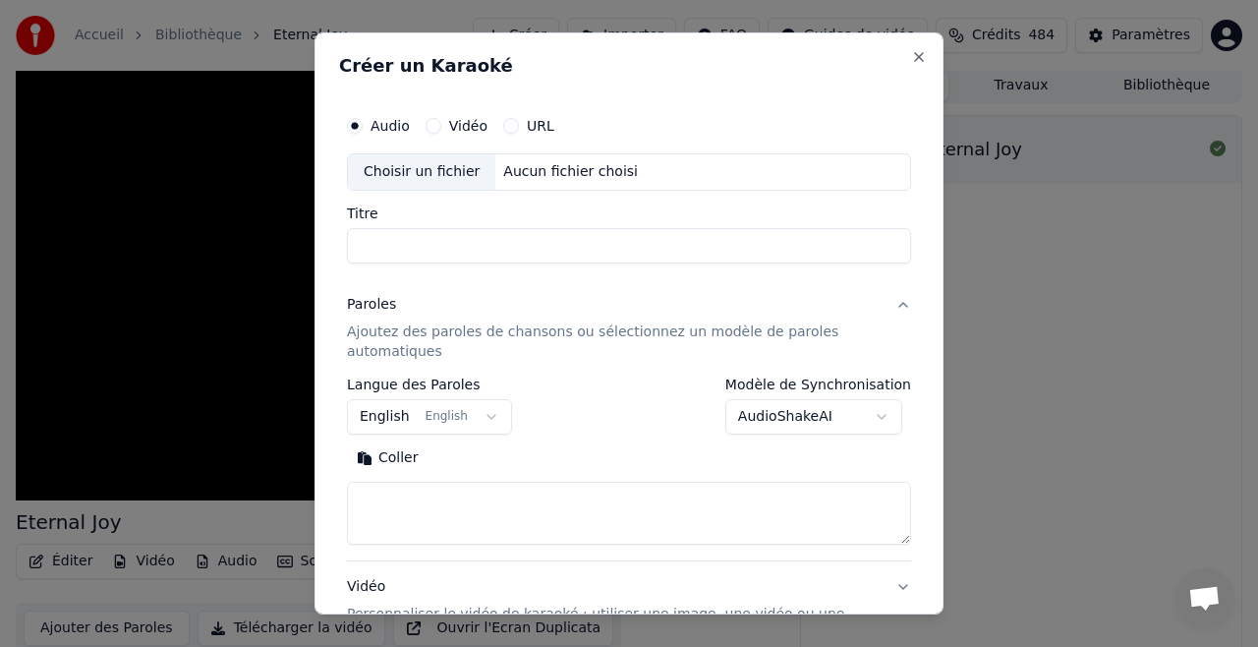
click at [511, 123] on button "URL" at bounding box center [511, 126] width 16 height 16
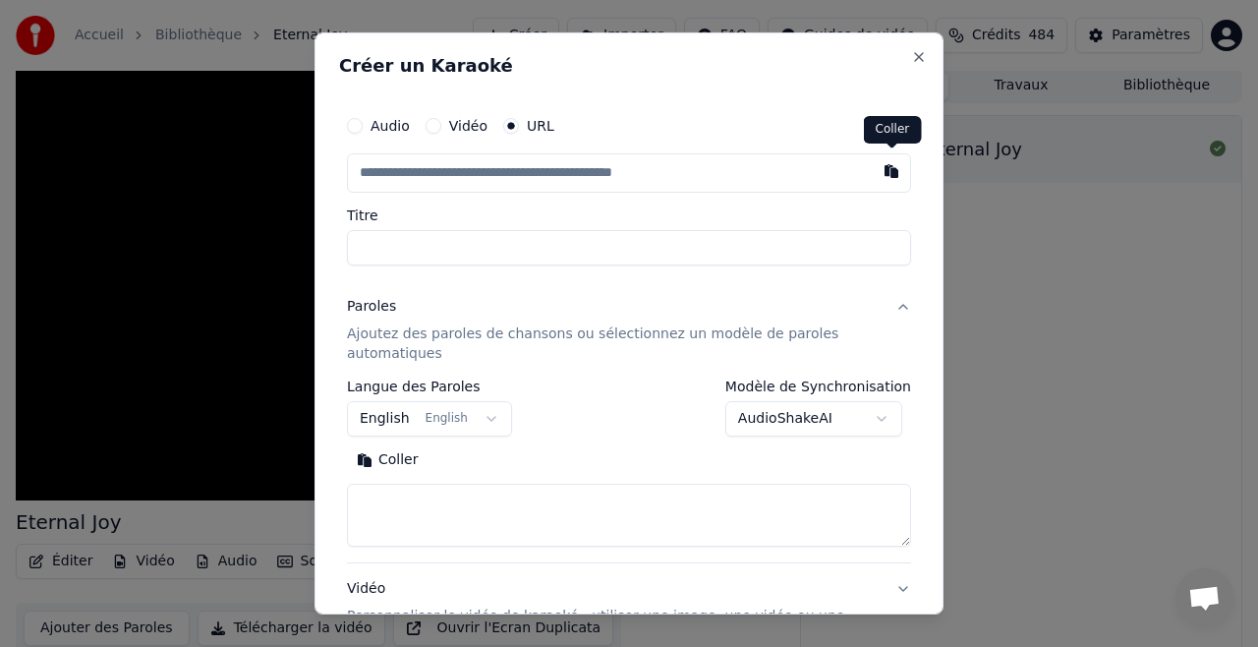
click at [889, 174] on button "button" at bounding box center [891, 170] width 39 height 35
click at [890, 173] on button "button" at bounding box center [891, 170] width 39 height 35
click at [890, 172] on button "button" at bounding box center [891, 170] width 39 height 35
click at [444, 125] on div "Vidéo" at bounding box center [456, 126] width 62 height 16
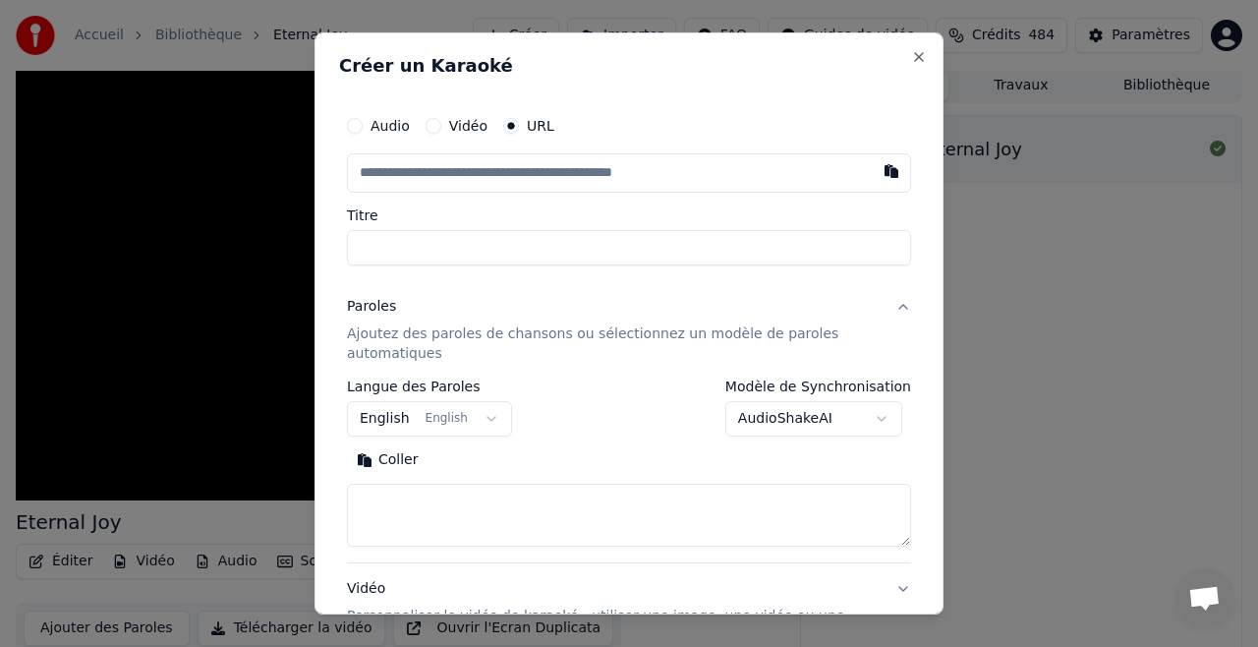
click at [437, 126] on button "Vidéo" at bounding box center [433, 126] width 16 height 16
click at [437, 173] on div "Choisir un fichier" at bounding box center [421, 171] width 147 height 35
click at [367, 120] on div "Audio" at bounding box center [378, 126] width 63 height 16
click at [364, 130] on div "Audio" at bounding box center [378, 126] width 63 height 16
click at [352, 121] on button "Audio" at bounding box center [355, 126] width 16 height 16
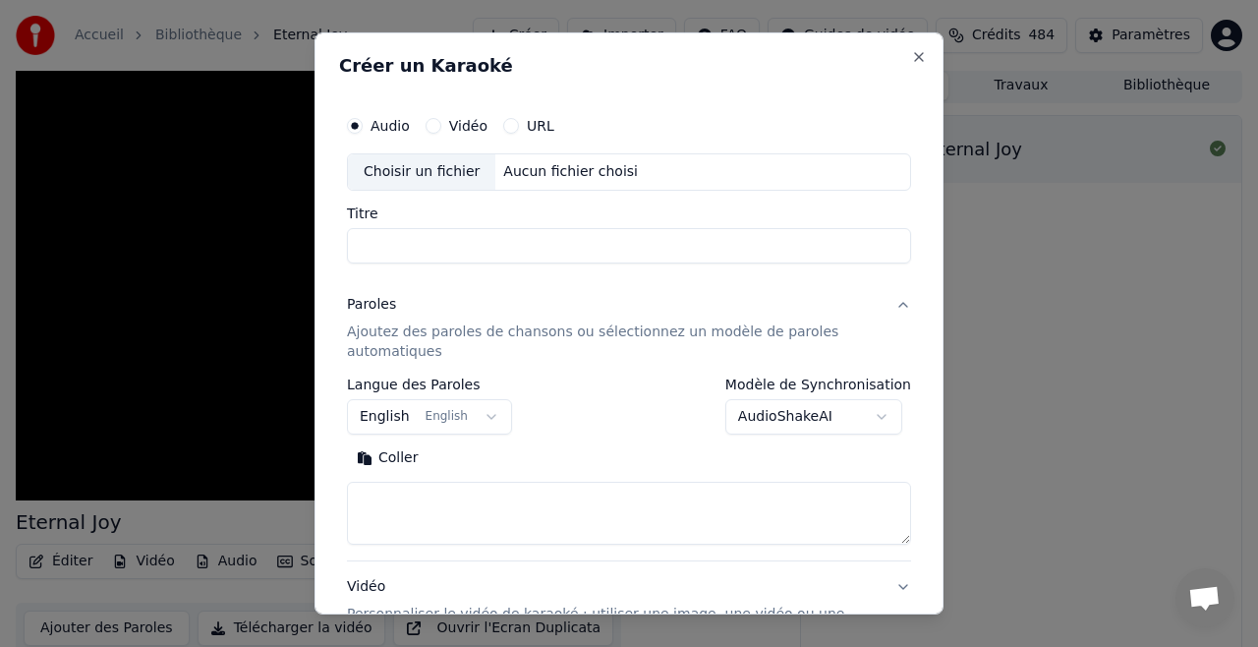
click at [436, 168] on div "Choisir un fichier" at bounding box center [421, 171] width 147 height 35
type input "**********"
click at [904, 306] on button "Paroles Ajoutez des paroles de chansons ou sélectionnez un modèle de paroles au…" at bounding box center [629, 328] width 564 height 98
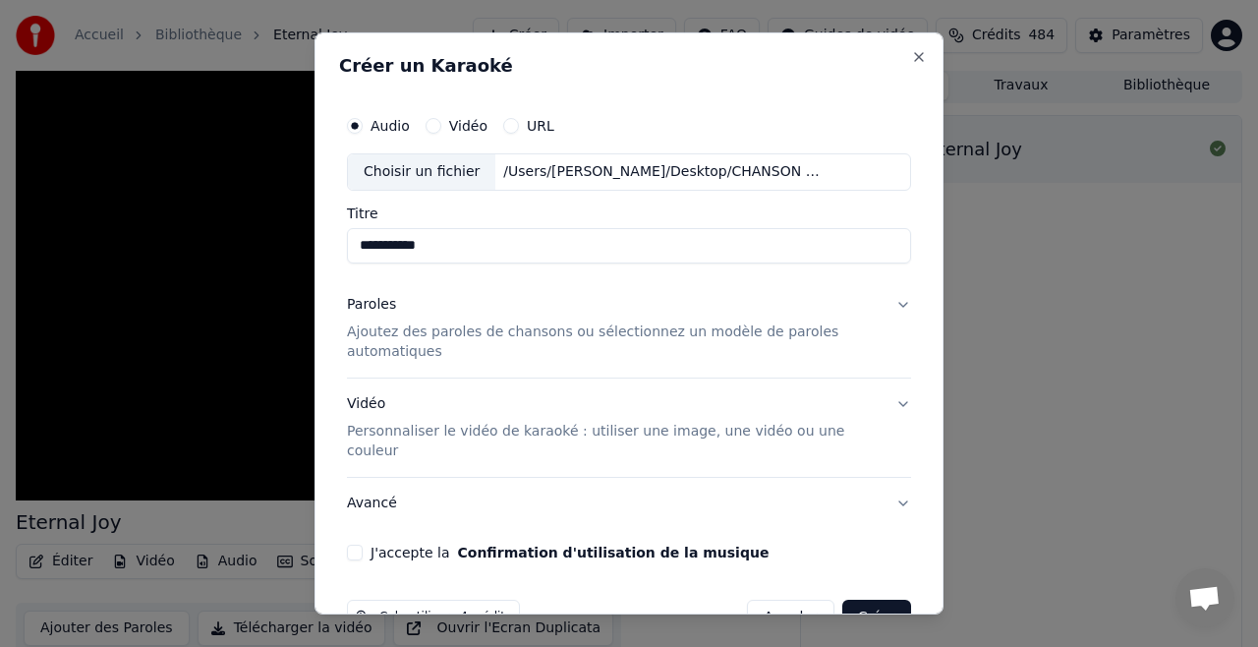
click at [350, 544] on button "J'accepte la Confirmation d'utilisation de la musique" at bounding box center [355, 552] width 16 height 16
click at [864, 599] on button "Créer" at bounding box center [876, 616] width 69 height 35
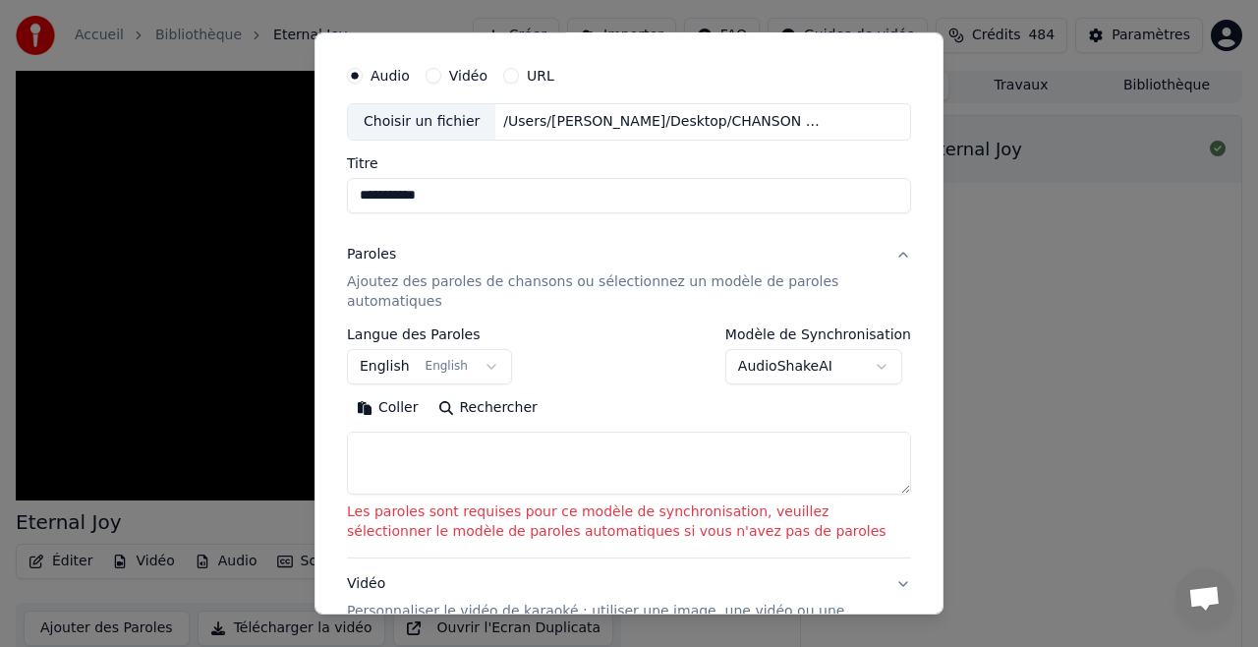
scroll to position [56, 0]
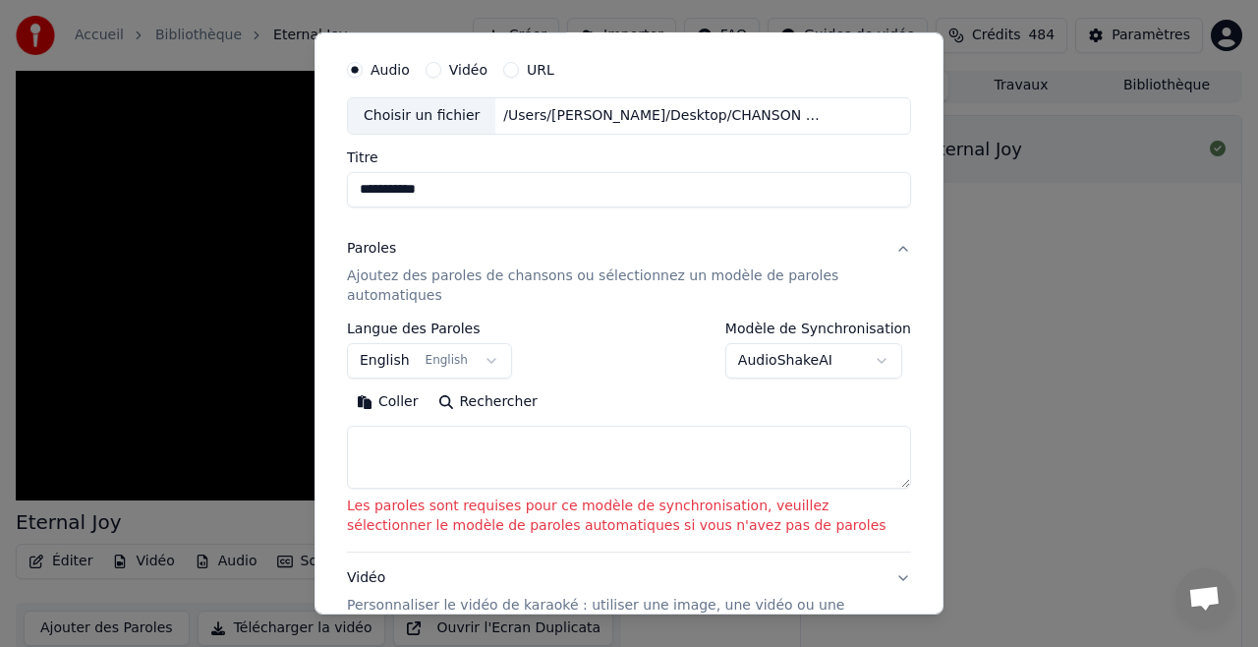
click at [904, 482] on textarea at bounding box center [629, 456] width 564 height 63
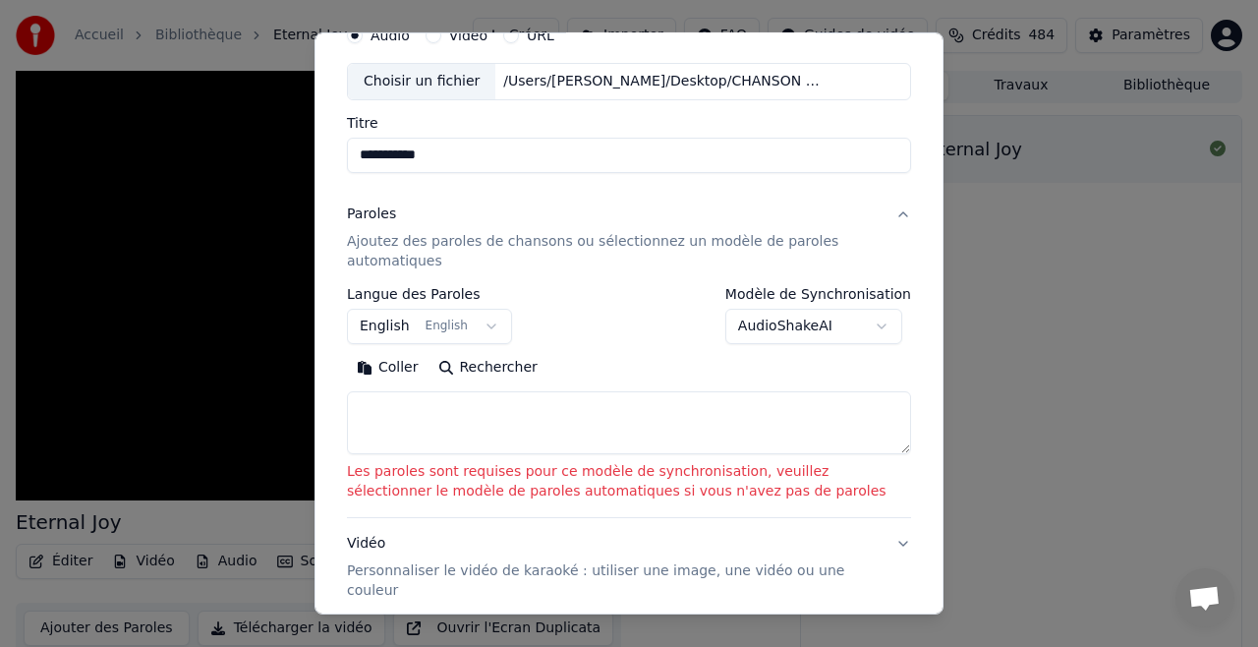
click at [789, 327] on body "**********" at bounding box center [629, 320] width 1258 height 647
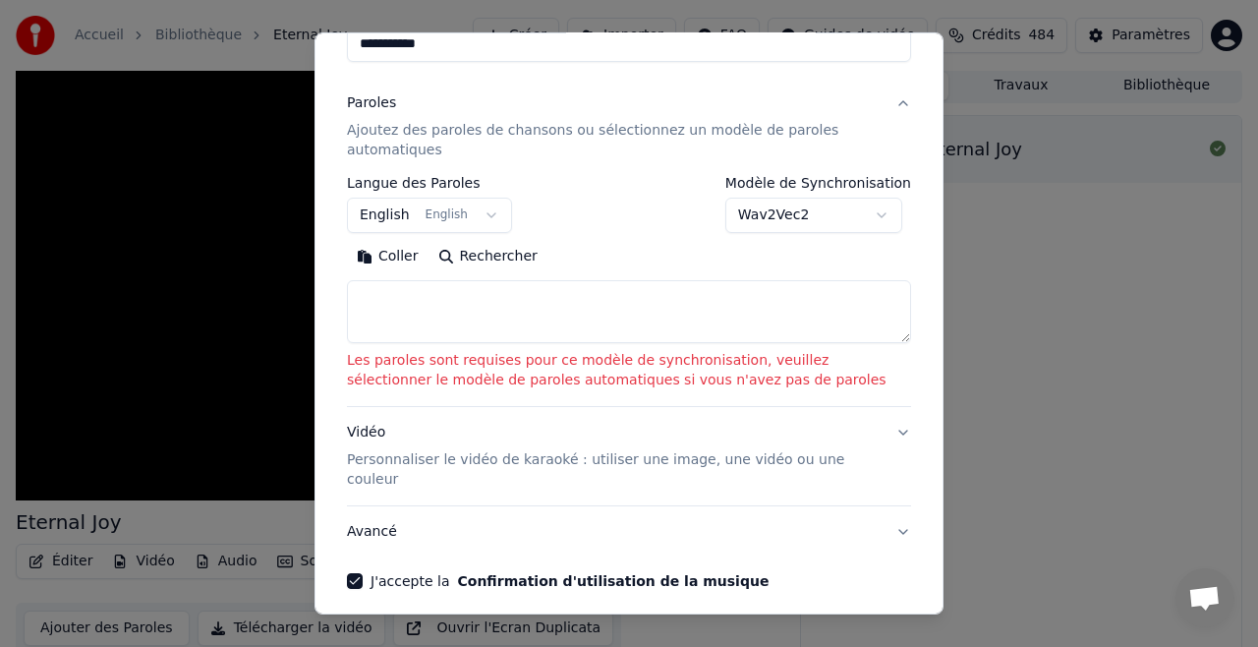
scroll to position [0, 0]
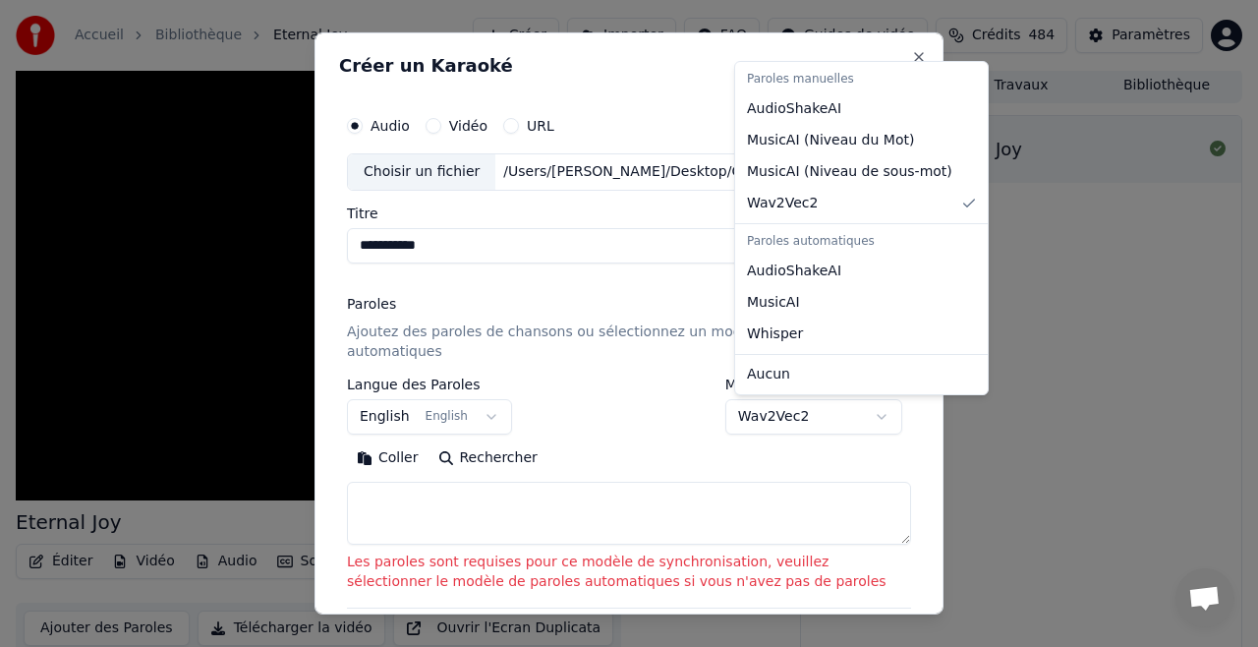
click at [889, 412] on body "**********" at bounding box center [629, 320] width 1258 height 647
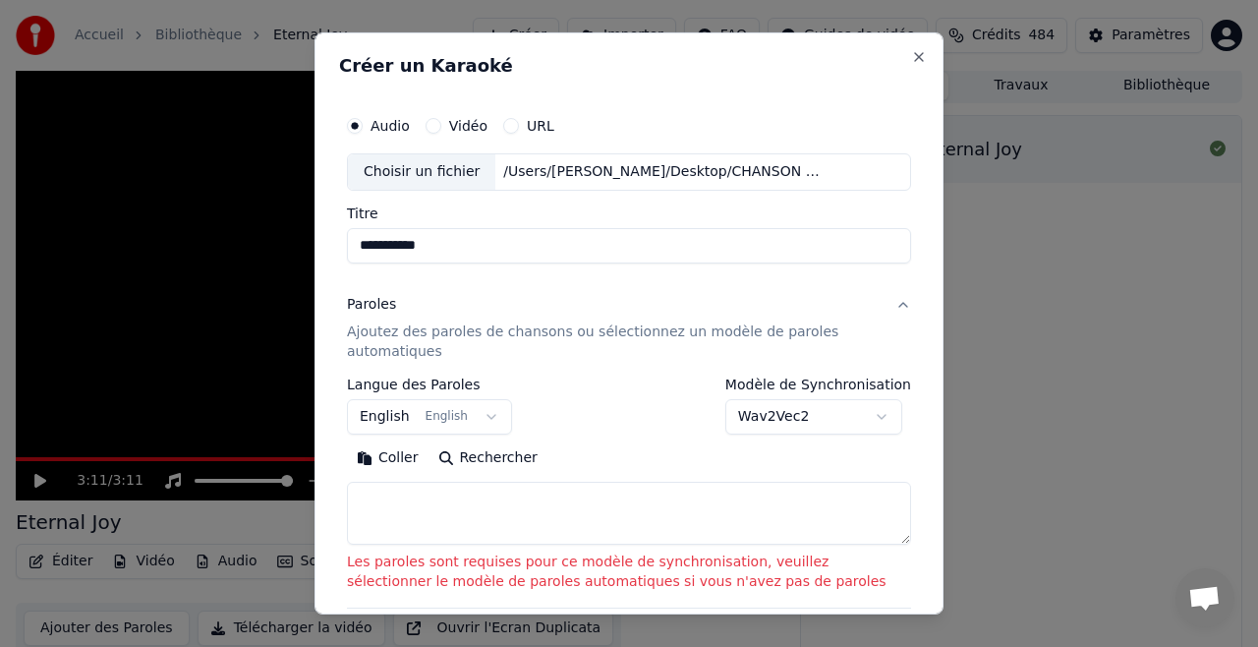
click at [797, 415] on body "**********" at bounding box center [629, 320] width 1258 height 647
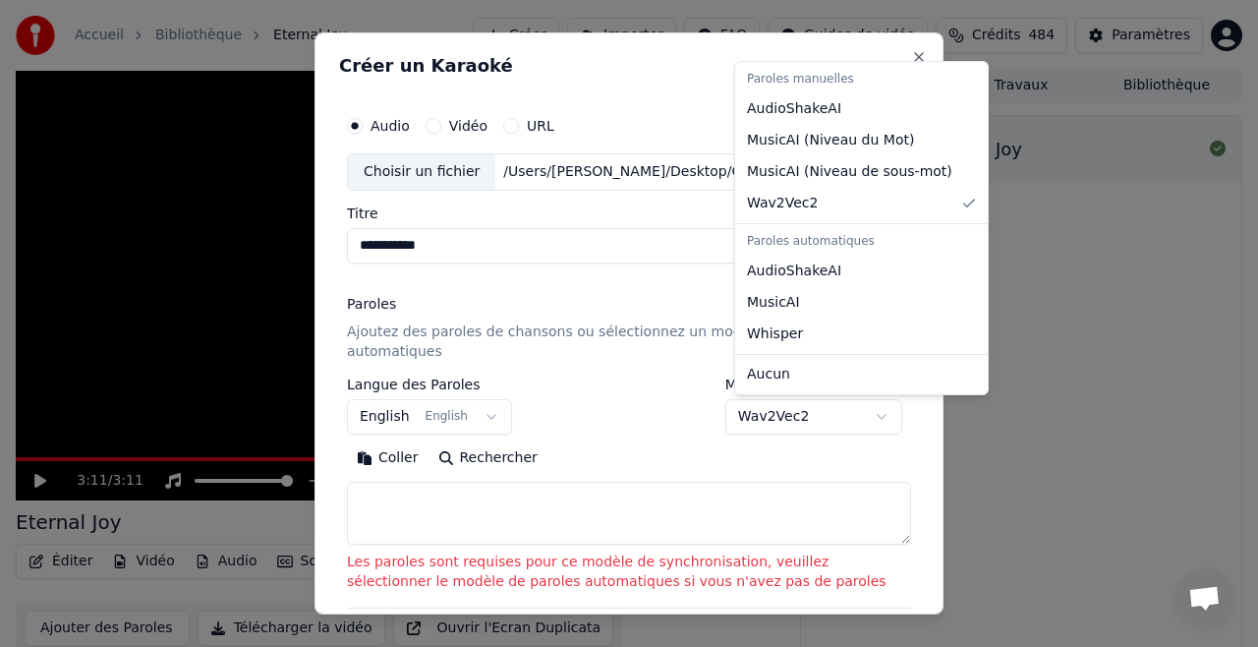
click at [882, 412] on body "**********" at bounding box center [629, 320] width 1258 height 647
click at [890, 414] on body "**********" at bounding box center [629, 320] width 1258 height 647
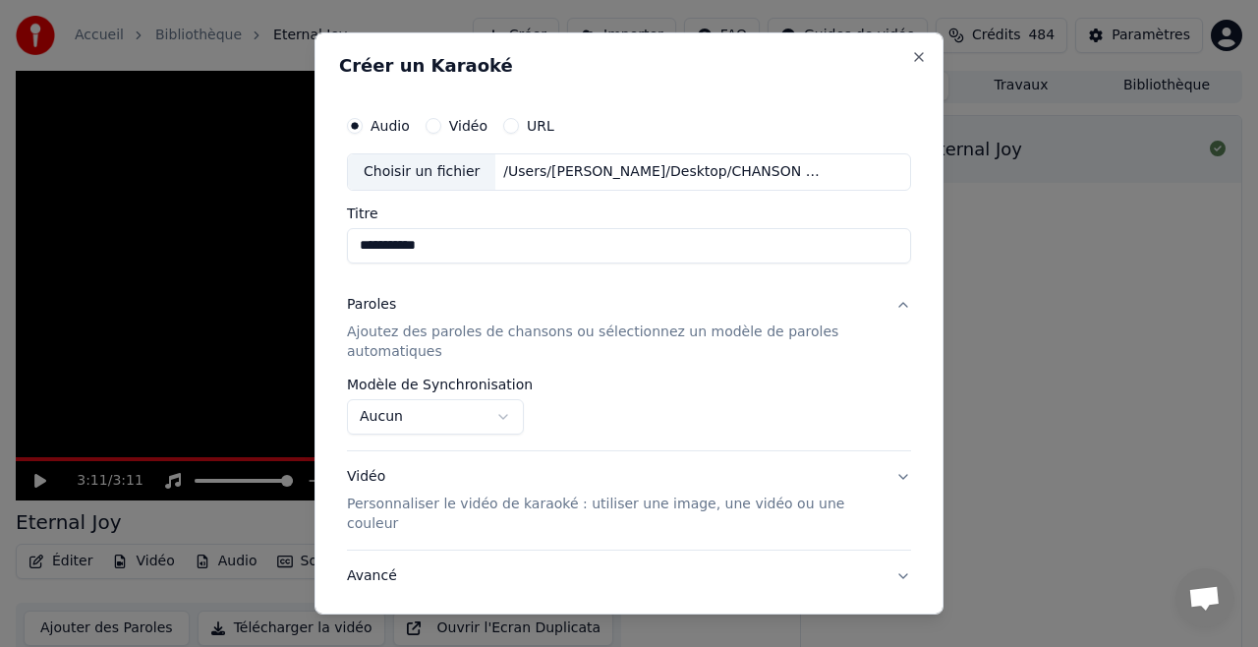
scroll to position [106, 0]
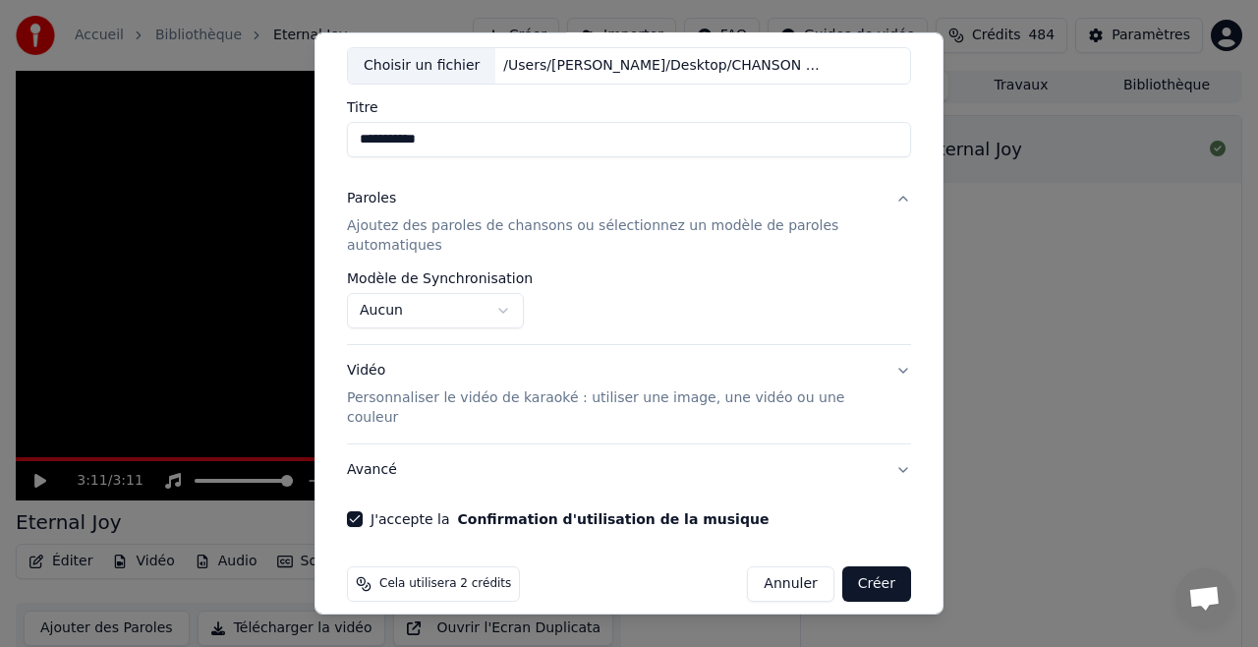
click at [884, 566] on button "Créer" at bounding box center [876, 583] width 69 height 35
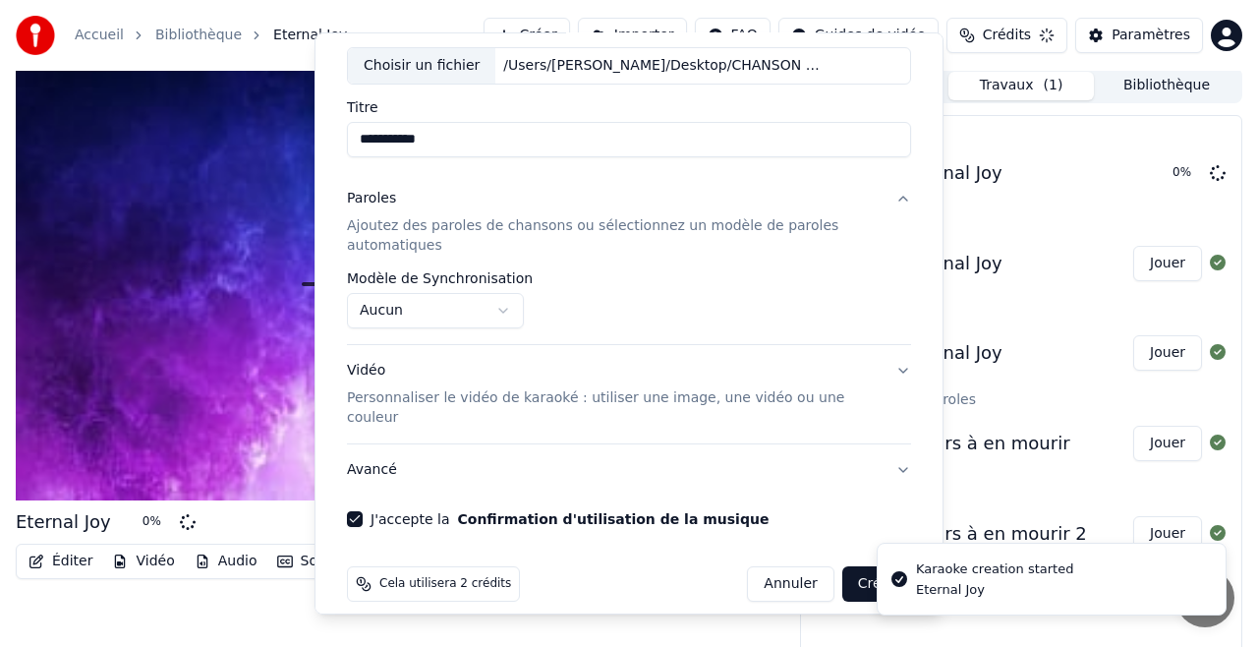
select select "**********"
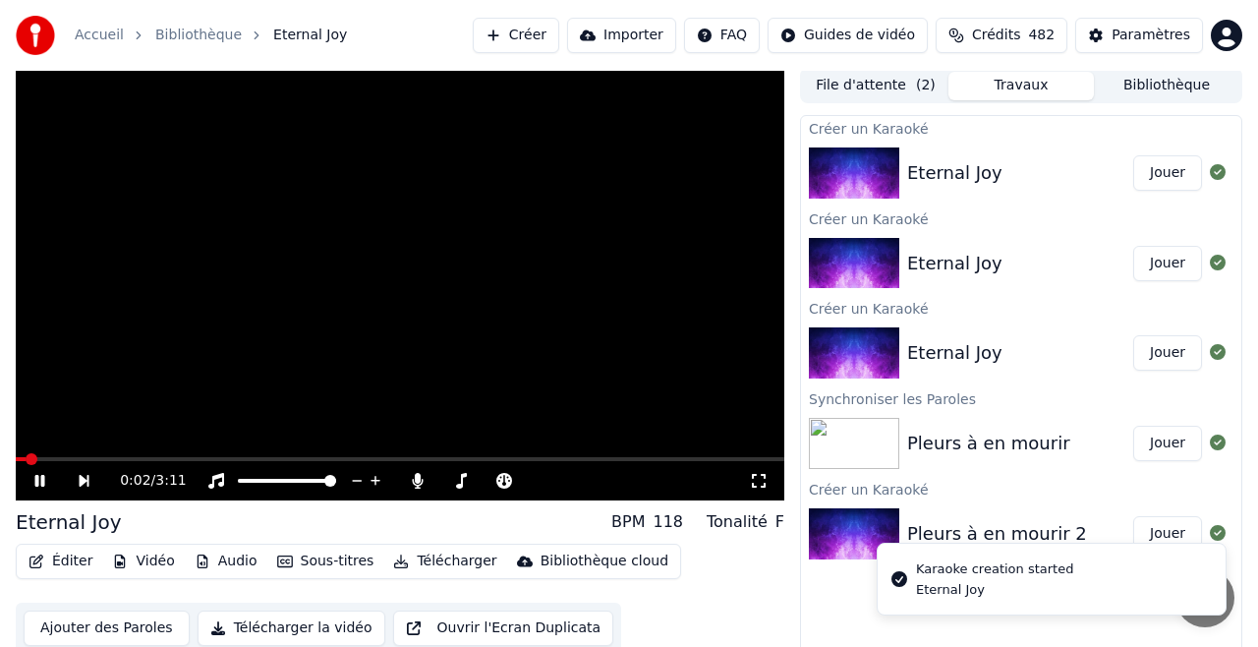
click at [194, 453] on video at bounding box center [400, 284] width 768 height 432
click at [204, 457] on span at bounding box center [400, 459] width 768 height 4
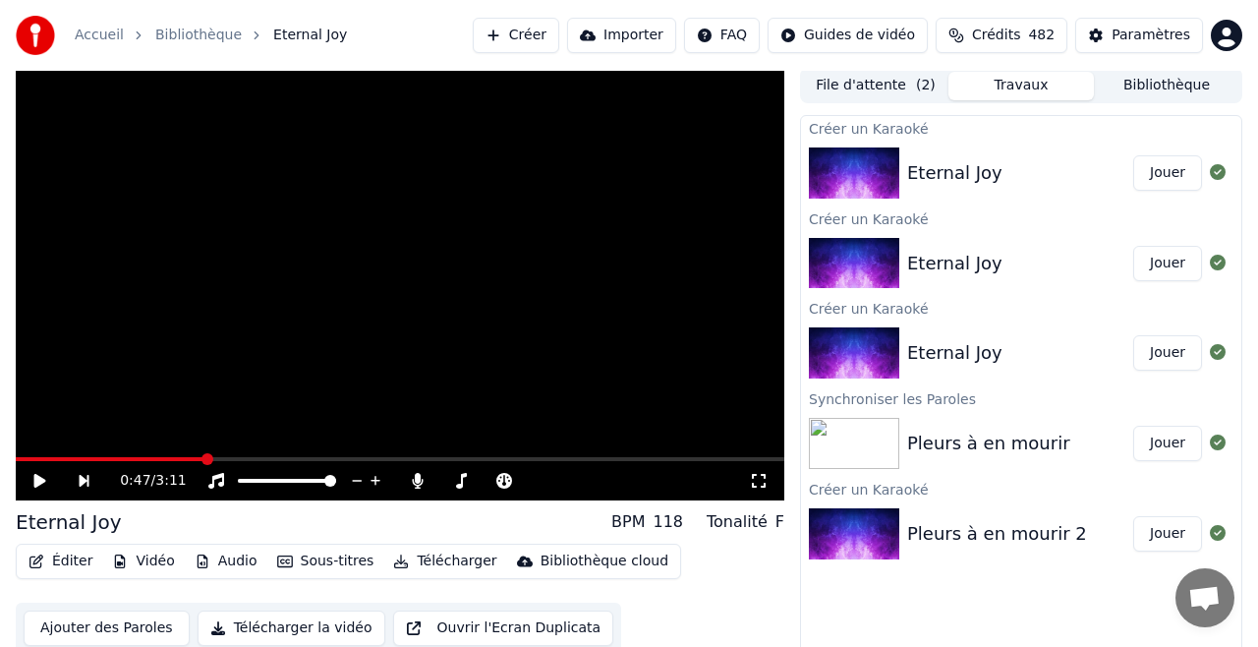
click at [40, 482] on icon at bounding box center [40, 481] width 12 height 14
click at [242, 459] on span at bounding box center [400, 459] width 768 height 4
click at [72, 462] on div "0:57 / 3:11" at bounding box center [400, 480] width 768 height 39
click at [57, 458] on span at bounding box center [130, 459] width 229 height 4
click at [57, 457] on span at bounding box center [61, 459] width 12 height 12
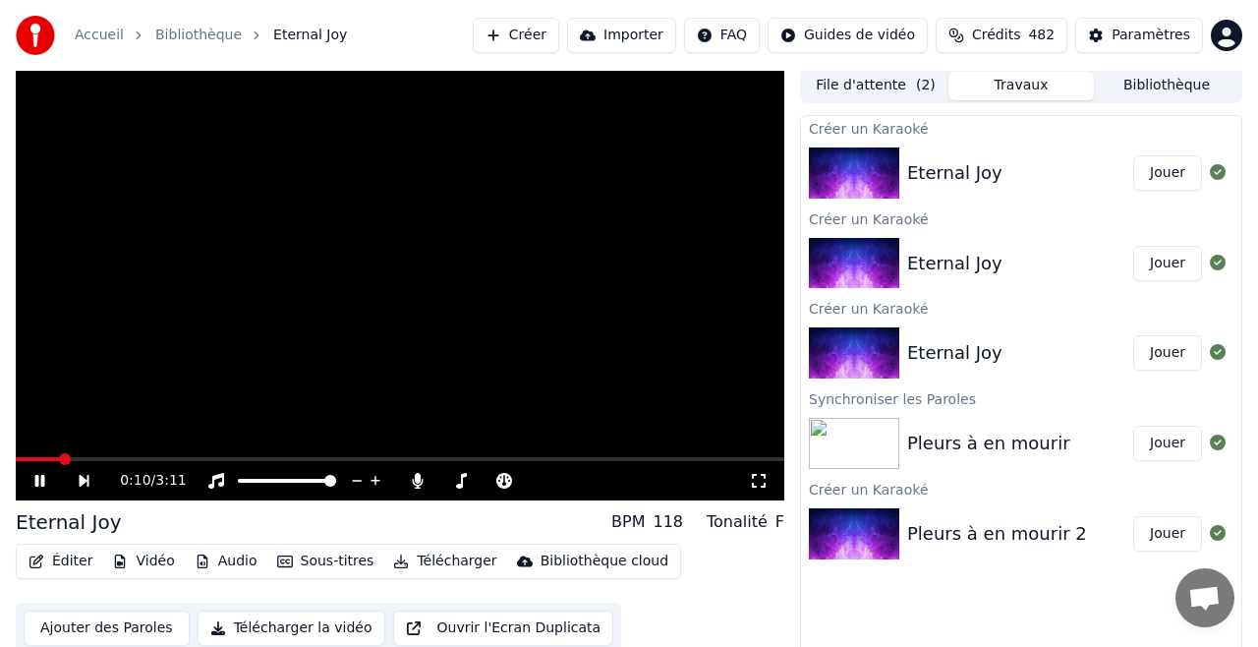
click at [1164, 259] on button "Jouer" at bounding box center [1167, 263] width 69 height 35
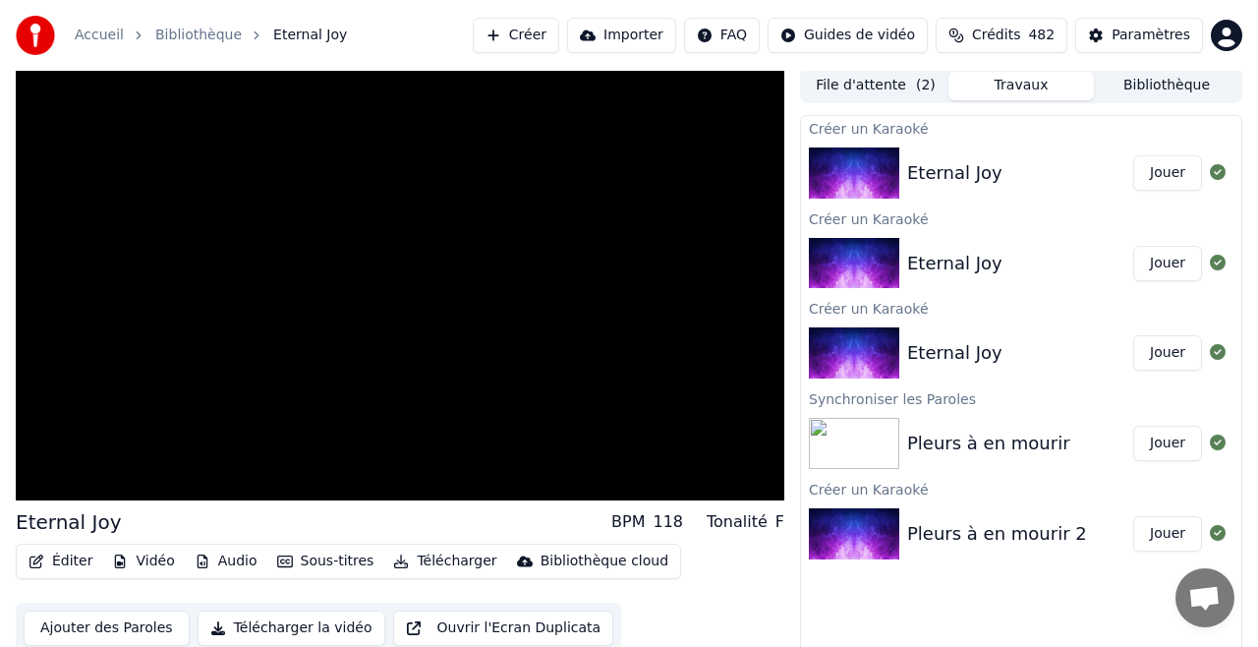
click at [1163, 350] on button "Jouer" at bounding box center [1167, 352] width 69 height 35
click at [886, 83] on button "File d'attente ( 2 )" at bounding box center [875, 86] width 145 height 28
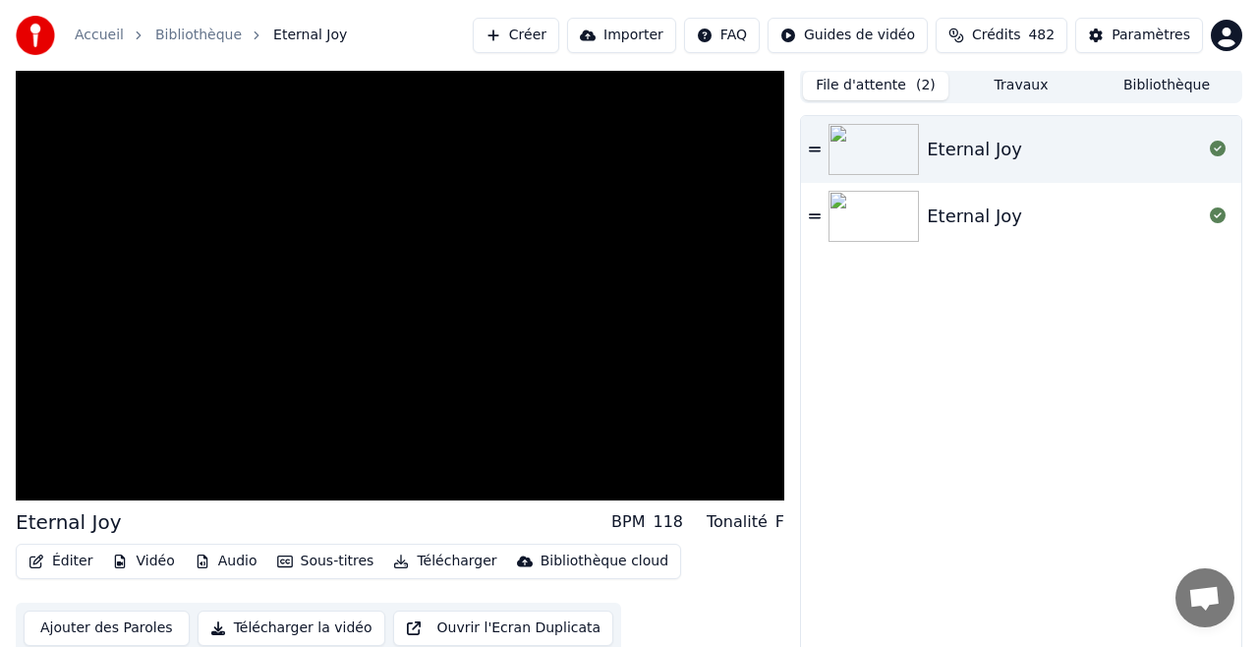
click at [1161, 85] on button "Bibliothèque" at bounding box center [1166, 86] width 145 height 28
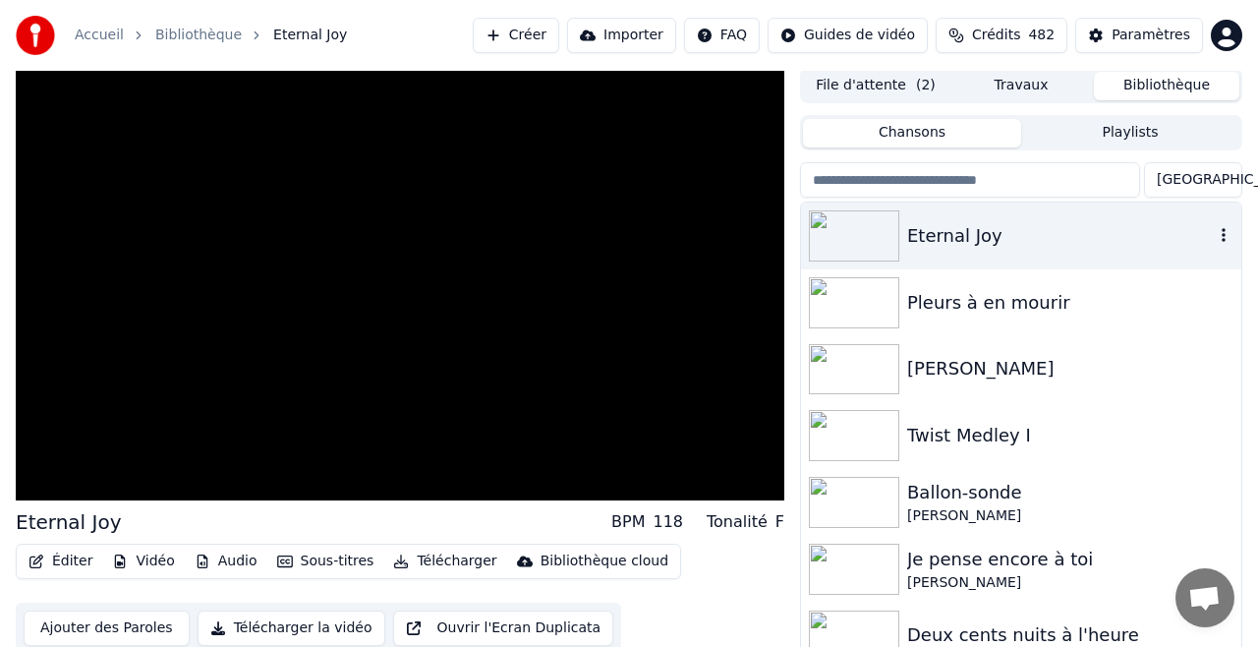
click at [1225, 234] on icon "button" at bounding box center [1224, 235] width 20 height 16
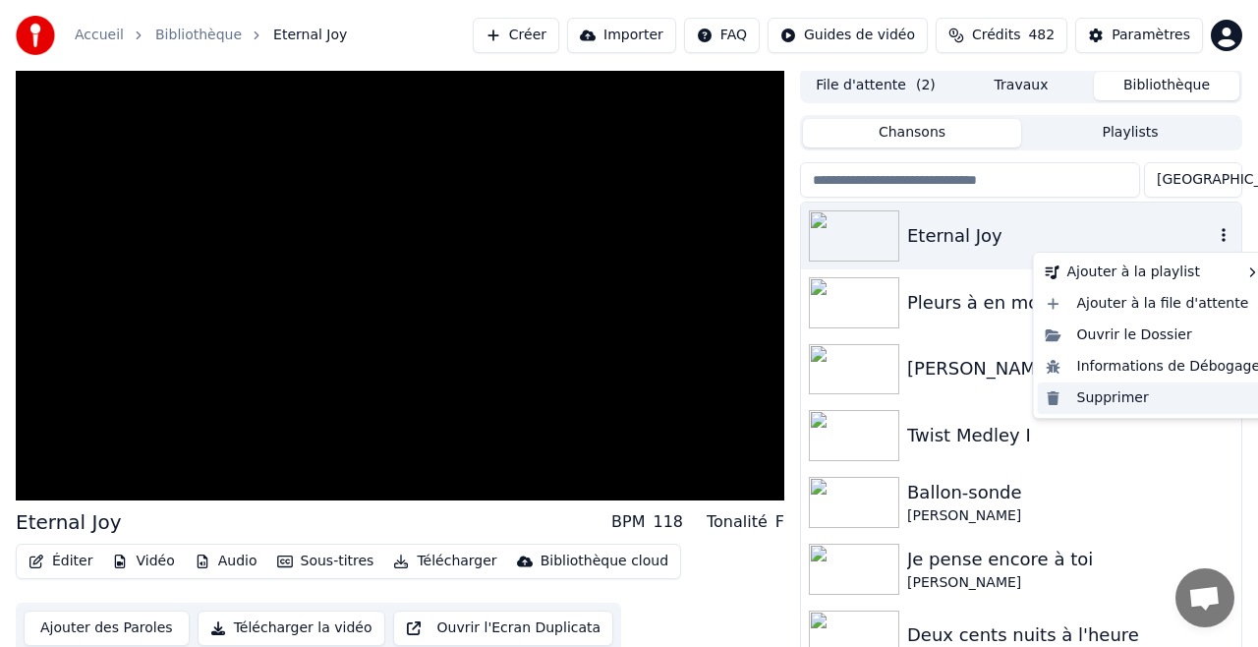
click at [1120, 397] on div "Supprimer" at bounding box center [1153, 397] width 231 height 31
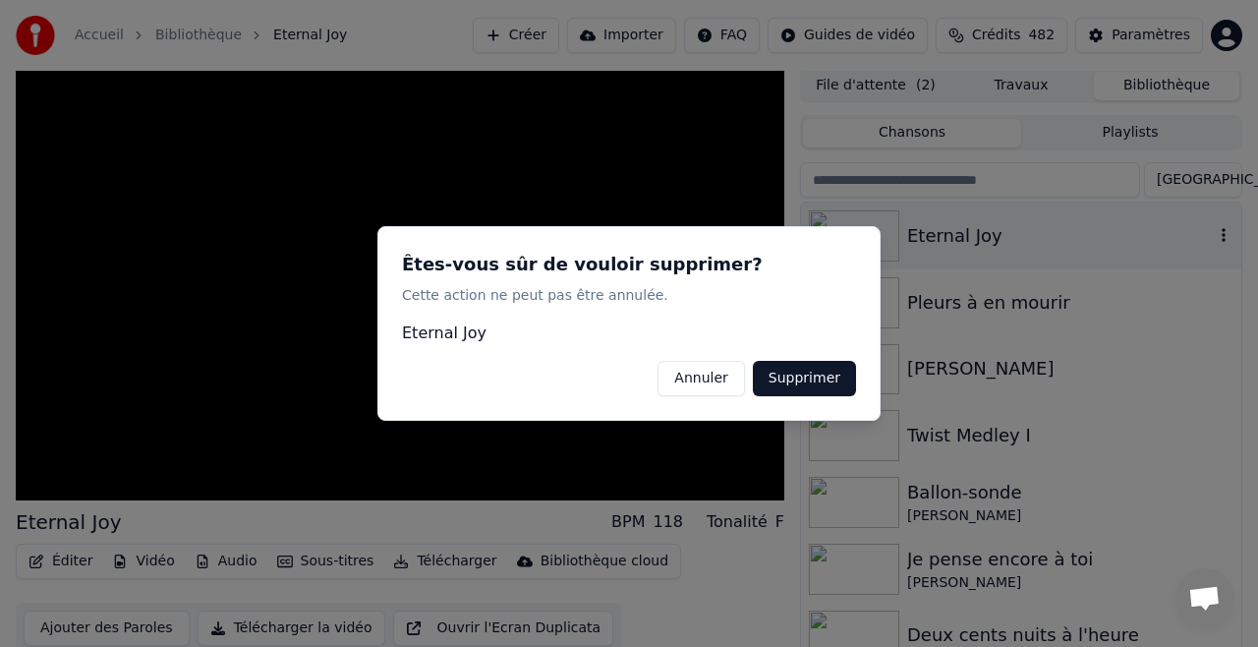
click at [822, 375] on button "Supprimer" at bounding box center [804, 378] width 103 height 35
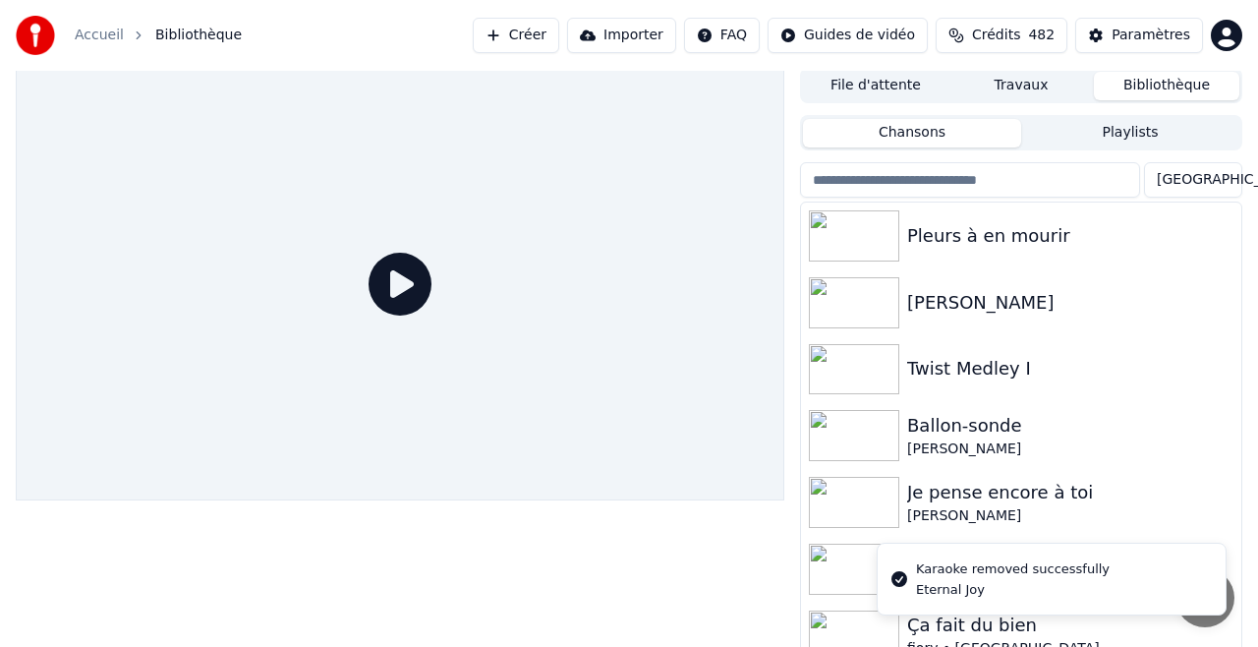
click at [532, 33] on button "Créer" at bounding box center [516, 35] width 86 height 35
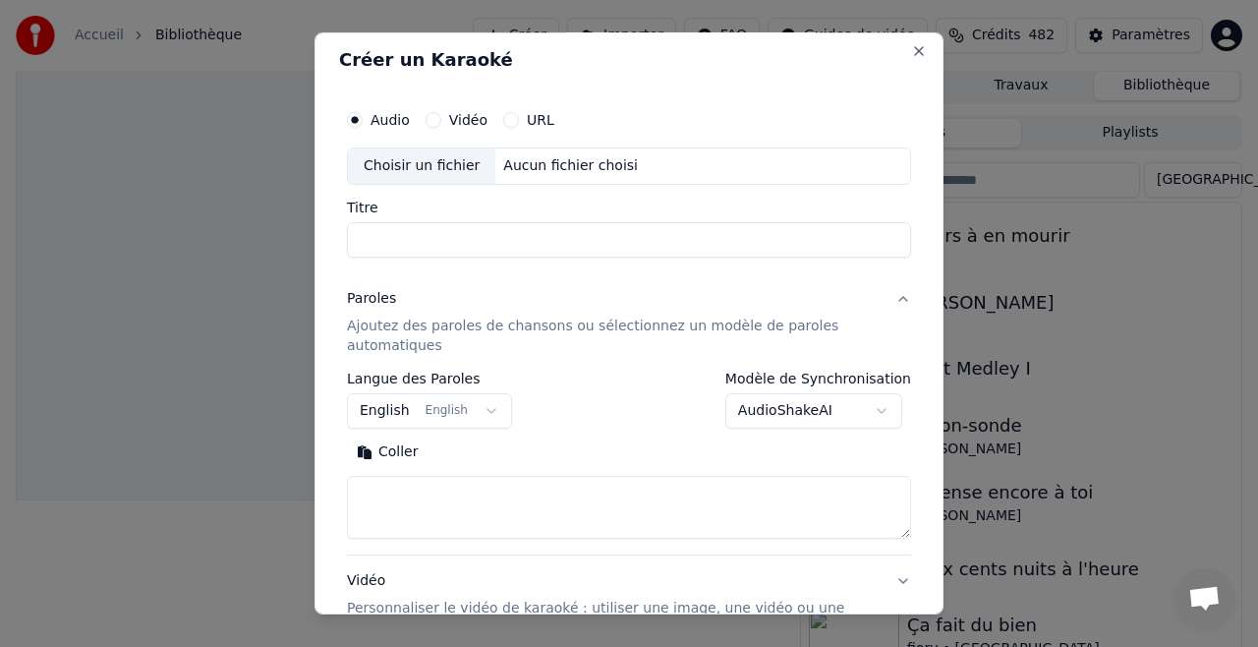
scroll to position [5, 0]
click at [459, 163] on div "Choisir un fichier" at bounding box center [421, 166] width 147 height 35
type input "**********"
click at [900, 296] on button "Paroles Ajoutez des paroles de chansons ou sélectionnez un modèle de paroles au…" at bounding box center [629, 323] width 564 height 98
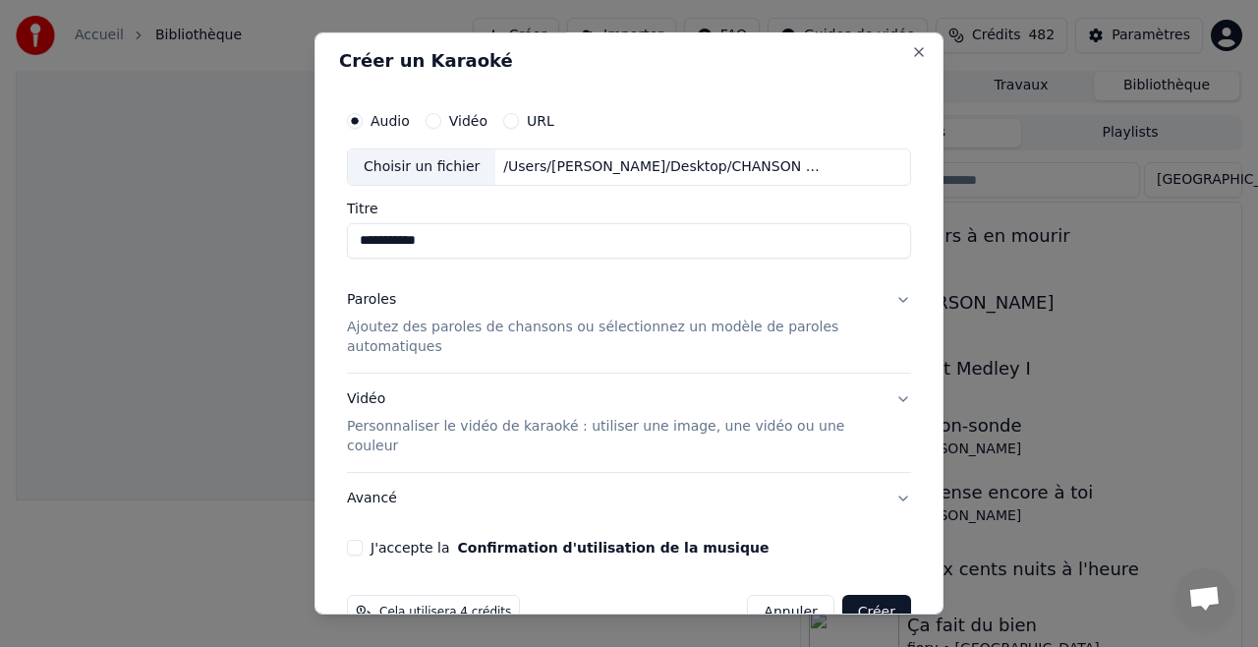
click at [901, 297] on button "Paroles Ajoutez des paroles de chansons ou sélectionnez un modèle de paroles au…" at bounding box center [629, 323] width 564 height 98
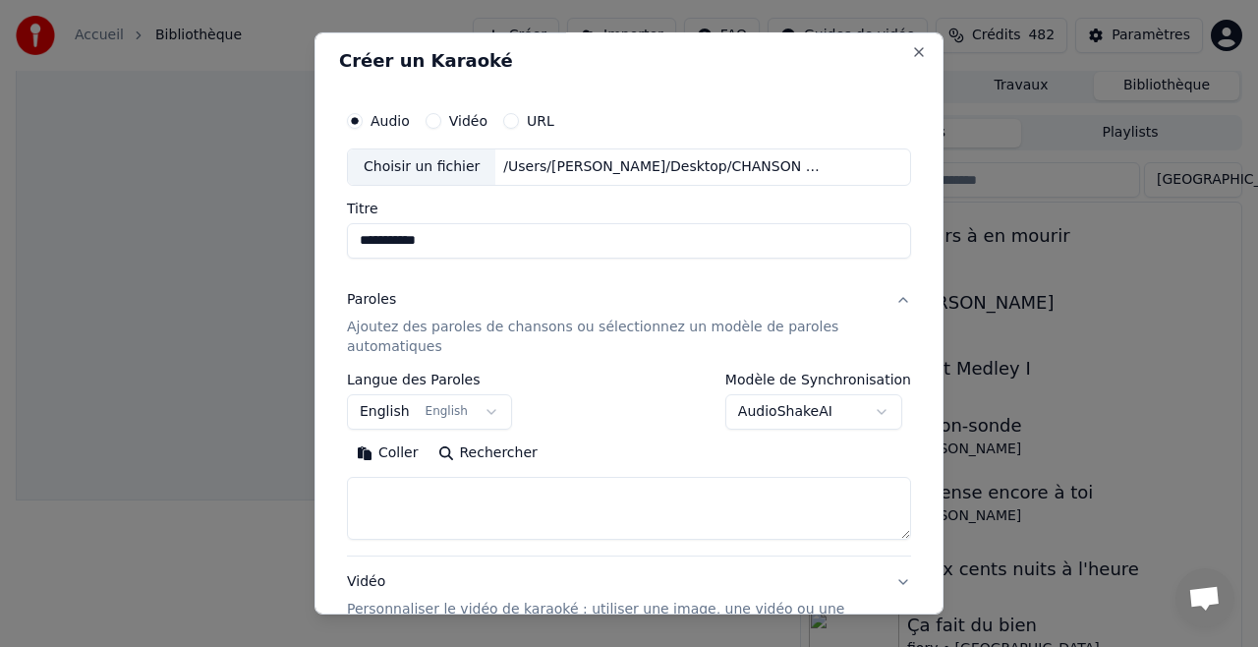
click at [905, 302] on button "Paroles Ajoutez des paroles de chansons ou sélectionnez un modèle de paroles au…" at bounding box center [629, 323] width 564 height 98
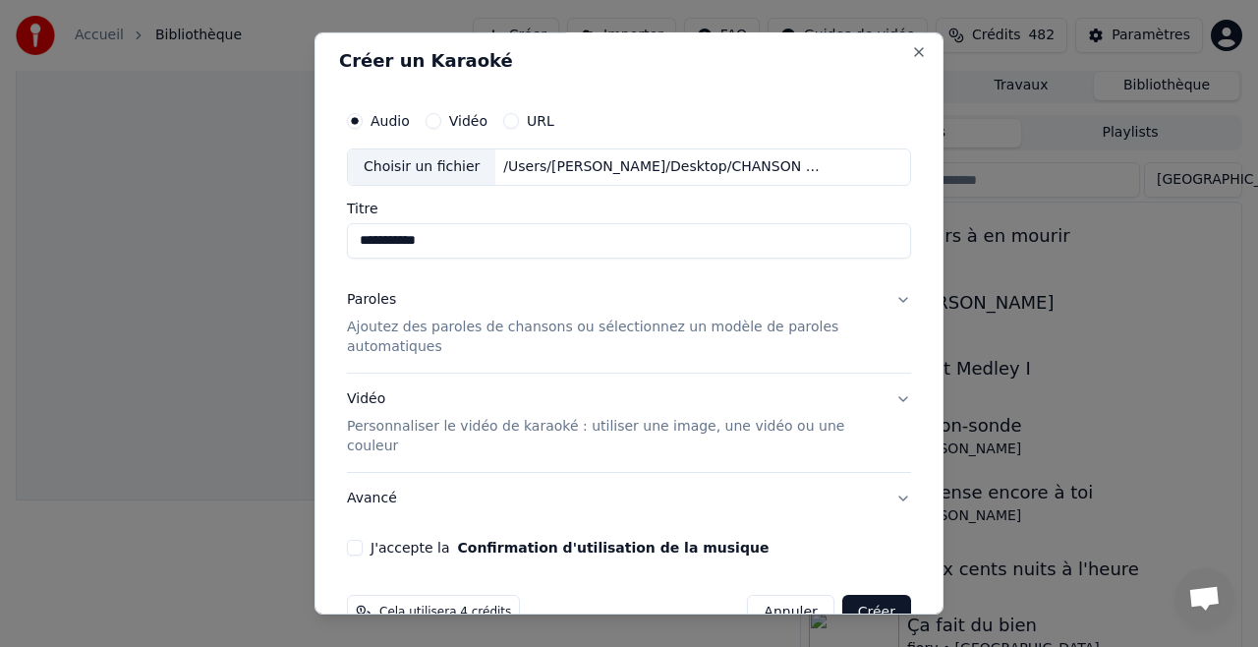
scroll to position [33, 0]
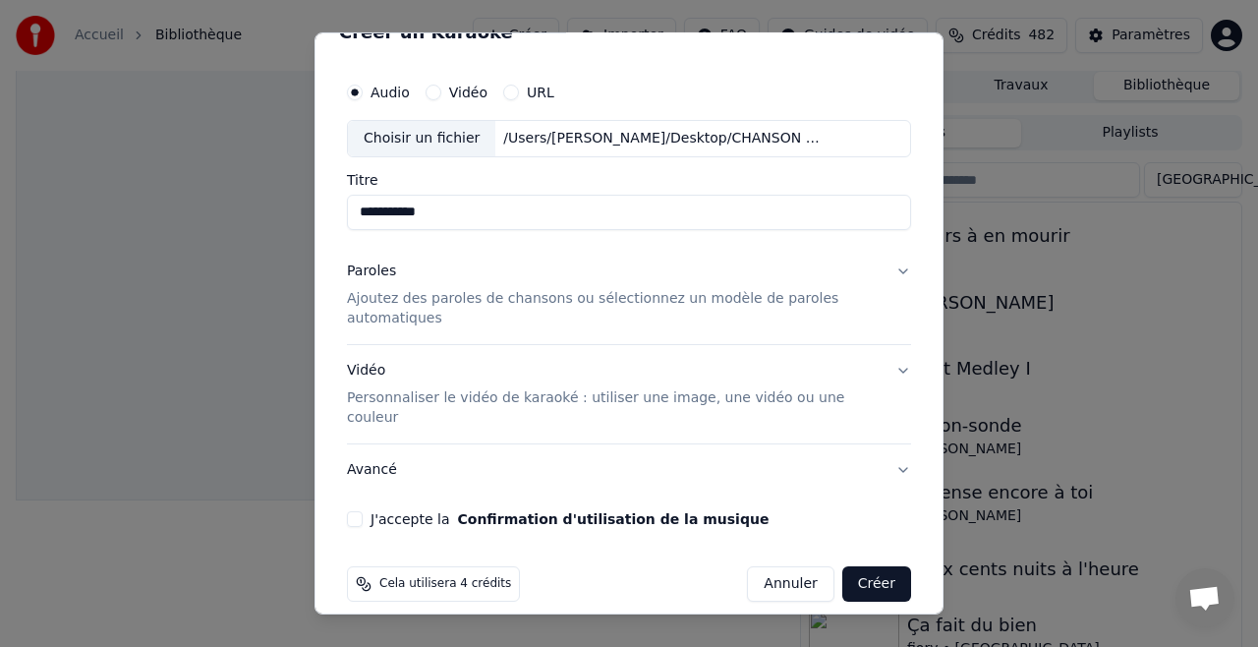
click at [349, 502] on div "**********" at bounding box center [629, 300] width 580 height 470
click at [354, 511] on button "J'accepte la Confirmation d'utilisation de la musique" at bounding box center [355, 519] width 16 height 16
click at [868, 566] on button "Créer" at bounding box center [876, 583] width 69 height 35
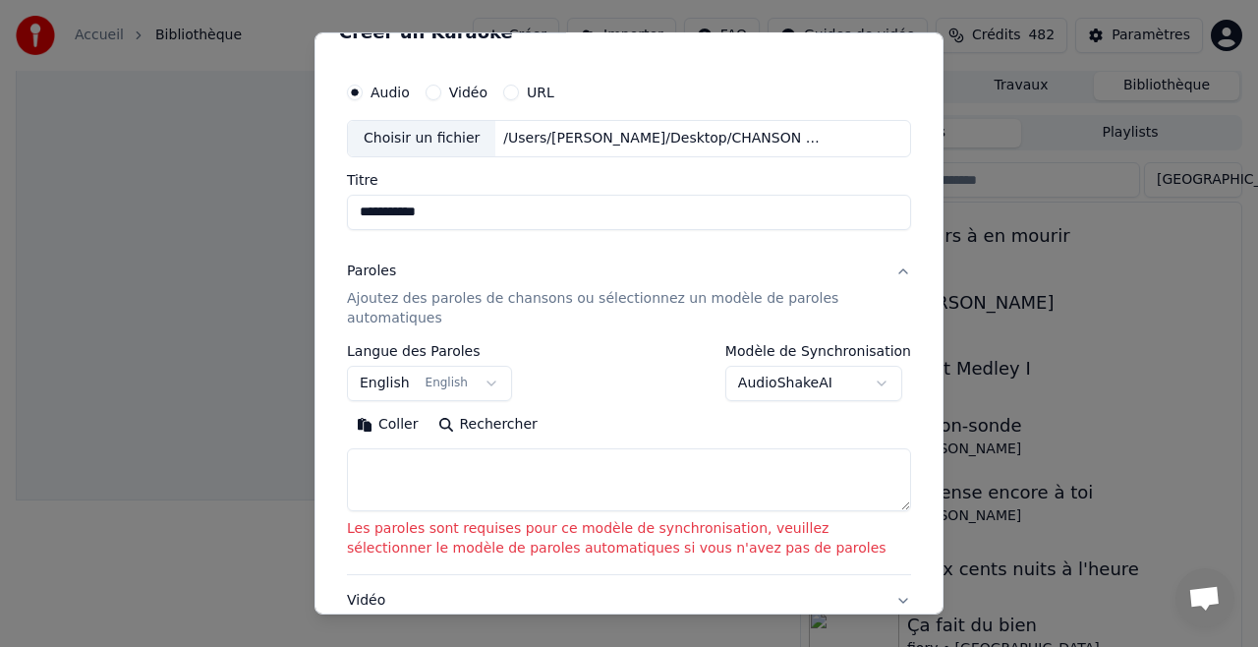
click at [888, 380] on body "**********" at bounding box center [629, 320] width 1258 height 647
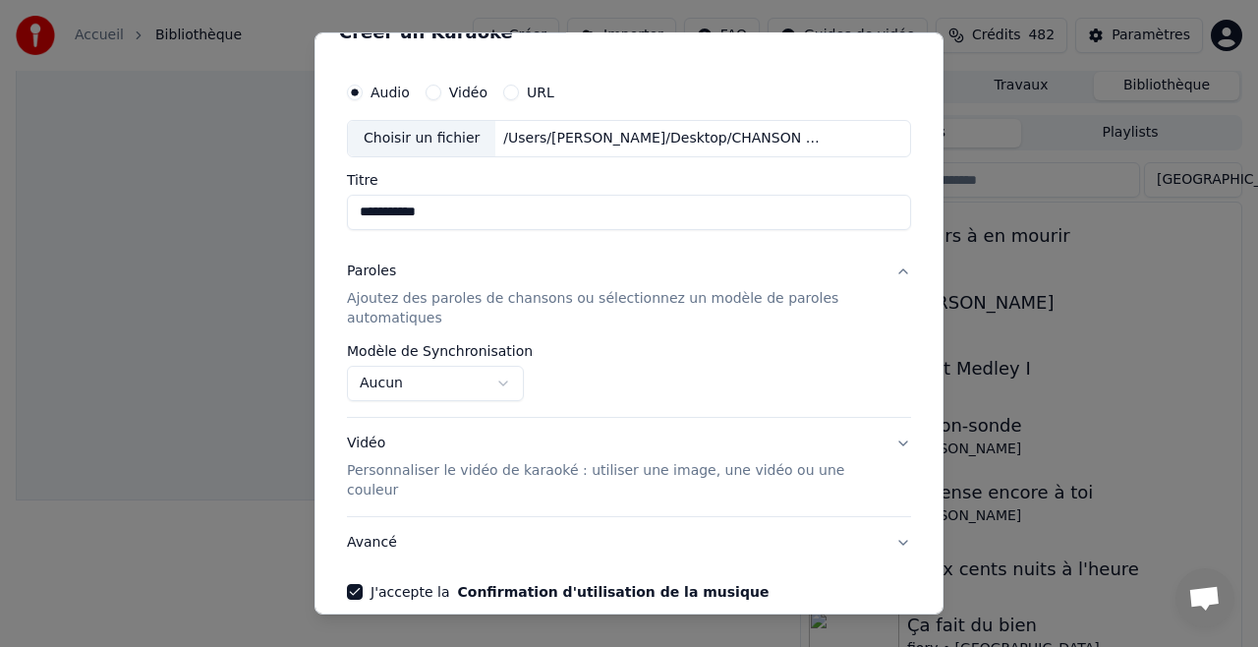
scroll to position [106, 0]
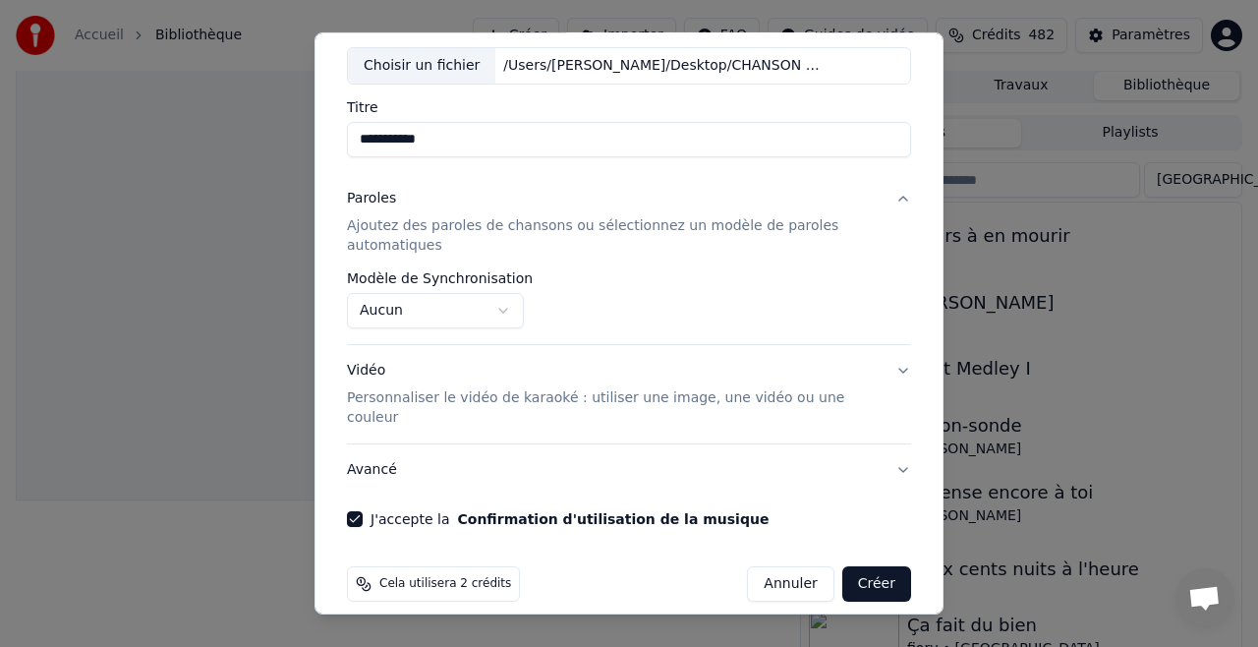
click at [877, 566] on button "Créer" at bounding box center [876, 583] width 69 height 35
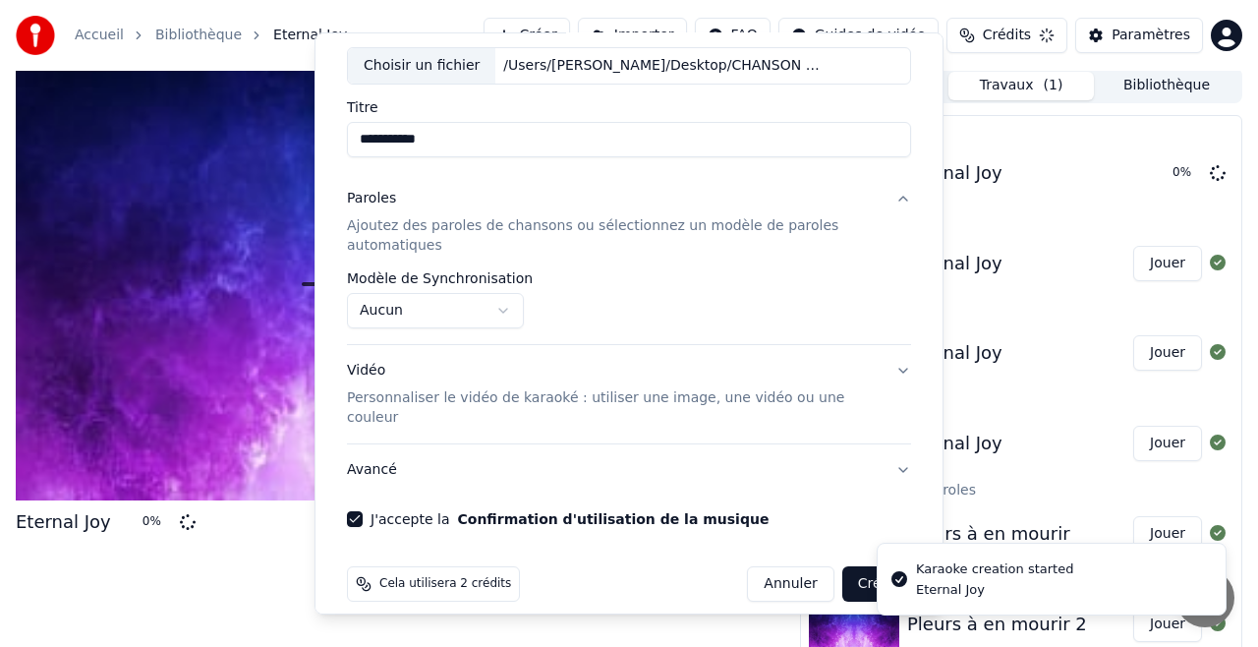
select select "**********"
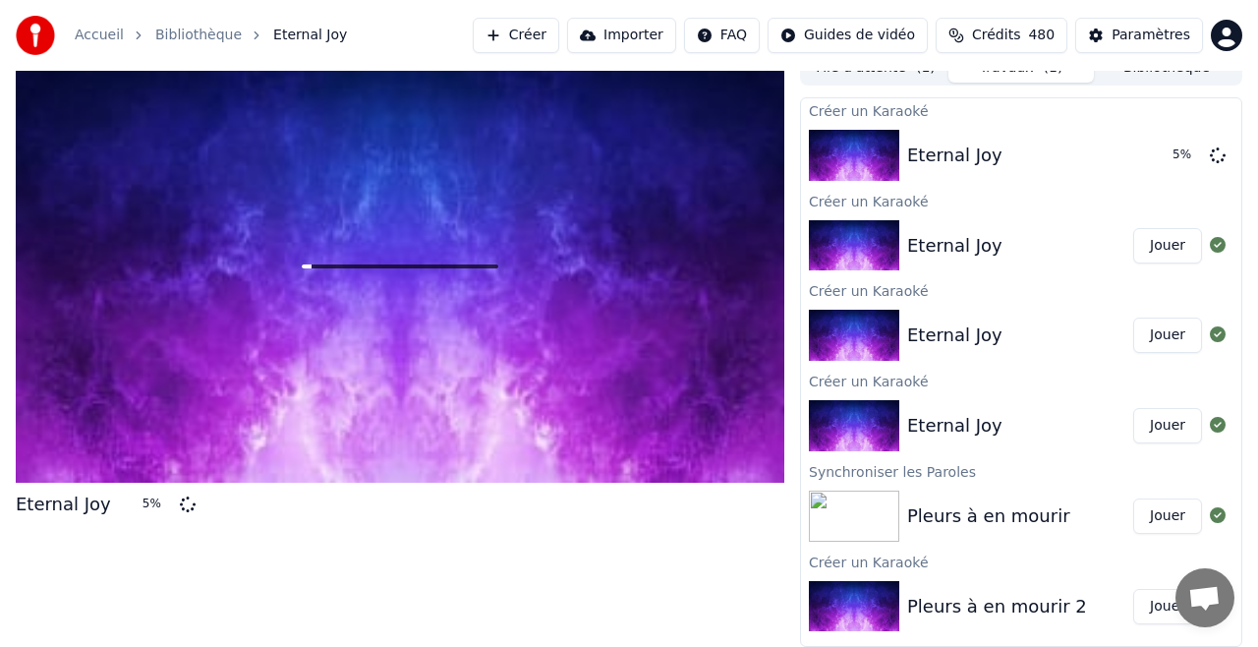
scroll to position [0, 0]
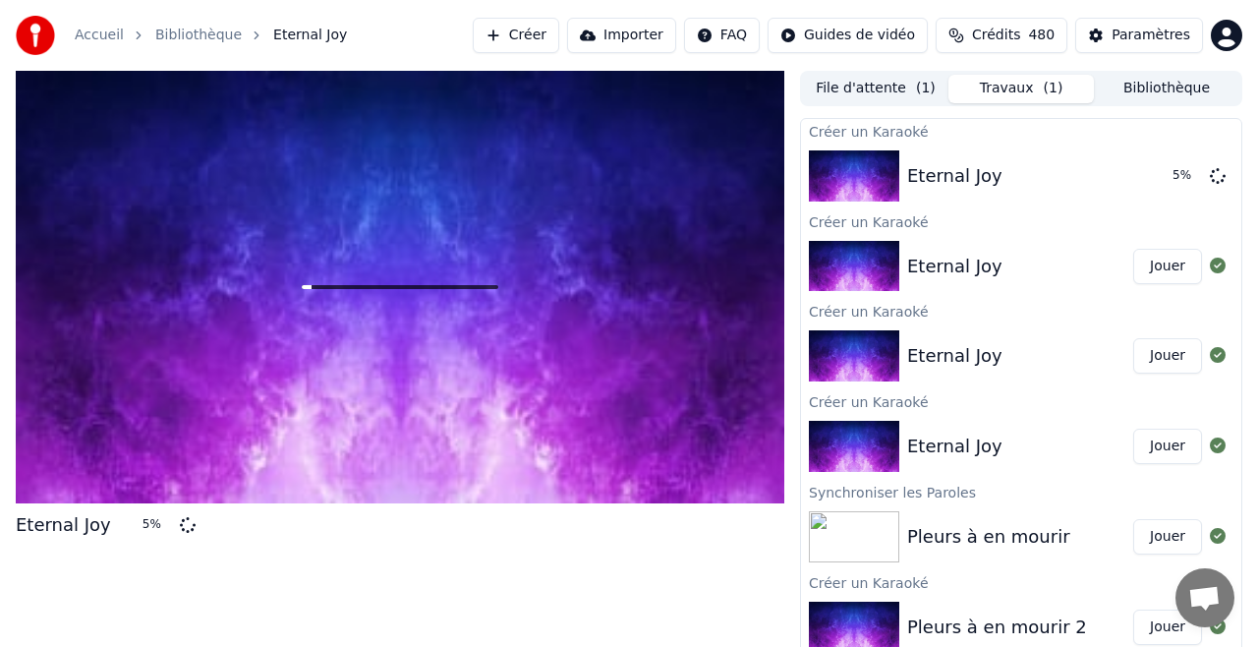
click at [884, 86] on button "File d'attente ( 1 )" at bounding box center [875, 89] width 145 height 28
click at [1023, 85] on button "Travaux ( 1 )" at bounding box center [1020, 89] width 145 height 28
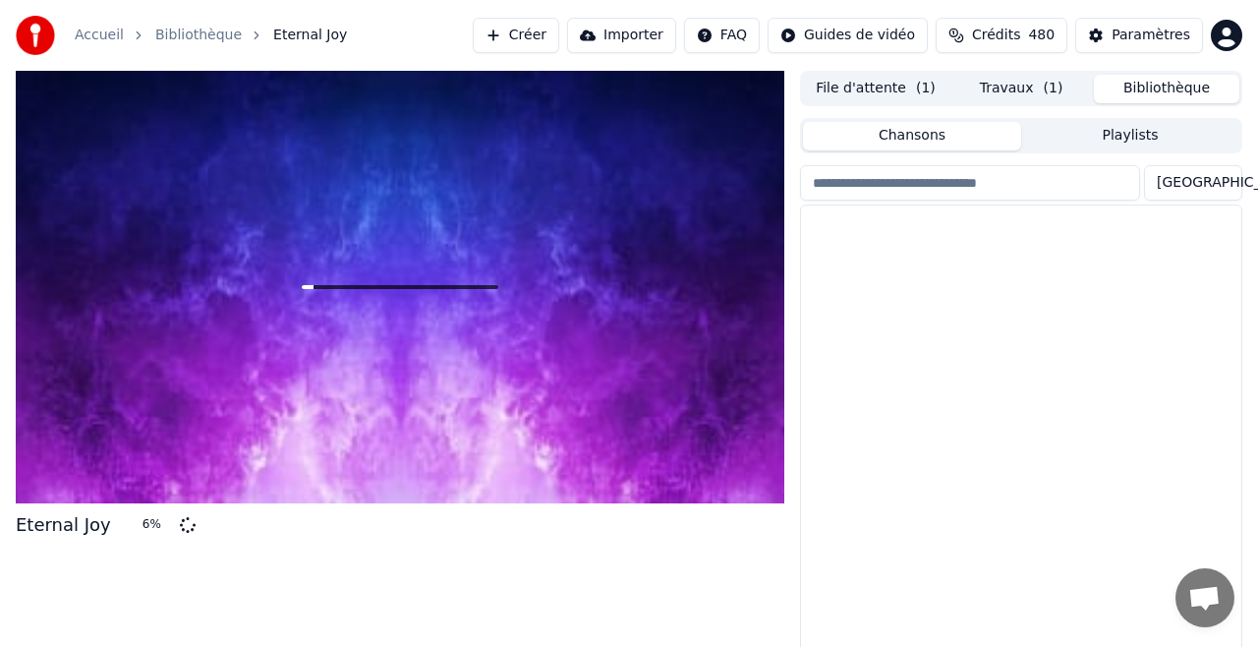
click at [1140, 86] on button "Bibliothèque" at bounding box center [1166, 89] width 145 height 28
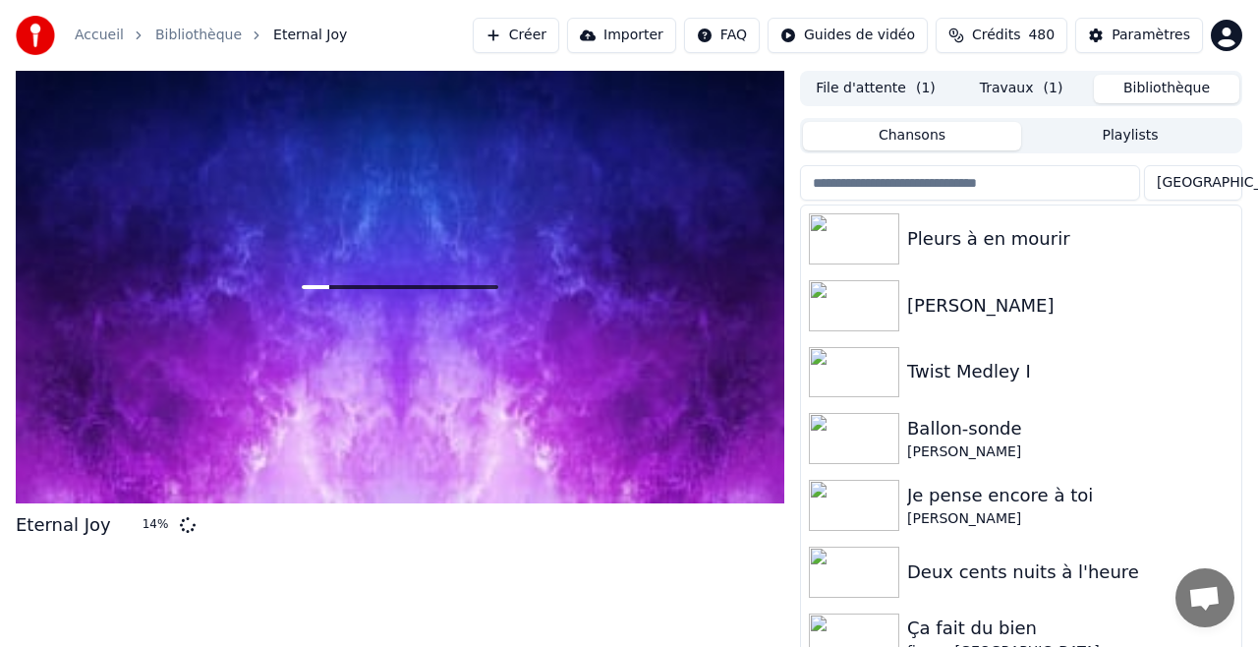
click at [885, 90] on button "File d'attente ( 1 )" at bounding box center [875, 89] width 145 height 28
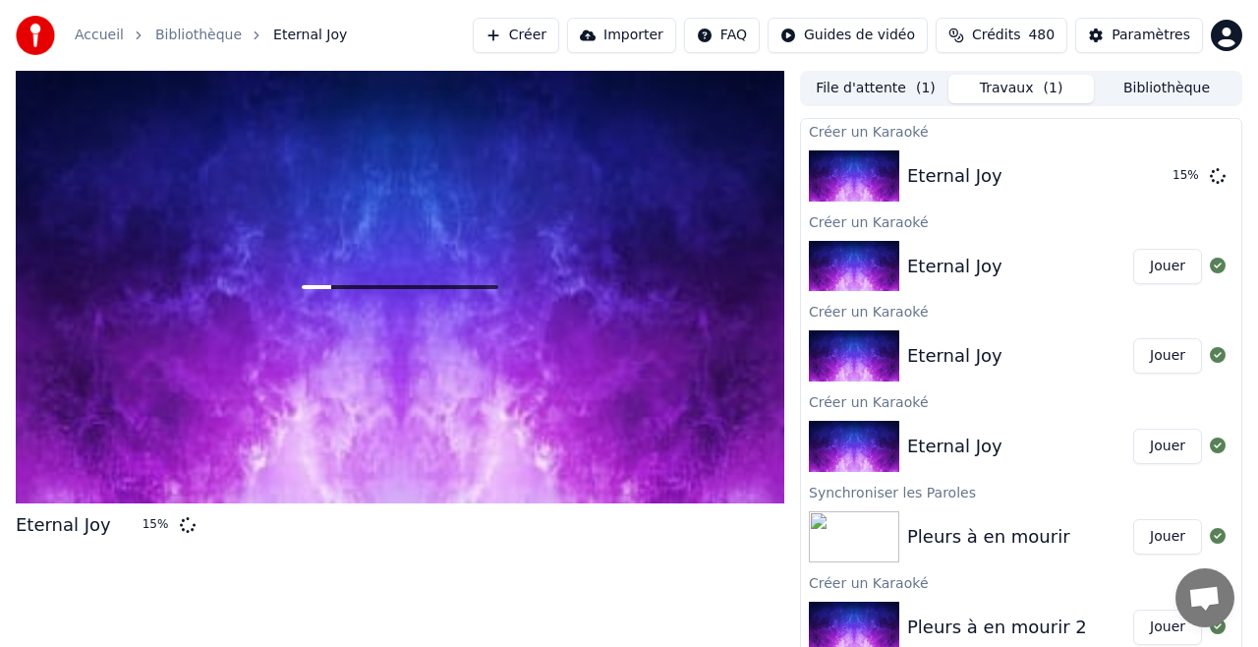
click at [1020, 90] on button "Travaux ( 1 )" at bounding box center [1020, 89] width 145 height 28
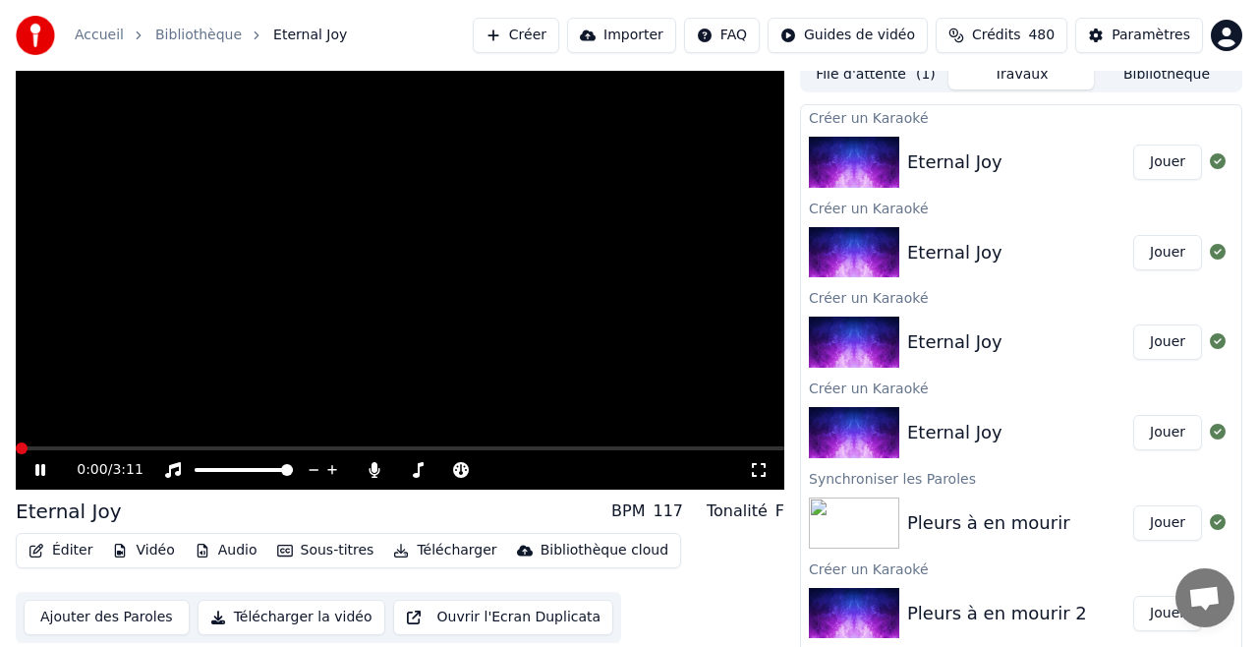
scroll to position [8, 0]
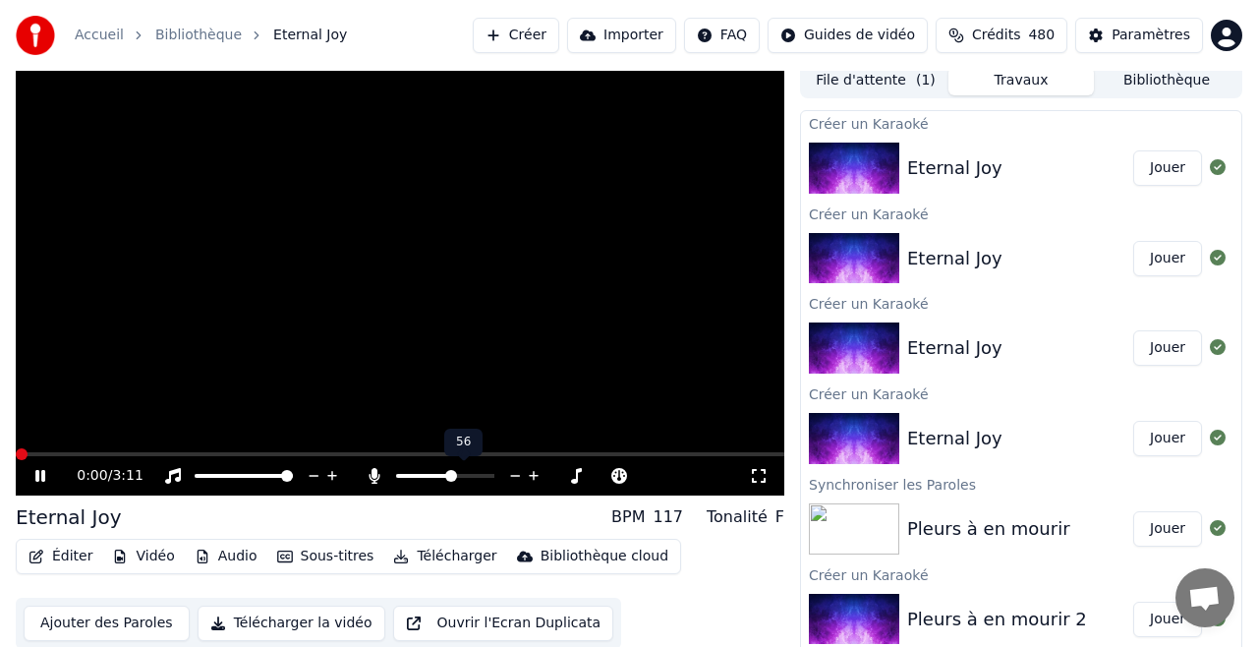
click at [369, 478] on icon at bounding box center [374, 476] width 11 height 16
click at [375, 475] on icon at bounding box center [375, 476] width 20 height 16
click at [1168, 259] on button "Jouer" at bounding box center [1167, 258] width 69 height 35
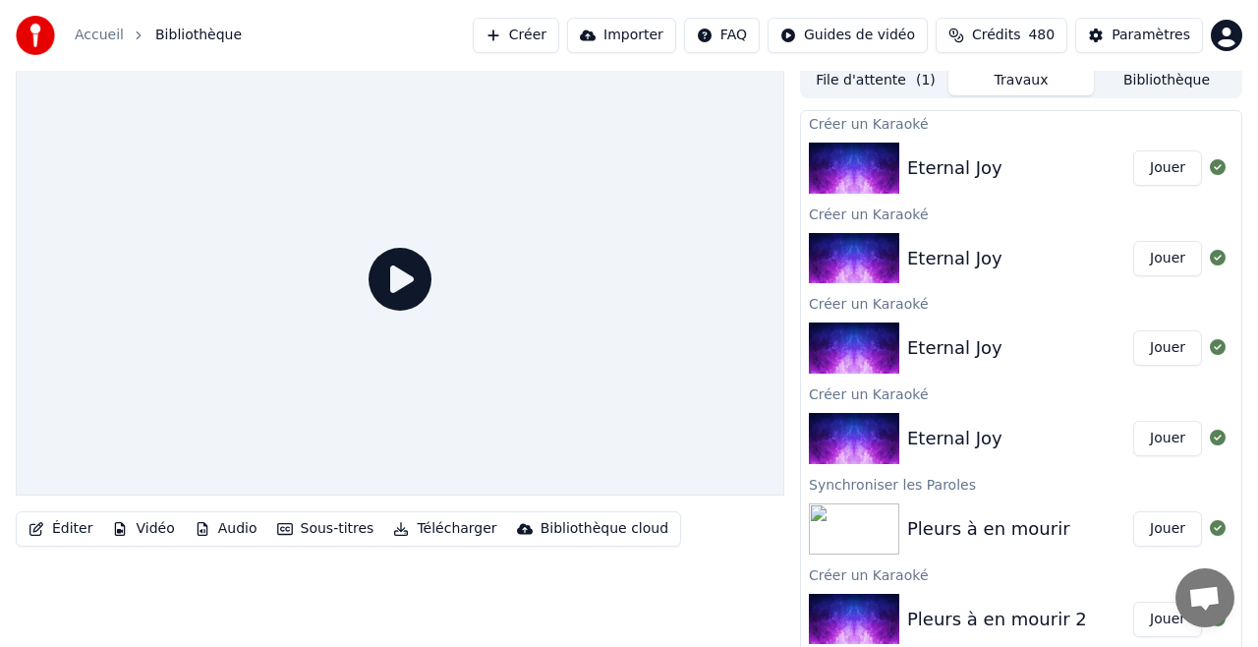
click at [1168, 259] on button "Jouer" at bounding box center [1167, 258] width 69 height 35
click at [397, 274] on icon at bounding box center [399, 279] width 63 height 63
click at [396, 282] on icon at bounding box center [399, 279] width 63 height 63
click at [1166, 170] on button "Jouer" at bounding box center [1167, 167] width 69 height 35
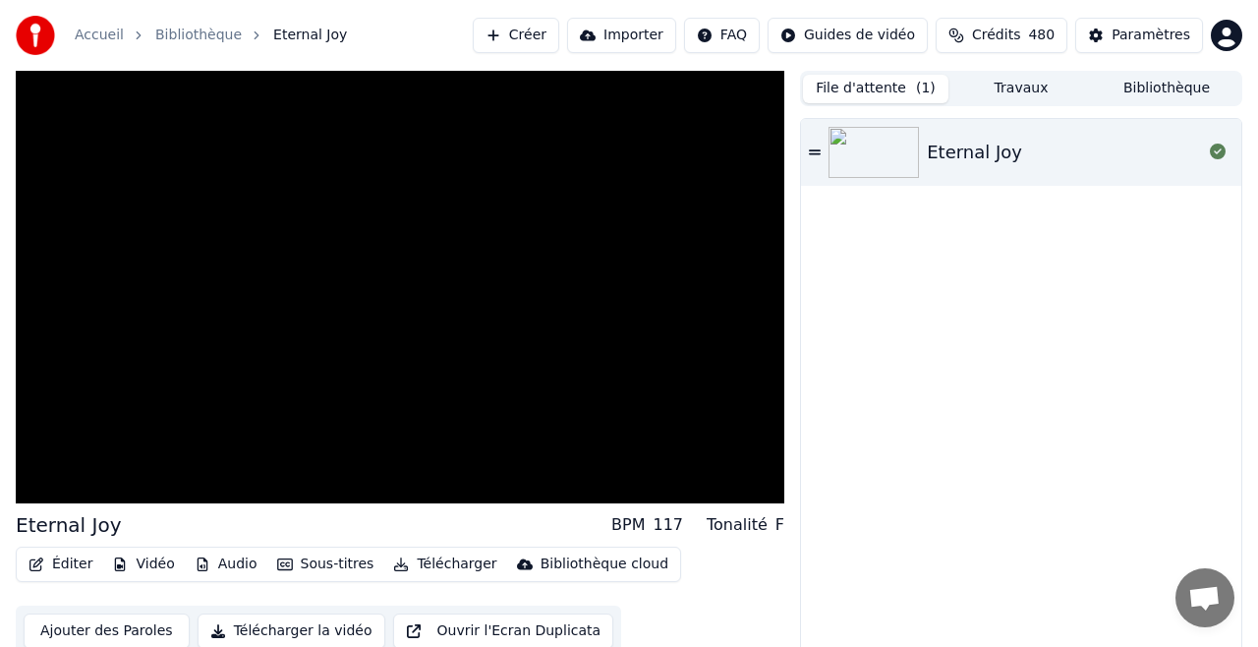
click at [889, 92] on button "File d'attente ( 1 )" at bounding box center [875, 89] width 145 height 28
click at [937, 149] on div "Eternal Joy" at bounding box center [974, 153] width 95 height 28
click at [1151, 87] on button "Bibliothèque" at bounding box center [1166, 89] width 145 height 28
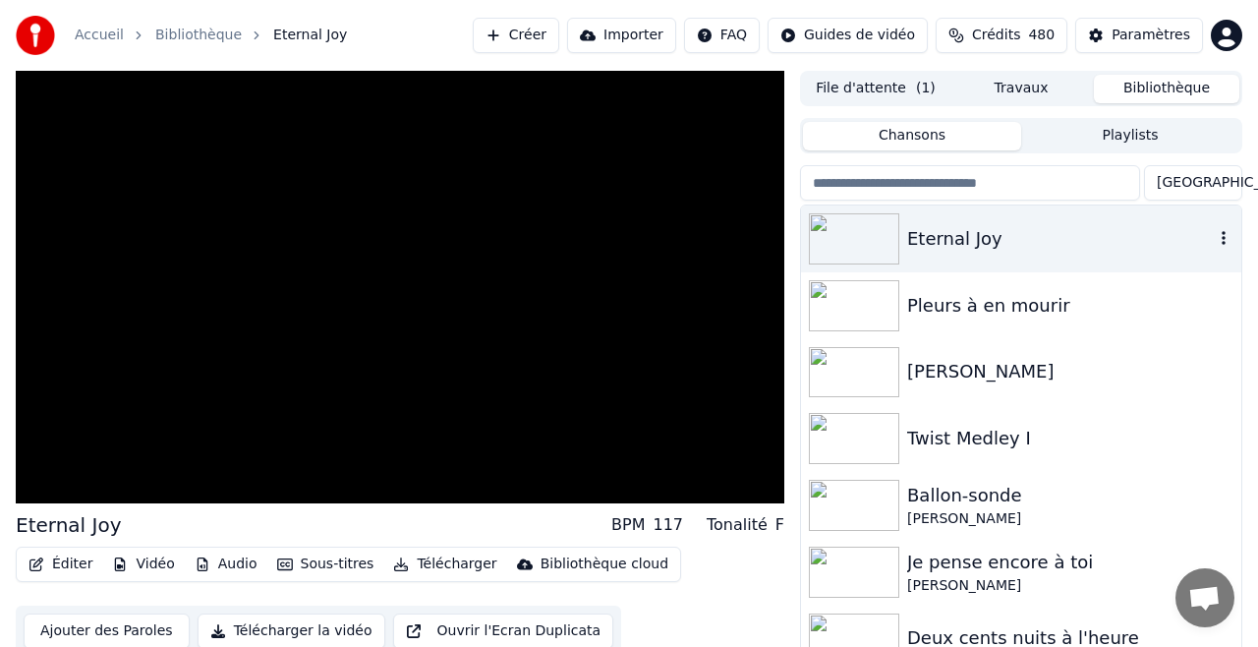
click at [1229, 236] on icon "button" at bounding box center [1224, 238] width 20 height 16
click at [1223, 236] on icon "button" at bounding box center [1224, 238] width 20 height 16
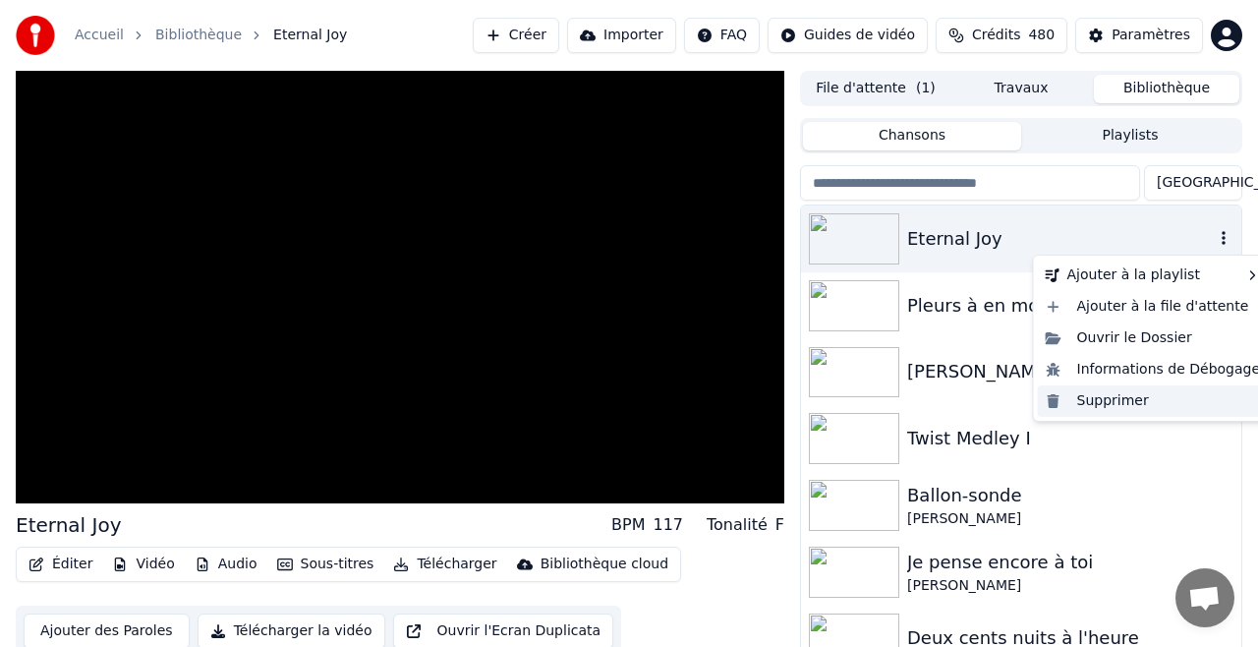
click at [1117, 401] on div "Supprimer" at bounding box center [1153, 400] width 231 height 31
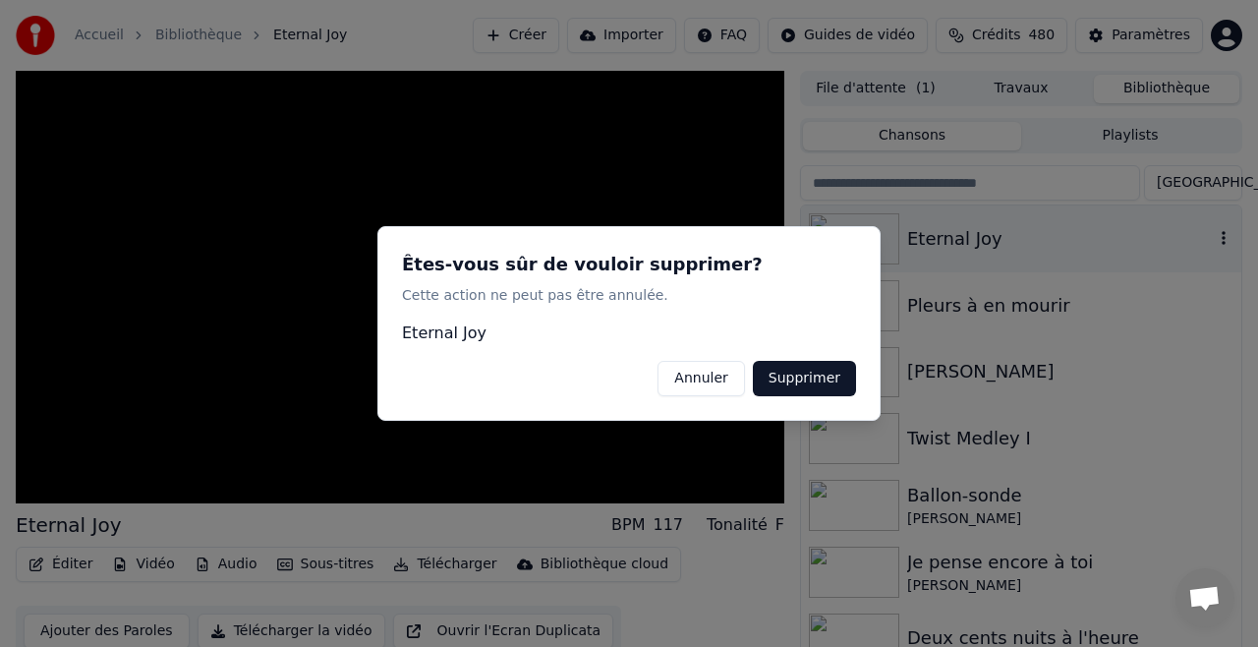
click at [822, 377] on button "Supprimer" at bounding box center [804, 378] width 103 height 35
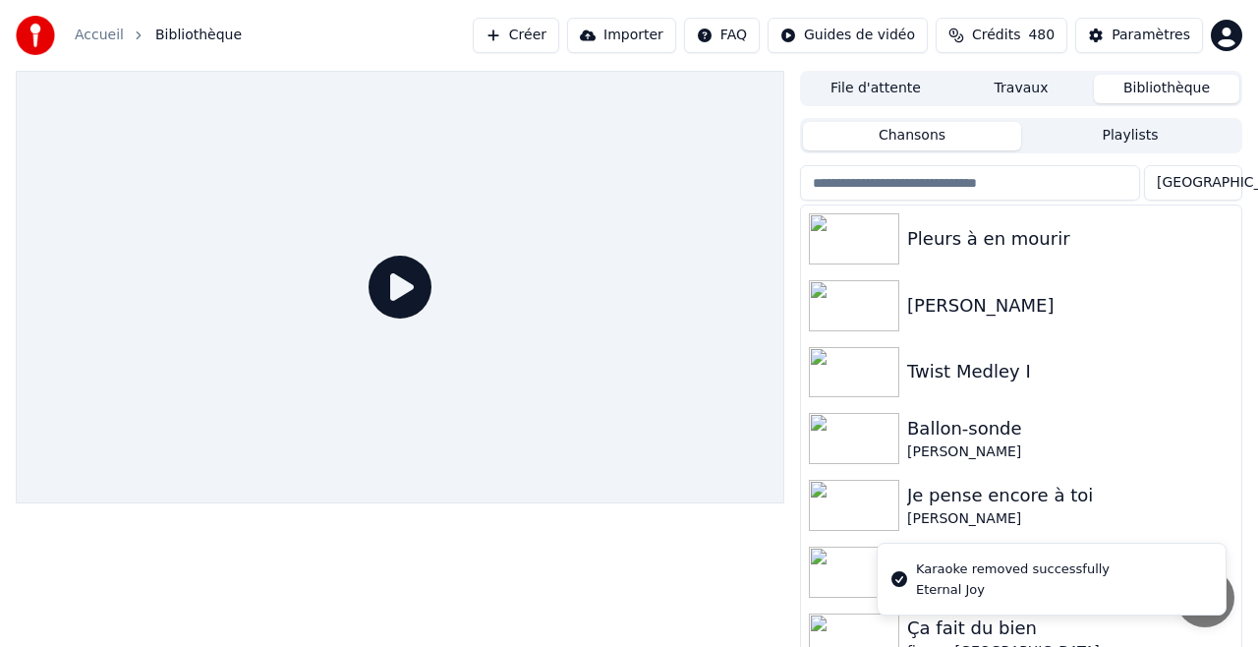
click at [536, 37] on button "Créer" at bounding box center [516, 35] width 86 height 35
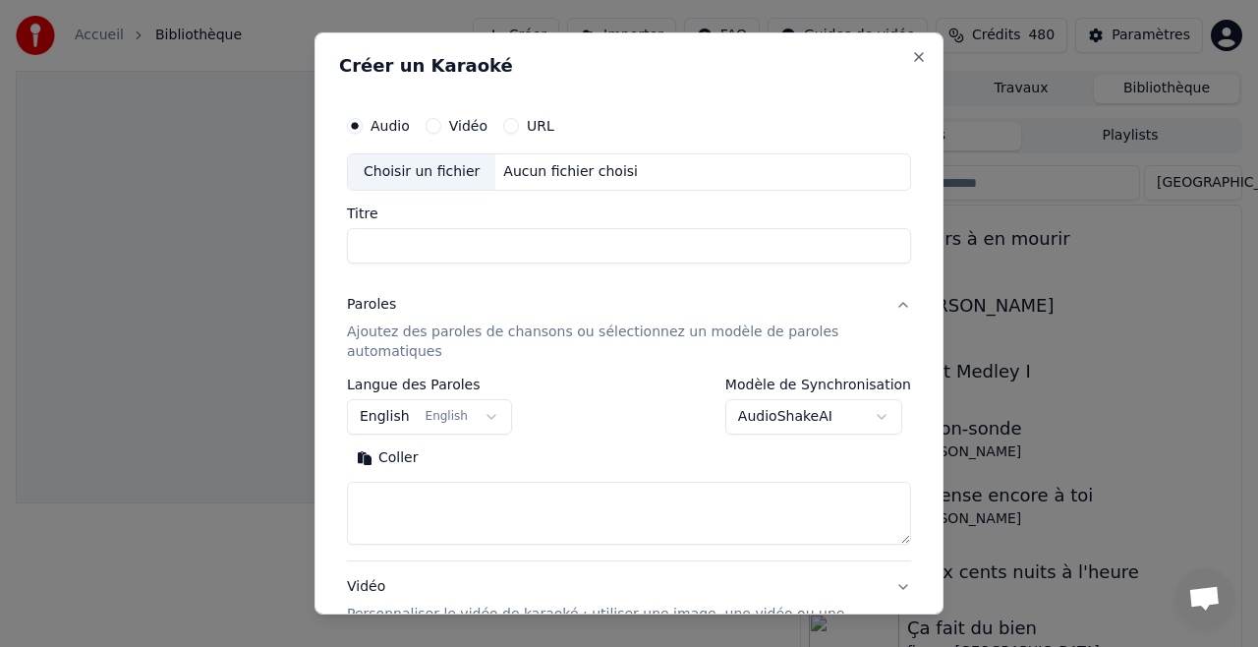
click at [559, 169] on div "Aucun fichier choisi" at bounding box center [570, 172] width 150 height 20
type input "**********"
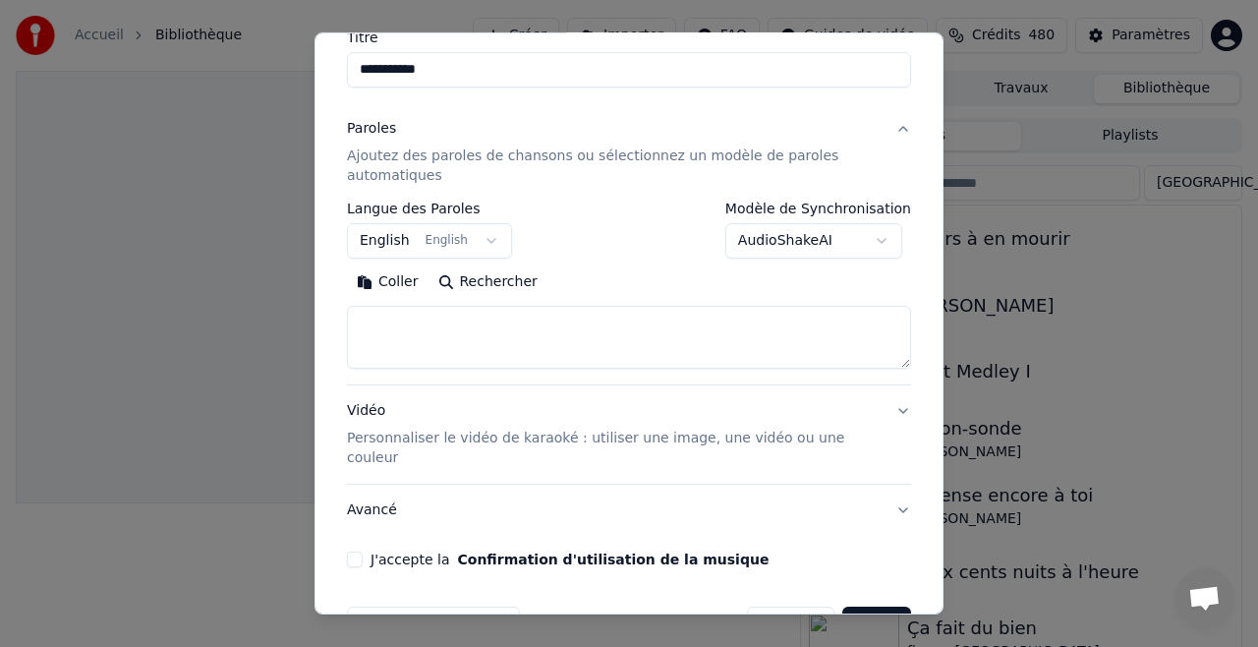
scroll to position [216, 0]
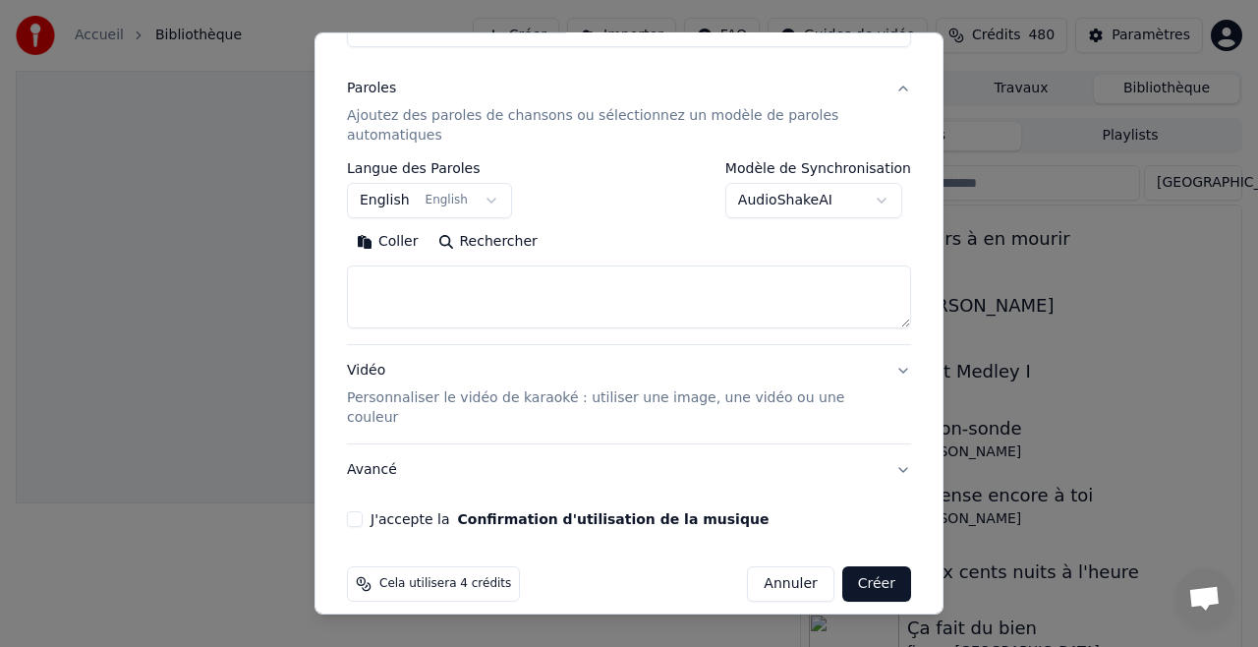
click at [342, 495] on div "**********" at bounding box center [629, 208] width 580 height 652
click at [369, 511] on div "J'accepte la Confirmation d'utilisation de la musique" at bounding box center [629, 519] width 564 height 16
click at [358, 511] on button "J'accepte la Confirmation d'utilisation de la musique" at bounding box center [355, 519] width 16 height 16
click at [870, 566] on button "Créer" at bounding box center [876, 583] width 69 height 35
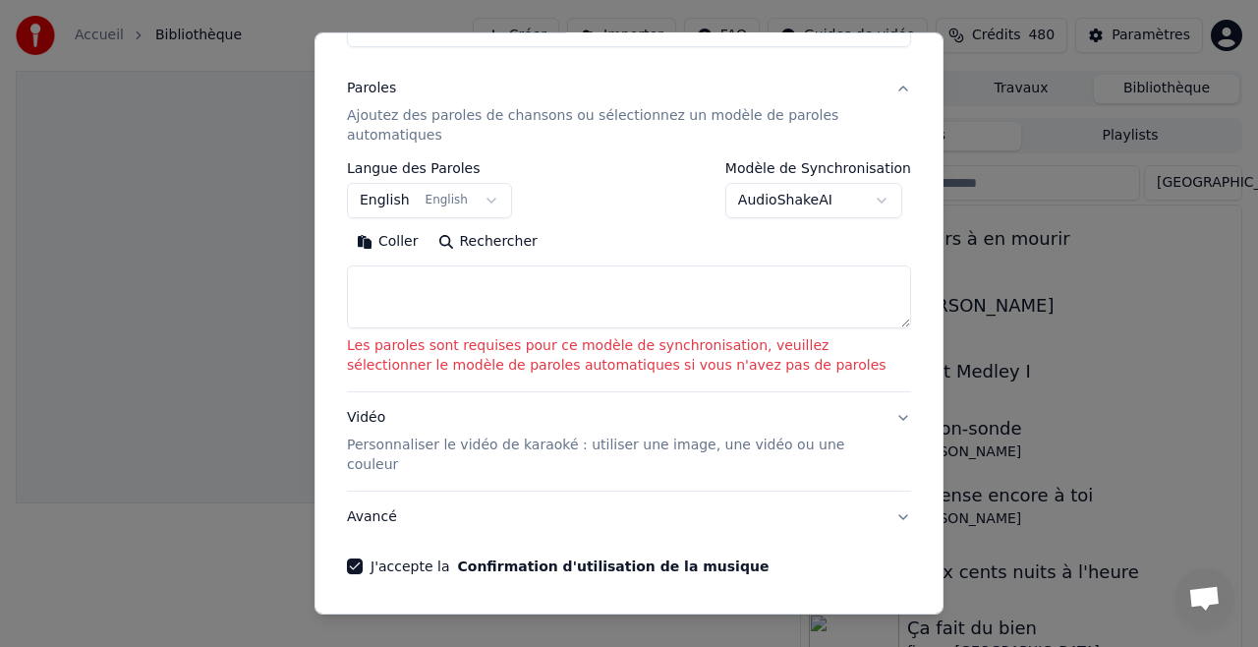
click at [902, 415] on button "Vidéo Personnaliser le vidéo de karaoké : utiliser une image, une vidéo ou une …" at bounding box center [629, 441] width 564 height 98
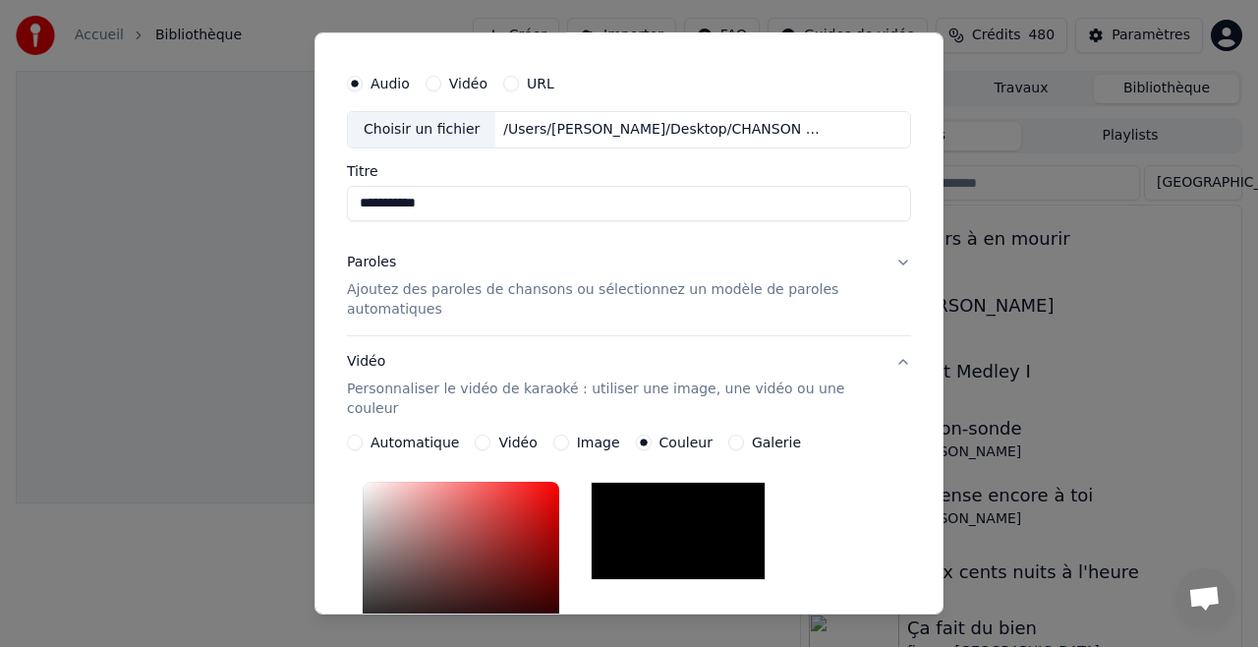
scroll to position [0, 0]
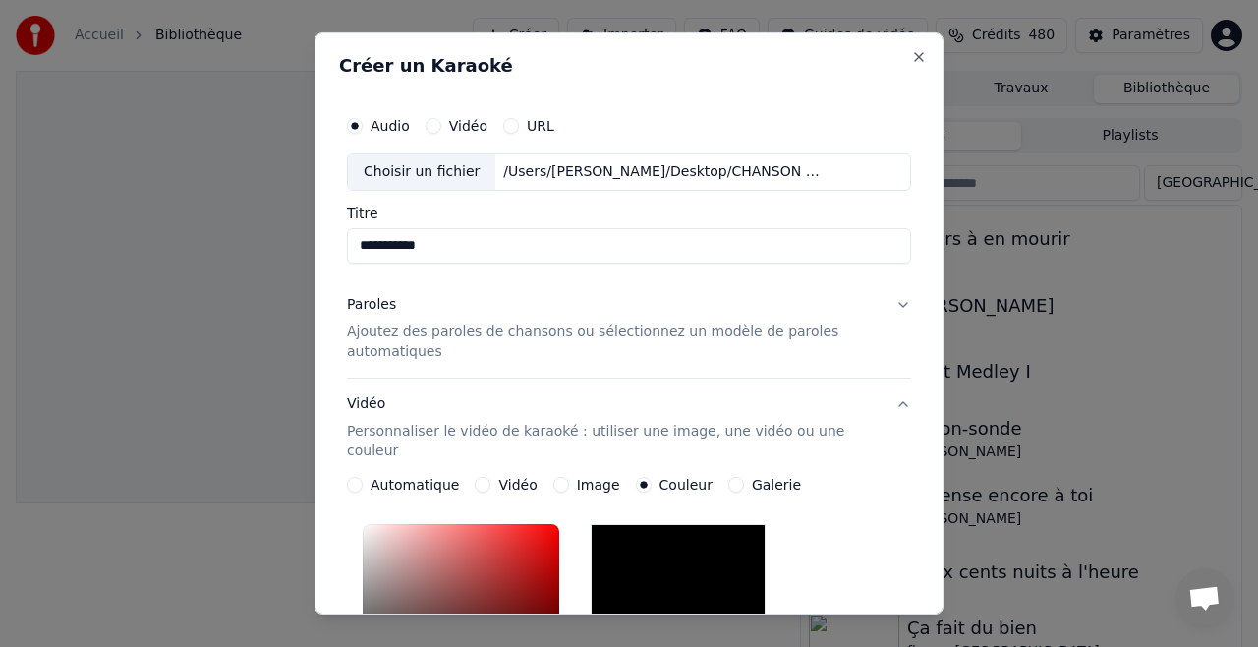
click at [752, 329] on p "Ajoutez des paroles de chansons ou sélectionnez un modèle de paroles automatiqu…" at bounding box center [613, 341] width 533 height 39
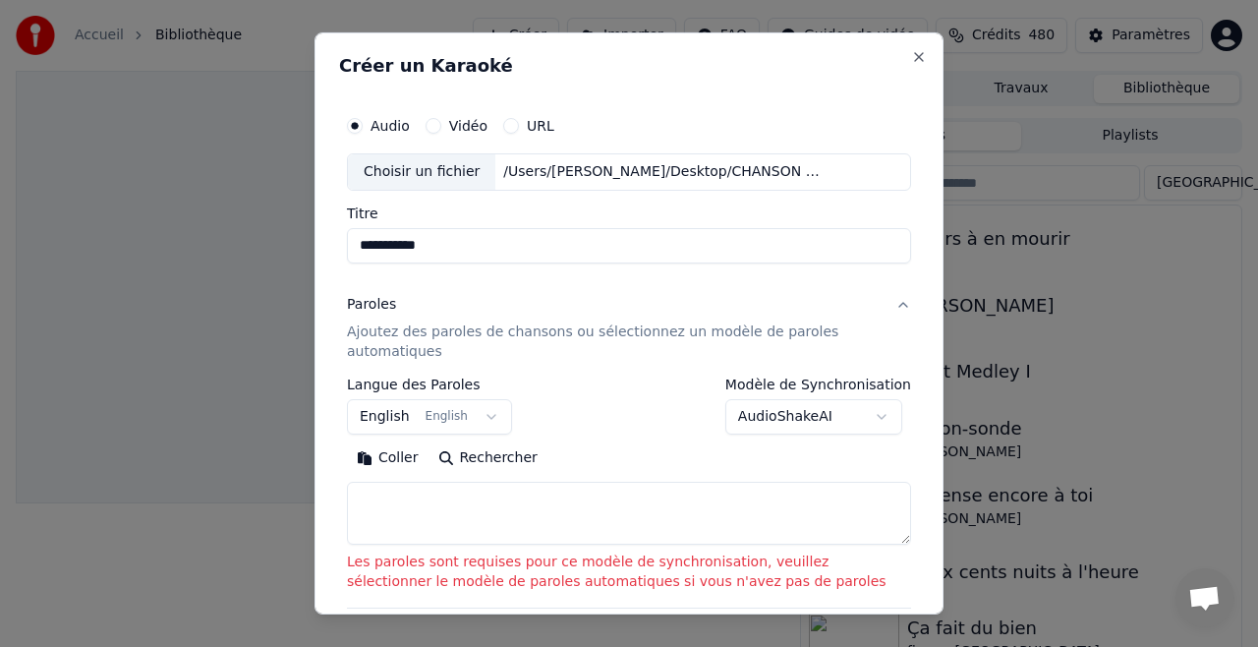
drag, startPoint x: 495, startPoint y: 453, endPoint x: 427, endPoint y: 481, distance: 73.2
click at [427, 481] on div "**********" at bounding box center [629, 460] width 564 height 167
click at [699, 175] on div "/Users/[PERSON_NAME]/Desktop/CHANSON IA/Eternal Joy.wav" at bounding box center [662, 172] width 334 height 20
click at [463, 322] on p "Ajoutez des paroles de chansons ou sélectionnez un modèle de paroles automatiqu…" at bounding box center [613, 341] width 533 height 39
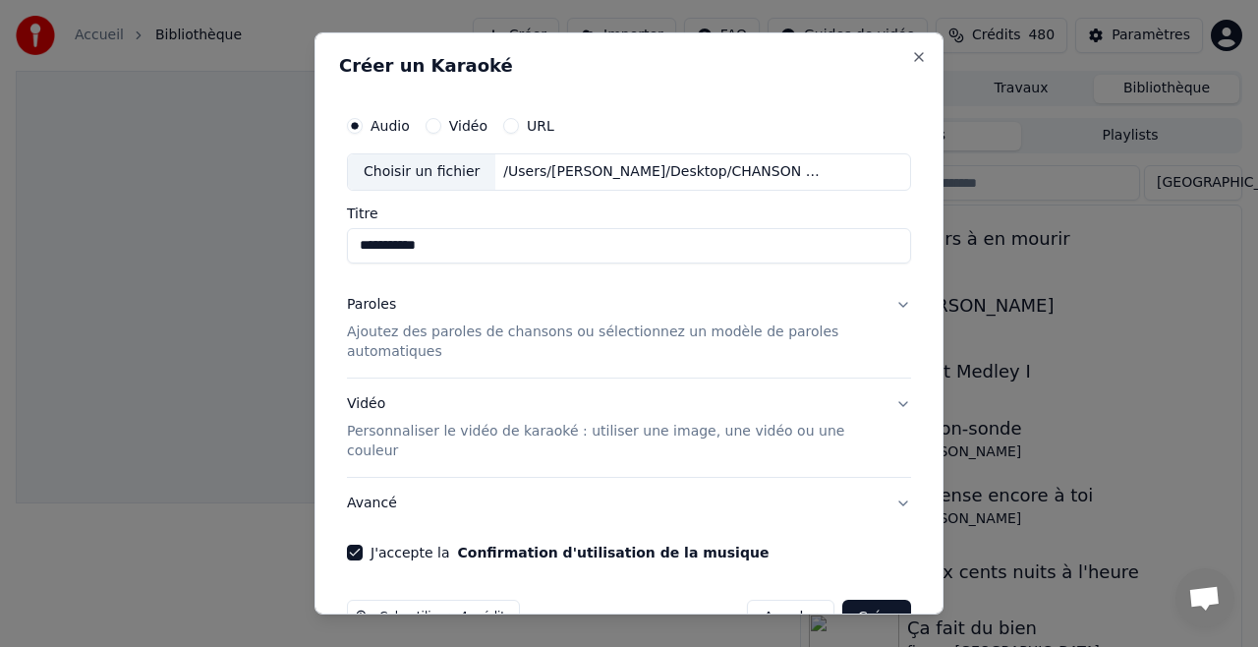
click at [461, 331] on p "Ajoutez des paroles de chansons ou sélectionnez un modèle de paroles automatiqu…" at bounding box center [613, 341] width 533 height 39
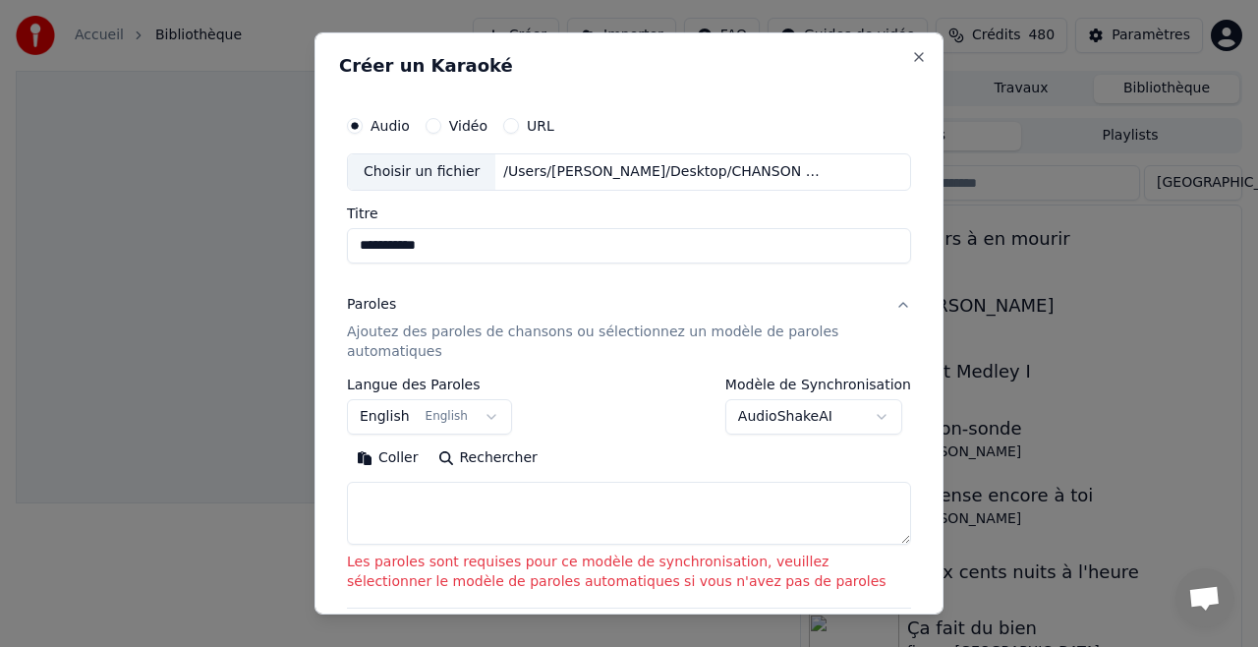
click at [461, 331] on p "Ajoutez des paroles de chansons ou sélectionnez un modèle de paroles automatiqu…" at bounding box center [613, 341] width 533 height 39
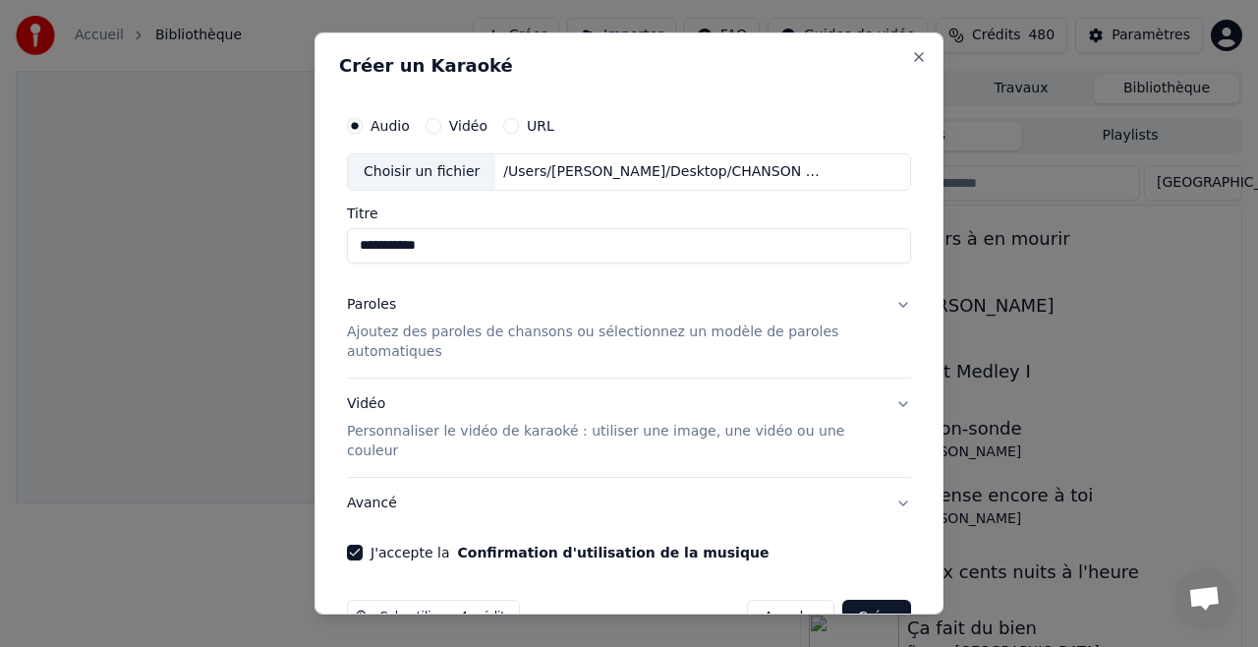
click at [550, 432] on p "Personnaliser le vidéo de karaoké : utiliser une image, une vidéo ou une couleur" at bounding box center [613, 441] width 533 height 39
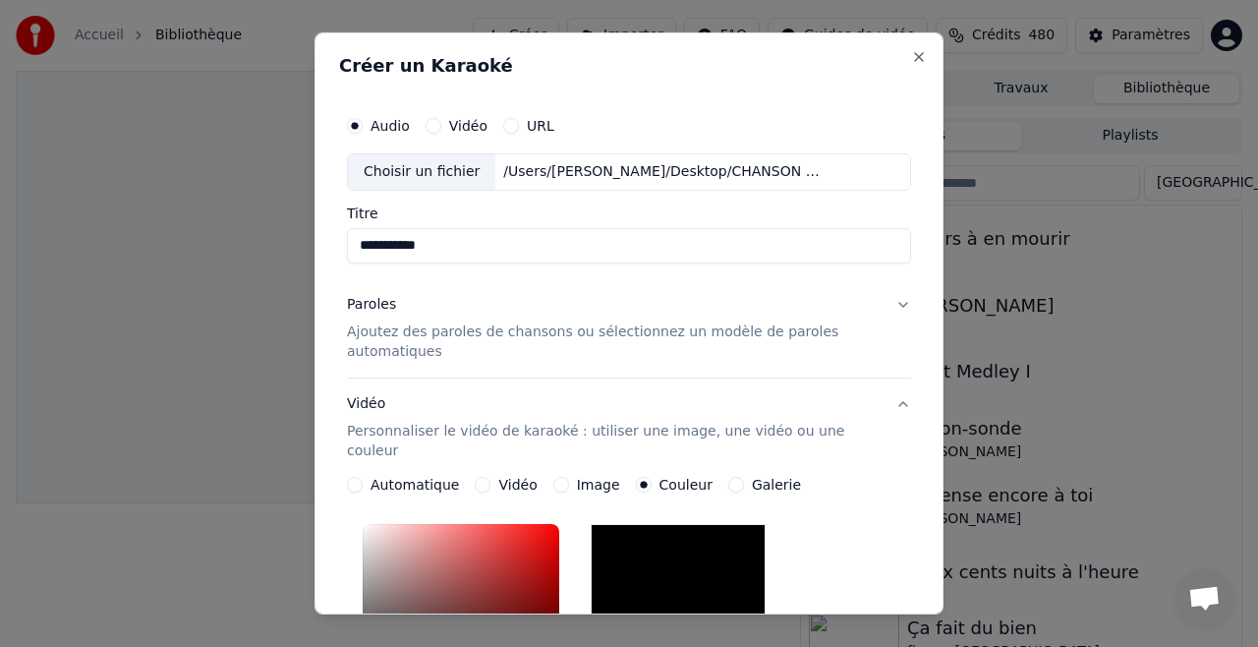
click at [550, 432] on p "Personnaliser le vidéo de karaoké : utiliser une image, une vidéo ou une couleur" at bounding box center [613, 441] width 533 height 39
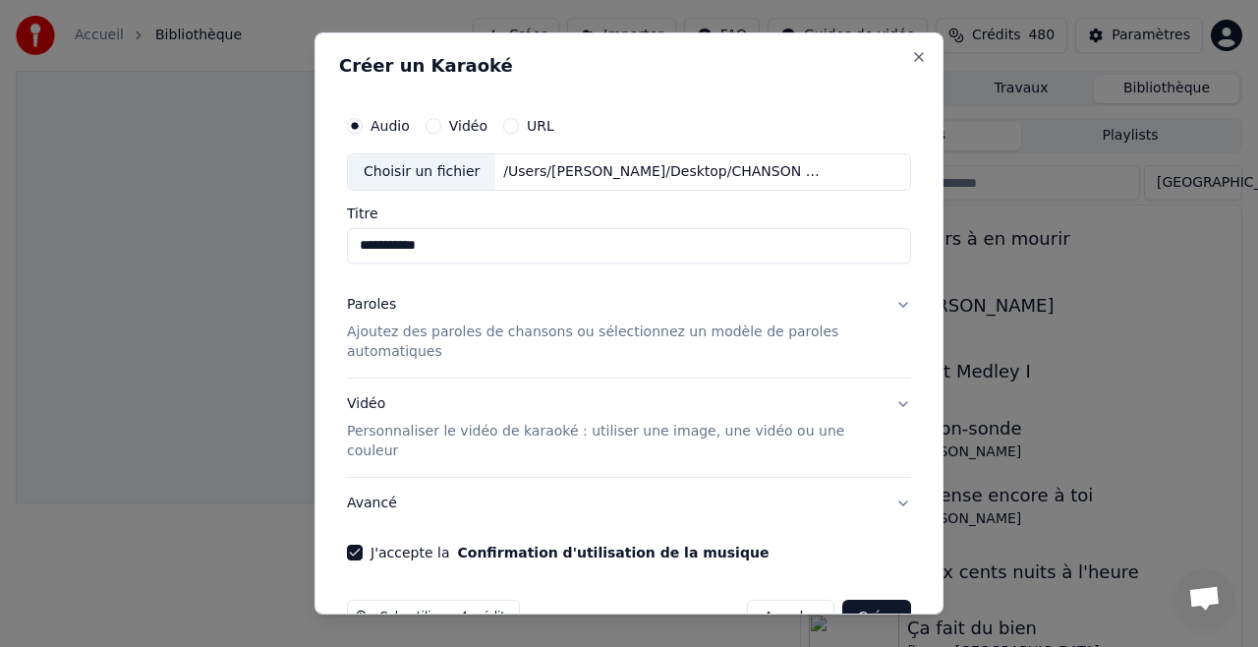
click at [550, 432] on p "Personnaliser le vidéo de karaoké : utiliser une image, une vidéo ou une couleur" at bounding box center [613, 441] width 533 height 39
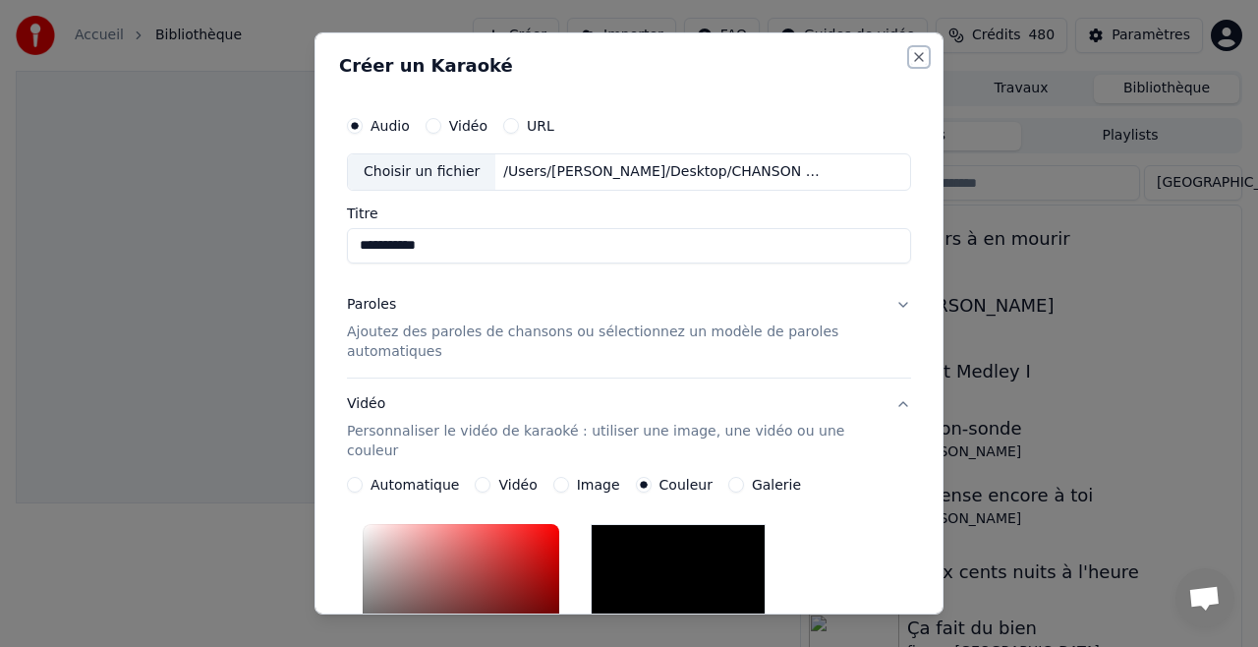
click at [918, 56] on button "Close" at bounding box center [919, 57] width 16 height 16
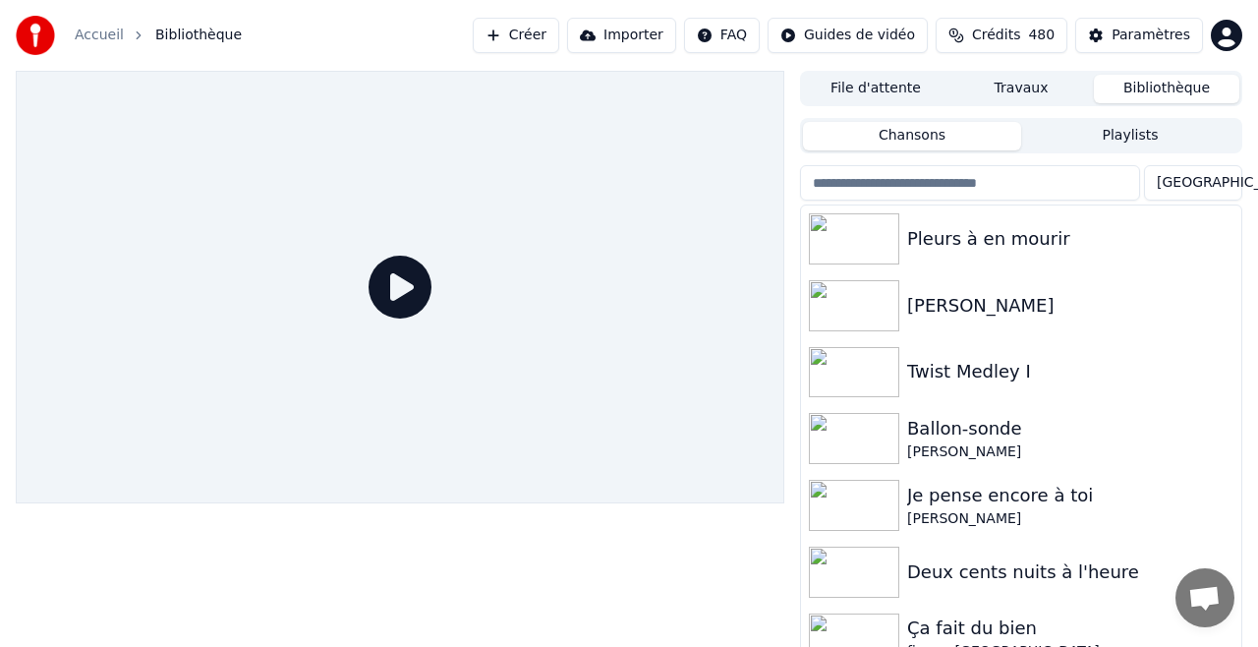
click at [645, 37] on button "Importer" at bounding box center [621, 35] width 109 height 35
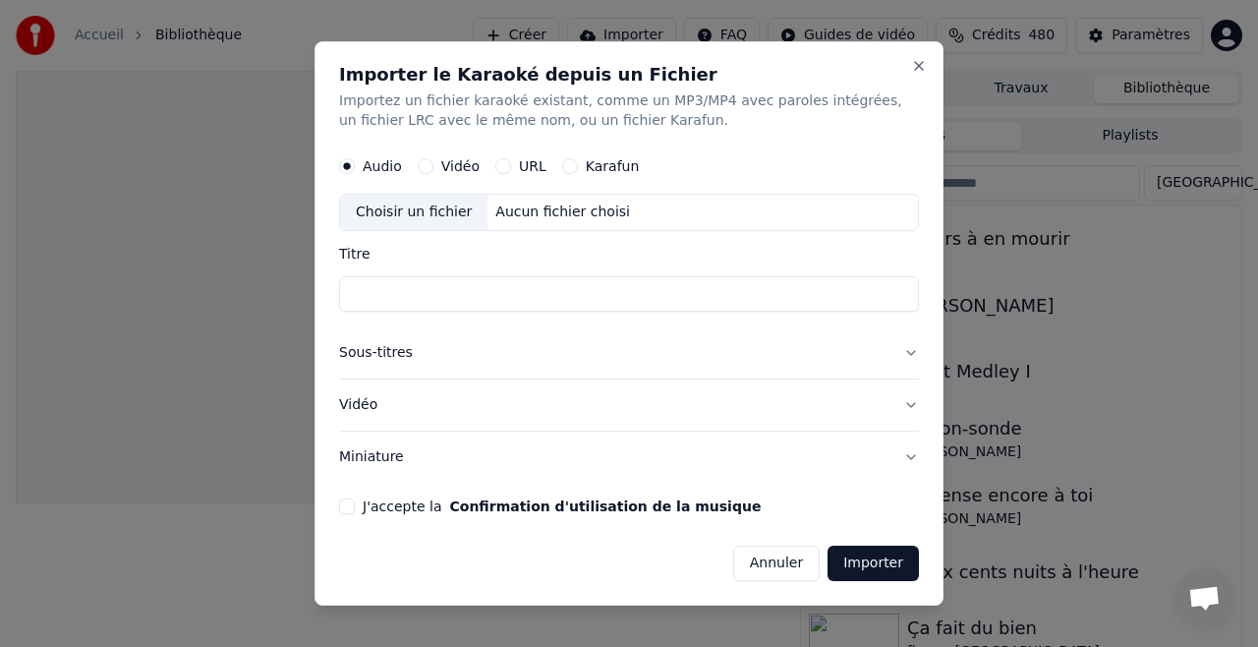
click at [424, 210] on div "Choisir un fichier" at bounding box center [413, 212] width 147 height 35
click at [918, 64] on button "Close" at bounding box center [919, 66] width 16 height 16
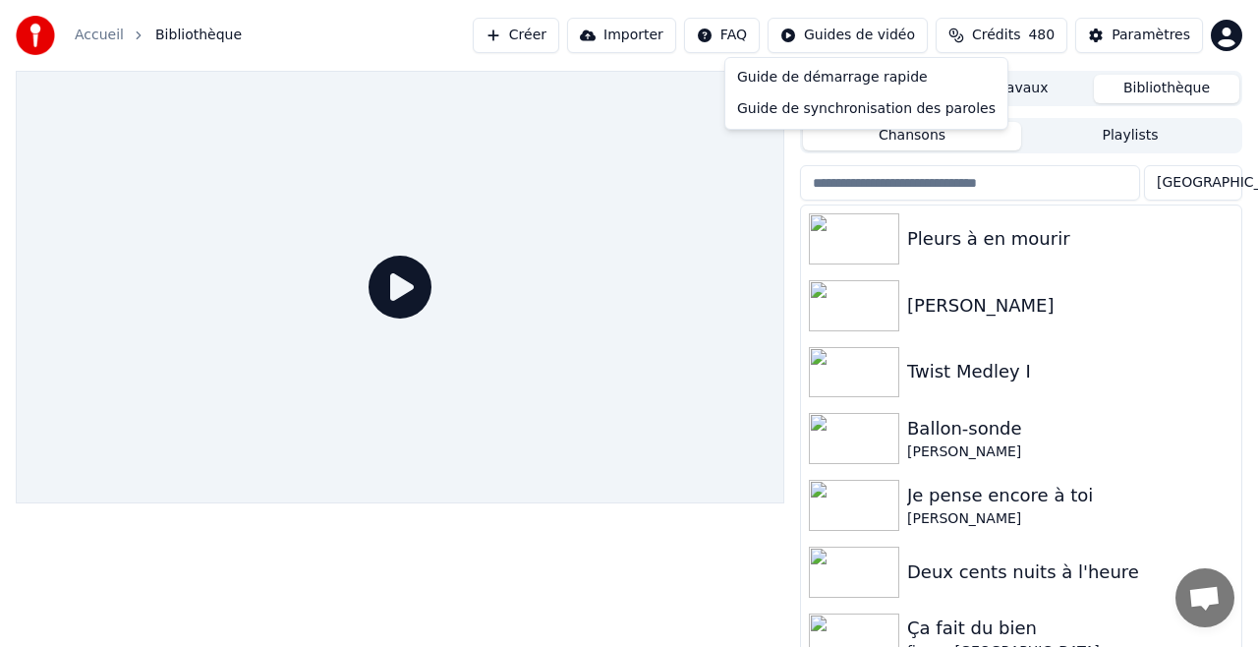
click at [842, 33] on html "Accueil Bibliothèque Créer Importer FAQ Guides de vidéo Crédits 480 Paramètres …" at bounding box center [629, 323] width 1258 height 647
click at [842, 75] on div "Guide de démarrage rapide" at bounding box center [866, 77] width 274 height 31
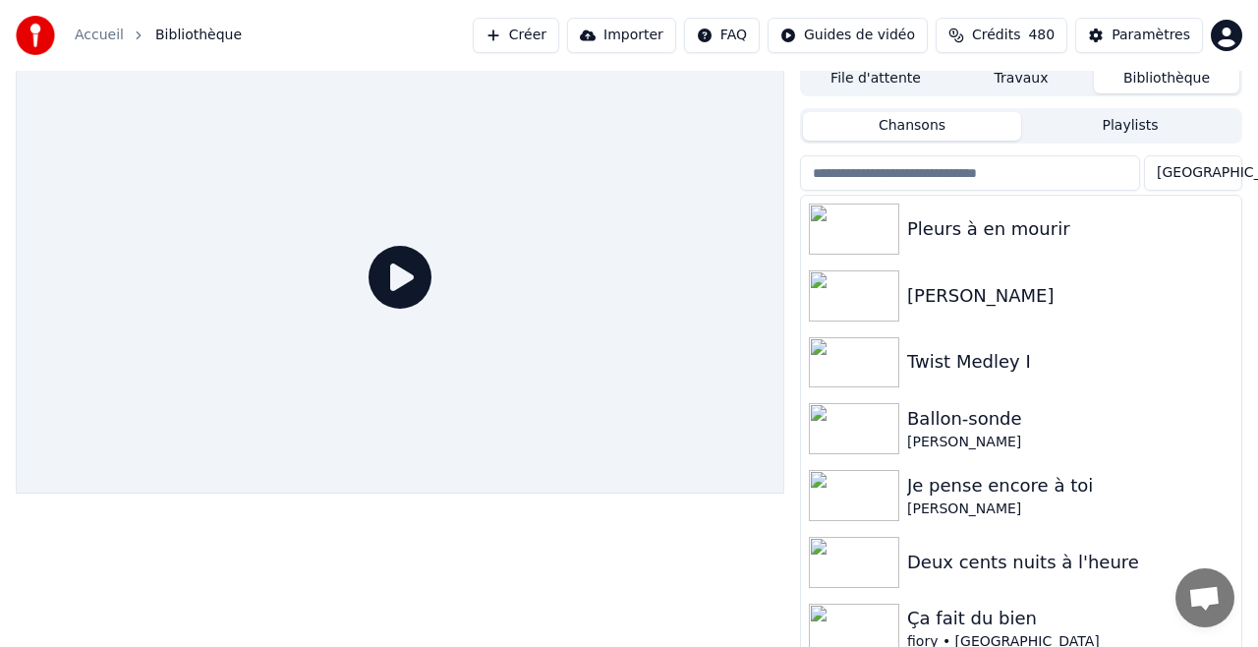
scroll to position [14, 0]
